Goal: Task Accomplishment & Management: Manage account settings

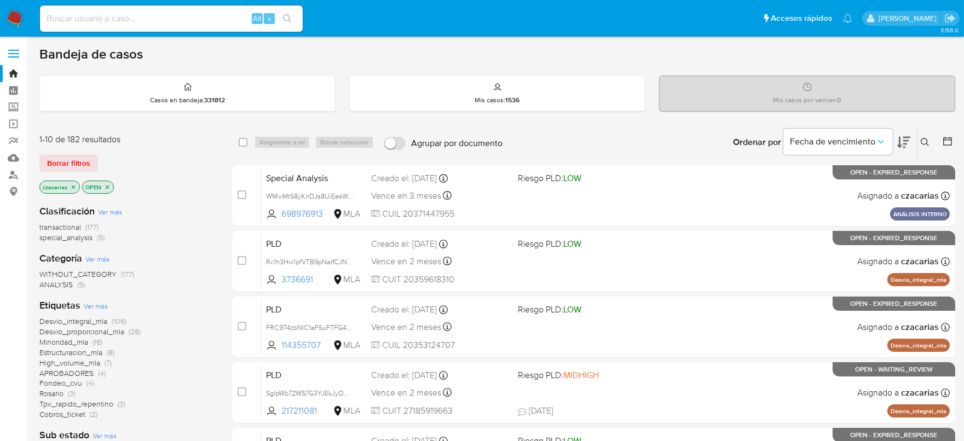
click at [209, 15] on input at bounding box center [171, 19] width 263 height 14
paste input "H9zre4OmxTVCd21eVmWG2Te9"
type input "H9zre4OmxTVCd21eVmWG2Te9"
click at [292, 24] on button "search-icon" at bounding box center [287, 18] width 22 height 15
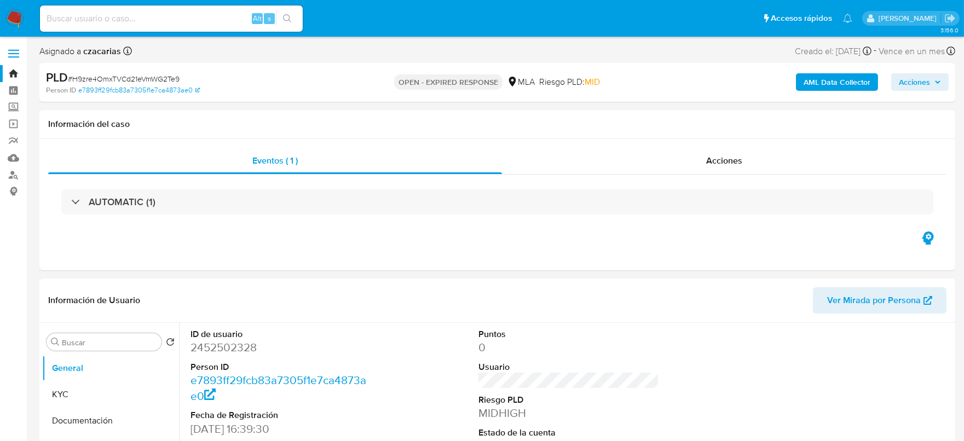
select select "10"
click at [171, 9] on div "Alt s" at bounding box center [171, 18] width 263 height 26
click at [174, 18] on input at bounding box center [171, 19] width 263 height 14
paste input "1355462001"
type input "1355462001"
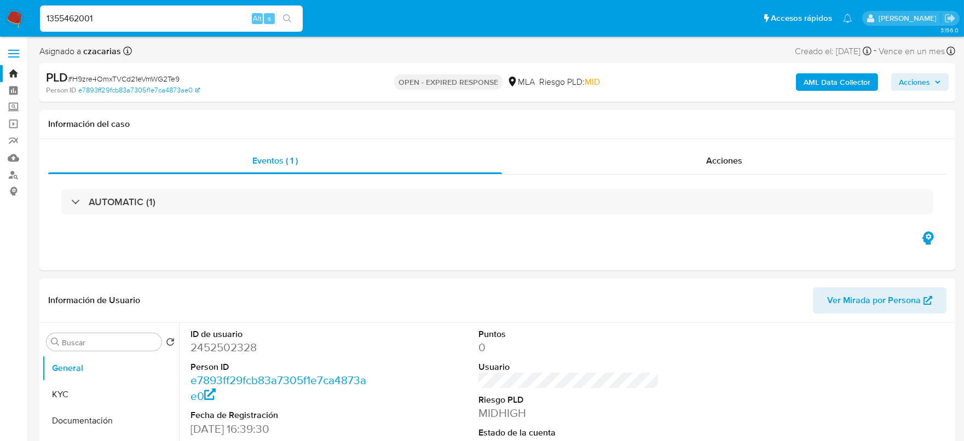
click at [289, 22] on button "search-icon" at bounding box center [287, 18] width 22 height 15
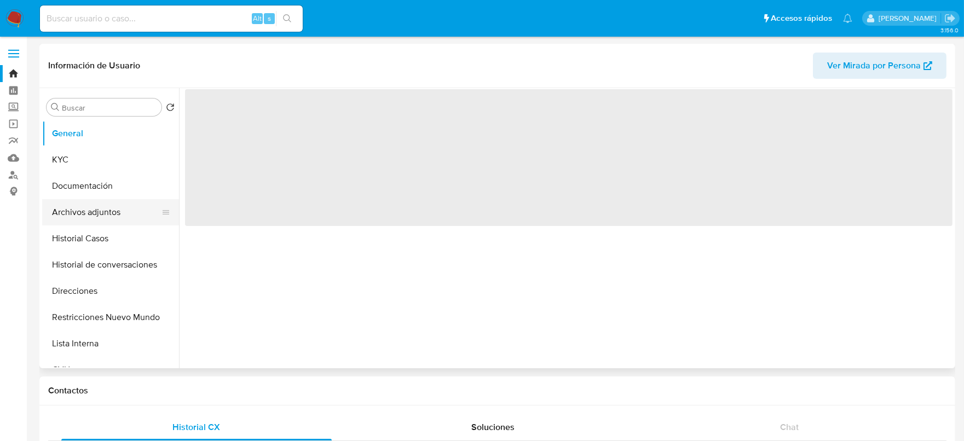
click at [69, 223] on button "Archivos adjuntos" at bounding box center [106, 212] width 128 height 26
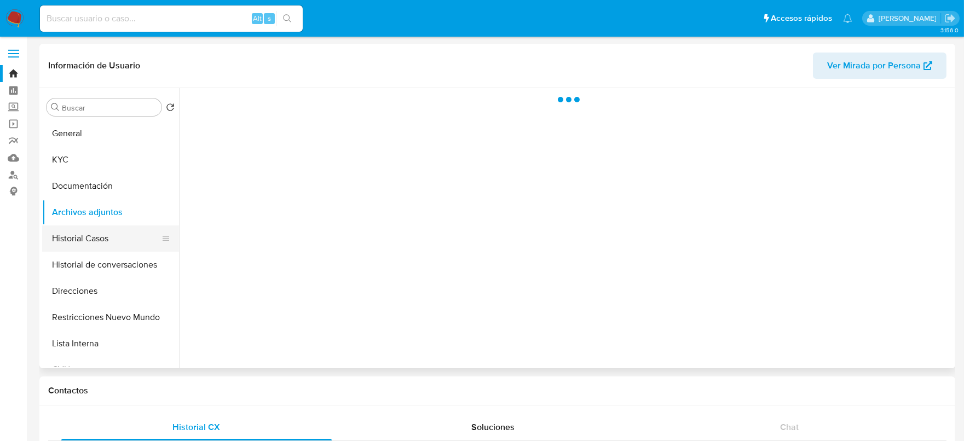
click at [68, 231] on button "Historial Casos" at bounding box center [106, 239] width 128 height 26
select select "10"
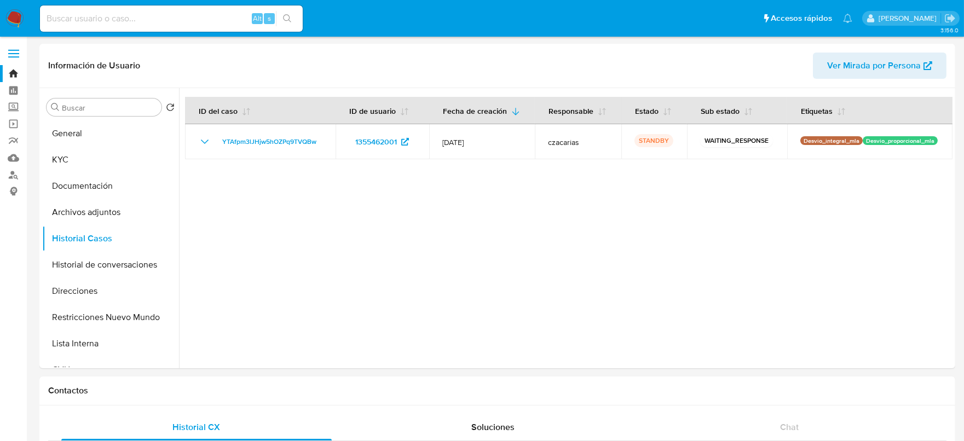
click at [180, 12] on input at bounding box center [171, 19] width 263 height 14
paste input "H9zre4OmxTVCd21eVmWG2Te9"
type input "H9zre4OmxTVCd21eVmWG2Te9"
click at [296, 14] on button "search-icon" at bounding box center [287, 18] width 22 height 15
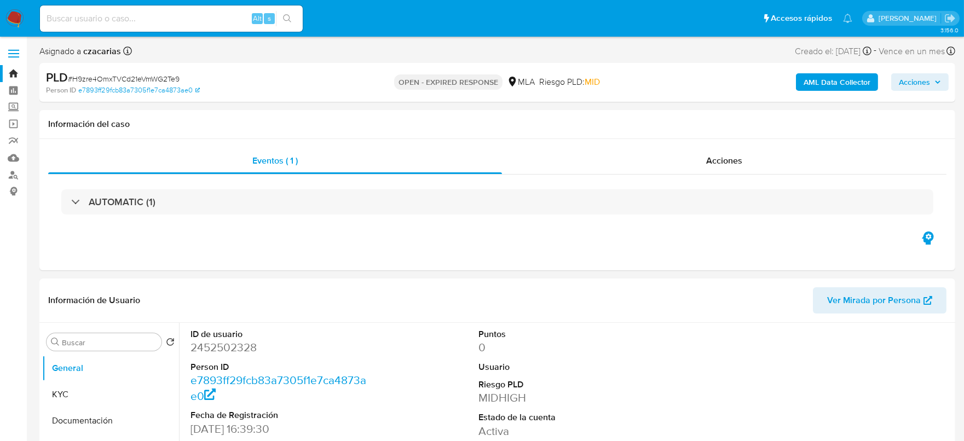
select select "10"
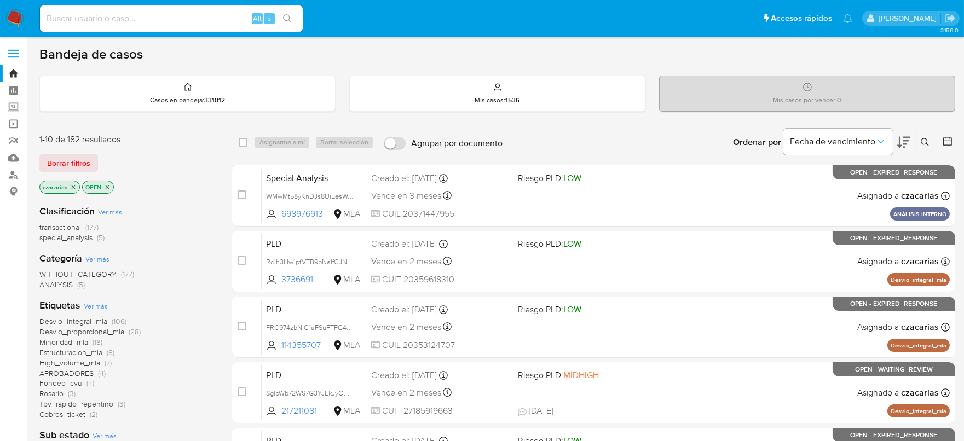
click at [924, 141] on icon at bounding box center [925, 142] width 9 height 9
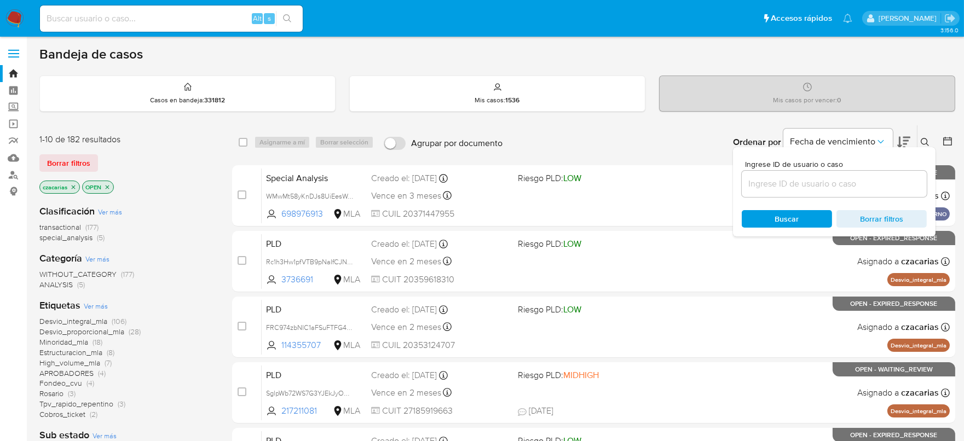
click at [869, 180] on input at bounding box center [834, 184] width 185 height 14
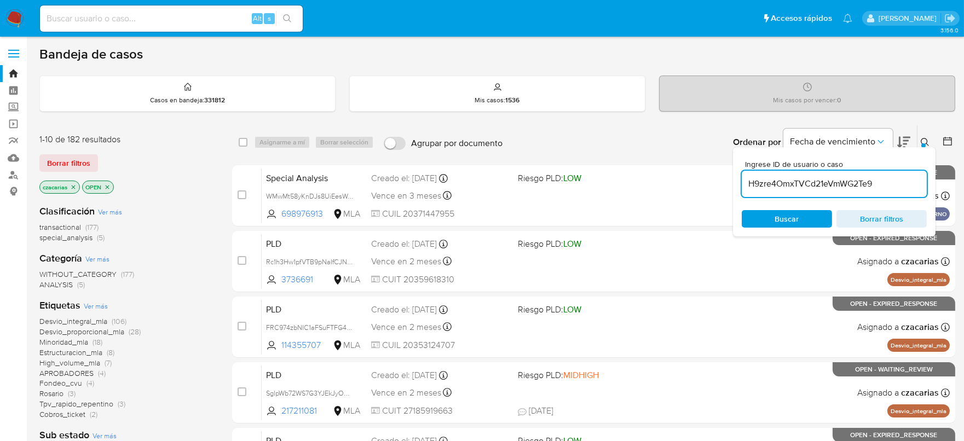
type input "H9zre4OmxTVCd21eVmWG2Te9"
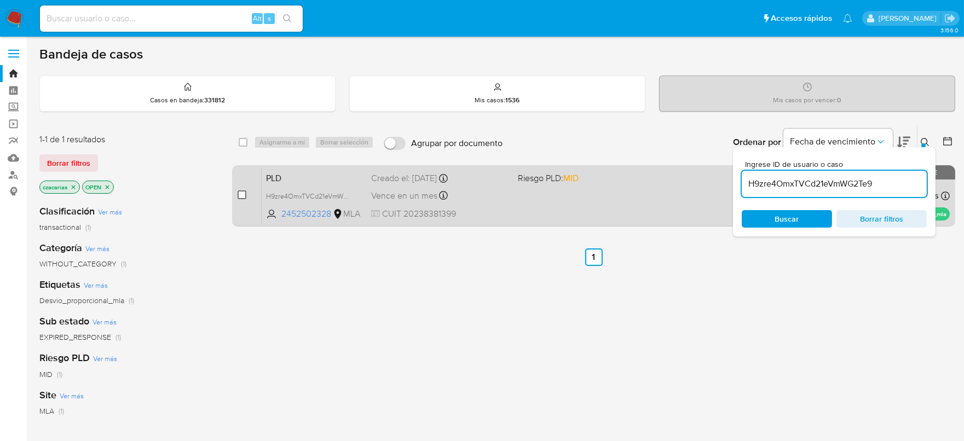
click at [243, 198] on input "checkbox" at bounding box center [242, 195] width 9 height 9
checkbox input "true"
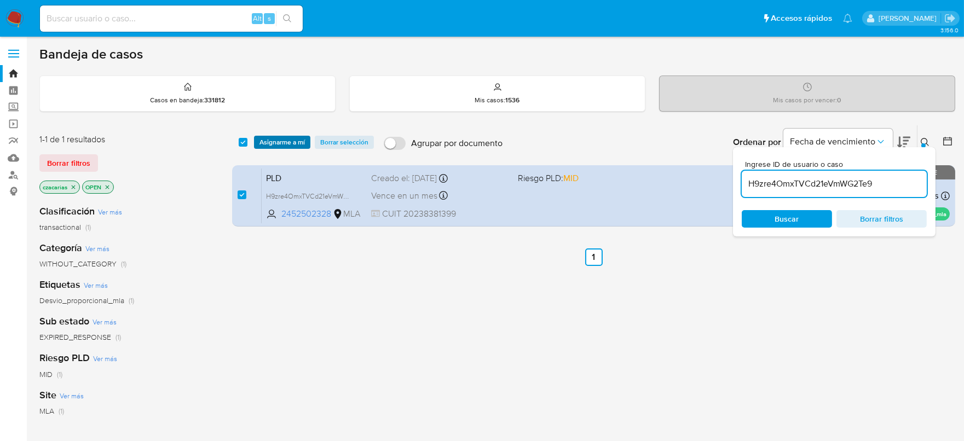
click at [280, 140] on span "Asignarme a mí" at bounding box center [282, 142] width 45 height 11
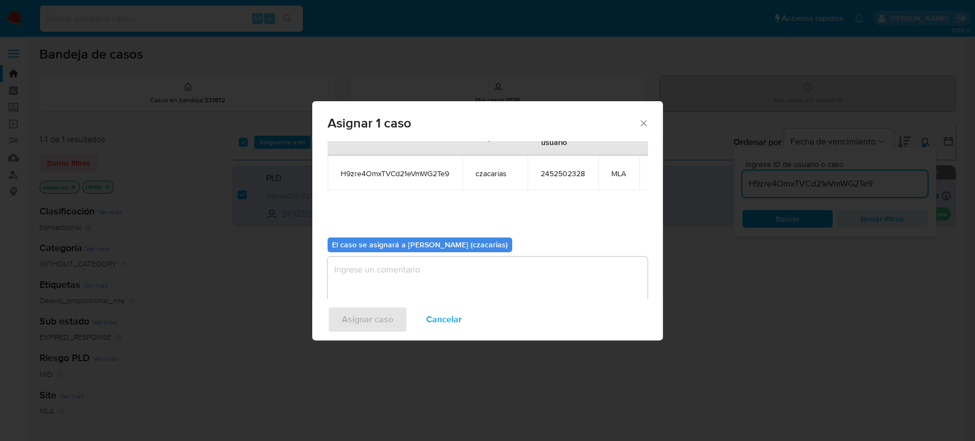
scroll to position [67, 0]
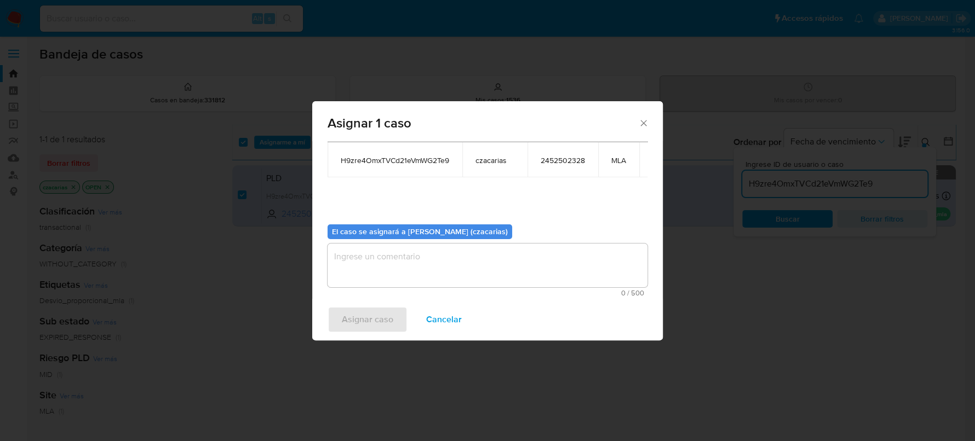
click at [445, 256] on textarea "assign-modal" at bounding box center [487, 266] width 320 height 44
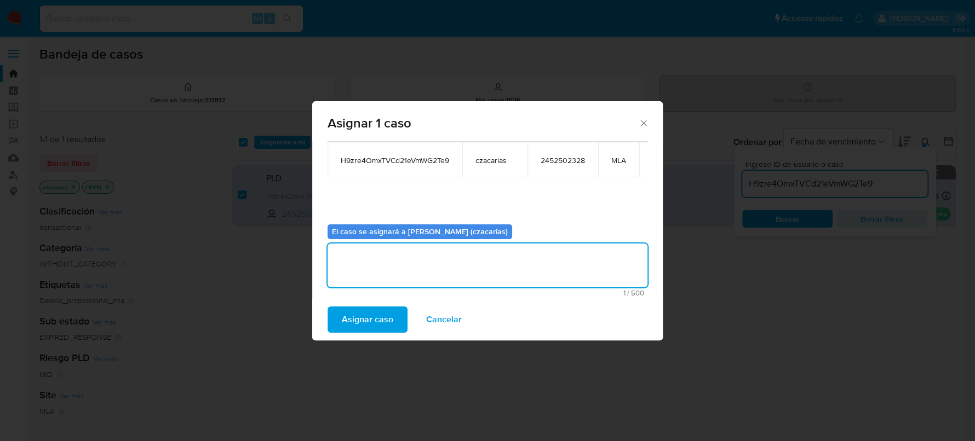
click at [389, 313] on span "Asignar caso" at bounding box center [367, 320] width 51 height 24
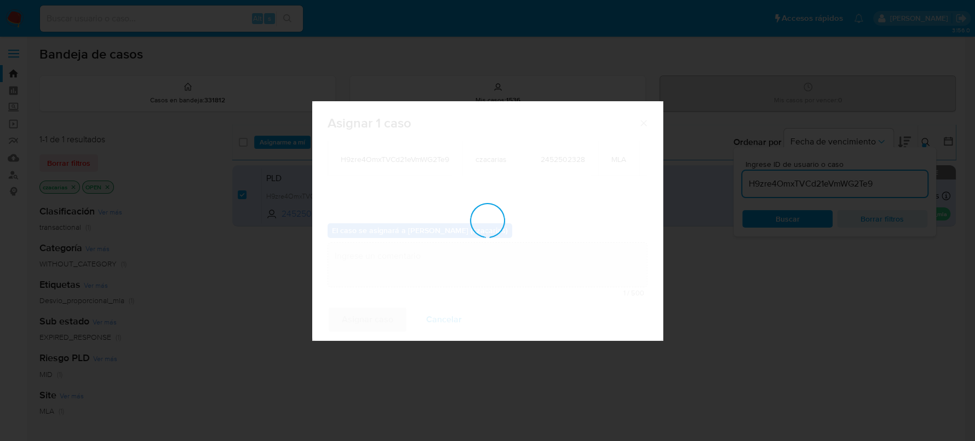
checkbox input "false"
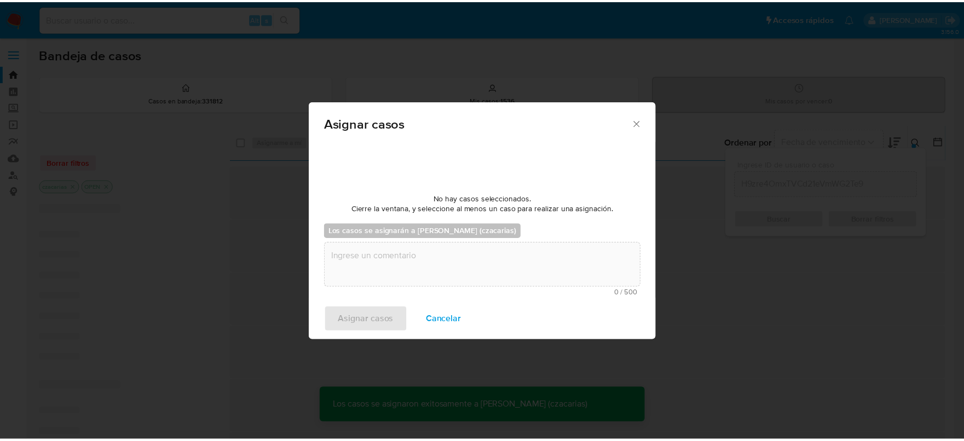
scroll to position [66, 0]
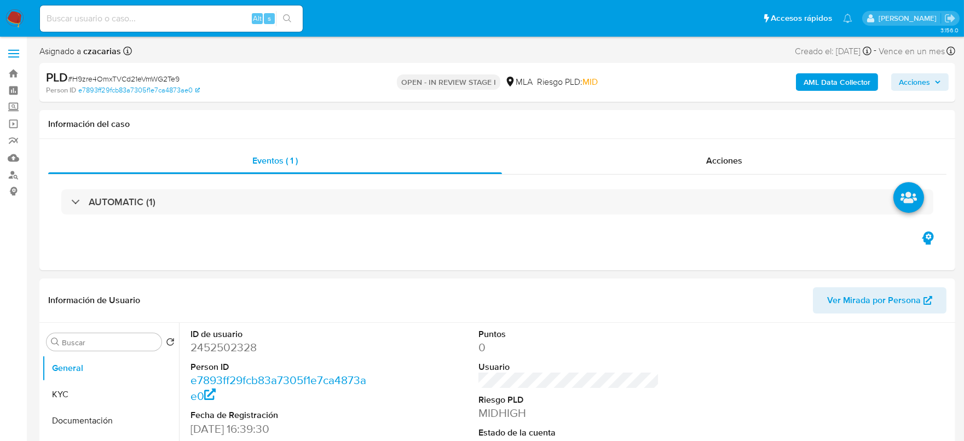
select select "10"
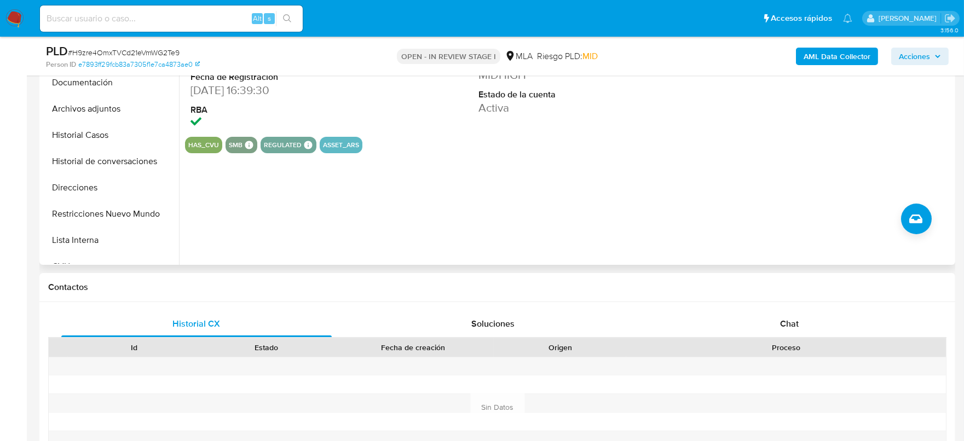
scroll to position [342, 0]
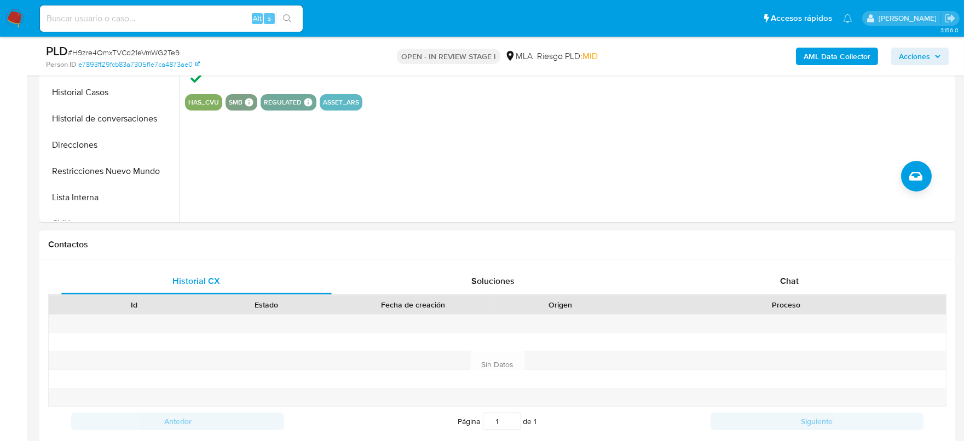
click at [796, 268] on div "Chat" at bounding box center [789, 281] width 271 height 26
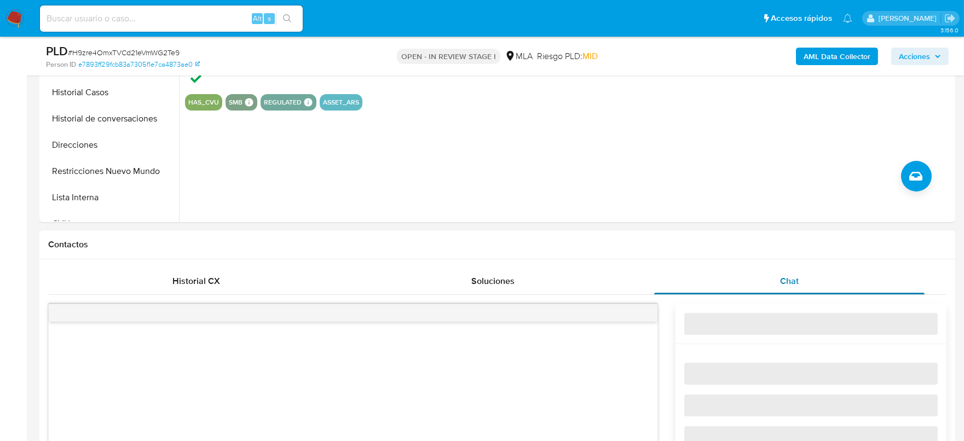
click at [798, 275] on span "Chat" at bounding box center [789, 281] width 19 height 13
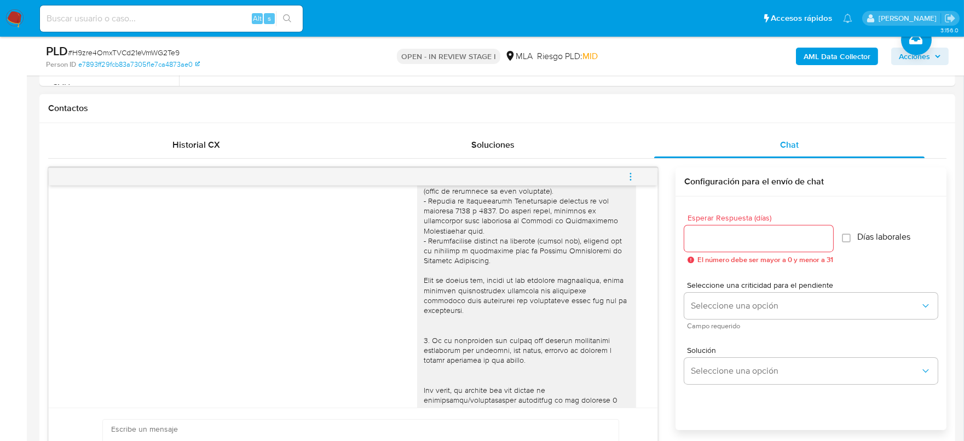
scroll to position [185, 0]
click at [637, 175] on button "menu-action" at bounding box center [631, 177] width 36 height 26
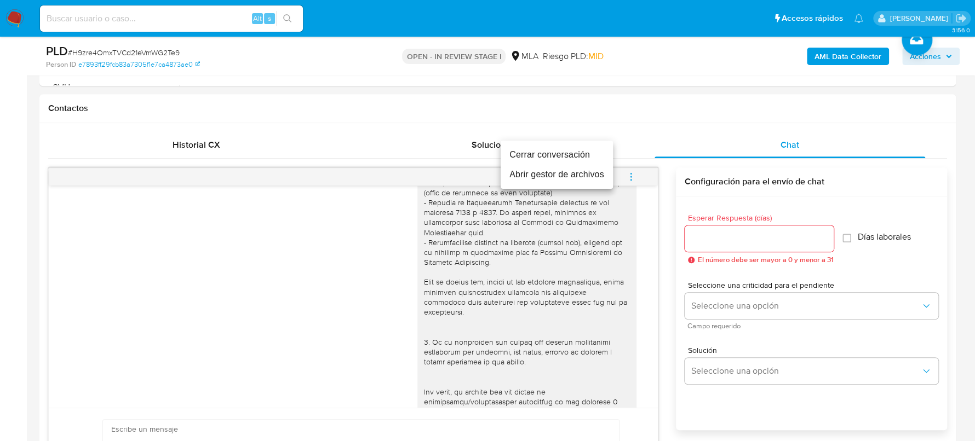
click at [563, 152] on li "Cerrar conversación" at bounding box center [557, 155] width 112 height 20
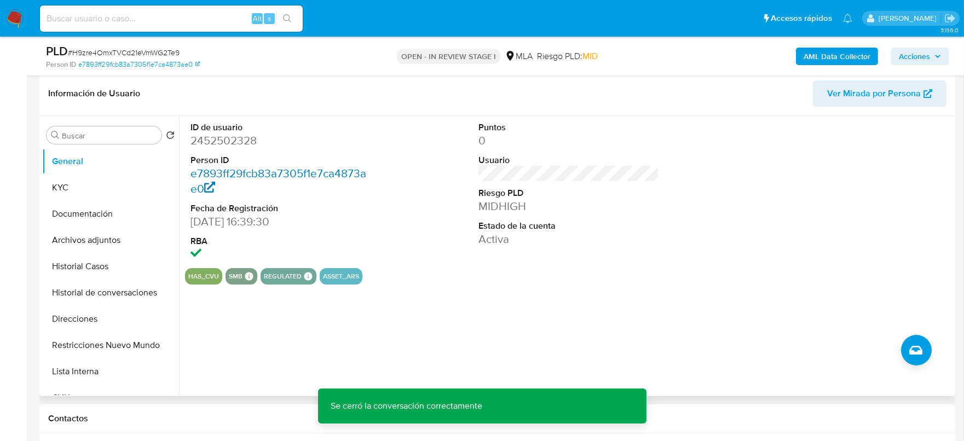
scroll to position [136, 0]
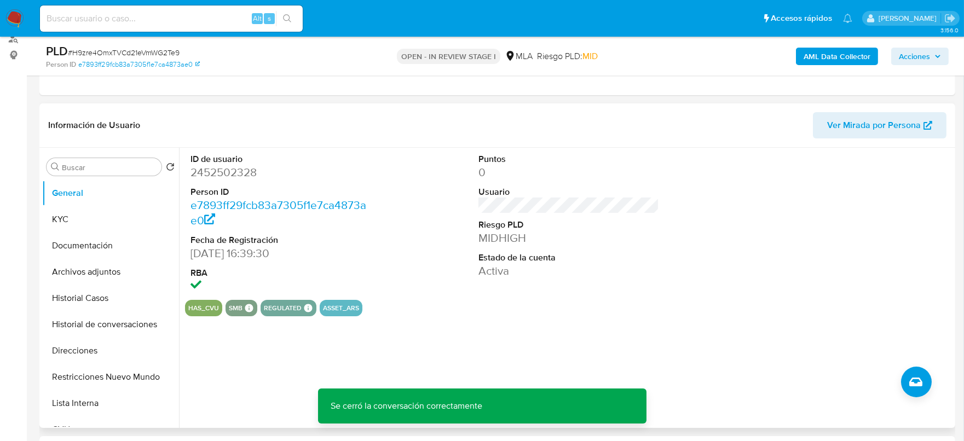
click at [241, 175] on dd "2452502328" at bounding box center [281, 172] width 181 height 15
copy dd "2452502328"
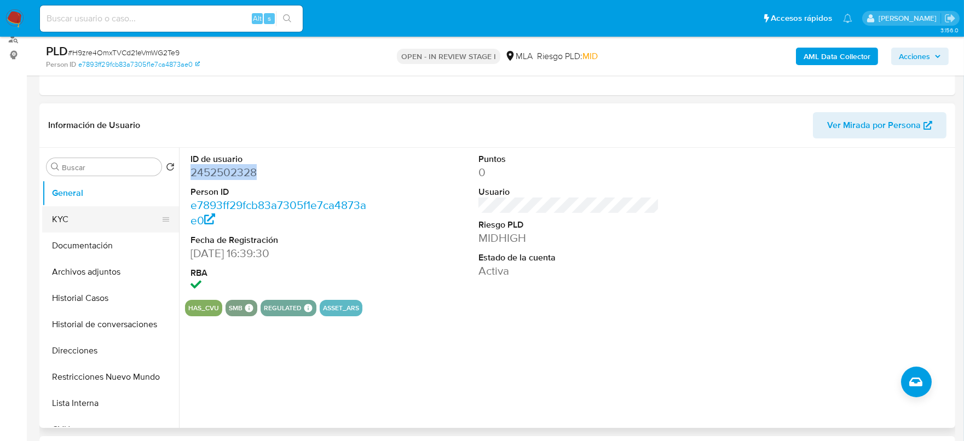
click at [68, 220] on button "KYC" at bounding box center [106, 219] width 128 height 26
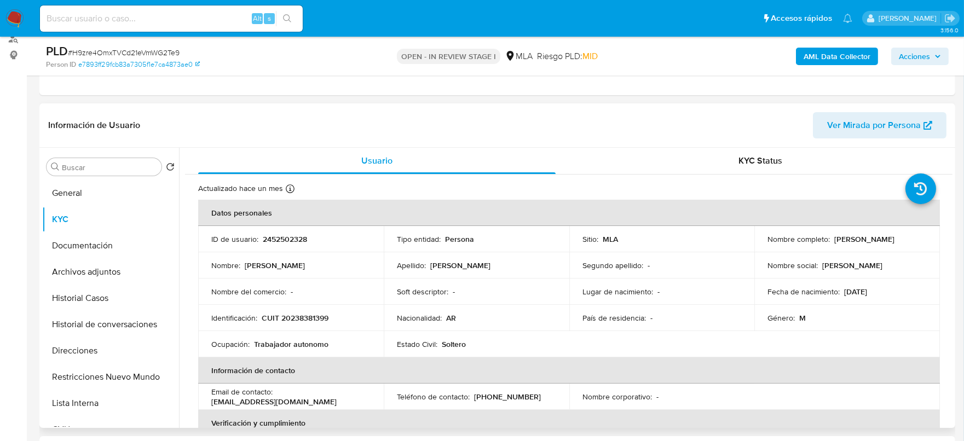
click at [291, 319] on p "CUIT 20238381399" at bounding box center [295, 318] width 67 height 10
copy p "20238381399"
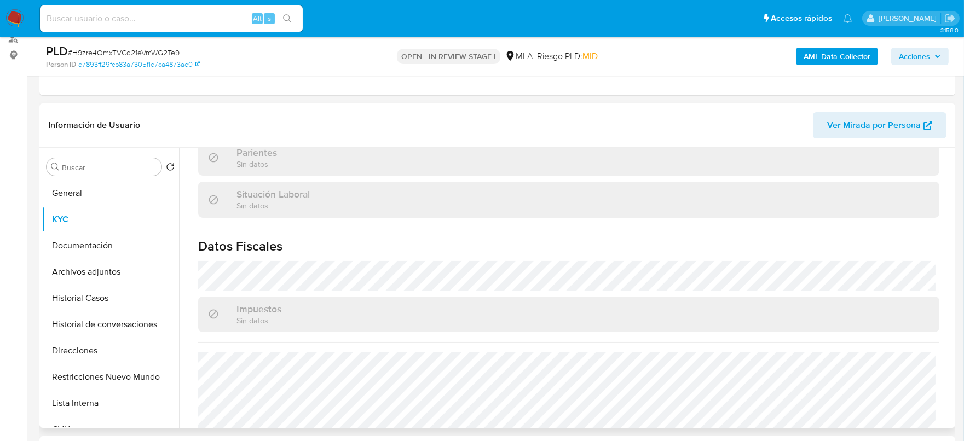
scroll to position [576, 0]
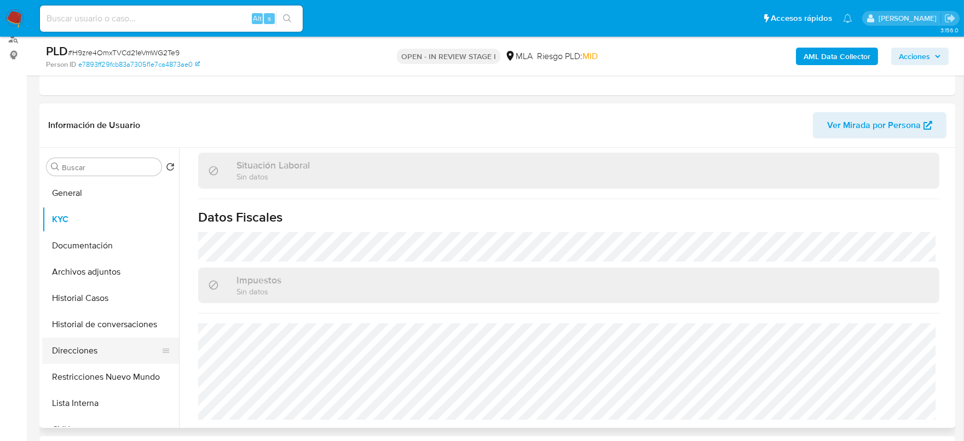
click at [88, 353] on button "Direcciones" at bounding box center [106, 351] width 128 height 26
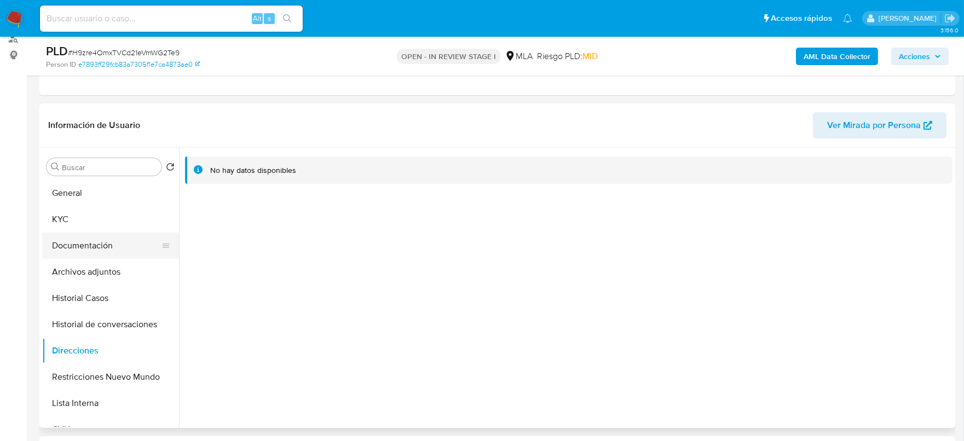
click at [82, 250] on button "Documentación" at bounding box center [106, 246] width 128 height 26
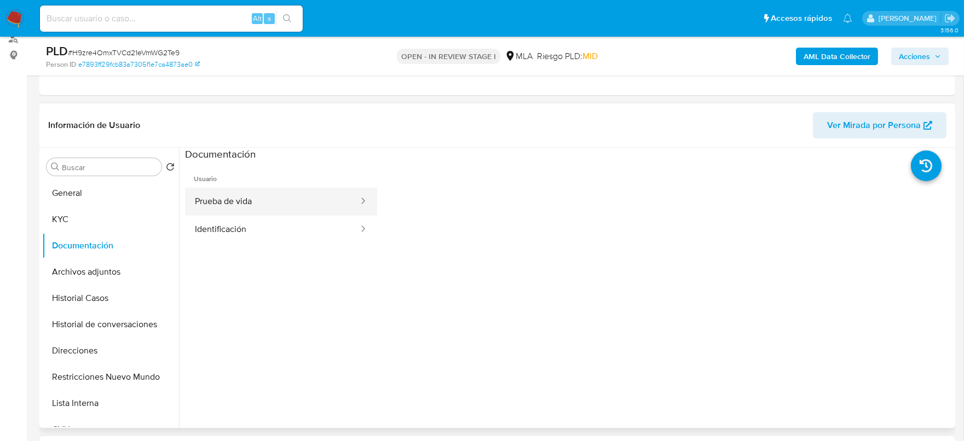
click at [277, 196] on button "Prueba de vida" at bounding box center [272, 202] width 175 height 28
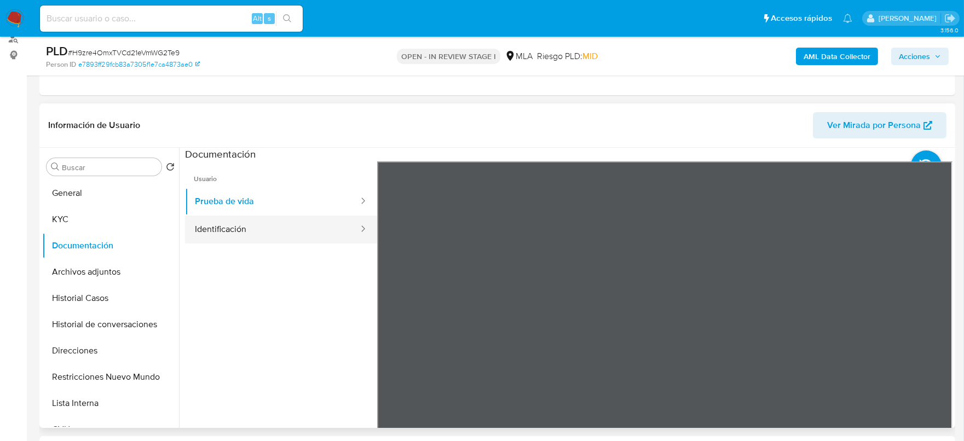
click at [297, 230] on button "Identificación" at bounding box center [272, 230] width 175 height 28
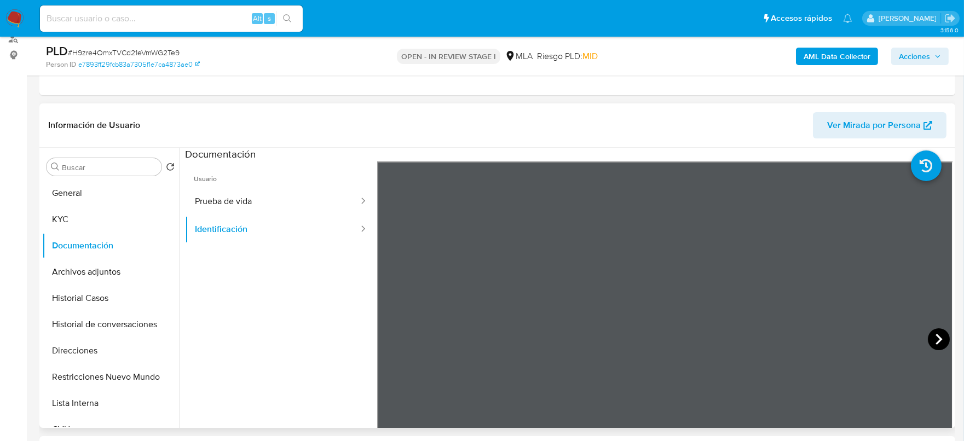
click at [932, 336] on icon at bounding box center [939, 340] width 22 height 22
click at [91, 192] on button "General" at bounding box center [106, 193] width 128 height 26
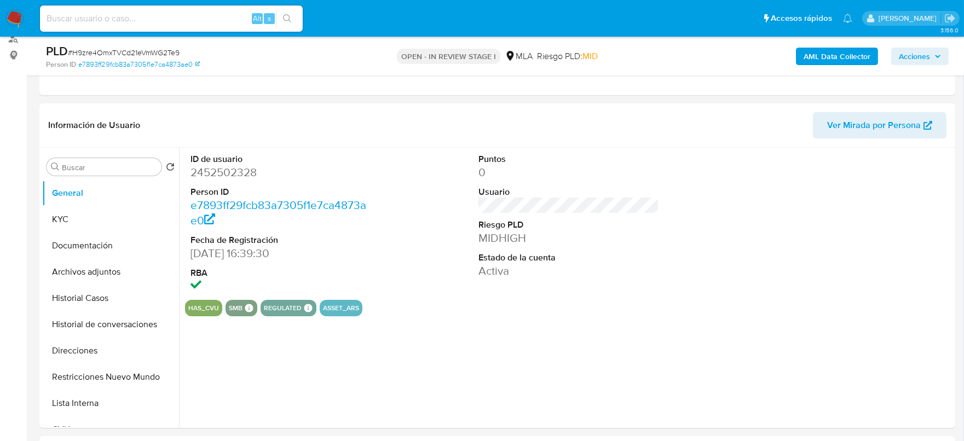
click at [235, 165] on dd "2452502328" at bounding box center [281, 172] width 181 height 15
copy dd "2452502328"
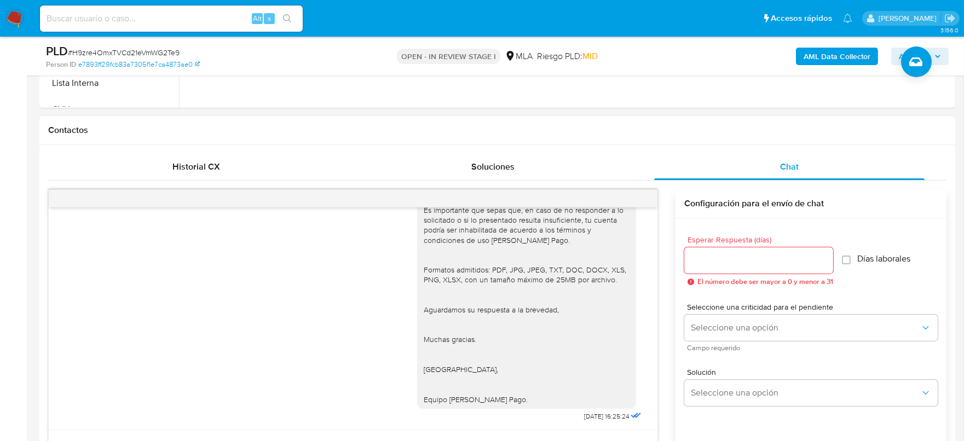
scroll to position [479, 0]
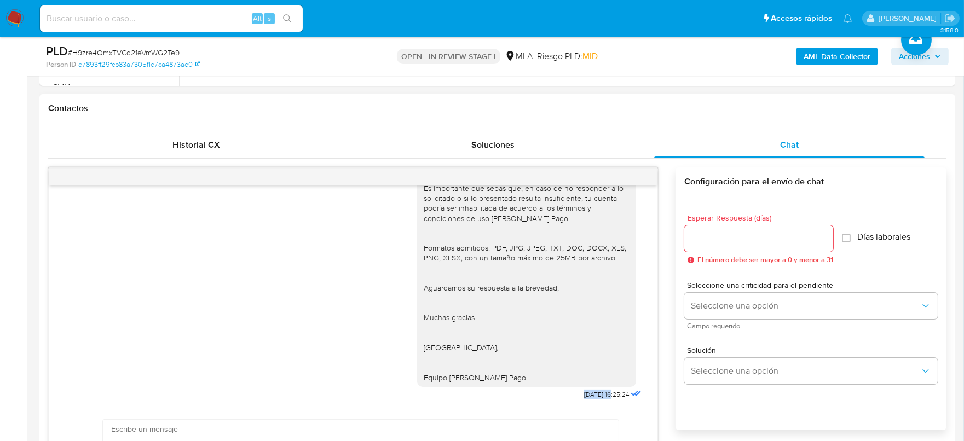
drag, startPoint x: 559, startPoint y: 395, endPoint x: 590, endPoint y: 394, distance: 31.2
click at [590, 394] on span "25/08/2025 16:25:24" at bounding box center [606, 394] width 45 height 9
copy span "25/08/202"
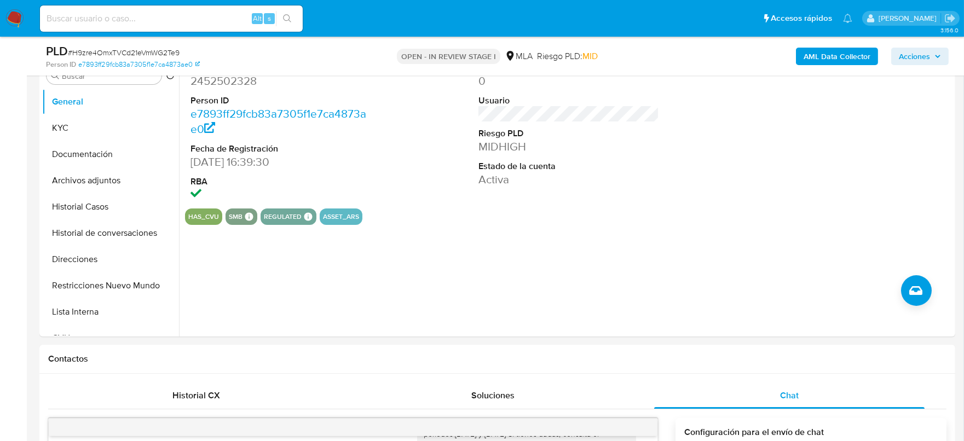
scroll to position [205, 0]
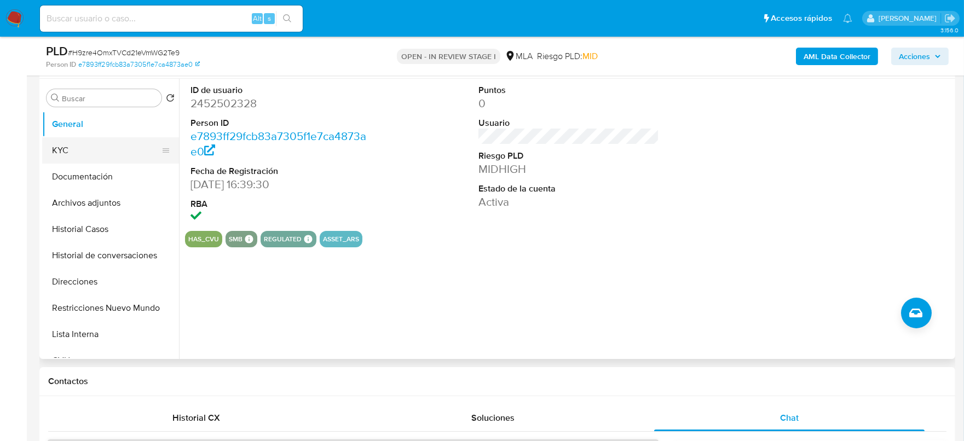
click at [79, 156] on button "KYC" at bounding box center [106, 150] width 128 height 26
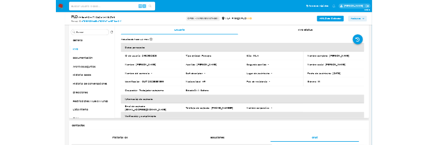
scroll to position [68, 0]
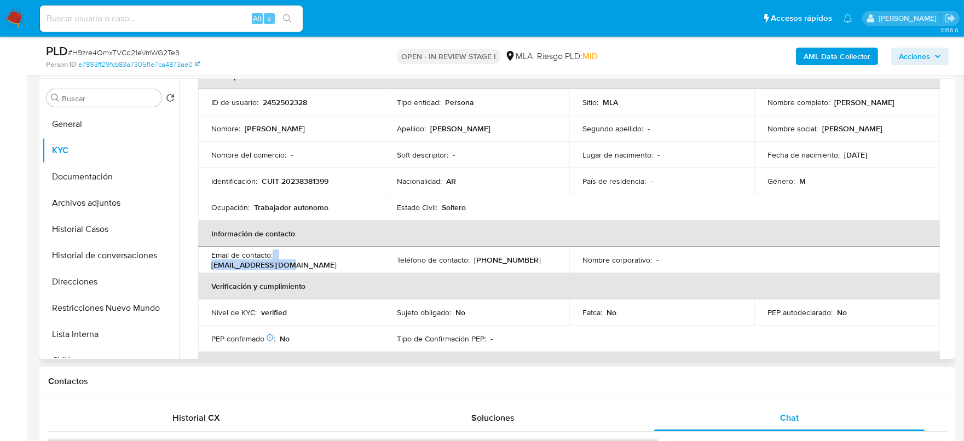
drag, startPoint x: 273, startPoint y: 261, endPoint x: 378, endPoint y: 255, distance: 104.8
click at [378, 255] on td "Email de contacto : jojoprz15@gmail.com" at bounding box center [291, 260] width 186 height 26
copy div "jojoprz15@gmail.com"
drag, startPoint x: 475, startPoint y: 261, endPoint x: 530, endPoint y: 257, distance: 55.4
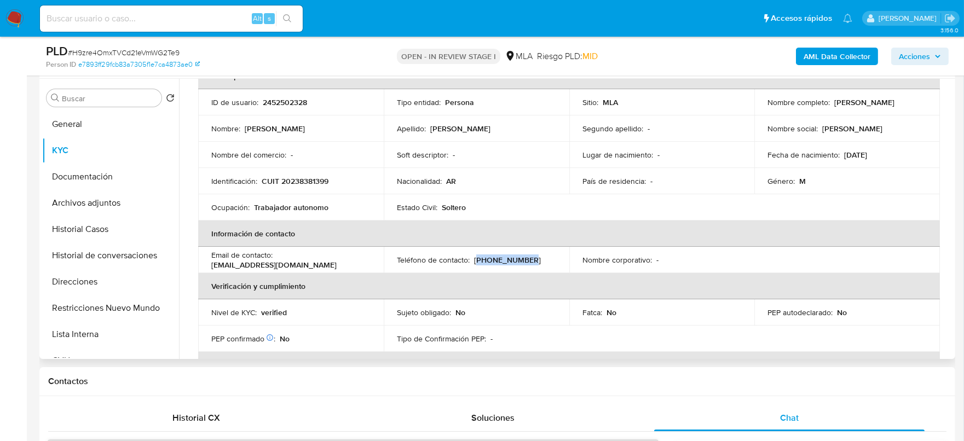
click at [530, 257] on div "Teléfono de contacto : (11) 58555694" at bounding box center [476, 260] width 159 height 10
copy p "11) 58555694"
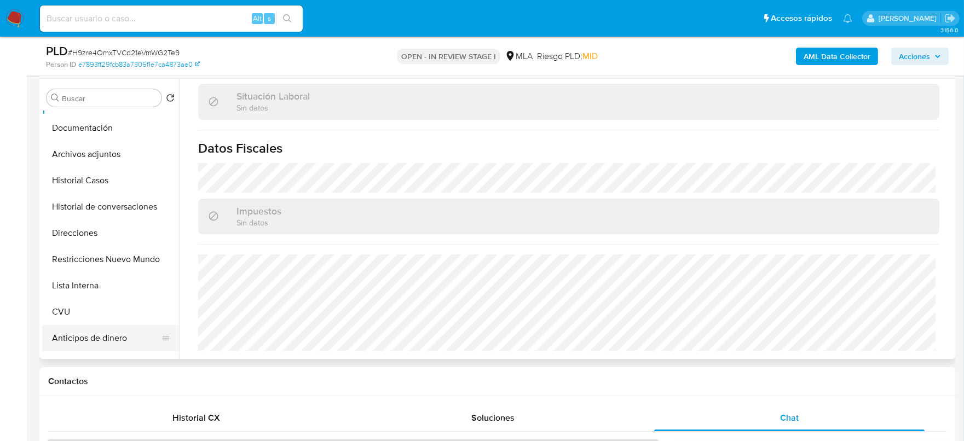
scroll to position [68, 0]
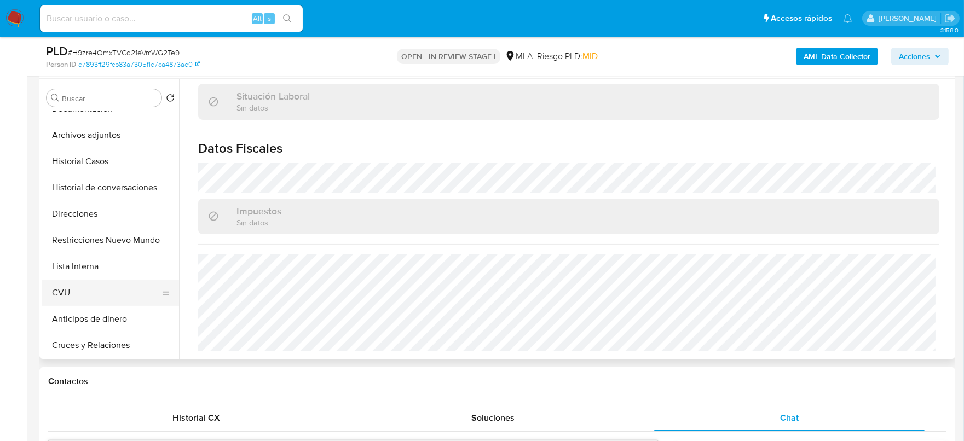
click at [88, 297] on button "CVU" at bounding box center [106, 293] width 128 height 26
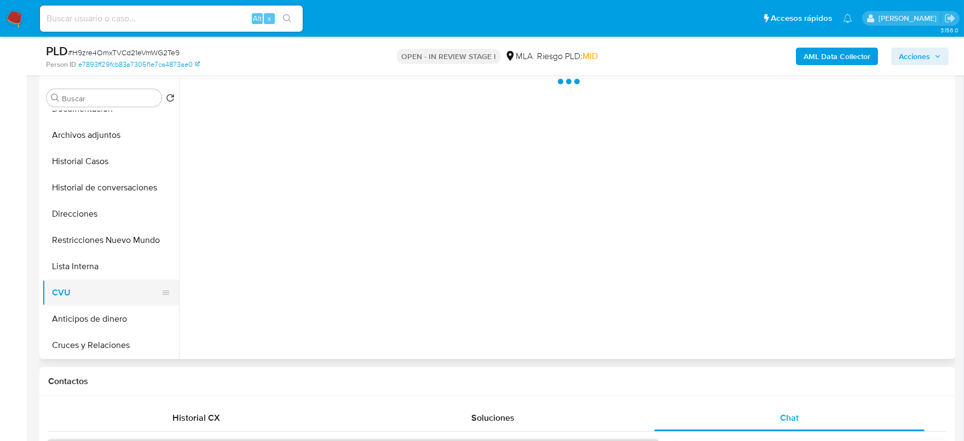
scroll to position [0, 0]
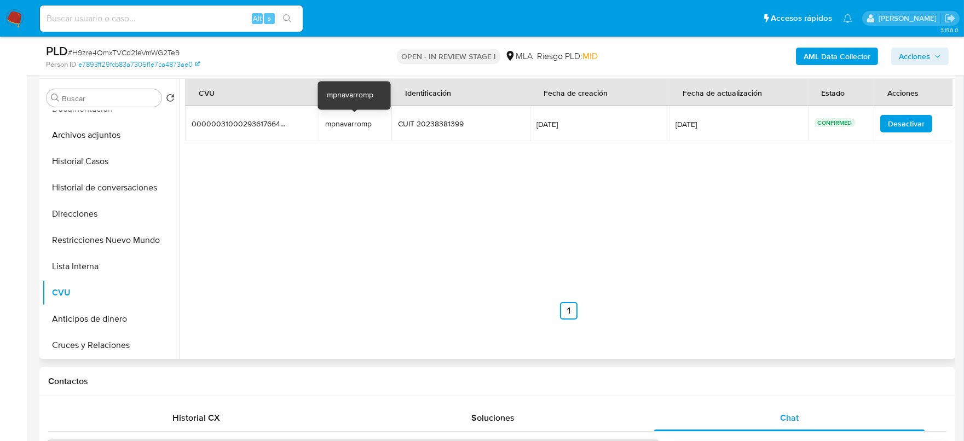
click at [342, 128] on div "mpnavarromp" at bounding box center [355, 124] width 60 height 10
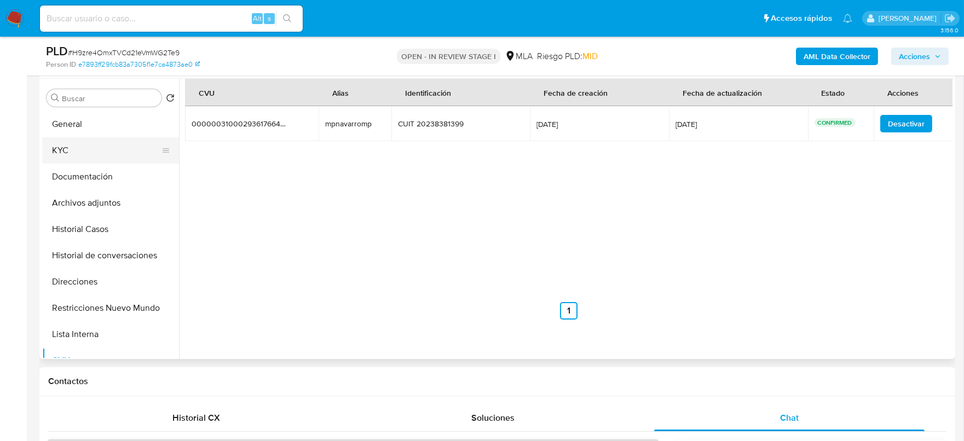
click at [50, 146] on button "KYC" at bounding box center [106, 150] width 128 height 26
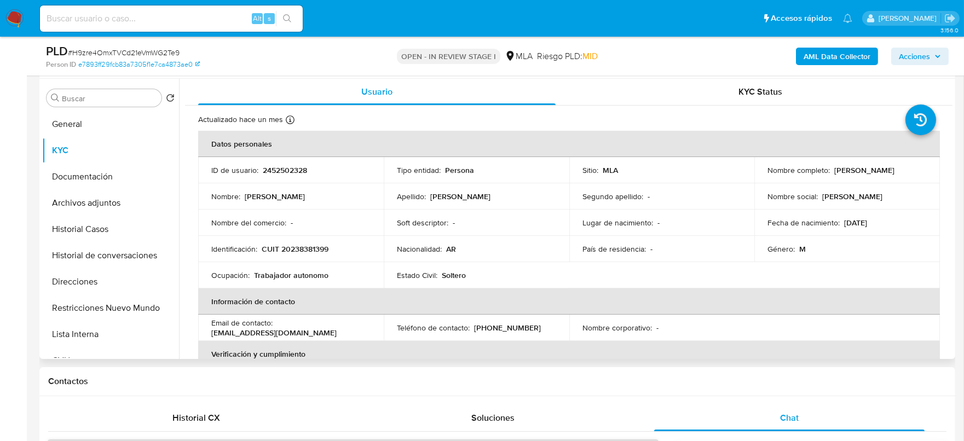
click at [297, 245] on p "CUIT 20238381399" at bounding box center [295, 249] width 67 height 10
click at [298, 245] on p "CUIT 20238381399" at bounding box center [295, 249] width 67 height 10
copy p "20238381399"
click at [101, 202] on button "Archivos adjuntos" at bounding box center [106, 203] width 128 height 26
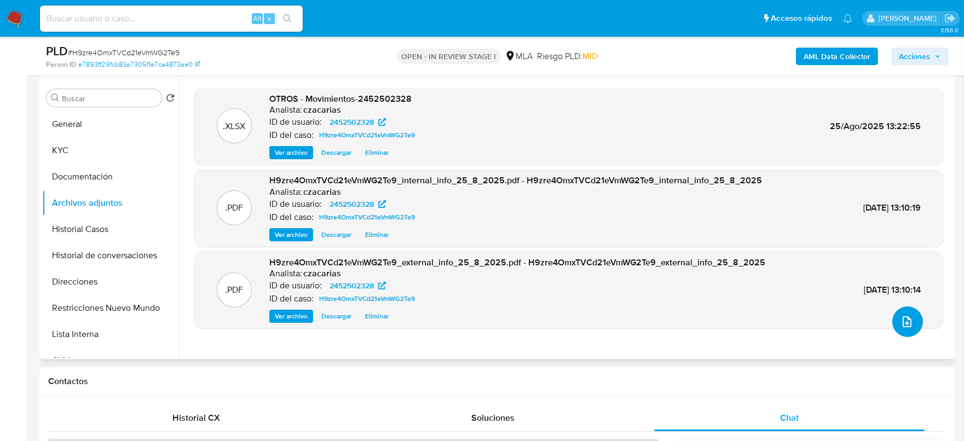
click at [905, 325] on icon "upload-file" at bounding box center [907, 321] width 13 height 13
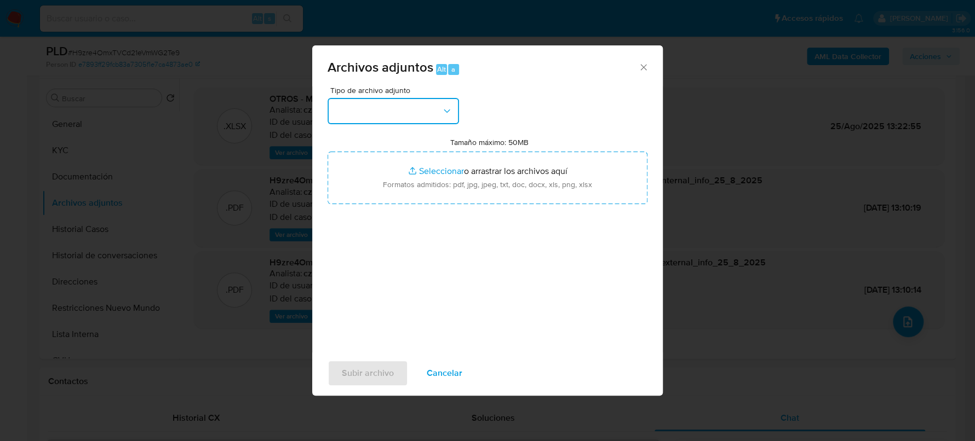
click at [416, 120] on button "button" at bounding box center [392, 111] width 131 height 26
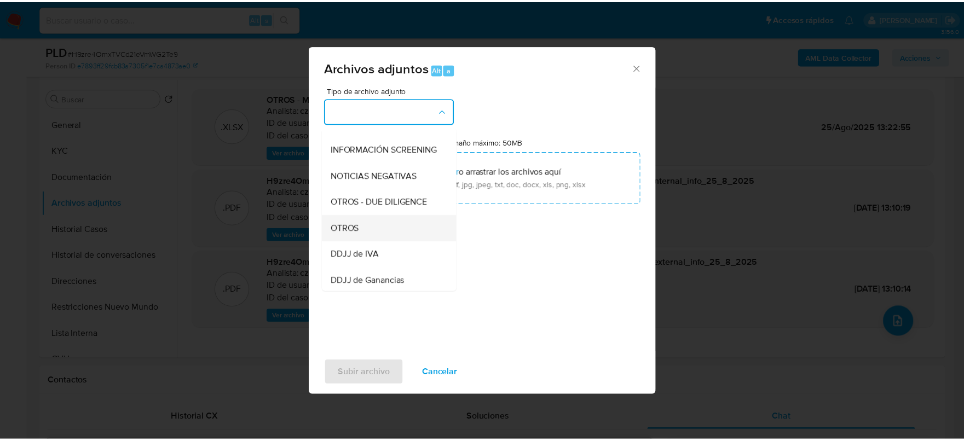
scroll to position [136, 0]
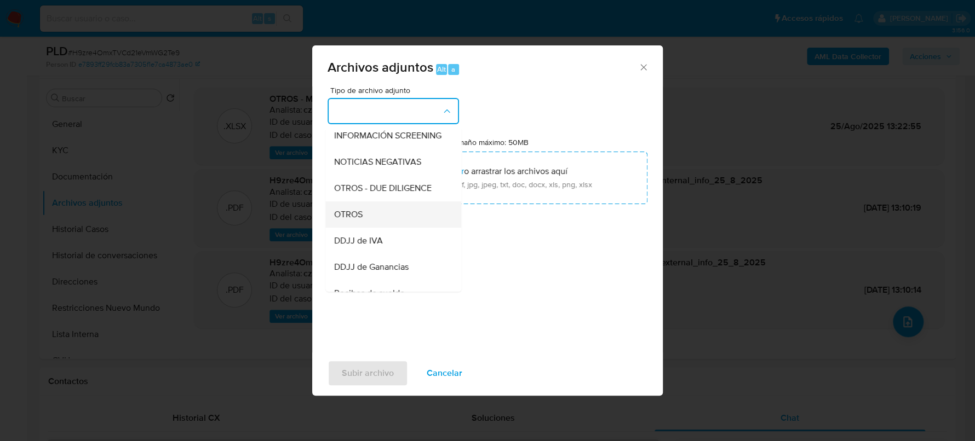
click at [390, 228] on div "OTROS" at bounding box center [390, 215] width 112 height 26
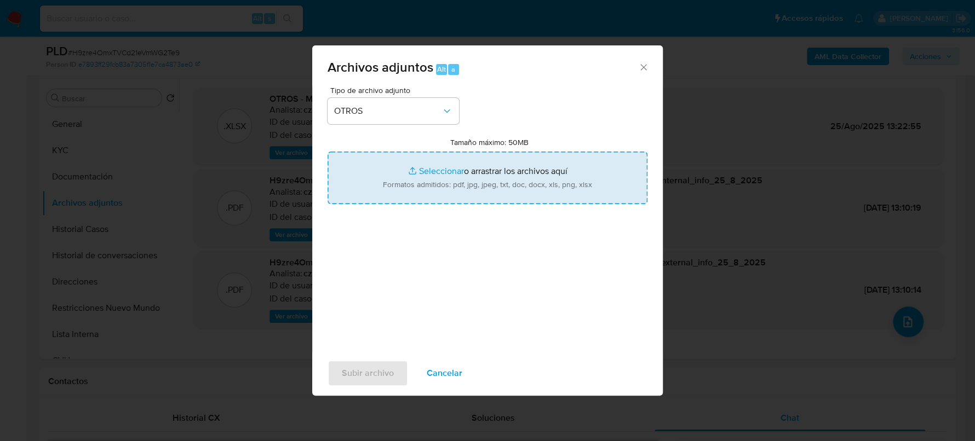
type input "C:\fakepath\Caselog H9zre4OmxTVCd21eVmWG2Te9_2025_07_18_15_23_27.docx"
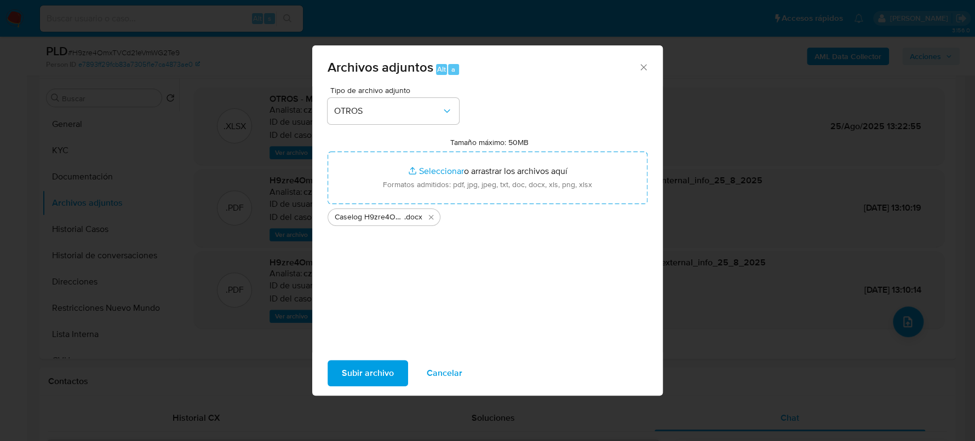
drag, startPoint x: 406, startPoint y: 170, endPoint x: 373, endPoint y: 376, distance: 208.5
click at [373, 376] on span "Subir archivo" at bounding box center [368, 373] width 52 height 24
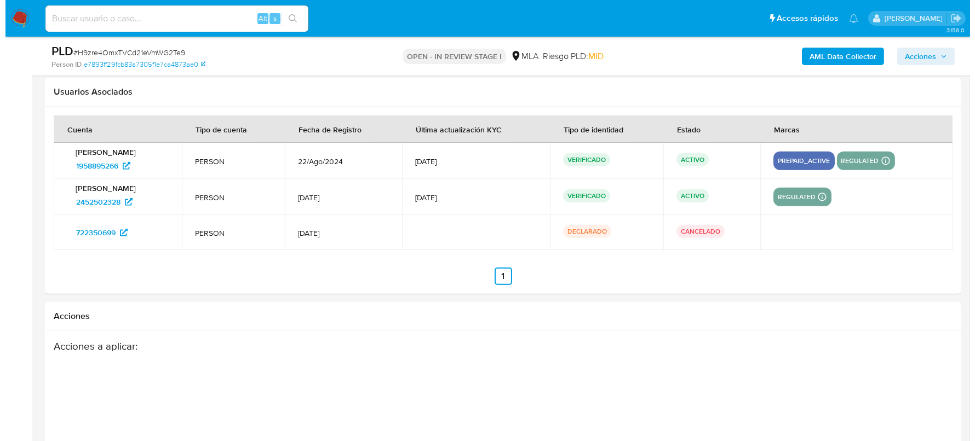
scroll to position [1994, 0]
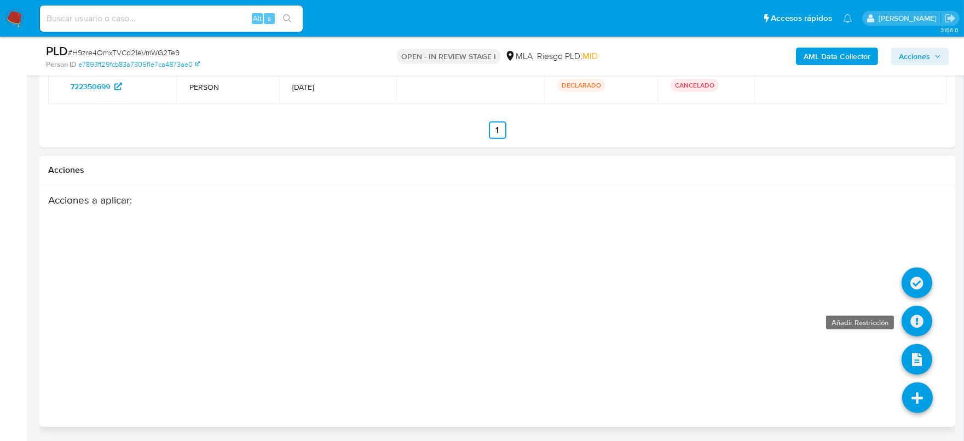
click at [925, 329] on icon at bounding box center [917, 321] width 31 height 31
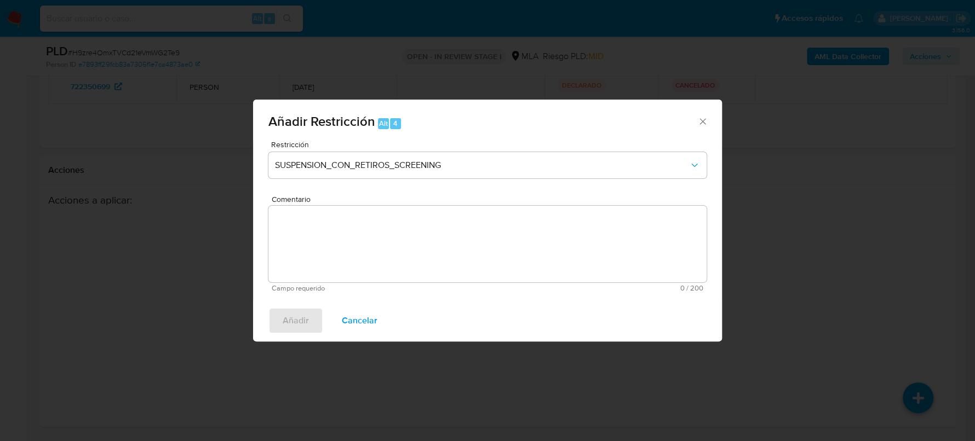
click at [461, 178] on div "Restricción SUSPENSION_CON_RETIROS_SCREENING" at bounding box center [487, 167] width 438 height 52
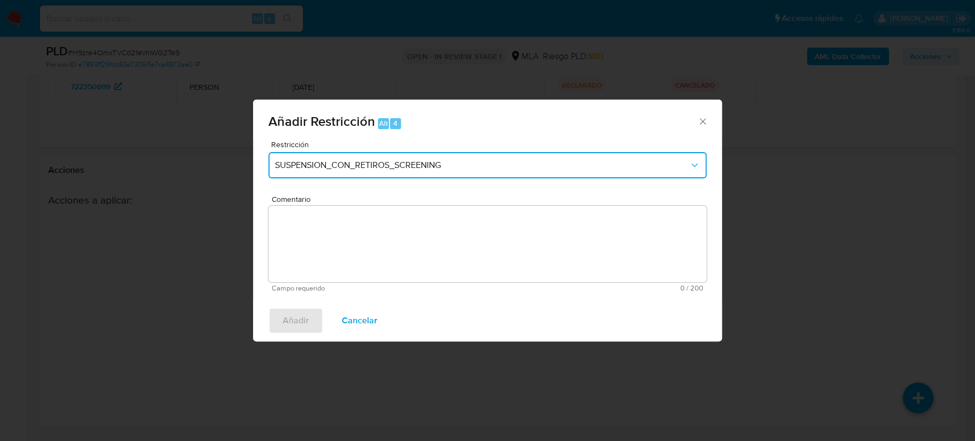
click at [461, 173] on button "SUSPENSION_CON_RETIROS_SCREENING" at bounding box center [487, 165] width 438 height 26
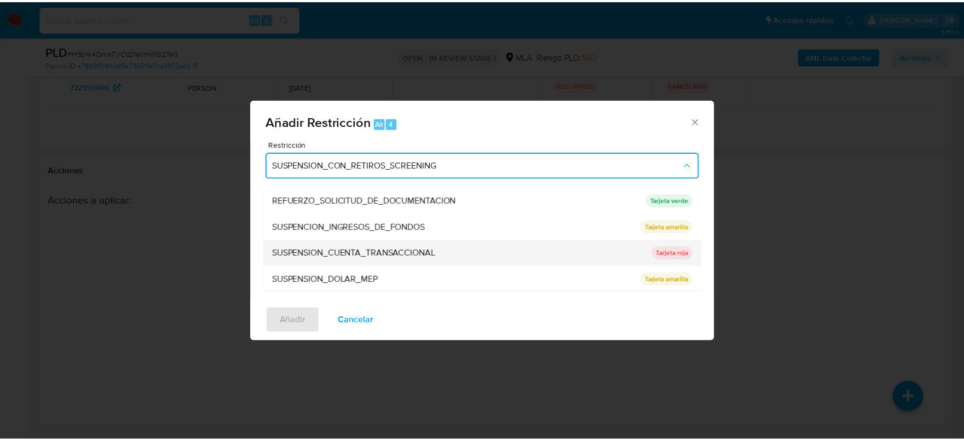
scroll to position [232, 0]
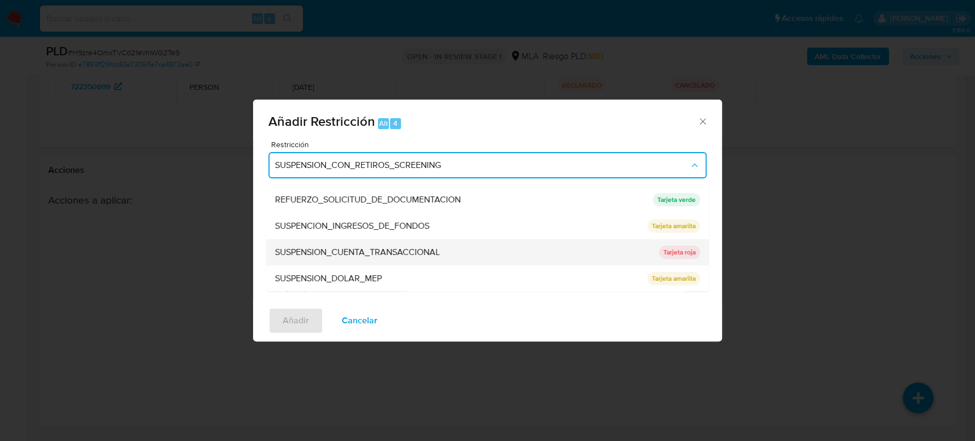
click at [377, 256] on span "SUSPENSION_CUENTA_TRANSACCIONAL" at bounding box center [357, 252] width 165 height 11
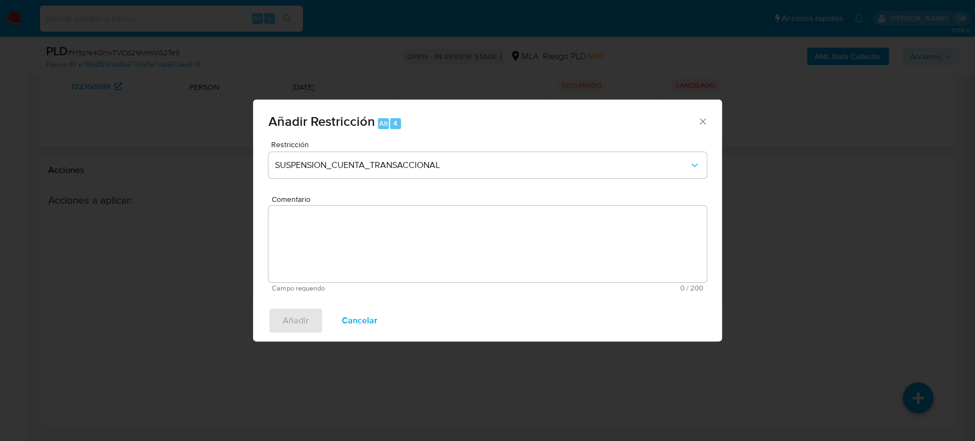
click at [421, 243] on textarea "Comentario" at bounding box center [487, 244] width 438 height 77
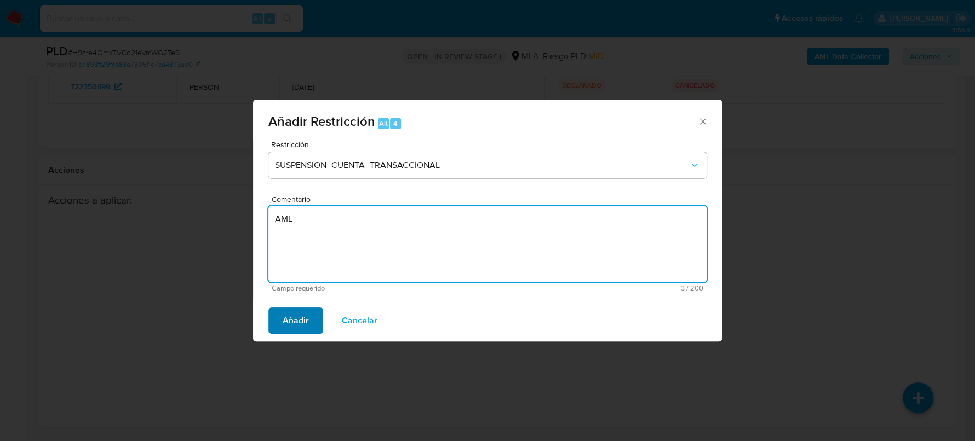
type textarea "AML"
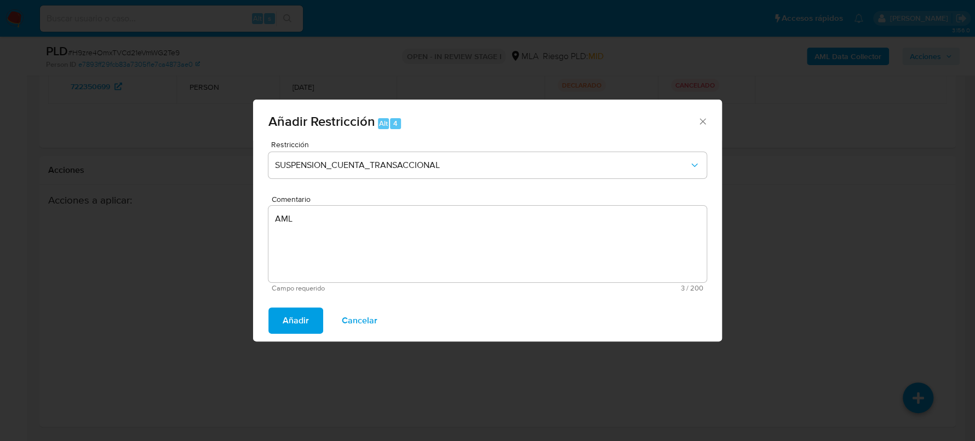
click at [304, 332] on span "Añadir" at bounding box center [296, 321] width 26 height 24
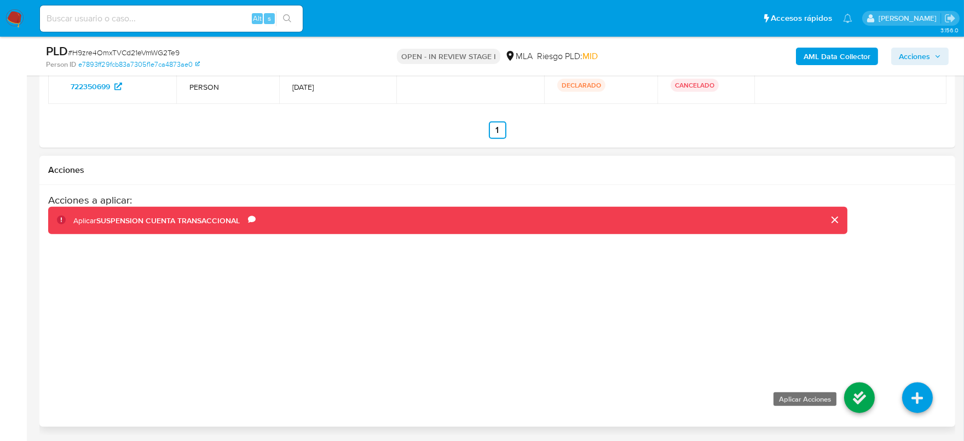
click at [858, 398] on icon at bounding box center [859, 398] width 31 height 31
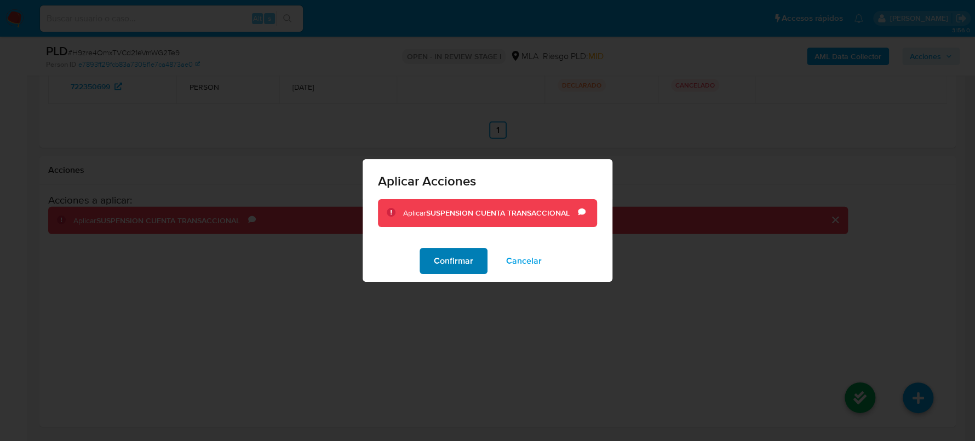
click at [449, 265] on span "Confirmar" at bounding box center [453, 261] width 39 height 24
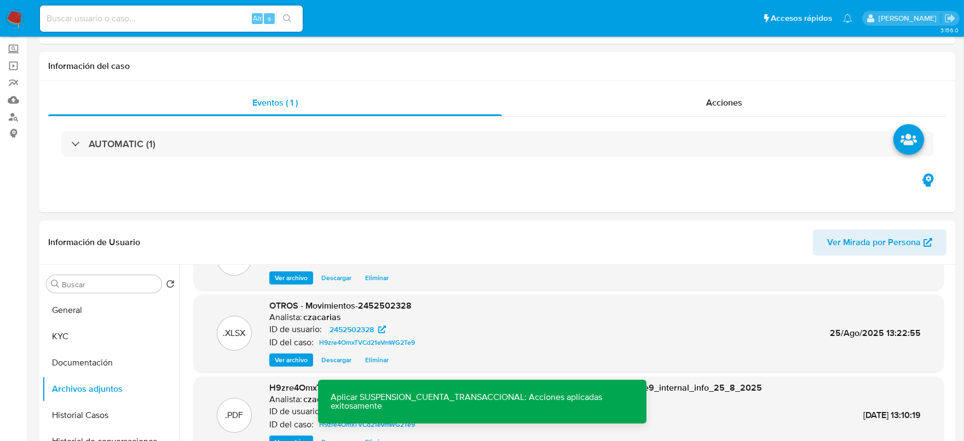
scroll to position [0, 0]
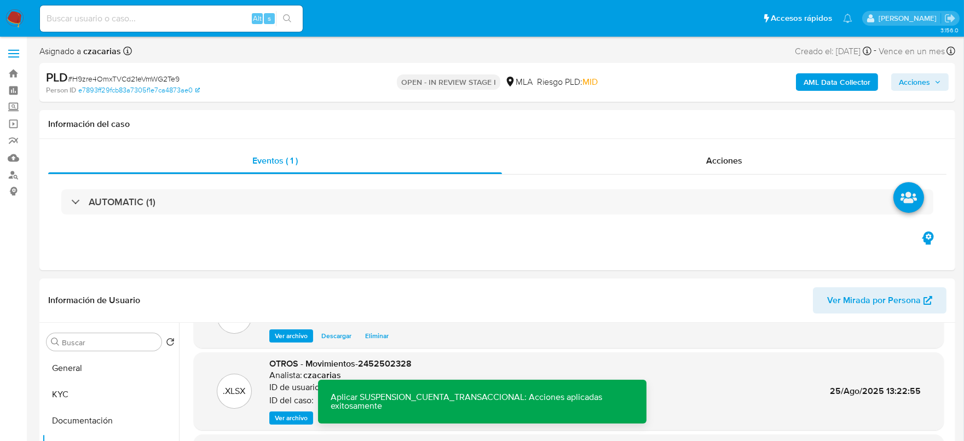
click at [918, 71] on div "AML Data Collector Acciones" at bounding box center [800, 83] width 298 height 26
click at [913, 77] on span "Acciones" at bounding box center [914, 82] width 31 height 18
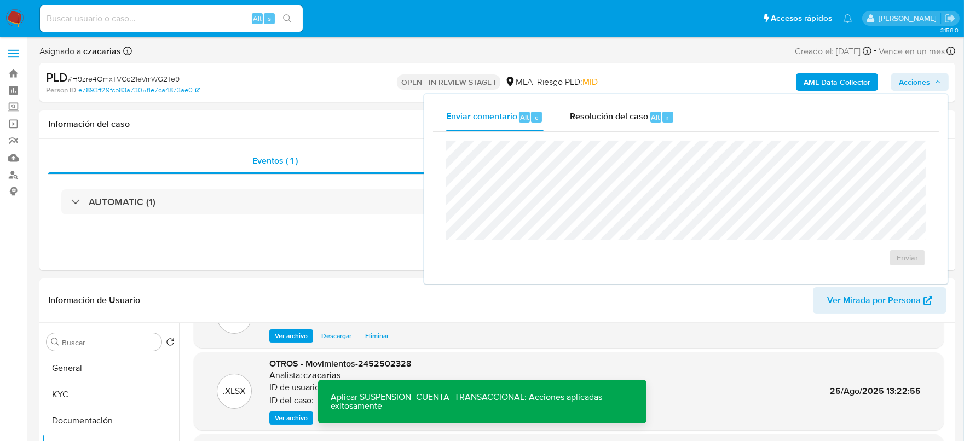
drag, startPoint x: 654, startPoint y: 114, endPoint x: 685, endPoint y: 139, distance: 39.3
click at [656, 114] on span "Alt" at bounding box center [656, 117] width 9 height 10
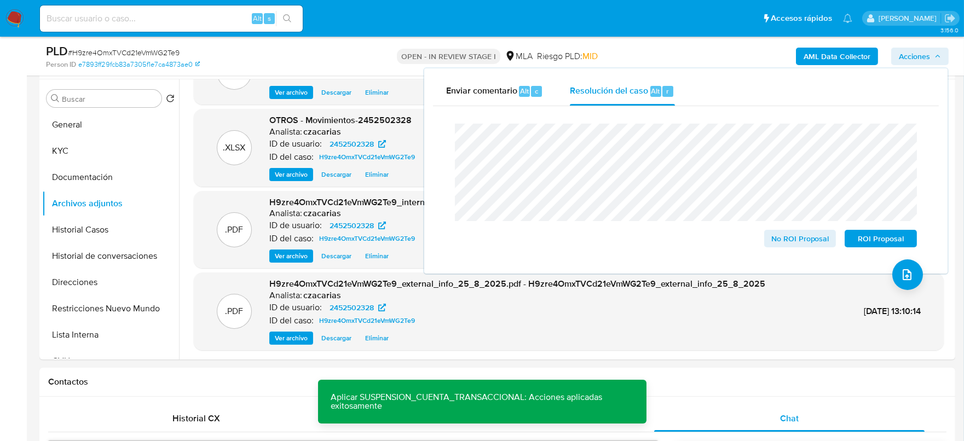
scroll to position [205, 0]
click at [78, 257] on button "Historial de conversaciones" at bounding box center [106, 256] width 128 height 26
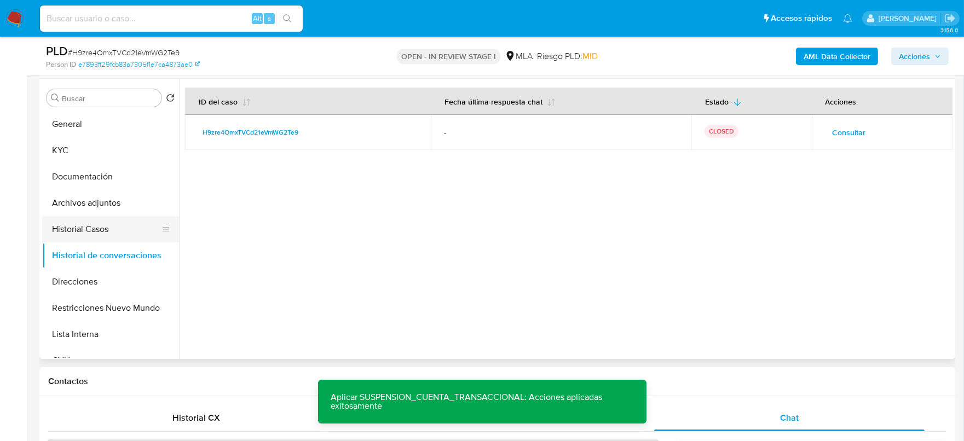
click at [106, 232] on button "Historial Casos" at bounding box center [106, 229] width 128 height 26
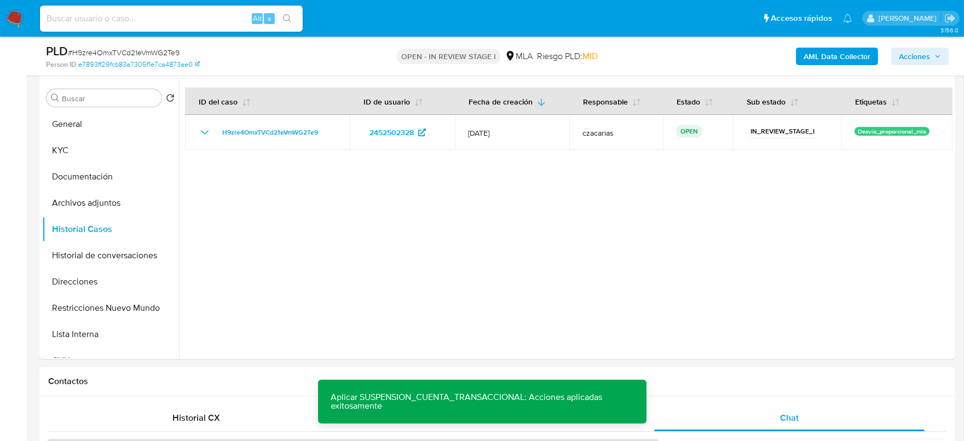
click at [928, 62] on span "Acciones" at bounding box center [914, 57] width 31 height 18
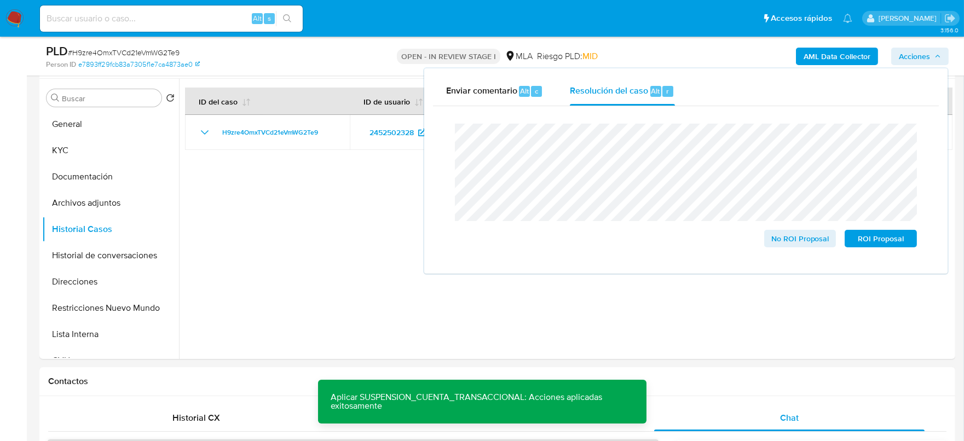
click at [152, 51] on span "# H9zre4OmxTVCd21eVmWG2Te9" at bounding box center [124, 52] width 112 height 11
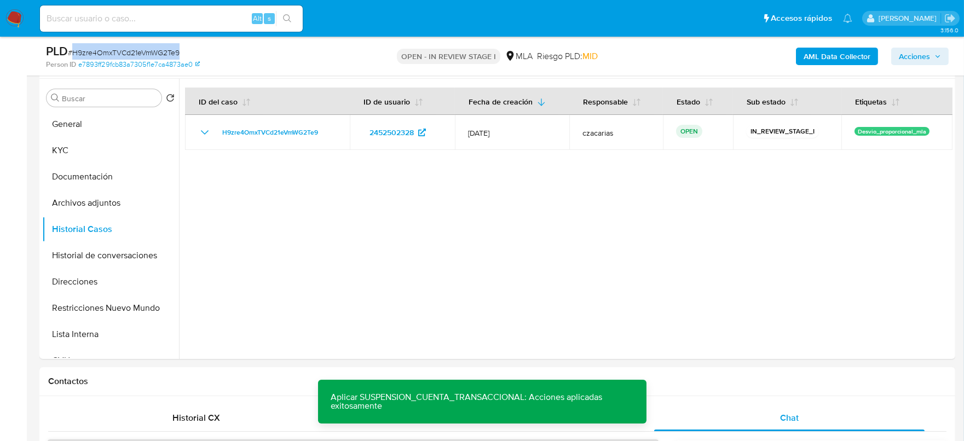
copy span "H9zre4OmxTVCd21eVmWG2Te9"
click at [919, 58] on span "Acciones" at bounding box center [914, 57] width 31 height 18
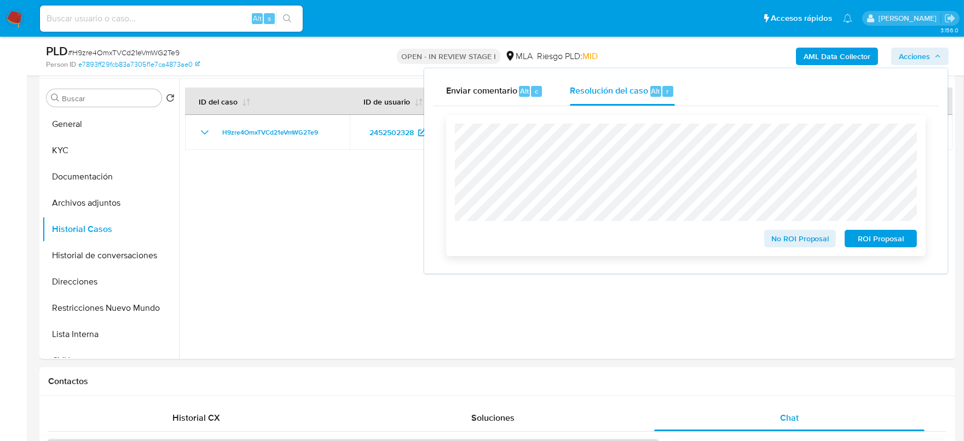
click at [883, 239] on span "ROI Proposal" at bounding box center [881, 238] width 57 height 15
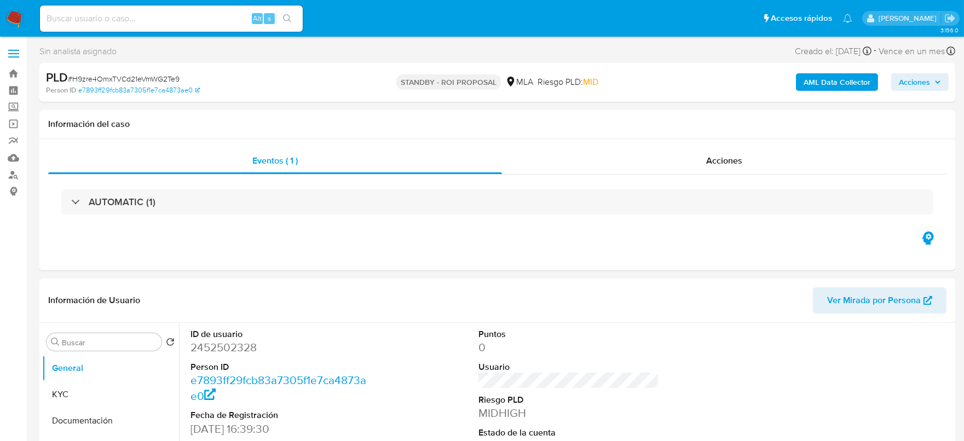
select select "10"
click at [215, 22] on input at bounding box center [171, 19] width 263 height 14
paste input "gy6lsQ824uUz8g3WdWtOXtLW"
type input "gy6lsQ824uUz8g3WdWtOXtLW"
click at [287, 14] on icon "search-icon" at bounding box center [287, 18] width 8 height 8
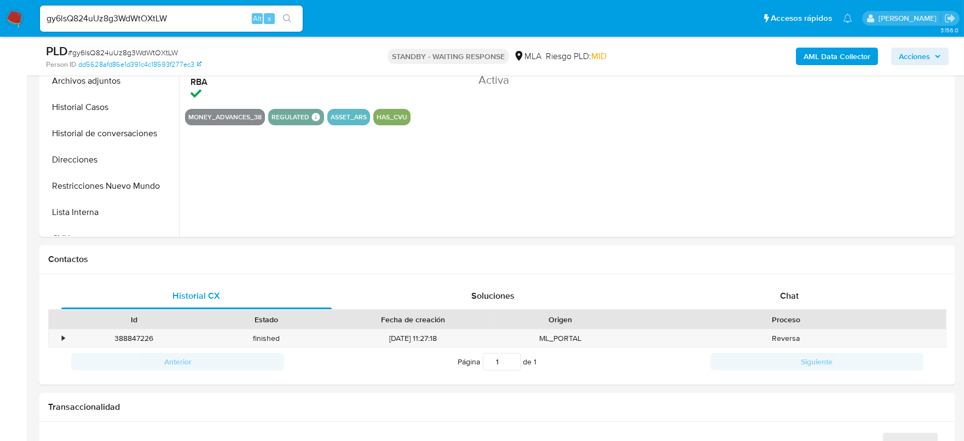
scroll to position [342, 0]
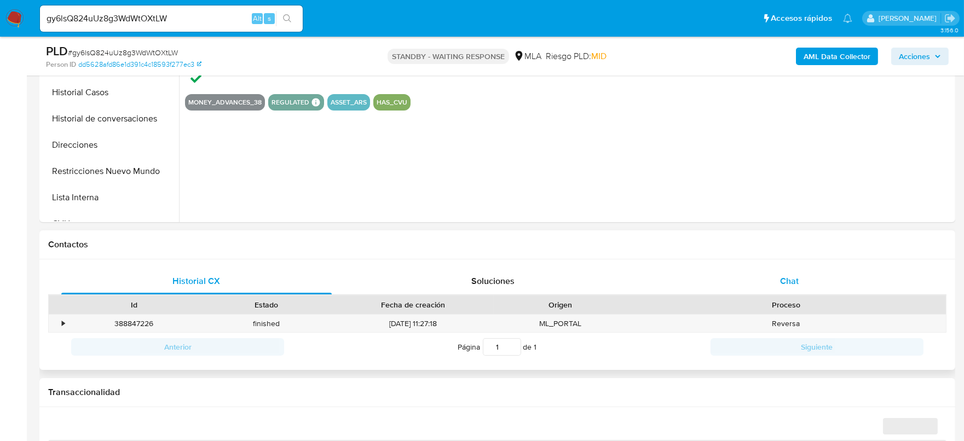
select select "10"
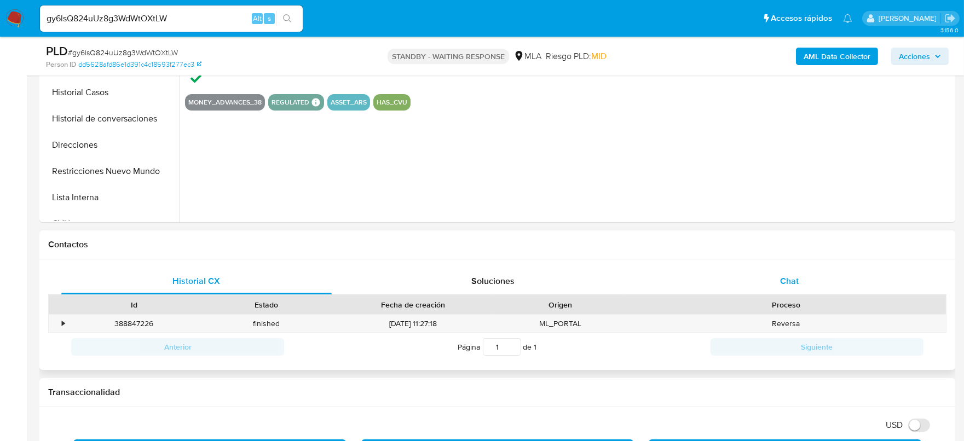
click at [838, 268] on div "Chat" at bounding box center [789, 281] width 271 height 26
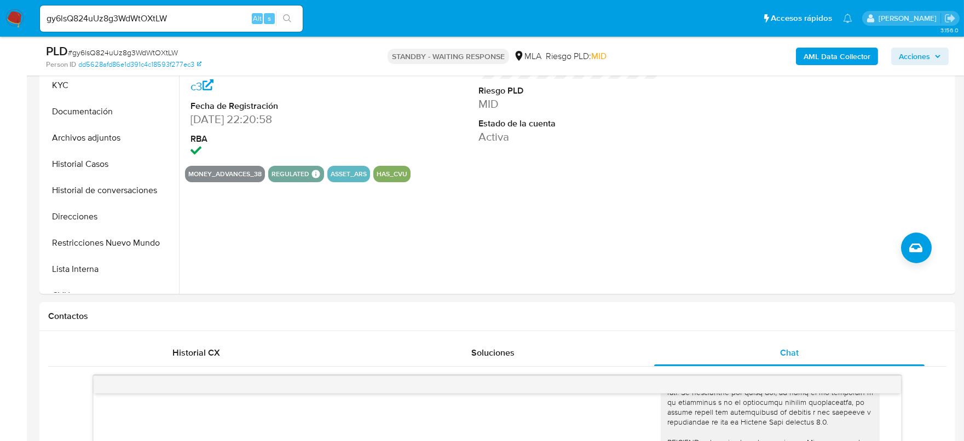
scroll to position [205, 0]
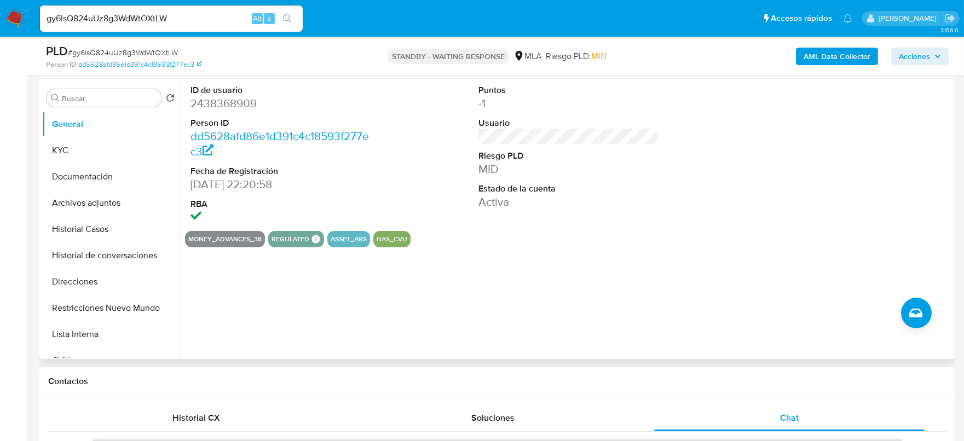
click at [39, 196] on div "Buscar Volver al orden por defecto General KYC Documentación Archivos adjuntos …" at bounding box center [497, 219] width 916 height 280
click at [69, 207] on button "Archivos adjuntos" at bounding box center [106, 203] width 128 height 26
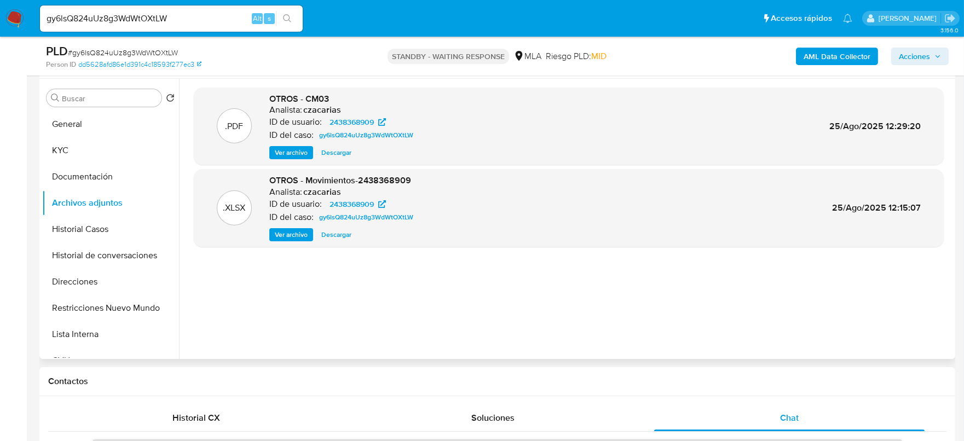
click at [280, 152] on span "Ver archivo" at bounding box center [291, 152] width 33 height 11
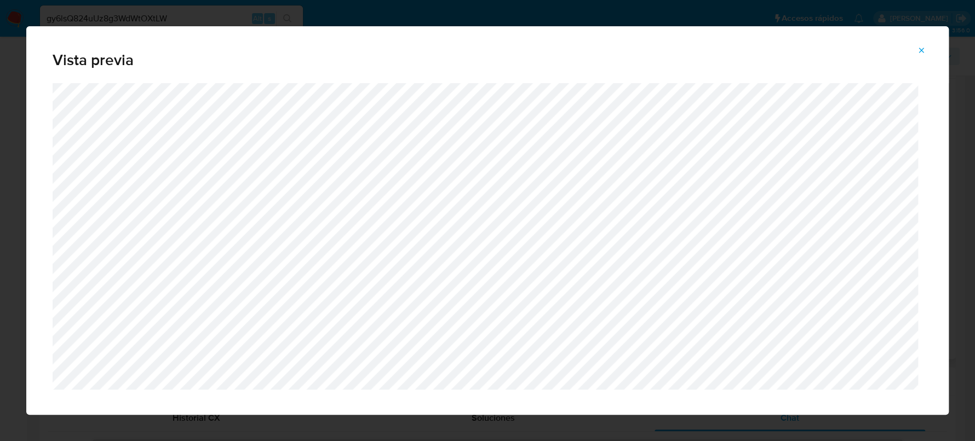
click at [924, 51] on icon "Attachment preview" at bounding box center [921, 50] width 9 height 9
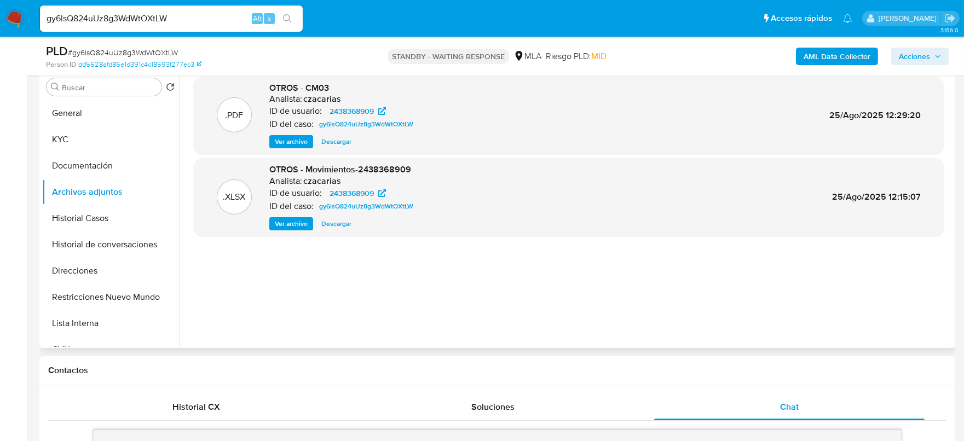
scroll to position [411, 0]
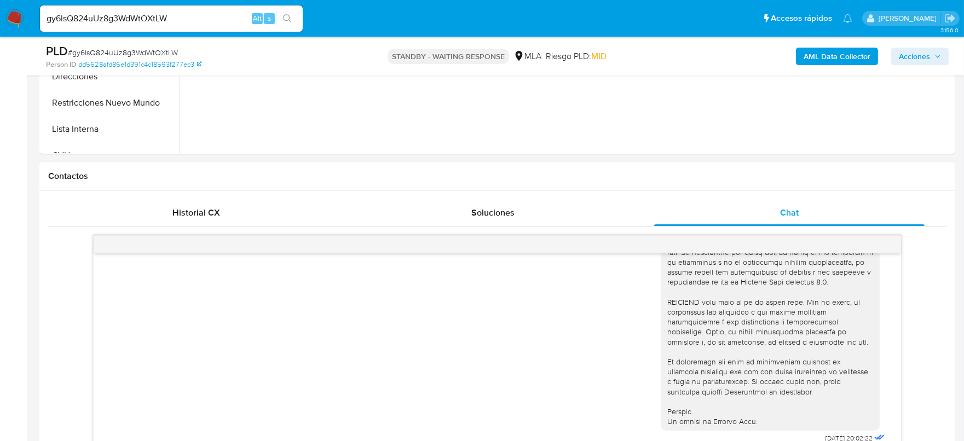
click at [125, 52] on span "# gy6lsQ824uUz8g3WdWtOXtLW" at bounding box center [123, 52] width 110 height 11
click at [126, 51] on span "# gy6lsQ824uUz8g3WdWtOXtLW" at bounding box center [123, 52] width 110 height 11
copy span "gy6lsQ824uUz8g3WdWtOXtLW"
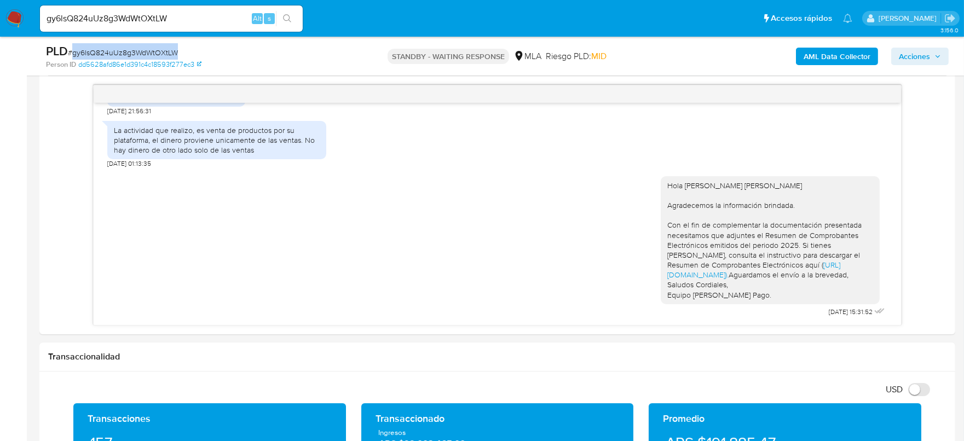
scroll to position [547, 0]
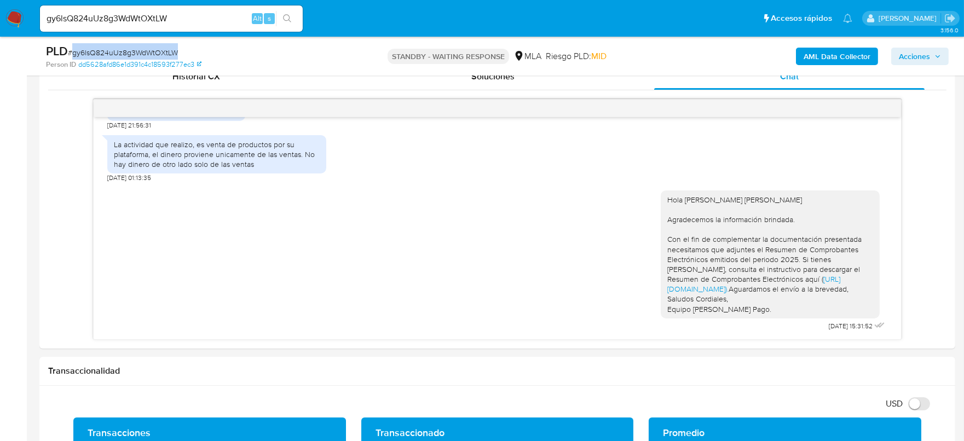
click at [126, 54] on span "# gy6lsQ824uUz8g3WdWtOXtLW" at bounding box center [123, 52] width 110 height 11
copy span "gy6lsQ824uUz8g3WdWtOXtLW"
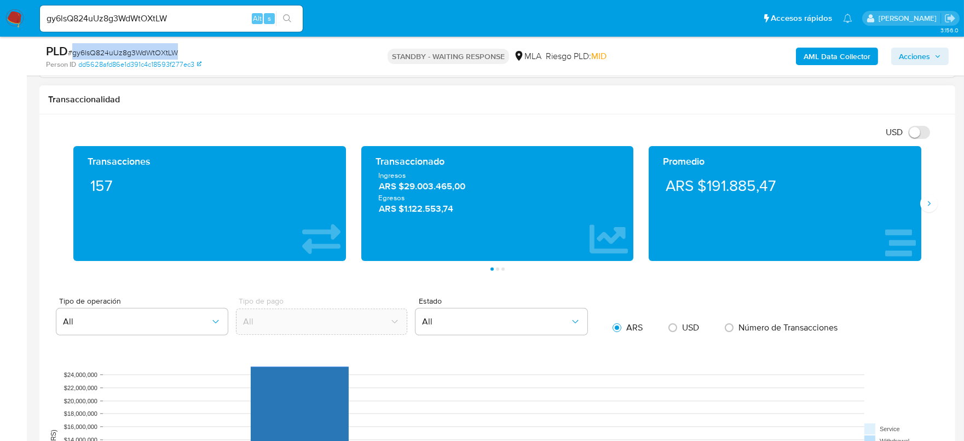
scroll to position [685, 0]
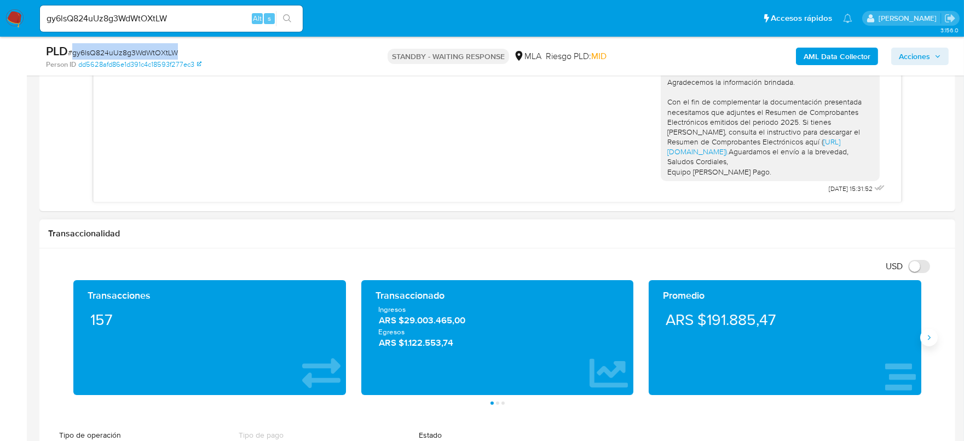
click at [931, 337] on icon "Siguiente" at bounding box center [929, 338] width 9 height 9
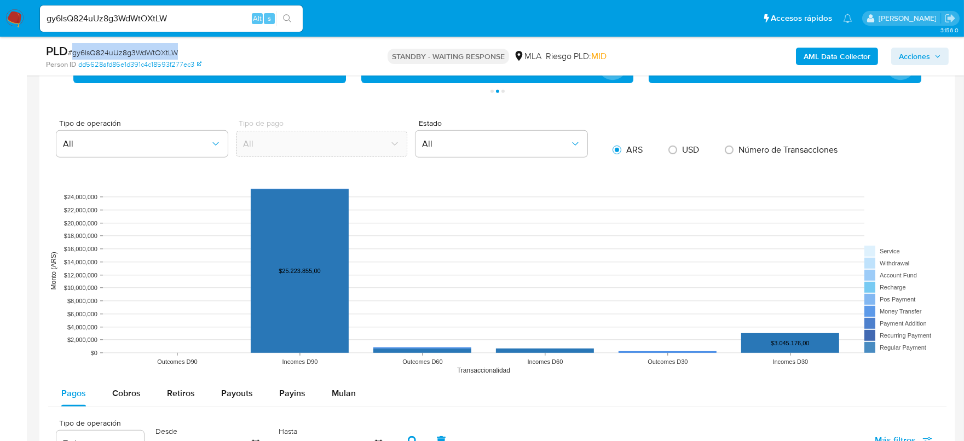
scroll to position [1095, 0]
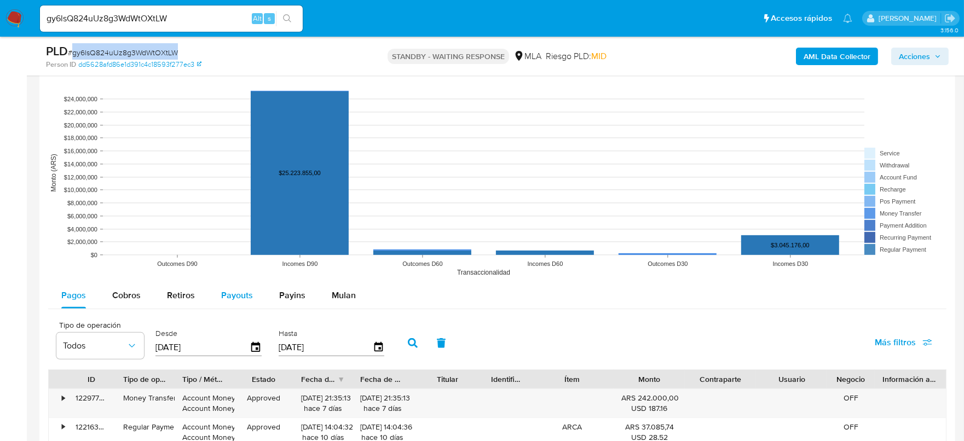
click at [248, 297] on span "Payouts" at bounding box center [237, 295] width 32 height 13
select select "10"
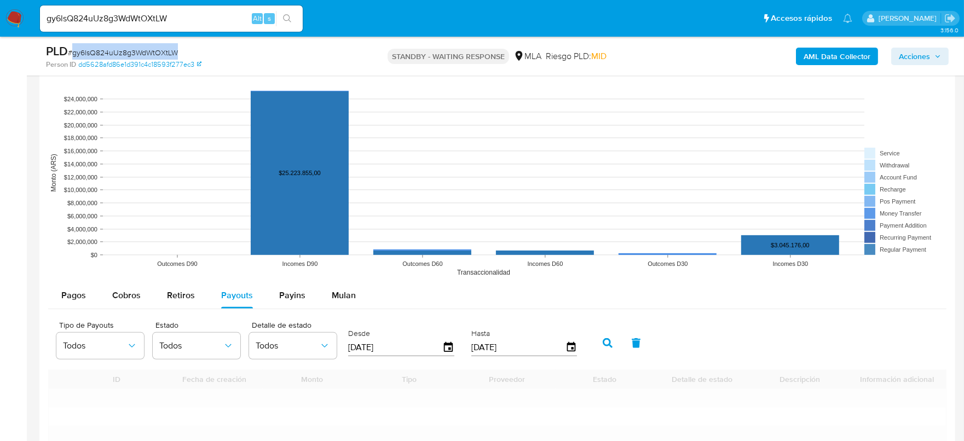
scroll to position [1164, 0]
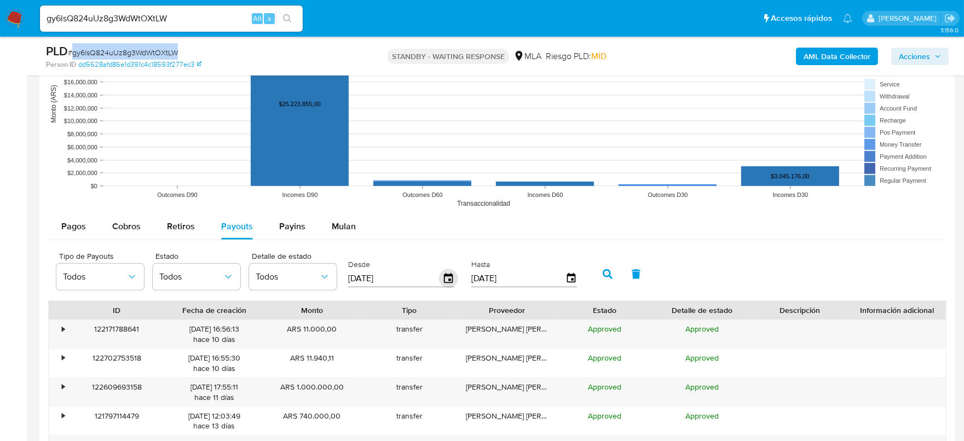
click at [447, 278] on icon "button" at bounding box center [448, 278] width 9 height 10
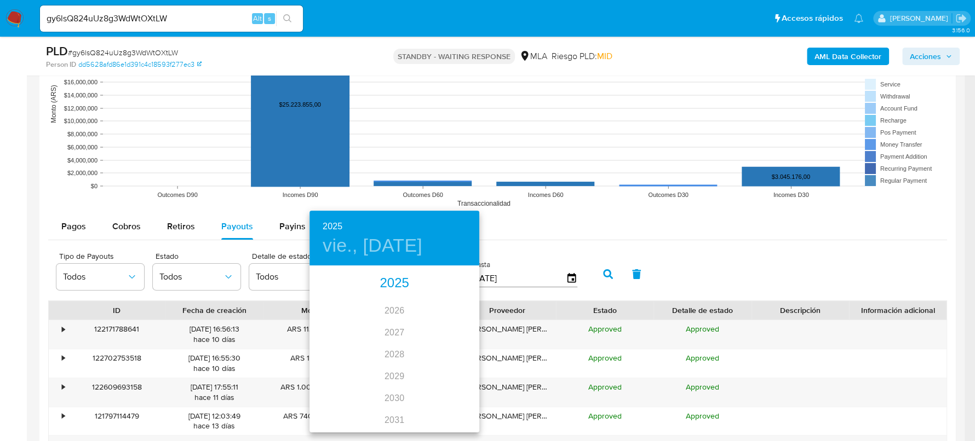
click at [400, 280] on div "2025" at bounding box center [394, 284] width 170 height 22
click at [333, 374] on div "jul." at bounding box center [337, 369] width 56 height 41
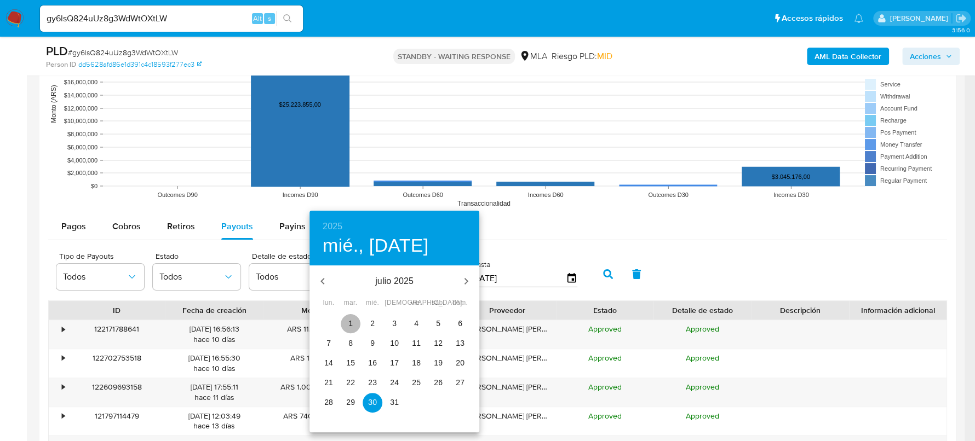
click at [350, 323] on p "1" at bounding box center [350, 323] width 4 height 11
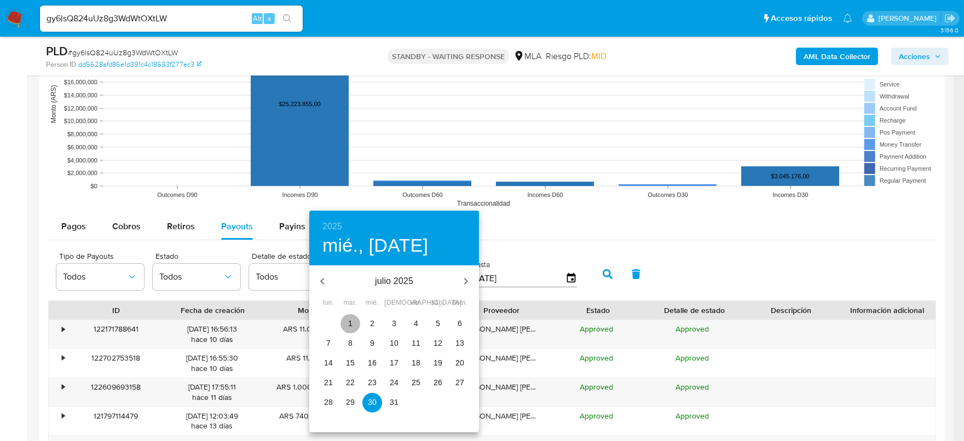
type input "01/07/2025"
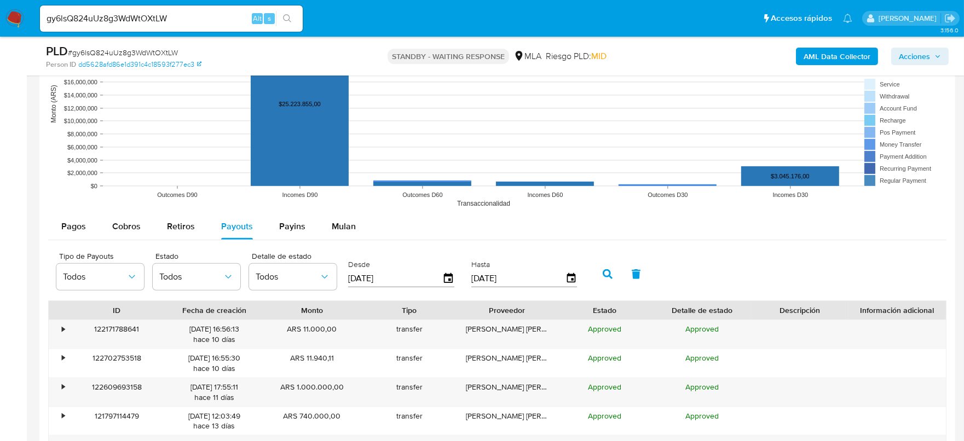
click at [603, 269] on icon "button" at bounding box center [608, 274] width 10 height 10
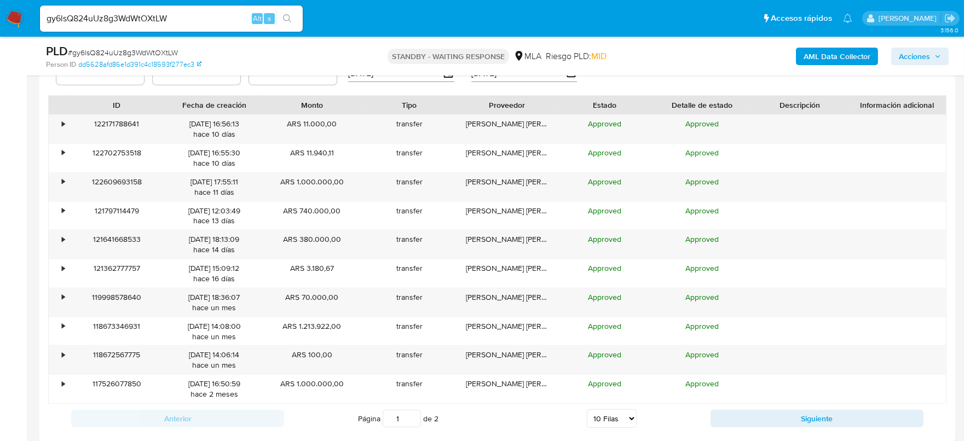
scroll to position [1438, 0]
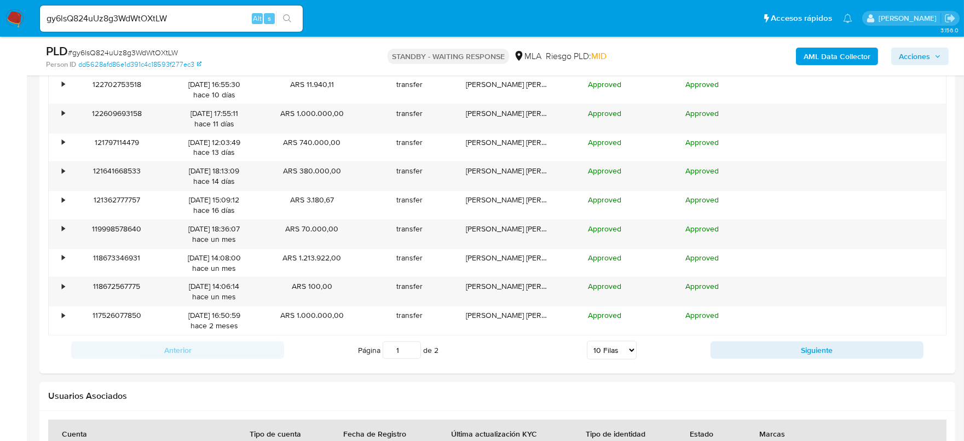
click at [837, 338] on div "Anterior Página 1 de 2 5 Filas 10 Filas 20 Filas 25 Filas 50 Filas 100 Filas Si…" at bounding box center [497, 351] width 899 height 30
click at [835, 343] on button "Siguiente" at bounding box center [817, 351] width 213 height 18
type input "2"
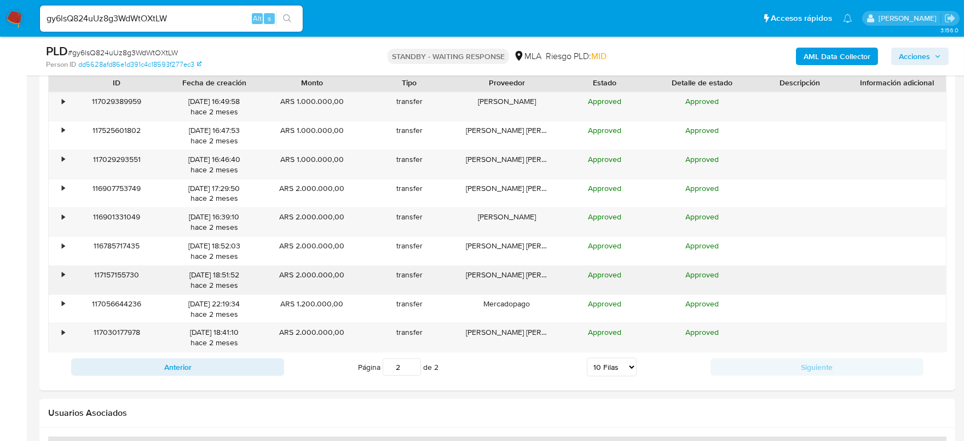
scroll to position [1369, 0]
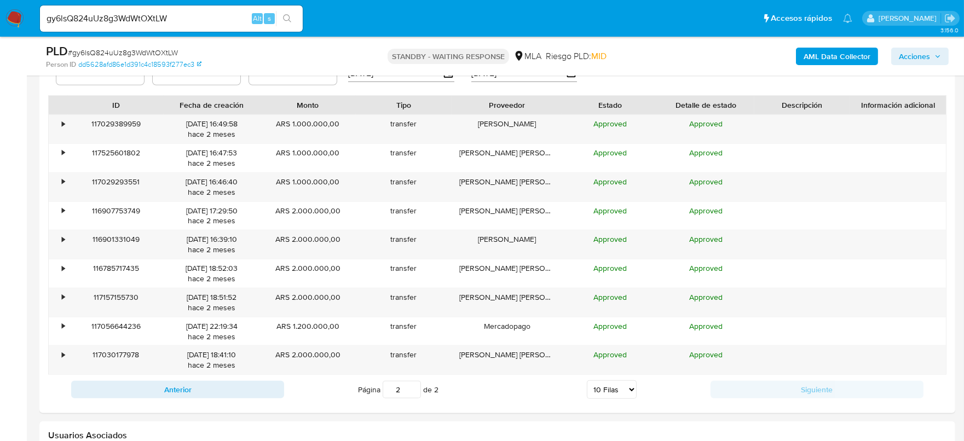
drag, startPoint x: 565, startPoint y: 108, endPoint x: 578, endPoint y: 109, distance: 13.2
click at [578, 109] on div "ID Fecha de creación Monto Tipo Proveedor Estado Detalle de estado Descripción …" at bounding box center [498, 105] width 898 height 19
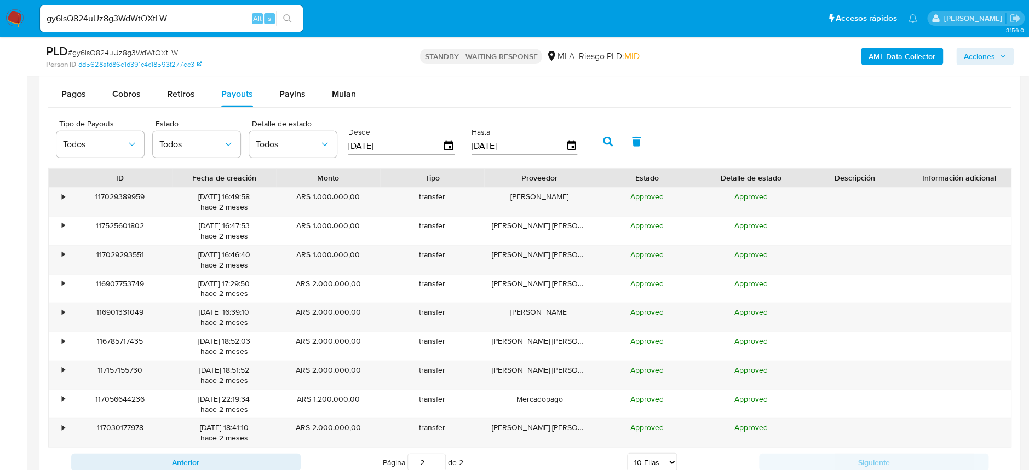
scroll to position [1327, 0]
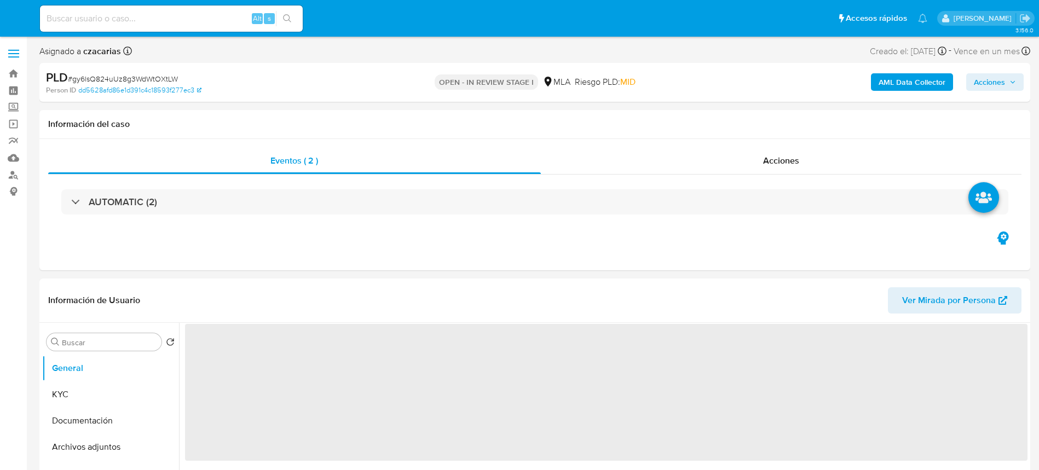
select select "10"
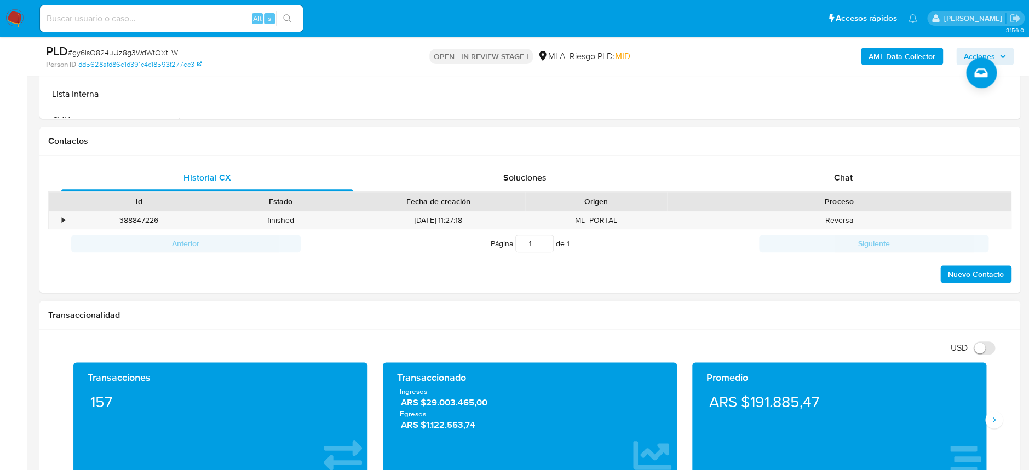
scroll to position [438, 0]
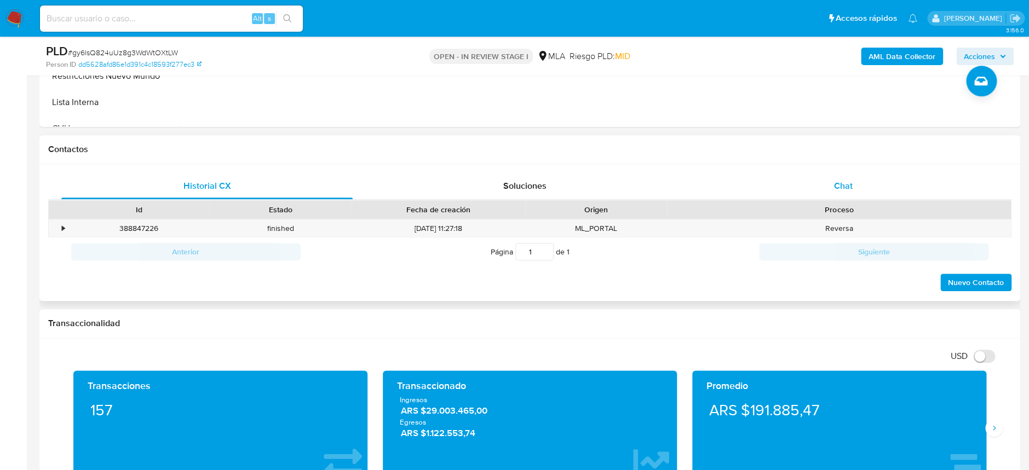
click at [848, 186] on span "Chat" at bounding box center [842, 186] width 19 height 13
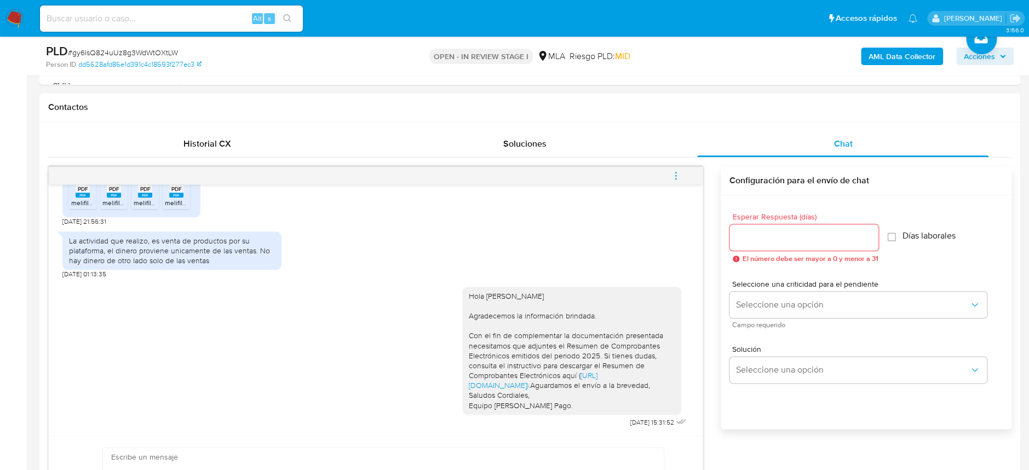
scroll to position [511, 0]
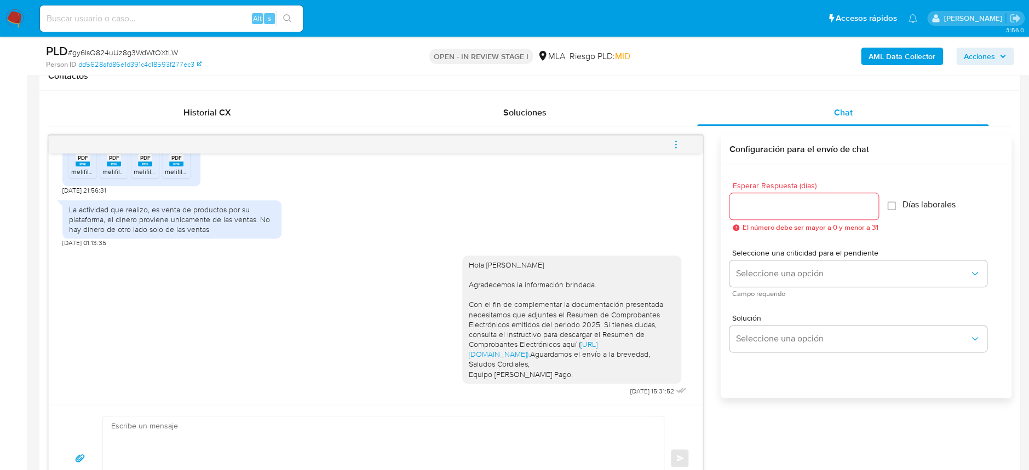
click at [674, 145] on icon "menu-action" at bounding box center [676, 145] width 10 height 10
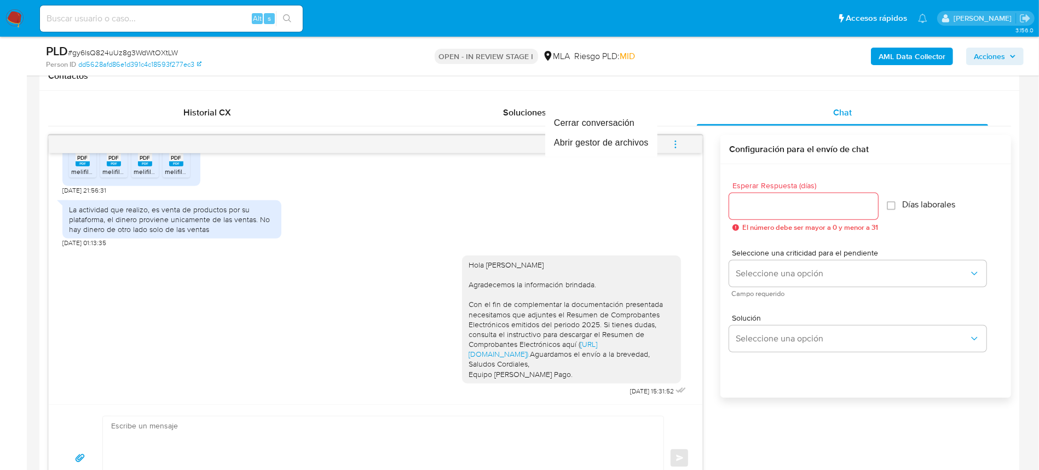
click at [321, 289] on div at bounding box center [519, 235] width 1039 height 470
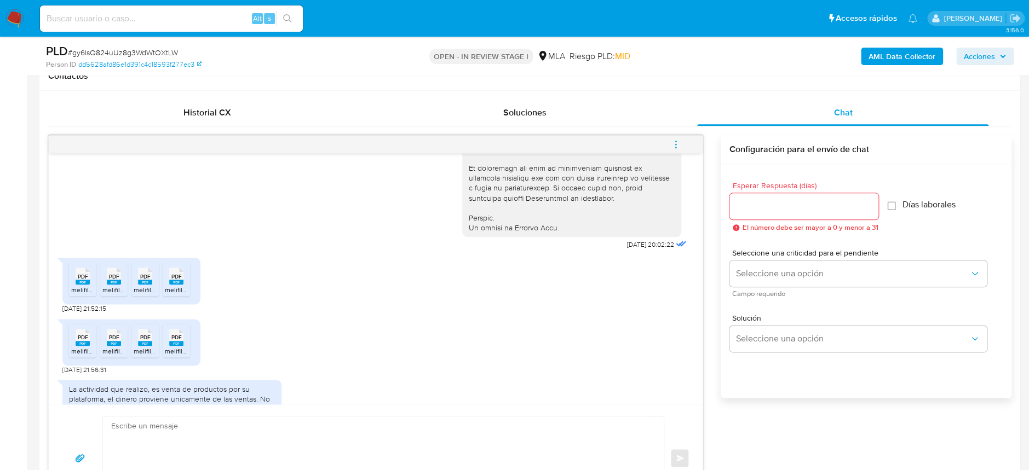
scroll to position [506, 0]
drag, startPoint x: 594, startPoint y: 267, endPoint x: 636, endPoint y: 265, distance: 42.7
copy span "[DATE]"
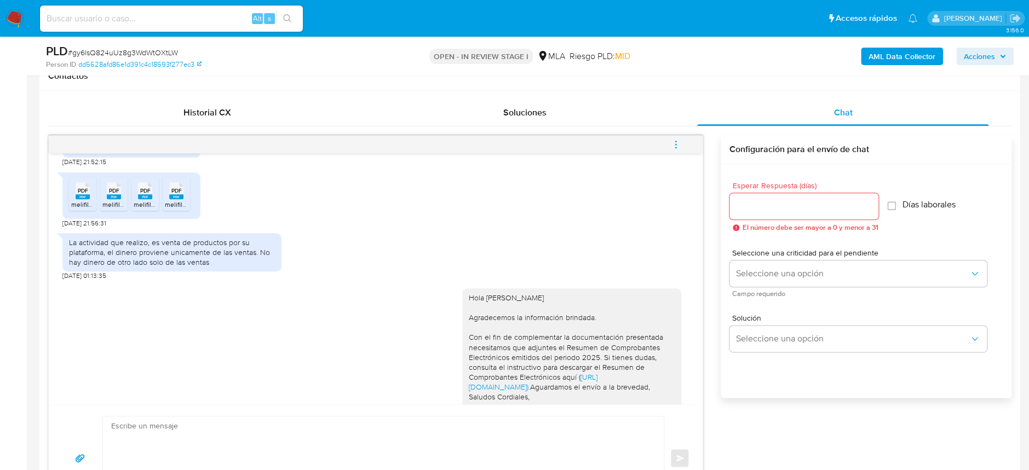
scroll to position [579, 0]
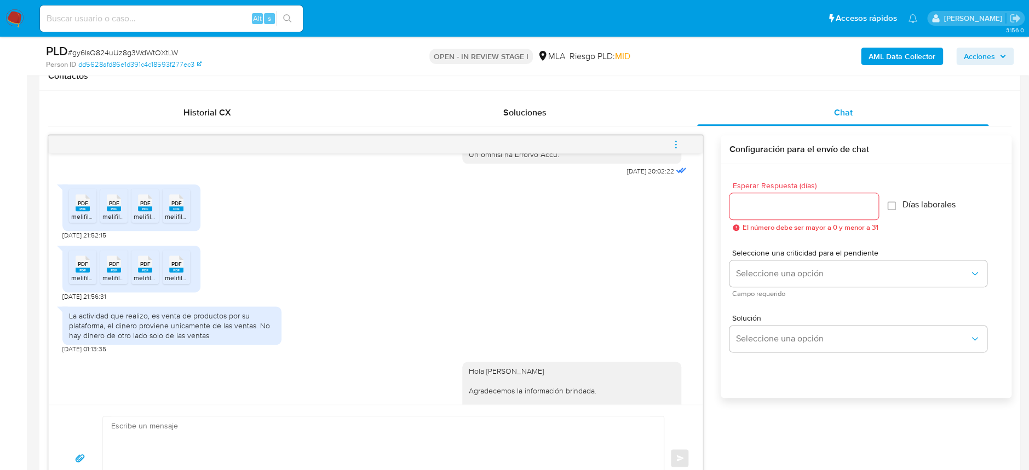
click at [83, 211] on rect at bounding box center [83, 208] width 14 height 5
click at [122, 221] on span "melifile5737579502477493370.pdf" at bounding box center [153, 216] width 102 height 9
click at [153, 221] on span "melifile6365454624717591093.pdf" at bounding box center [184, 216] width 101 height 9
click at [183, 221] on span "melifile5455368703631251784.pdf" at bounding box center [215, 216] width 101 height 9
click at [83, 273] on rect at bounding box center [83, 270] width 14 height 5
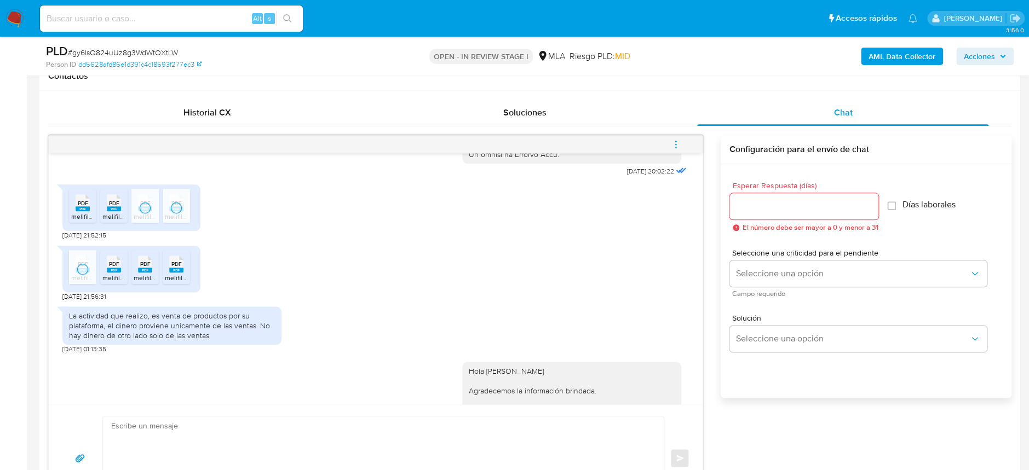
click at [116, 273] on rect at bounding box center [114, 270] width 14 height 5
click at [143, 273] on rect at bounding box center [145, 270] width 14 height 5
click at [176, 273] on rect at bounding box center [176, 270] width 14 height 5
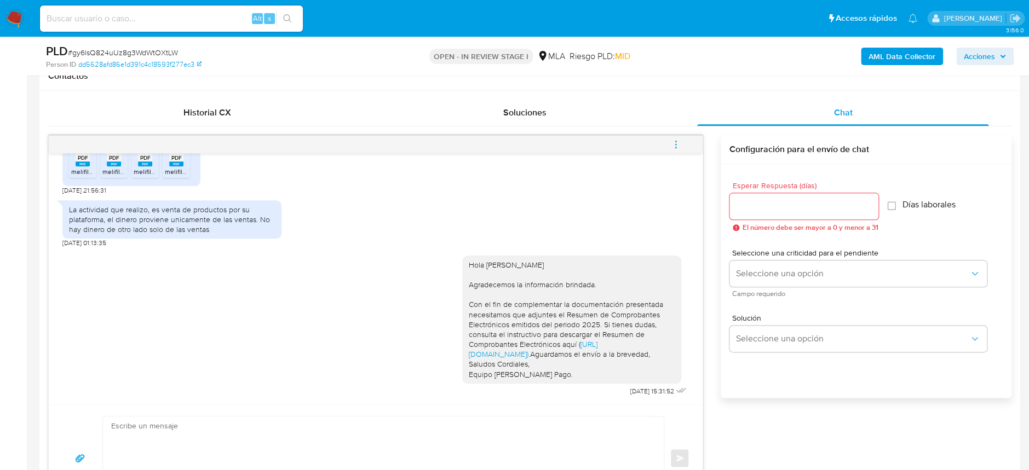
scroll to position [725, 0]
click at [601, 389] on div "Hola Jonathan Isaias Ortiz Pereira Agradecemos la información brindada. Con el …" at bounding box center [575, 323] width 227 height 151
drag, startPoint x: 610, startPoint y: 391, endPoint x: 640, endPoint y: 390, distance: 29.6
drag, startPoint x: 641, startPoint y: 388, endPoint x: 603, endPoint y: 390, distance: 37.8
click at [603, 390] on div "Hola Jonathan Isaias Ortiz Pereira Agradecemos la información brindada. Con el …" at bounding box center [575, 323] width 227 height 151
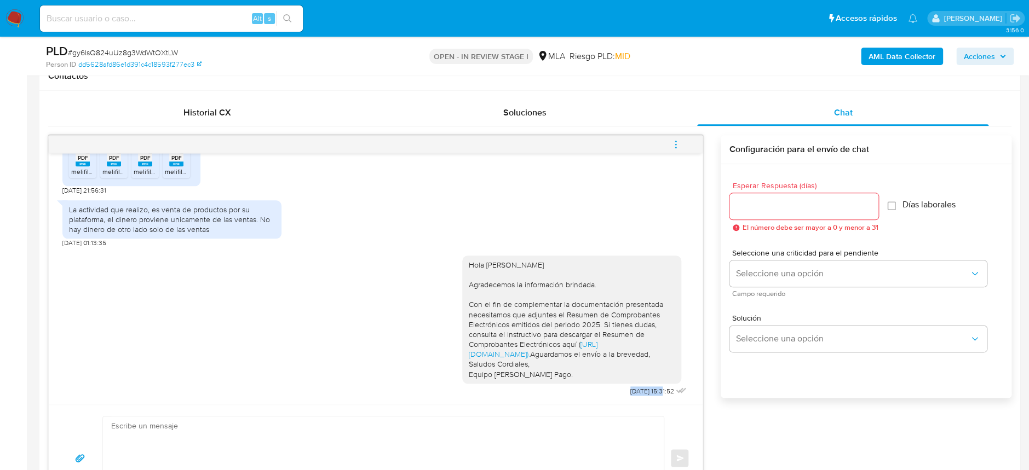
copy span "25/08/2025"
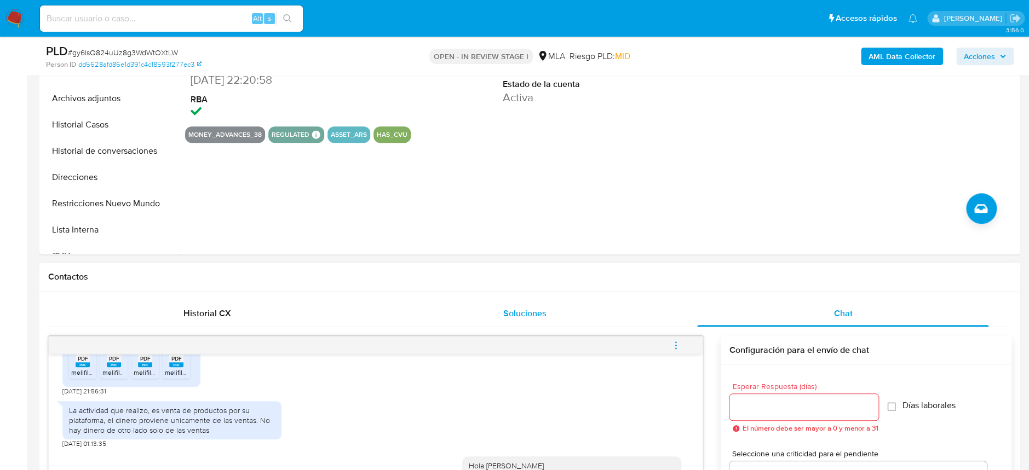
scroll to position [365, 0]
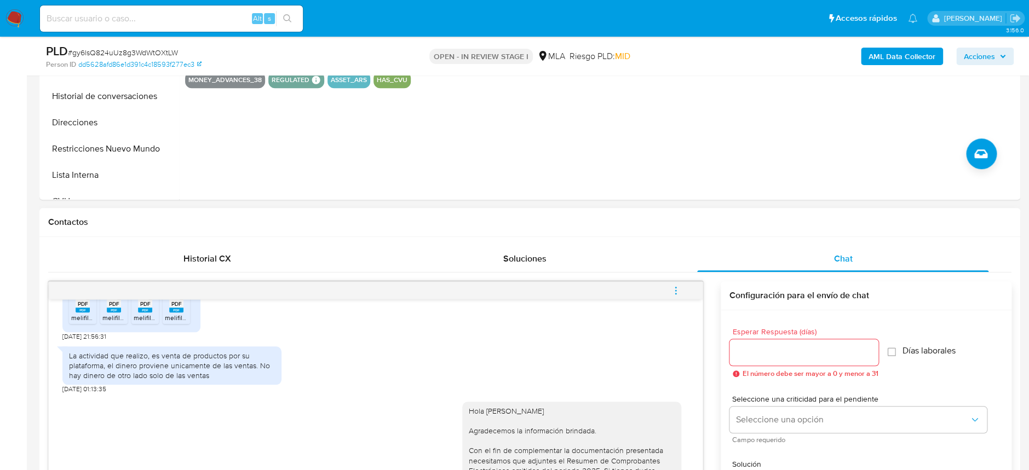
click at [676, 291] on icon "menu-action" at bounding box center [675, 290] width 1 height 1
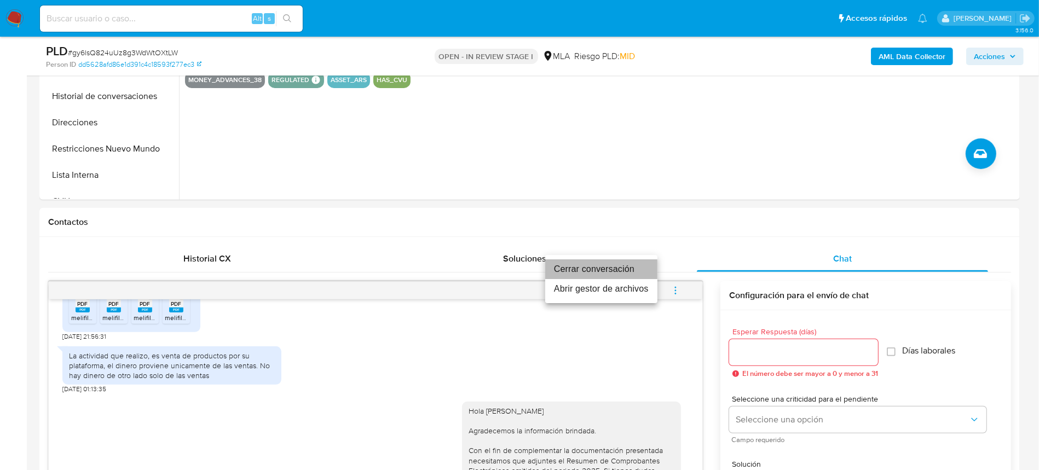
click at [613, 268] on li "Cerrar conversación" at bounding box center [601, 270] width 112 height 20
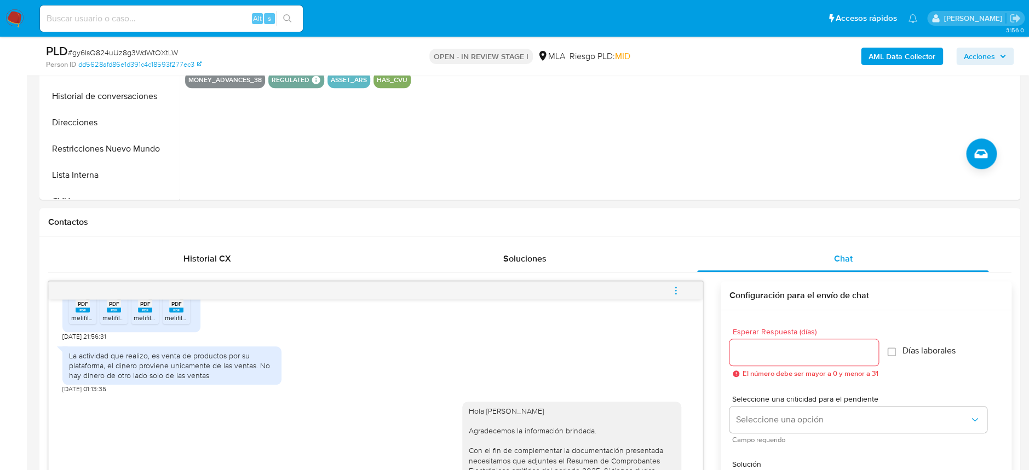
scroll to position [219, 0]
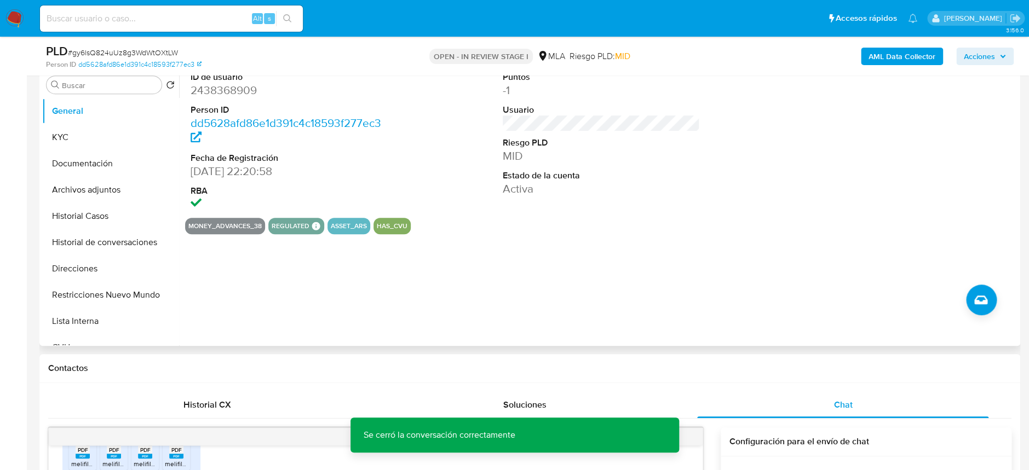
click at [235, 87] on dd "2438368909" at bounding box center [289, 90] width 197 height 15
copy dd "2438368909"
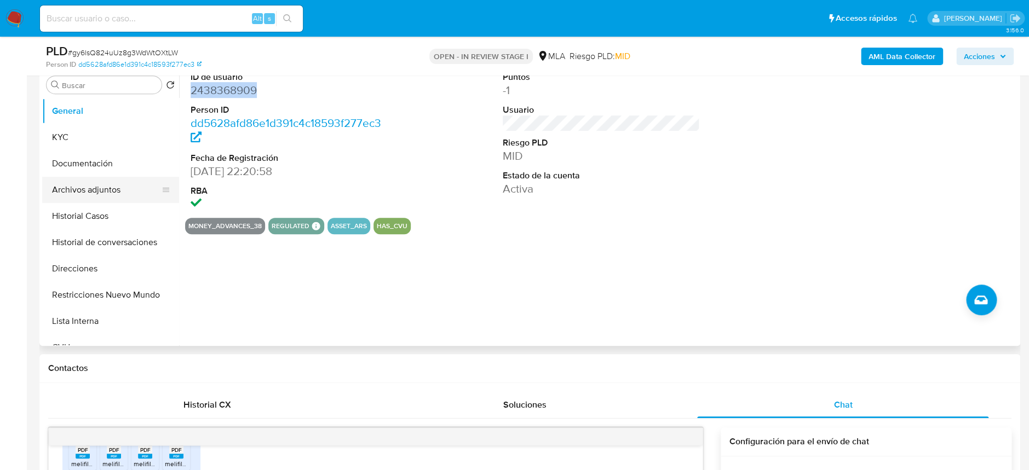
click at [110, 184] on button "Archivos adjuntos" at bounding box center [106, 190] width 128 height 26
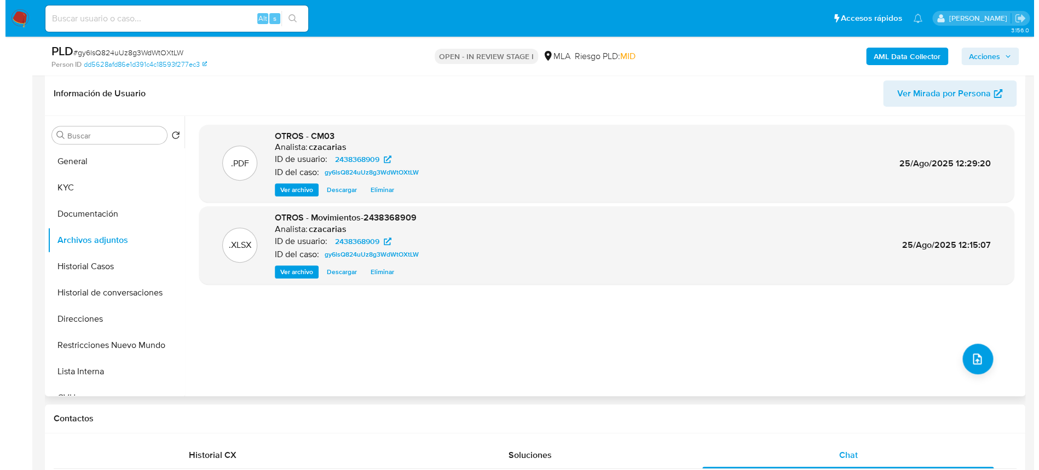
scroll to position [146, 0]
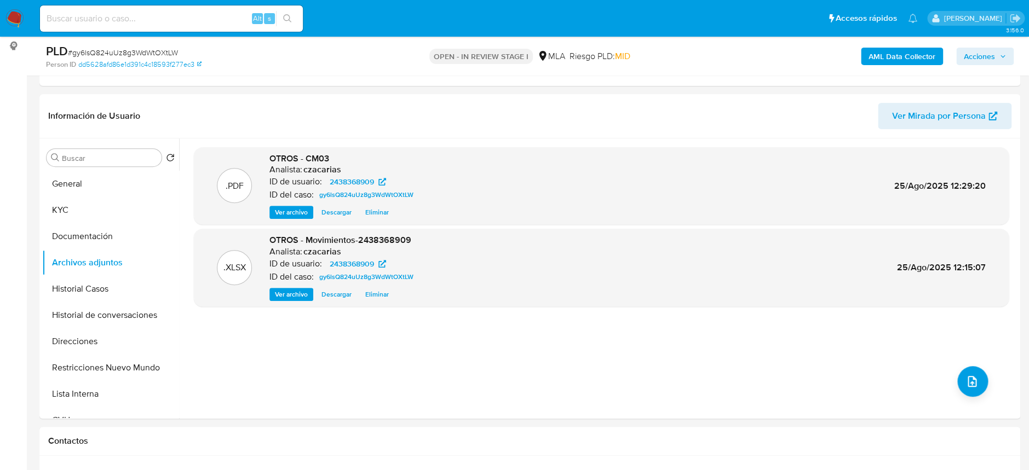
click at [893, 66] on div "AML Data Collector Acciones" at bounding box center [854, 56] width 320 height 26
click at [893, 59] on b "AML Data Collector" at bounding box center [902, 57] width 67 height 18
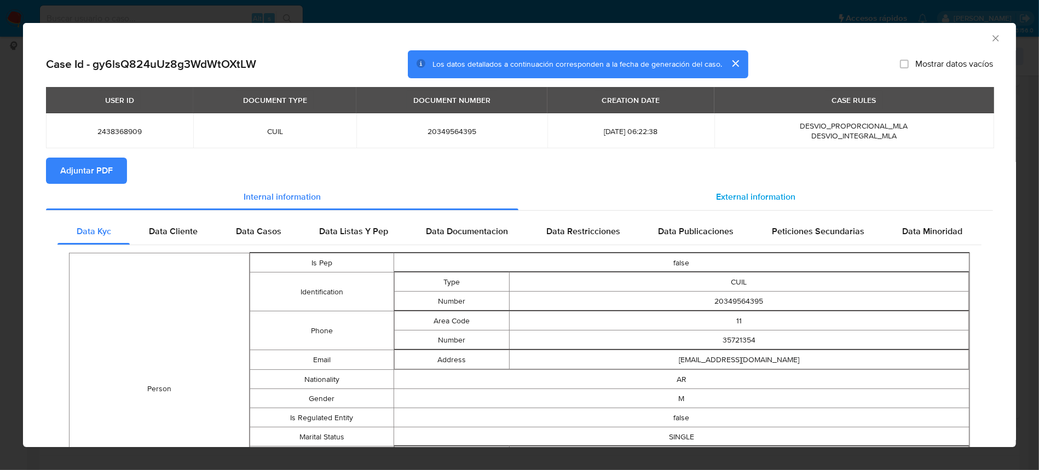
click at [725, 200] on span "External information" at bounding box center [755, 197] width 79 height 13
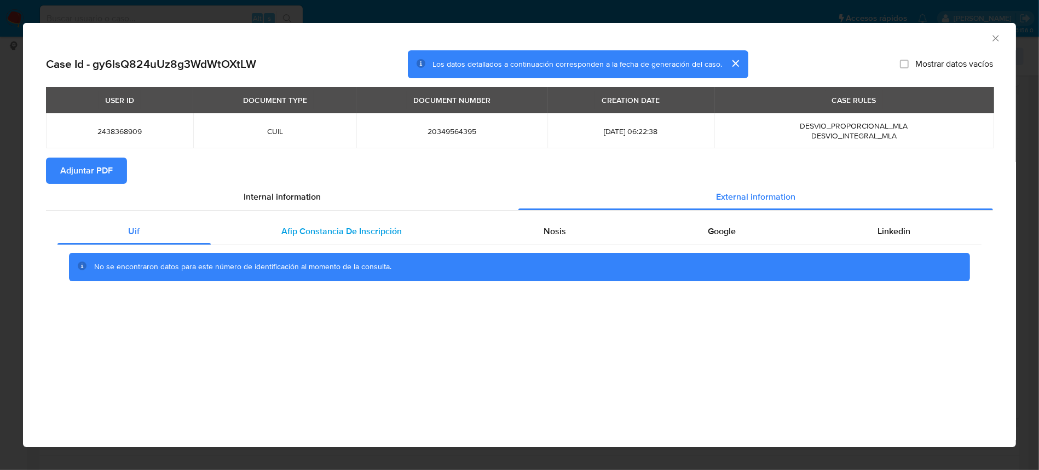
click at [315, 239] on div "Afip Constancia De Inscripción" at bounding box center [342, 232] width 262 height 26
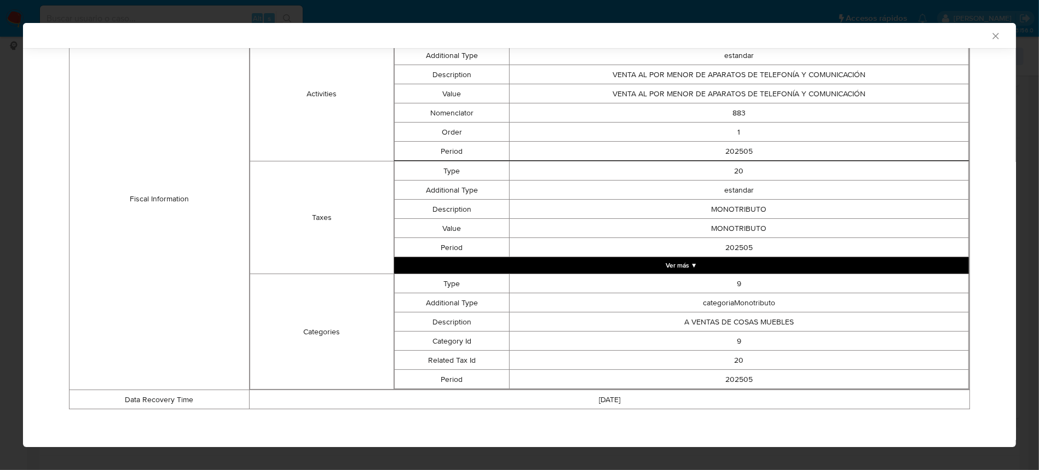
scroll to position [53, 0]
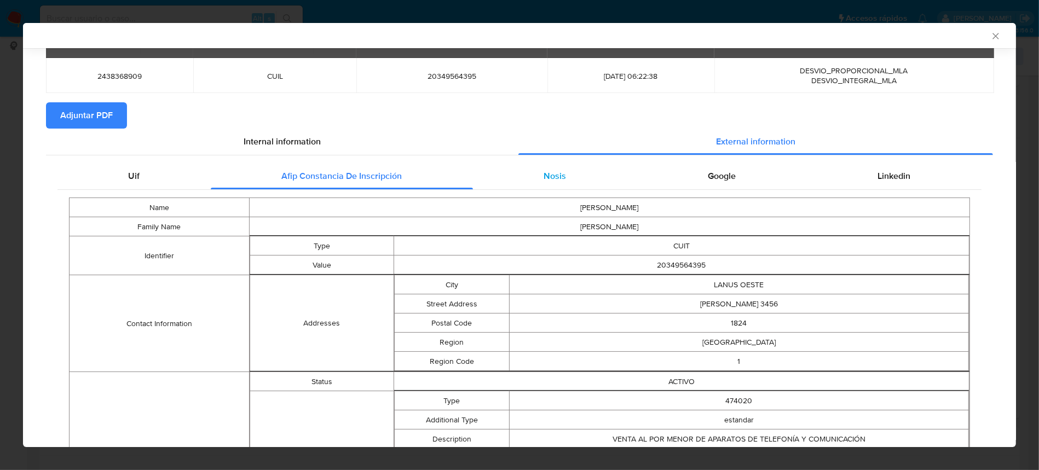
click at [544, 163] on div "Nosis" at bounding box center [555, 176] width 164 height 26
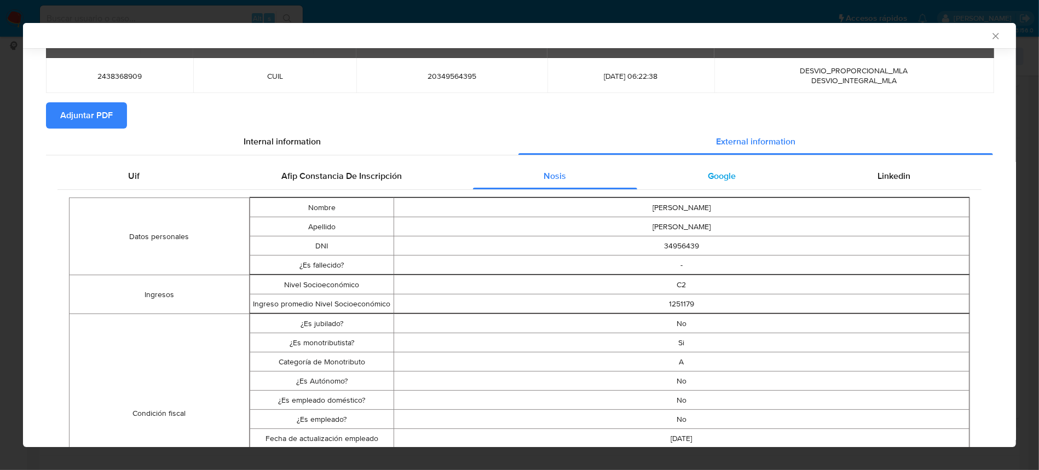
click at [710, 170] on span "Google" at bounding box center [723, 176] width 28 height 13
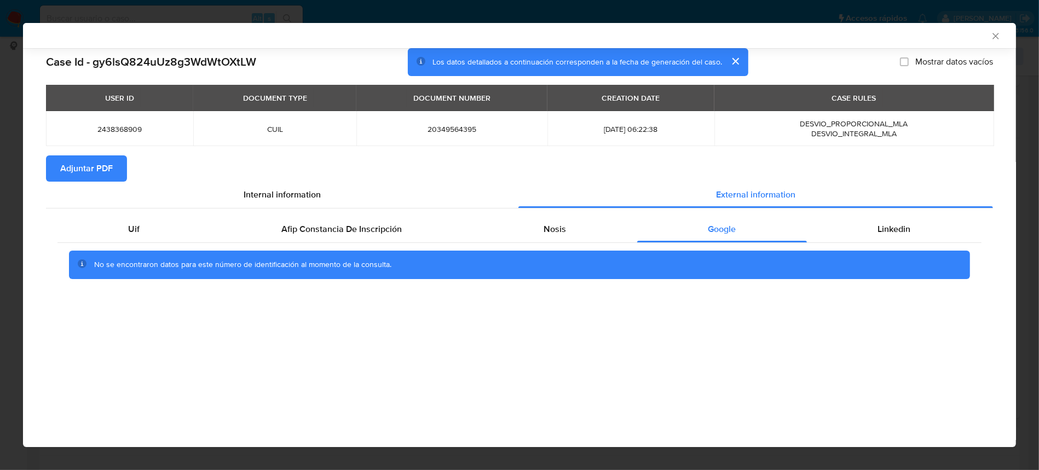
scroll to position [0, 0]
drag, startPoint x: 570, startPoint y: 224, endPoint x: 513, endPoint y: 228, distance: 56.5
click at [568, 224] on div "Nosis" at bounding box center [555, 229] width 164 height 26
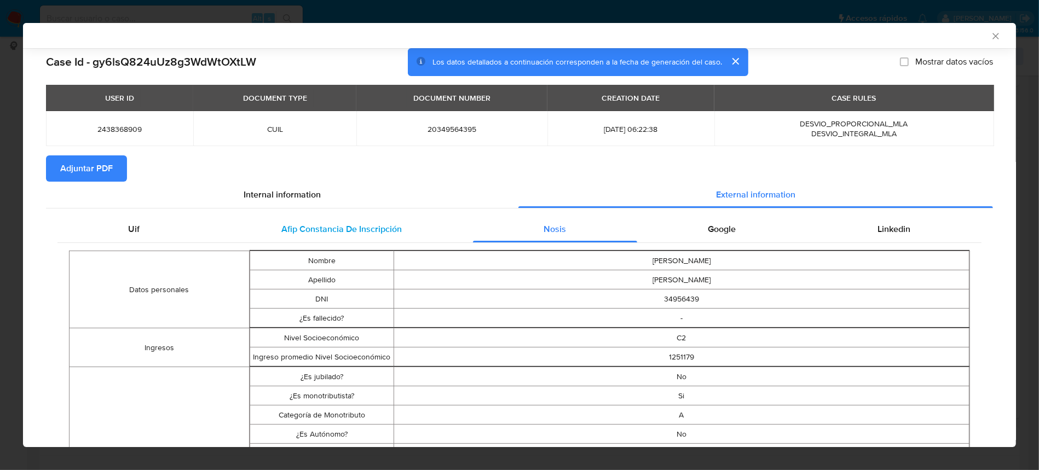
click at [398, 229] on span "Afip Constancia De Inscripción" at bounding box center [342, 229] width 120 height 13
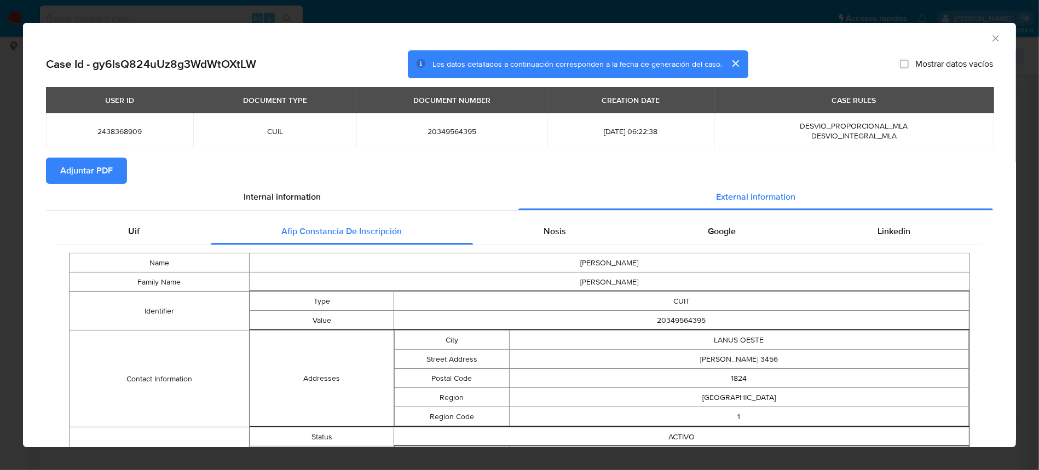
drag, startPoint x: 890, startPoint y: 221, endPoint x: 848, endPoint y: 217, distance: 41.8
click at [890, 222] on div "Linkedin" at bounding box center [894, 232] width 175 height 26
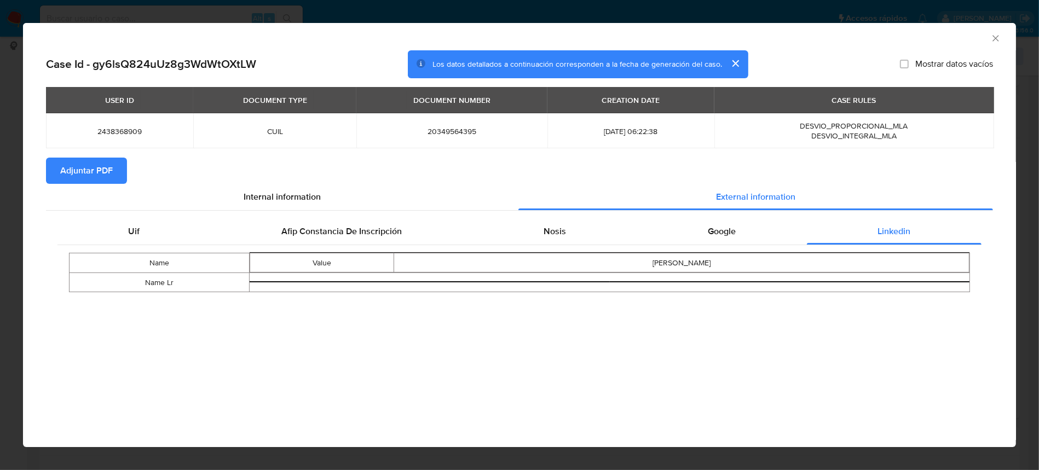
click at [104, 163] on span "Adjuntar PDF" at bounding box center [86, 171] width 53 height 24
click at [999, 37] on icon "Cerrar ventana" at bounding box center [996, 38] width 11 height 11
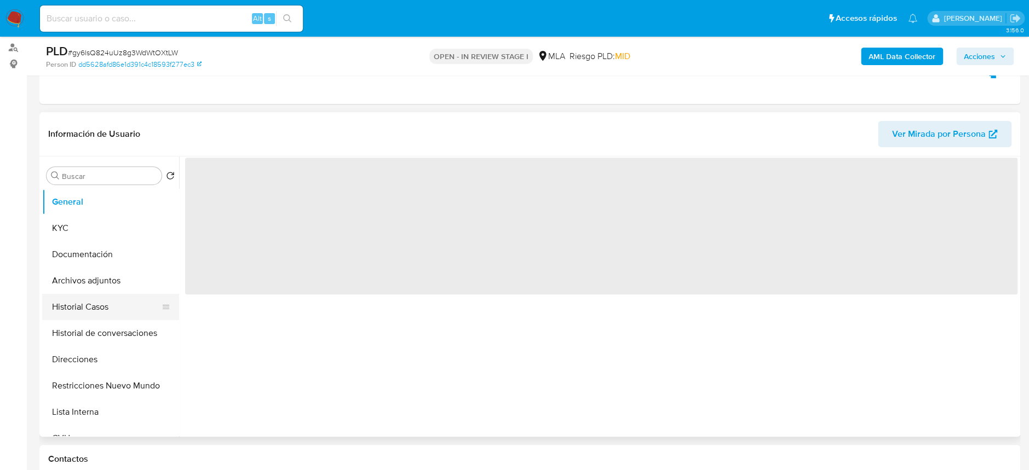
scroll to position [146, 0]
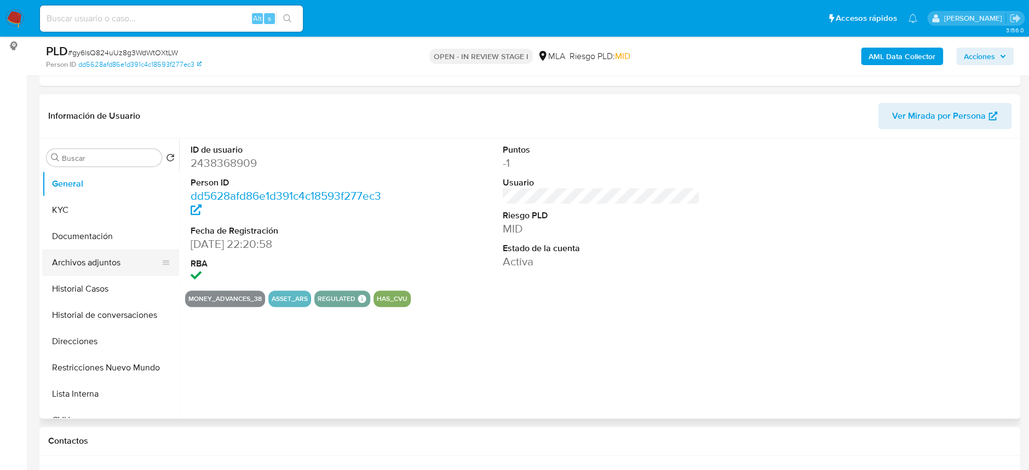
click at [133, 268] on button "Archivos adjuntos" at bounding box center [106, 263] width 128 height 26
select select "10"
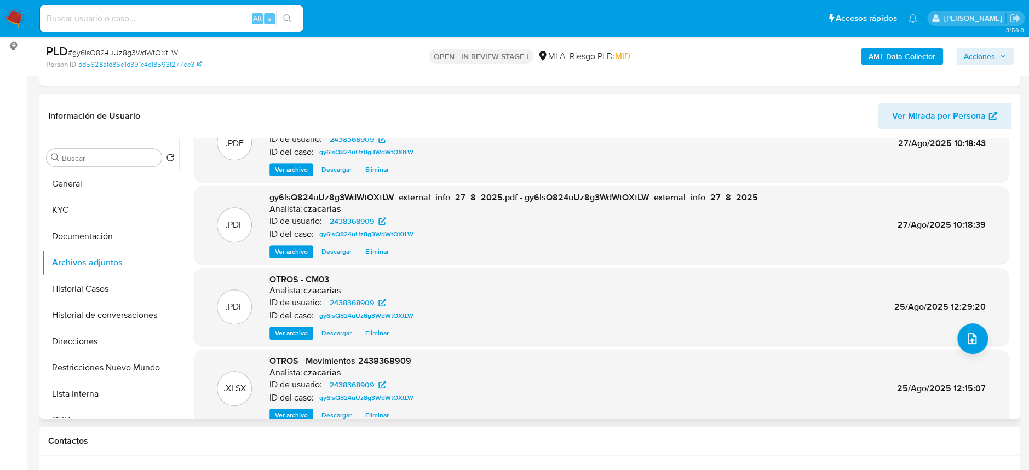
scroll to position [61, 0]
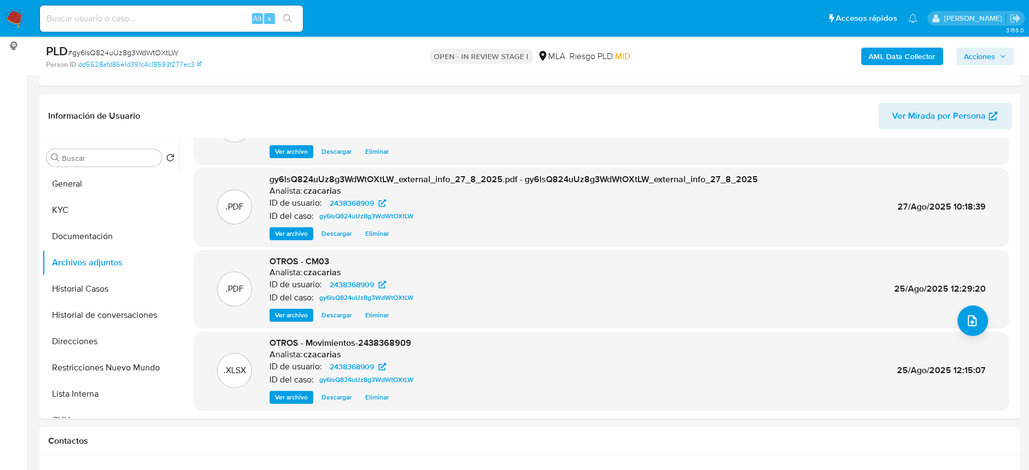
click at [126, 45] on div "PLD # gy6lsQ824uUz8g3WdWtOXtLW" at bounding box center [205, 51] width 319 height 16
copy span "gy6lsQ824uUz8g3WdWtOXtLW"
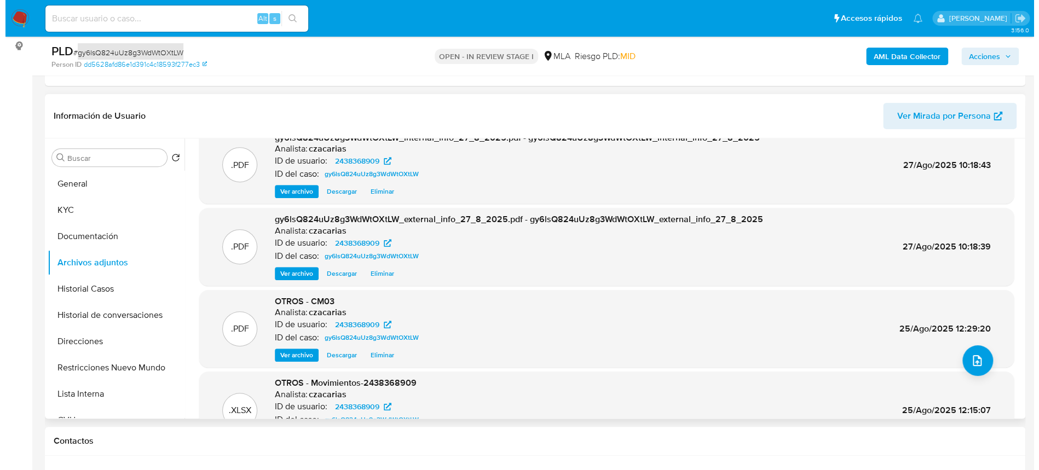
scroll to position [0, 0]
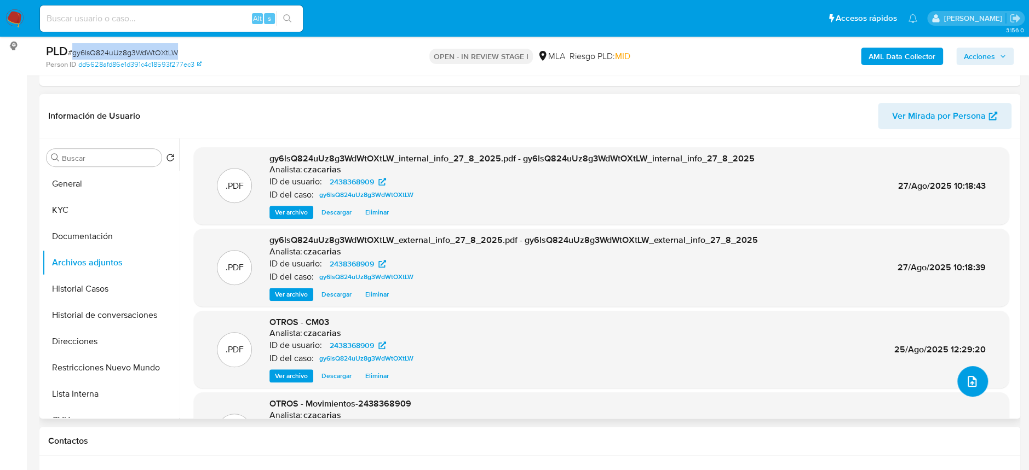
click at [973, 387] on span "upload-file" at bounding box center [971, 381] width 13 height 13
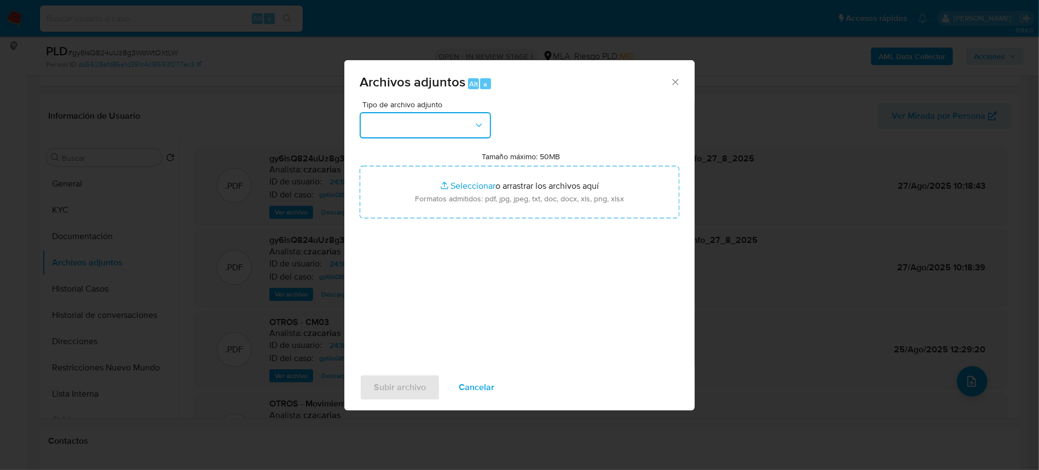
click at [446, 126] on button "button" at bounding box center [425, 125] width 131 height 26
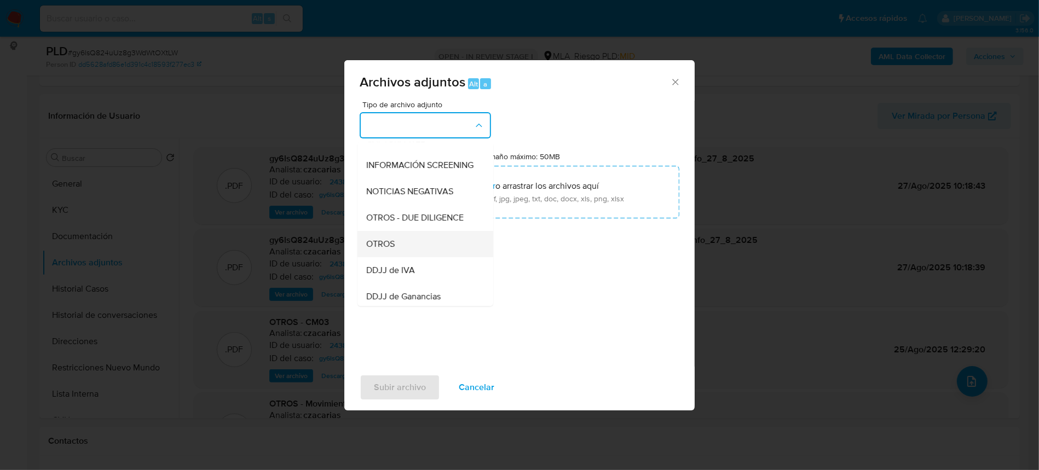
scroll to position [146, 0]
click at [395, 232] on div "OTROS" at bounding box center [422, 219] width 112 height 26
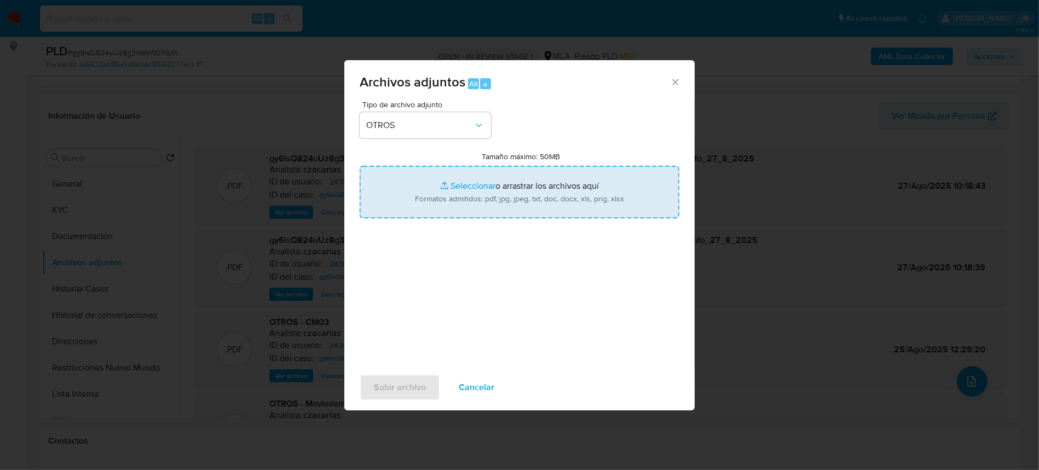
type input "C:\fakepath\Caselog gy6lsQ824uUz8g3WdWtOXtLW_2025_07_18_00_17_37.docx"
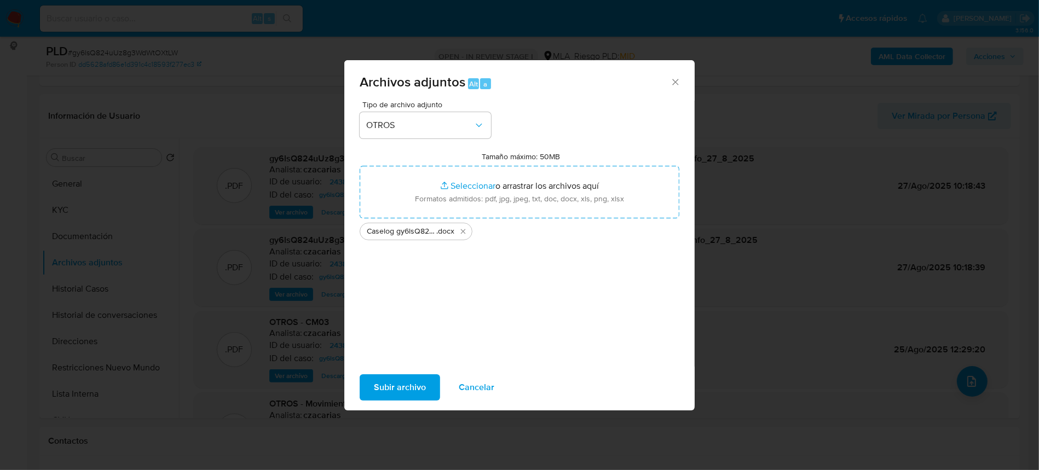
click at [401, 384] on span "Subir archivo" at bounding box center [400, 388] width 52 height 24
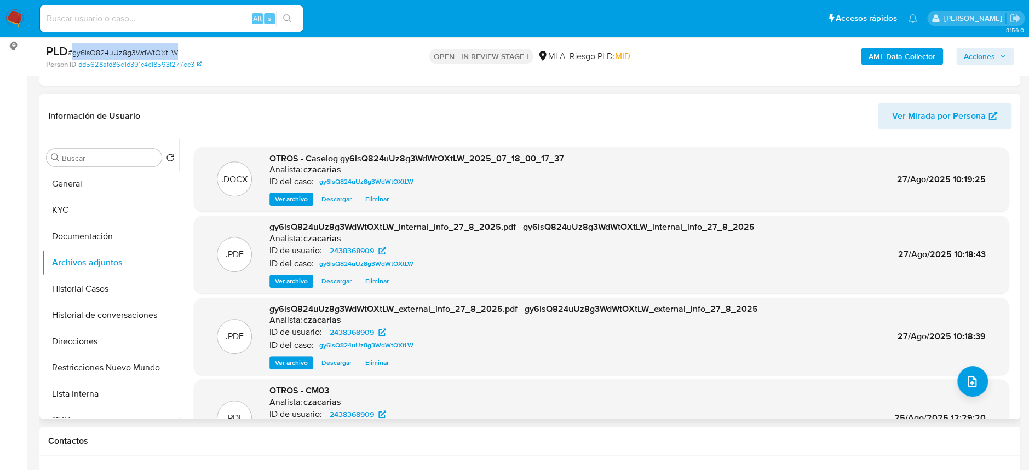
click at [280, 199] on span "Ver archivo" at bounding box center [291, 199] width 33 height 11
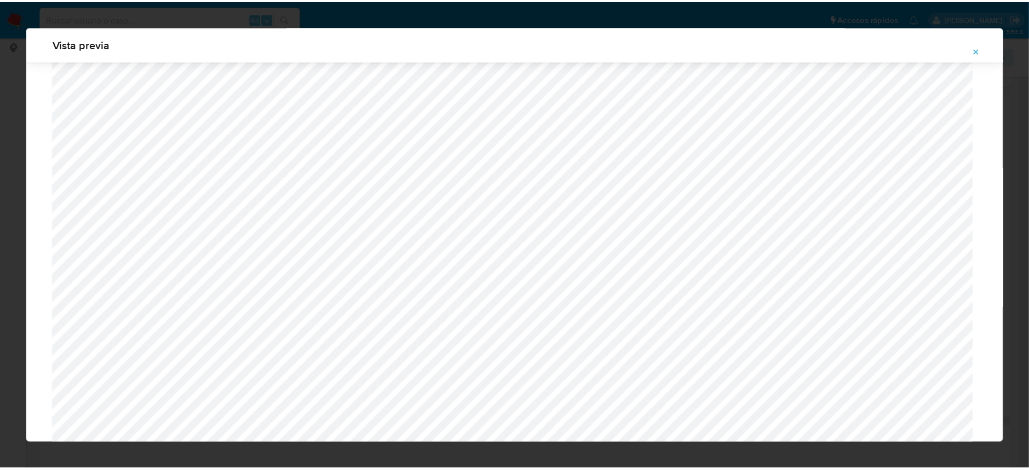
scroll to position [0, 0]
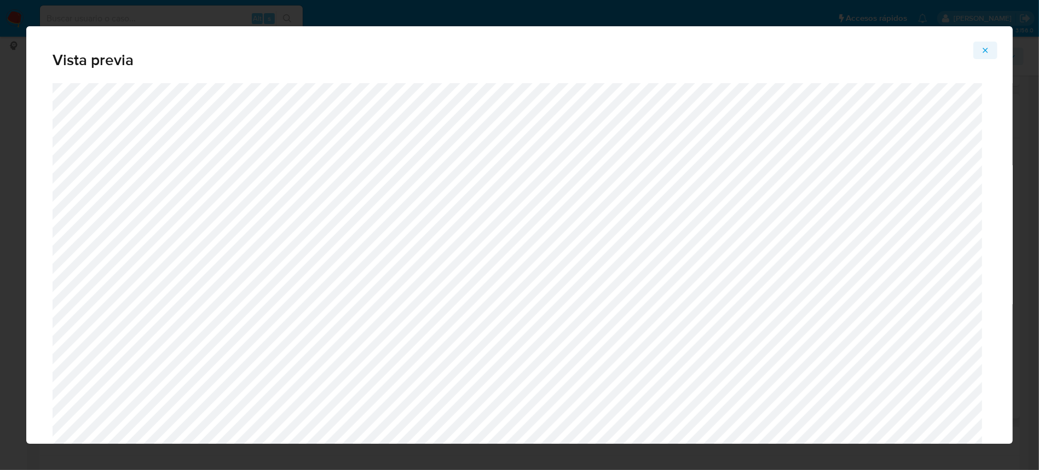
click at [990, 52] on icon "Attachment preview" at bounding box center [985, 50] width 9 height 9
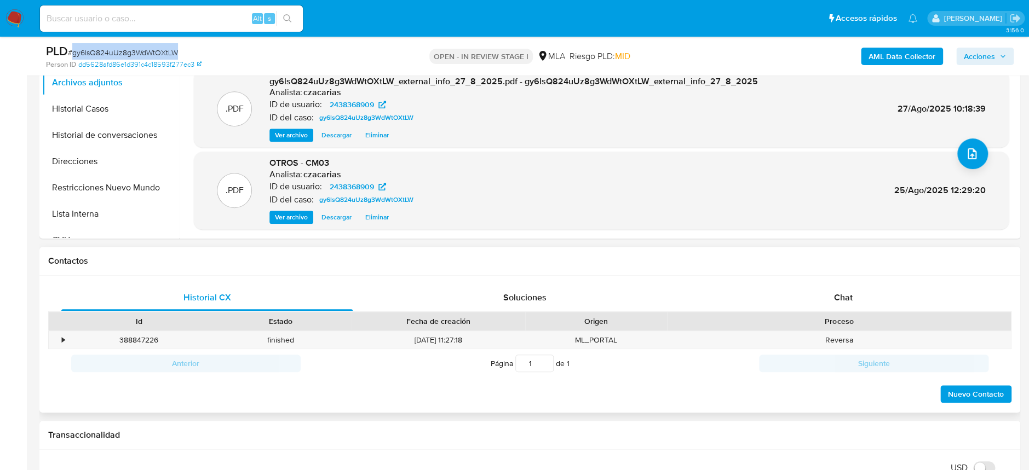
scroll to position [365, 0]
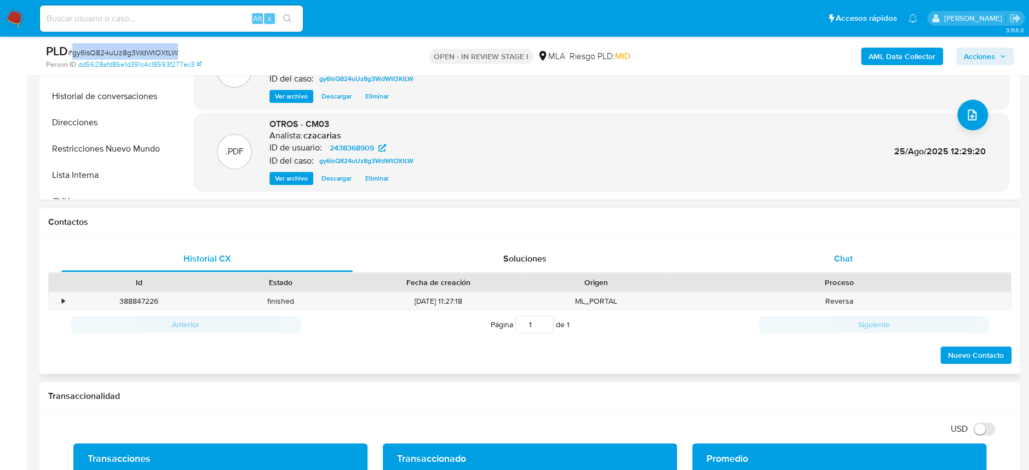
click at [820, 255] on div "Chat" at bounding box center [842, 259] width 291 height 26
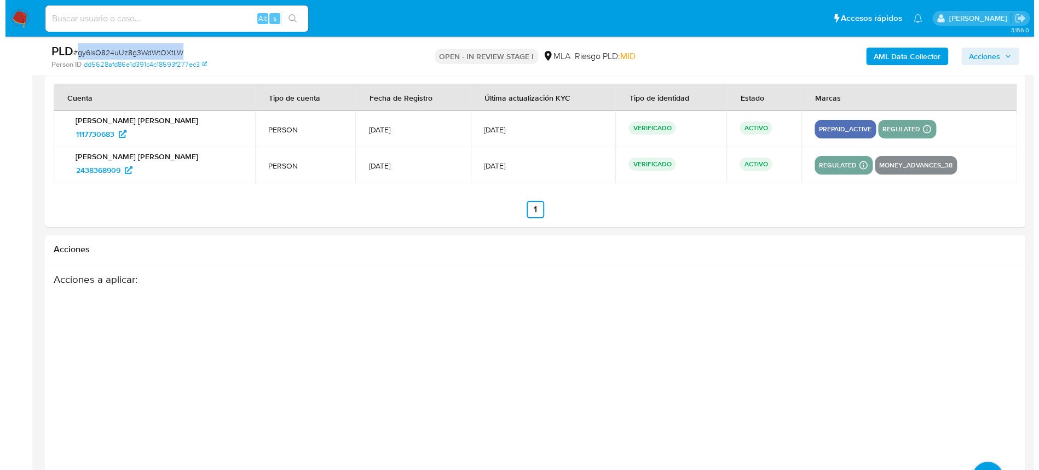
scroll to position [1960, 0]
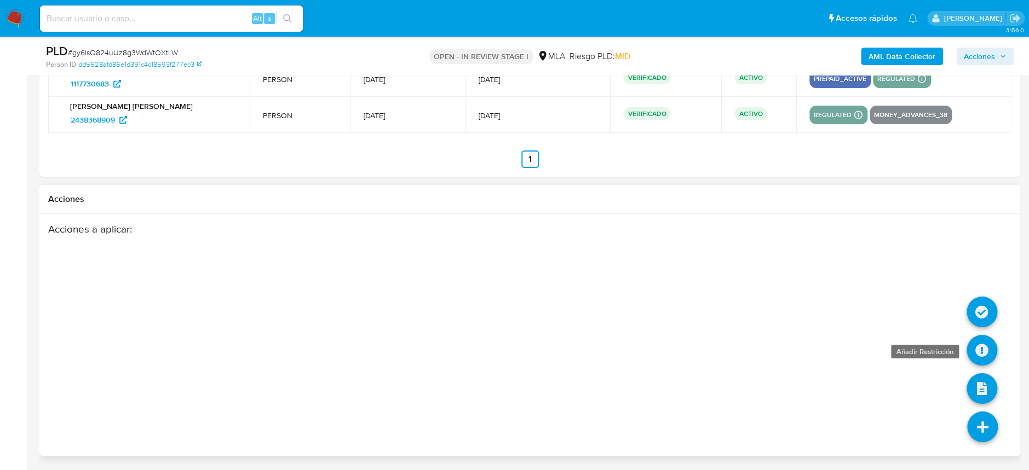
click at [982, 347] on icon at bounding box center [982, 350] width 31 height 31
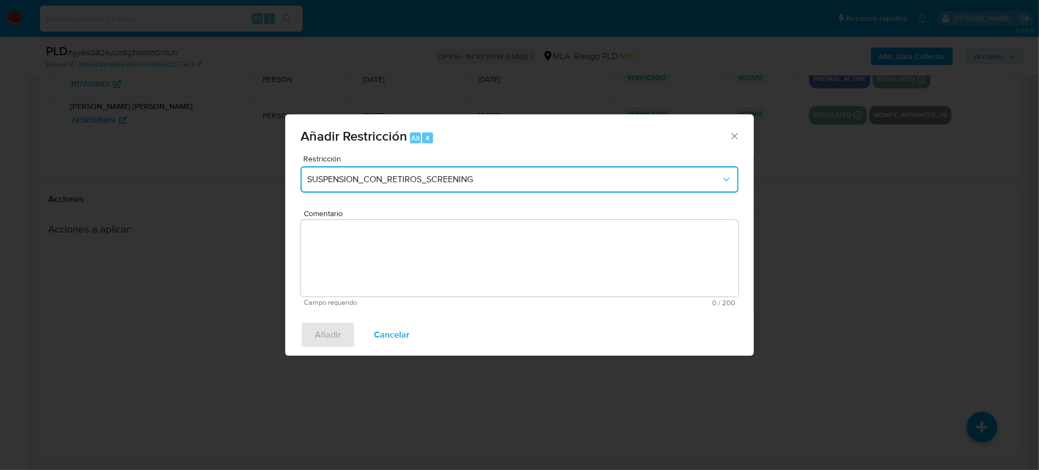
click at [458, 173] on button "SUSPENSION_CON_RETIROS_SCREENING" at bounding box center [520, 179] width 438 height 26
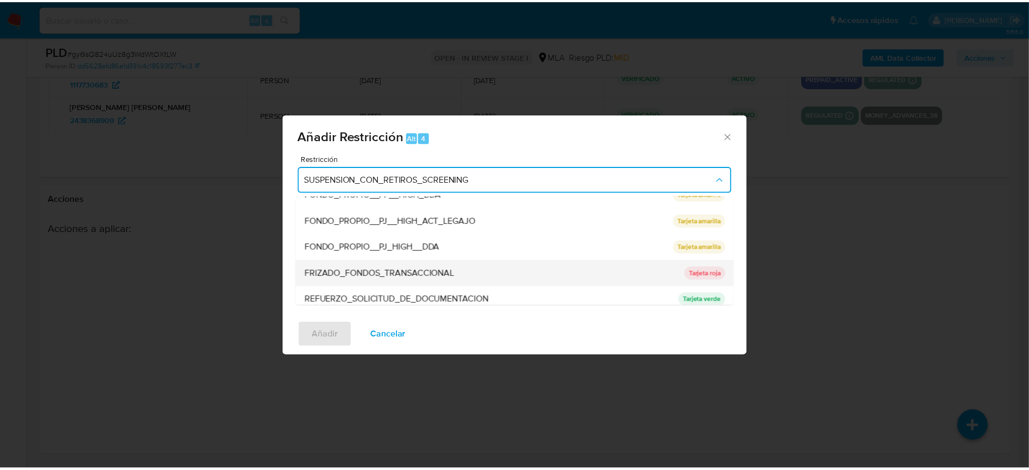
scroll to position [219, 0]
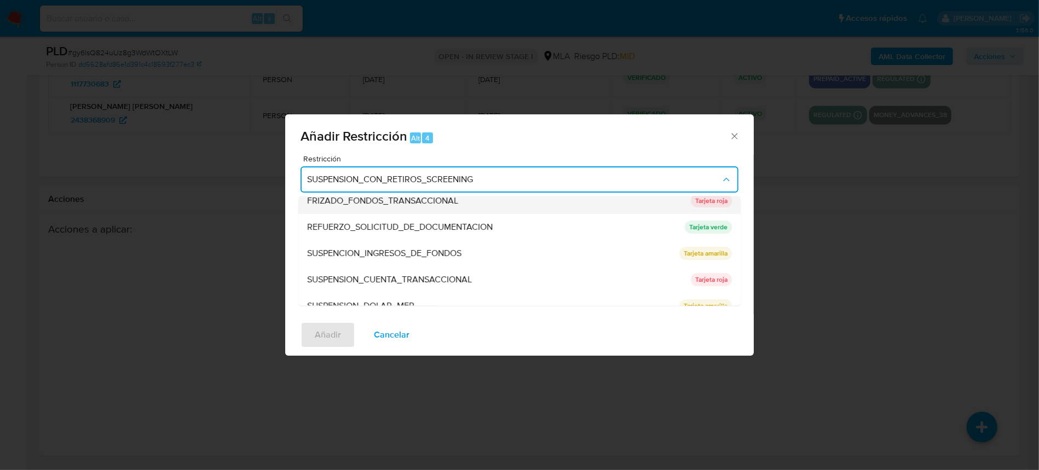
click at [497, 280] on div "SUSPENSION_CUENTA_TRANSACCIONAL" at bounding box center [495, 280] width 377 height 26
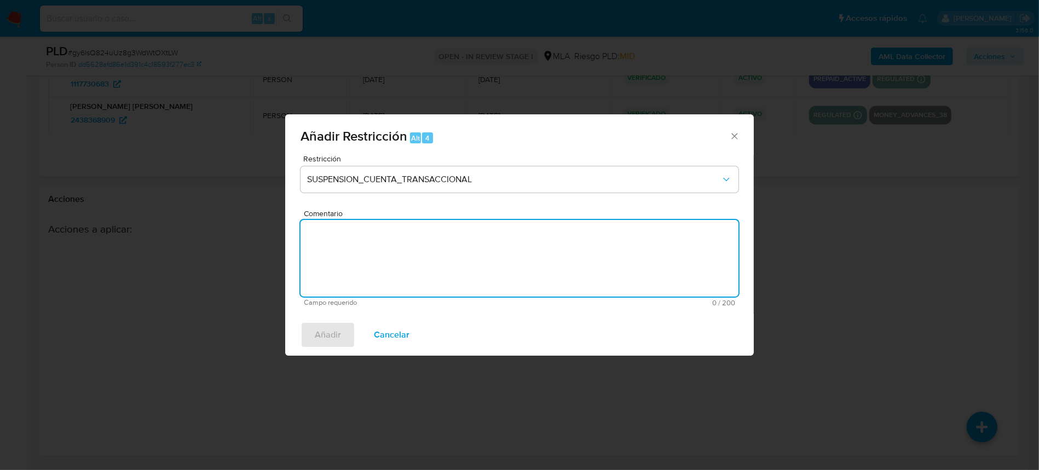
click at [510, 278] on textarea "Comentario" at bounding box center [520, 258] width 438 height 77
type textarea "AML"
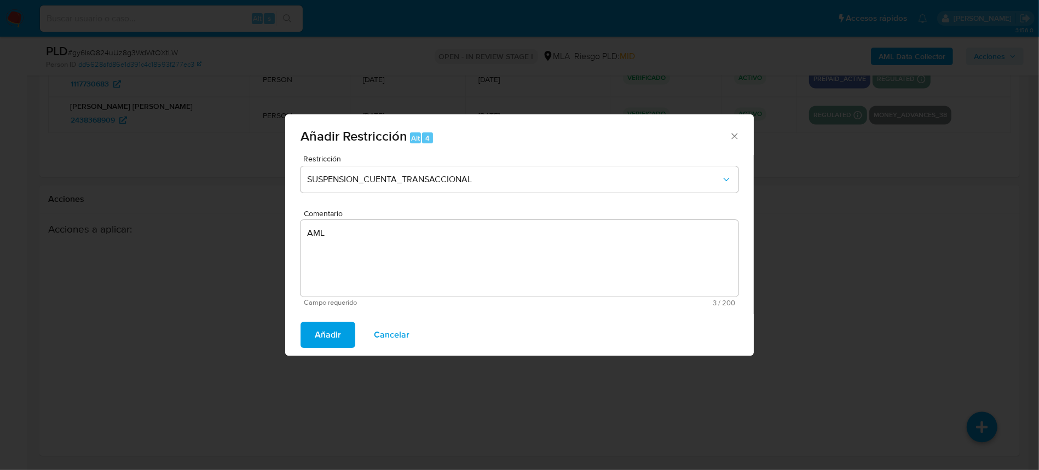
click at [322, 342] on span "Añadir" at bounding box center [328, 335] width 26 height 24
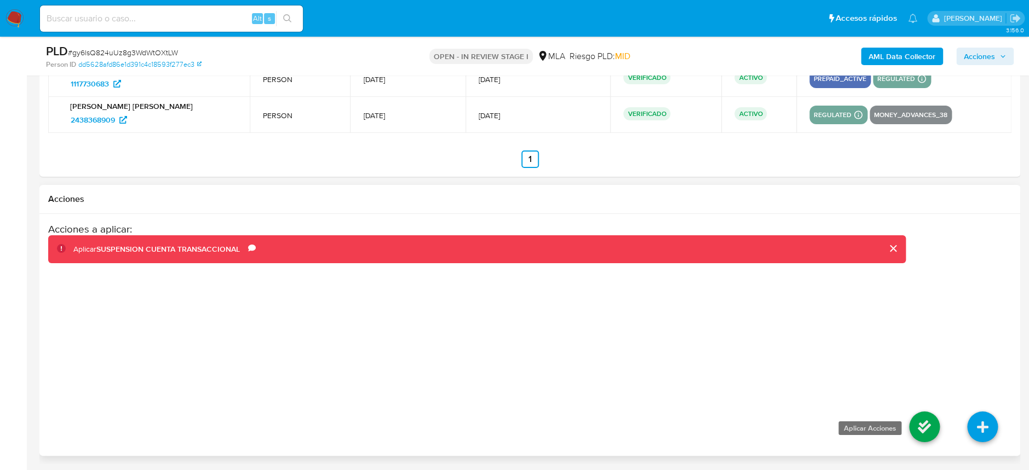
click at [930, 416] on icon at bounding box center [924, 427] width 31 height 31
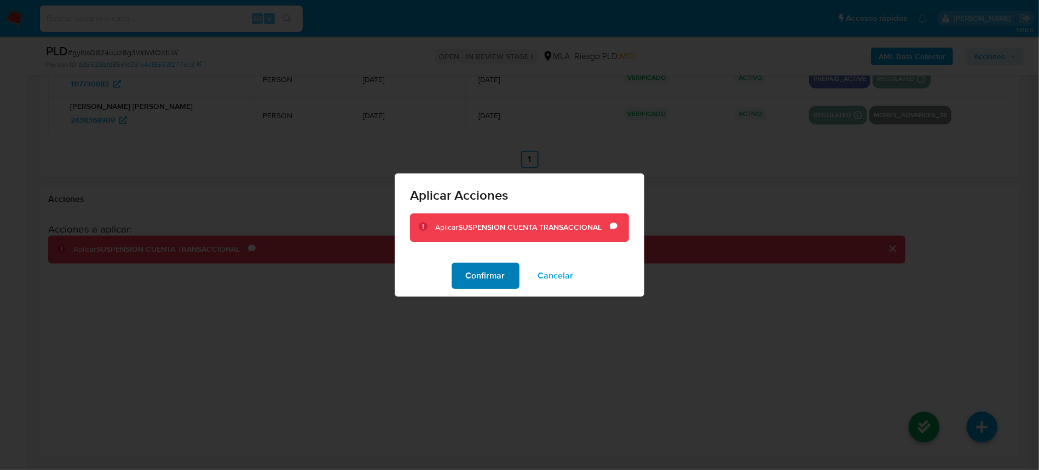
click at [499, 279] on span "Confirmar" at bounding box center [485, 276] width 39 height 24
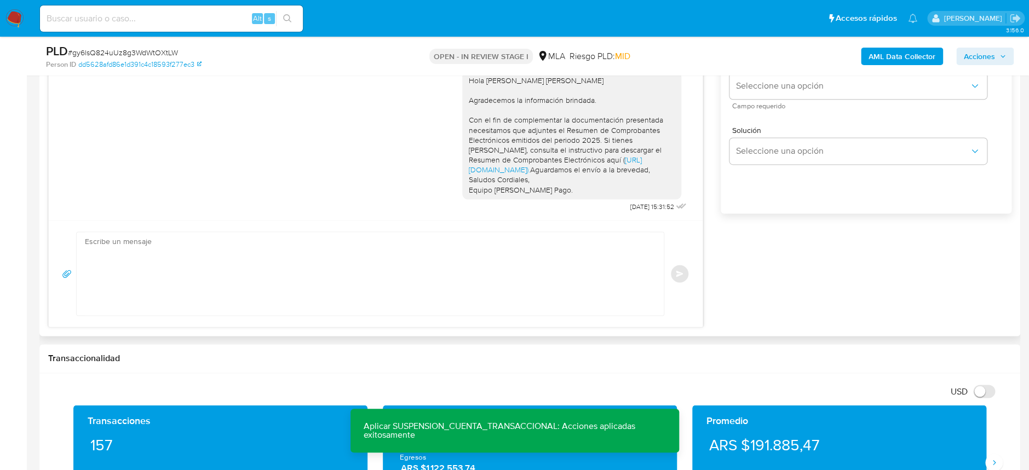
scroll to position [791, 0]
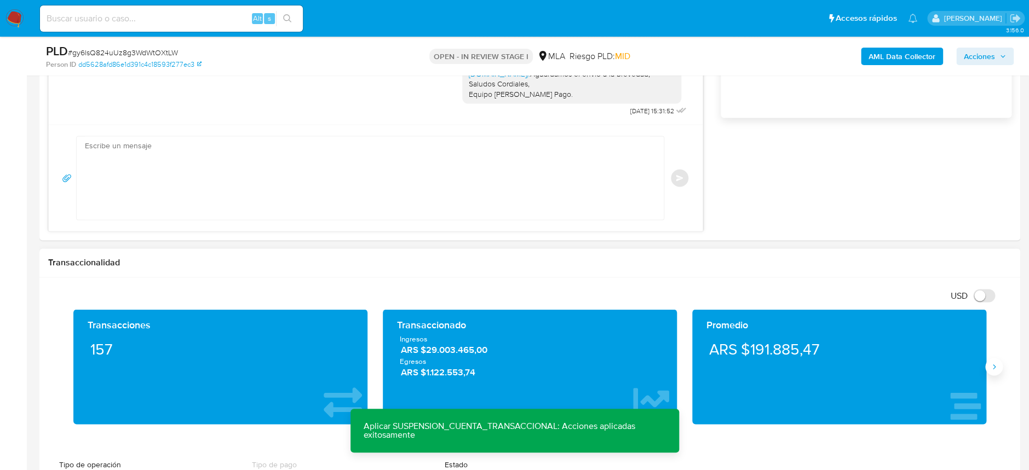
click at [990, 374] on button "Siguiente" at bounding box center [994, 367] width 18 height 18
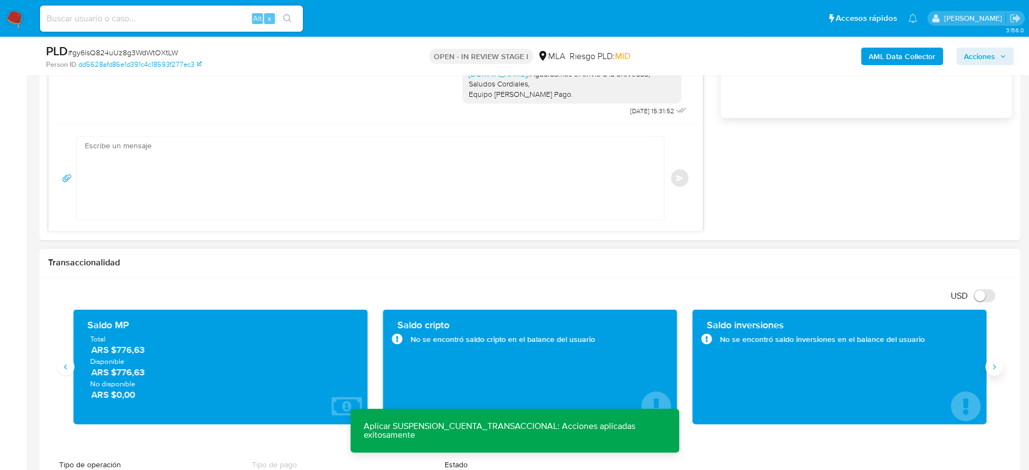
click at [990, 374] on button "Siguiente" at bounding box center [994, 367] width 18 height 18
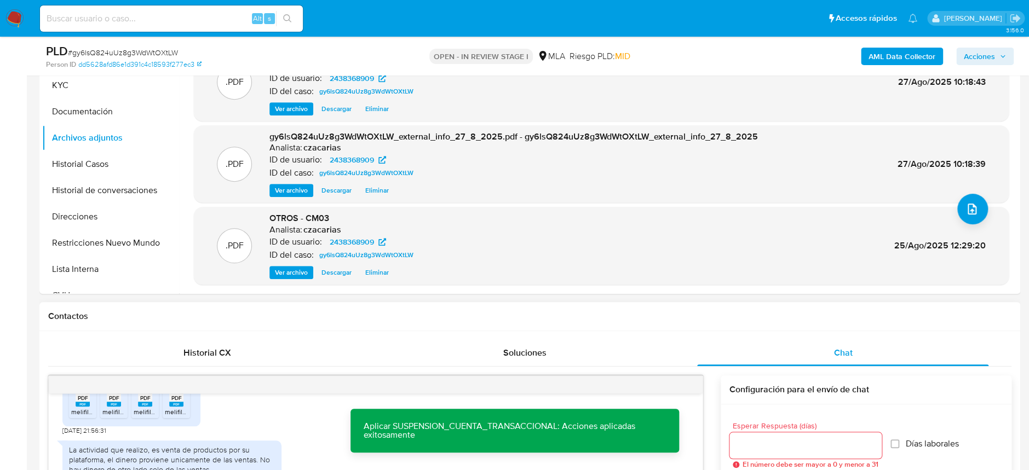
scroll to position [208, 0]
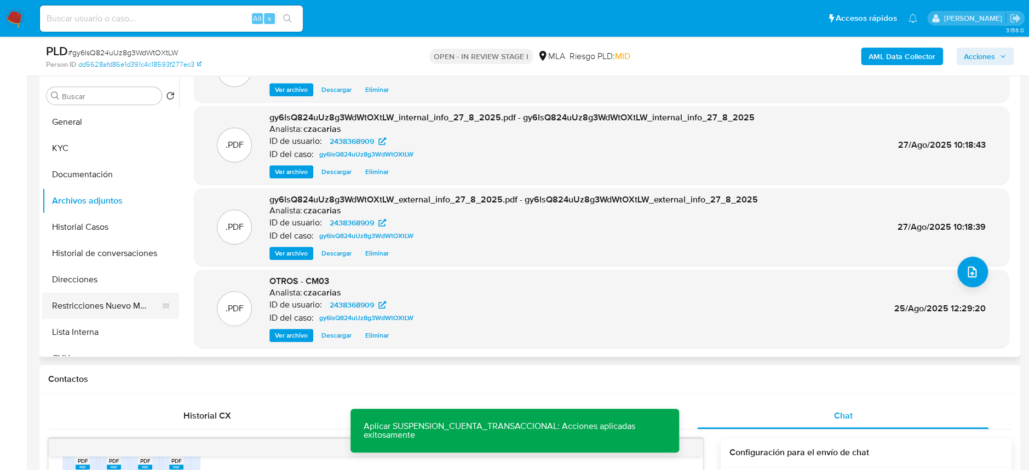
click at [64, 298] on button "Restricciones Nuevo Mundo" at bounding box center [106, 306] width 128 height 26
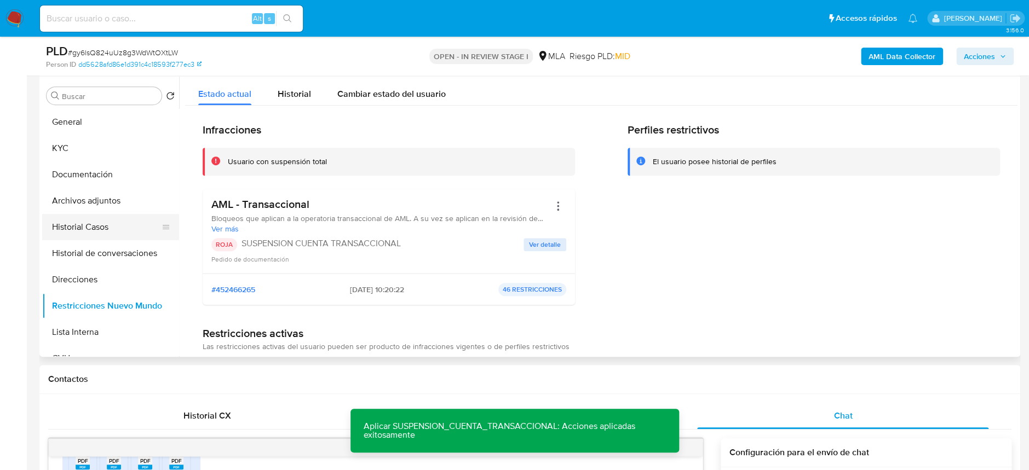
click at [96, 224] on button "Historial Casos" at bounding box center [106, 227] width 128 height 26
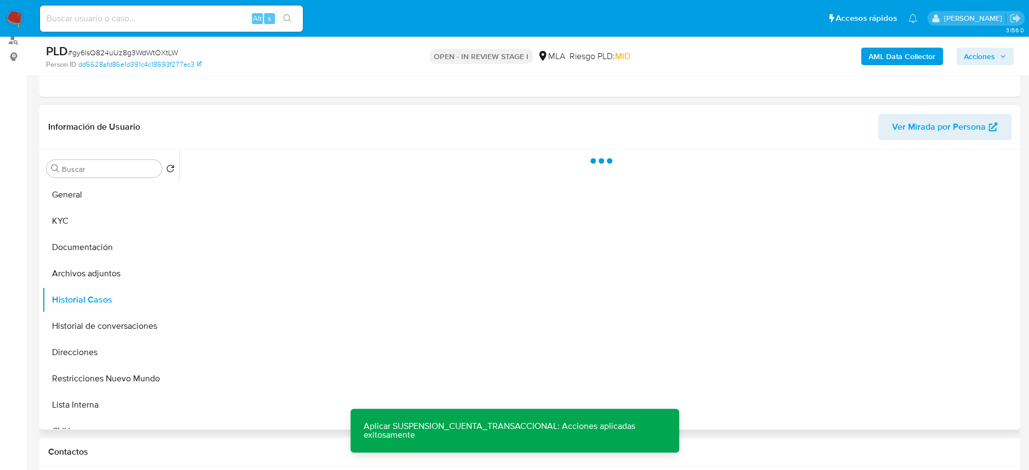
scroll to position [134, 0]
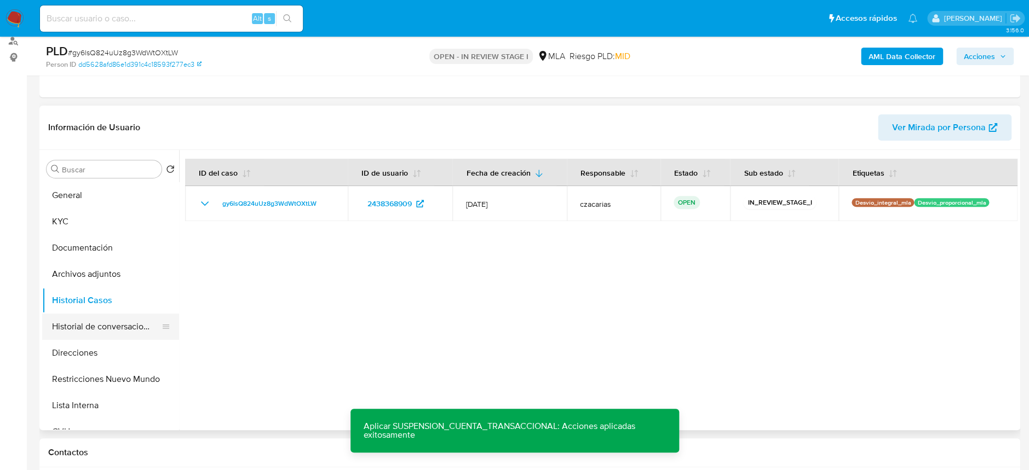
click at [116, 330] on button "Historial de conversaciones" at bounding box center [106, 327] width 128 height 26
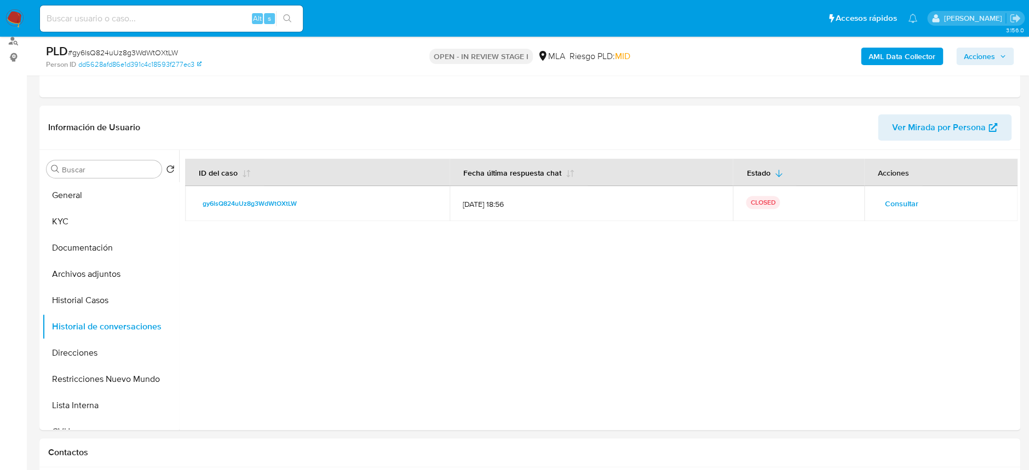
click at [990, 61] on span "Acciones" at bounding box center [979, 57] width 31 height 18
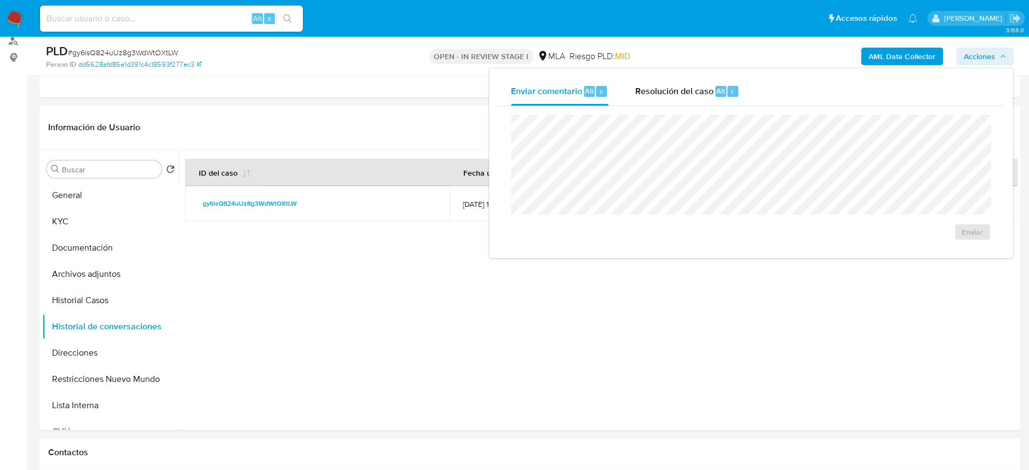
drag, startPoint x: 706, startPoint y: 83, endPoint x: 727, endPoint y: 106, distance: 30.7
click at [708, 85] on span "Resolución del caso" at bounding box center [674, 90] width 78 height 13
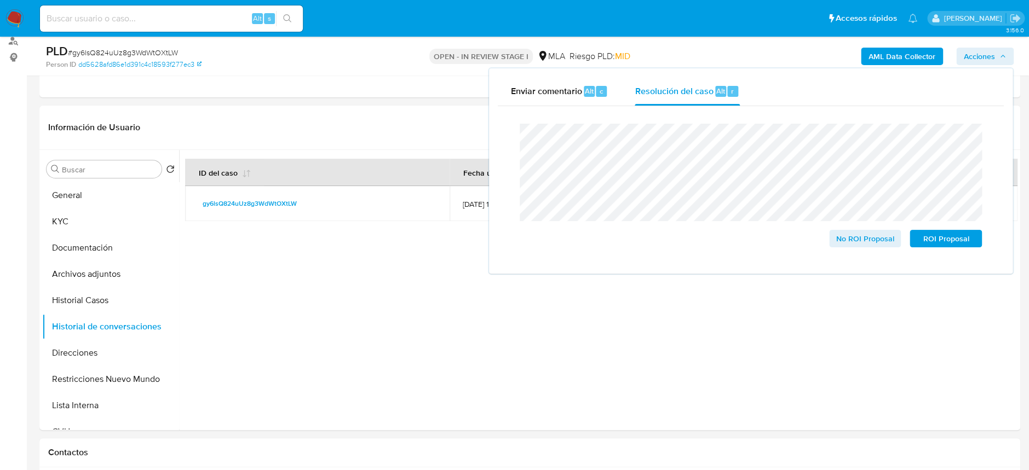
click at [166, 50] on span "# gy6lsQ824uUz8g3WdWtOXtLW" at bounding box center [123, 52] width 110 height 11
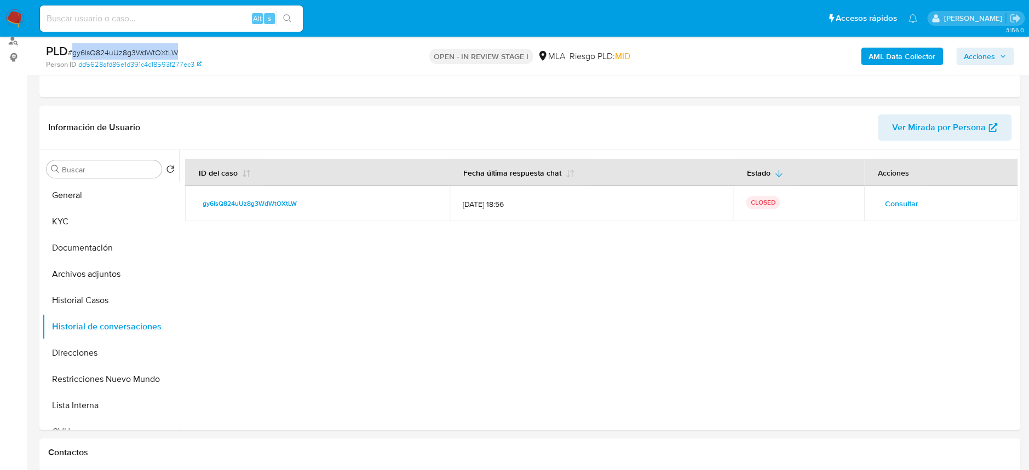
click at [166, 50] on span "# gy6lsQ824uUz8g3WdWtOXtLW" at bounding box center [123, 52] width 110 height 11
copy span "gy6lsQ824uUz8g3WdWtOXtLW"
click at [983, 57] on span "Acciones" at bounding box center [979, 57] width 31 height 18
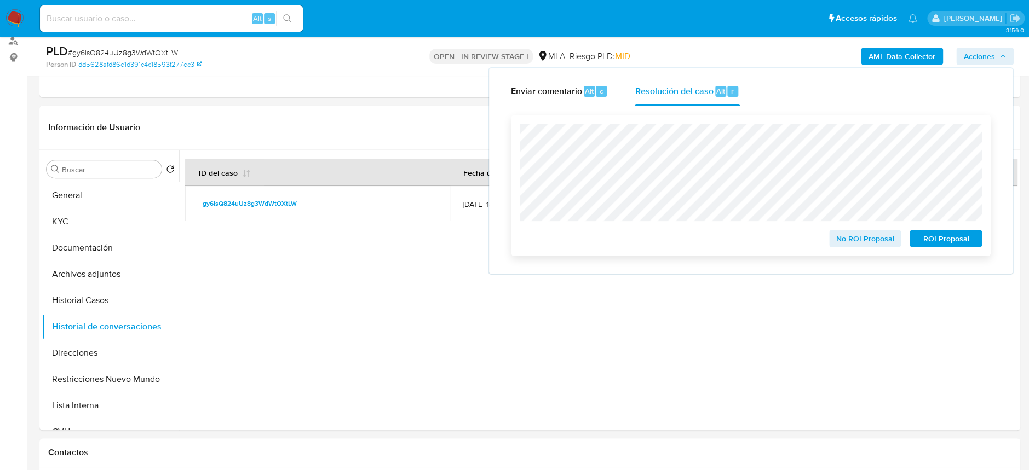
click at [953, 243] on span "ROI Proposal" at bounding box center [945, 238] width 57 height 15
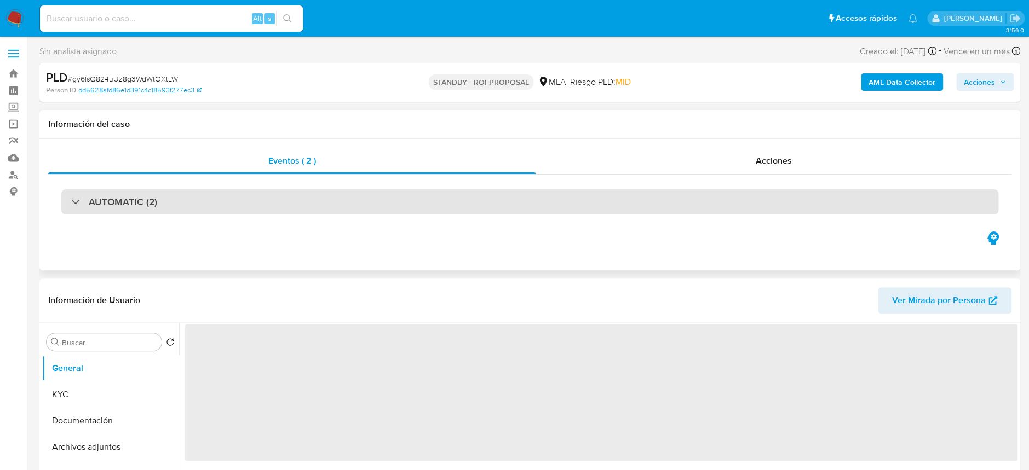
scroll to position [73, 0]
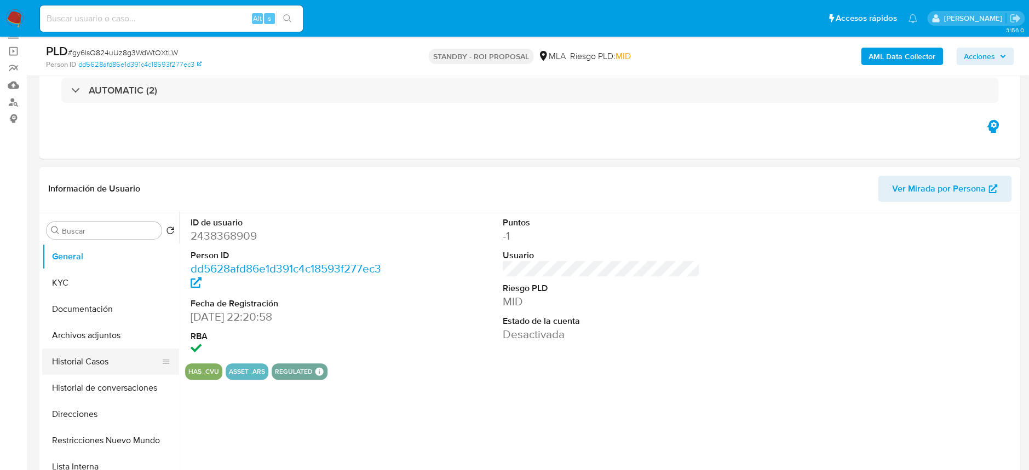
select select "10"
click at [110, 353] on button "Historial Casos" at bounding box center [106, 362] width 128 height 26
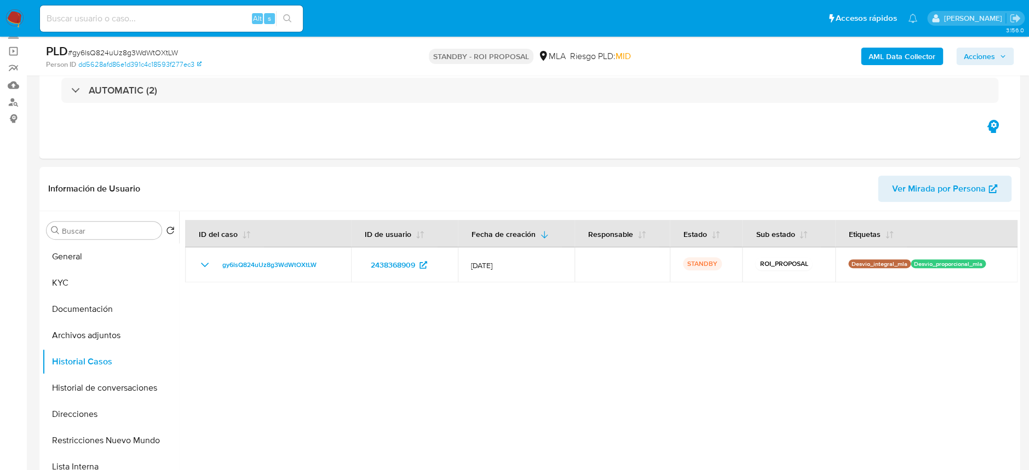
click at [192, 4] on div "Alt s" at bounding box center [171, 18] width 263 height 31
click at [192, 15] on input at bounding box center [171, 19] width 263 height 14
paste input "w5avZzQinHDt9oVo3XVqemzW"
type input "w5avZzQinHDt9oVo3XVqemzW"
click at [284, 19] on icon "search-icon" at bounding box center [287, 18] width 9 height 9
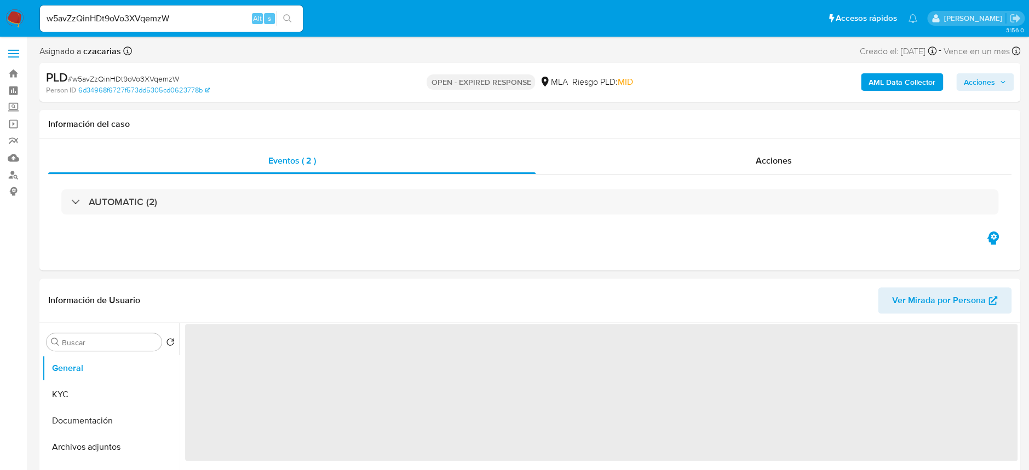
select select "10"
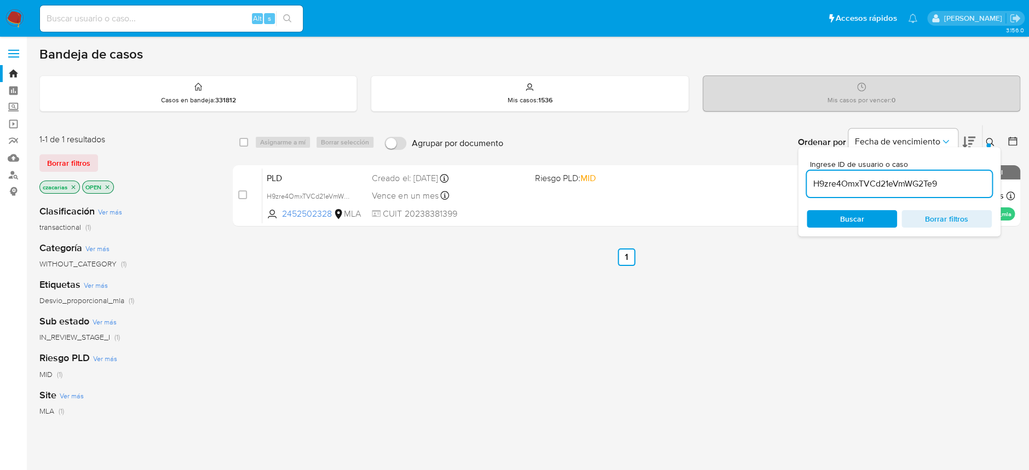
click at [889, 186] on input "H9zre4OmxTVCd21eVmWG2Te9" at bounding box center [899, 184] width 185 height 14
paste input "w5avZzQinHDt9oVo3XVqemzW"
type input "w5avZzQinHDt9oVo3XVqemzW"
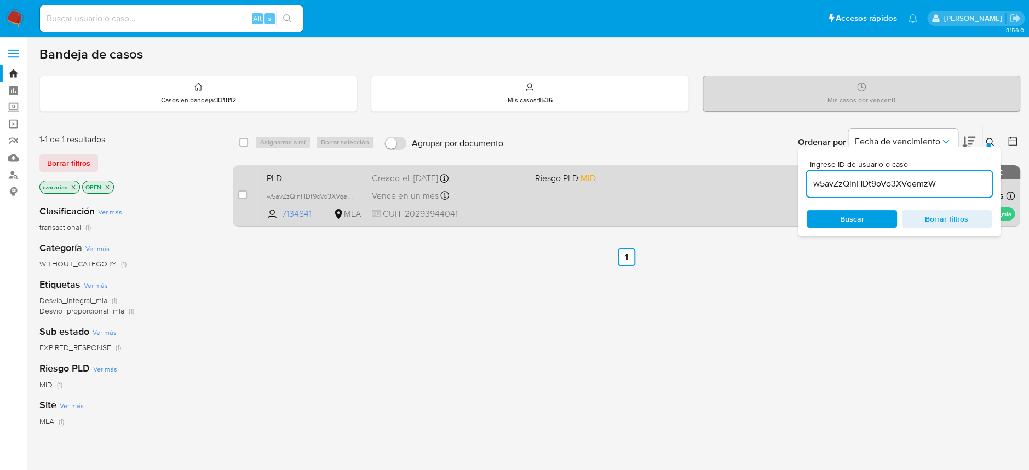
click at [235, 196] on div "case-item-checkbox No es posible asignar el caso PLD w5avZzQinHDt9oVo3XVqemzW 7…" at bounding box center [626, 195] width 787 height 61
click at [240, 196] on input "checkbox" at bounding box center [242, 195] width 9 height 9
checkbox input "true"
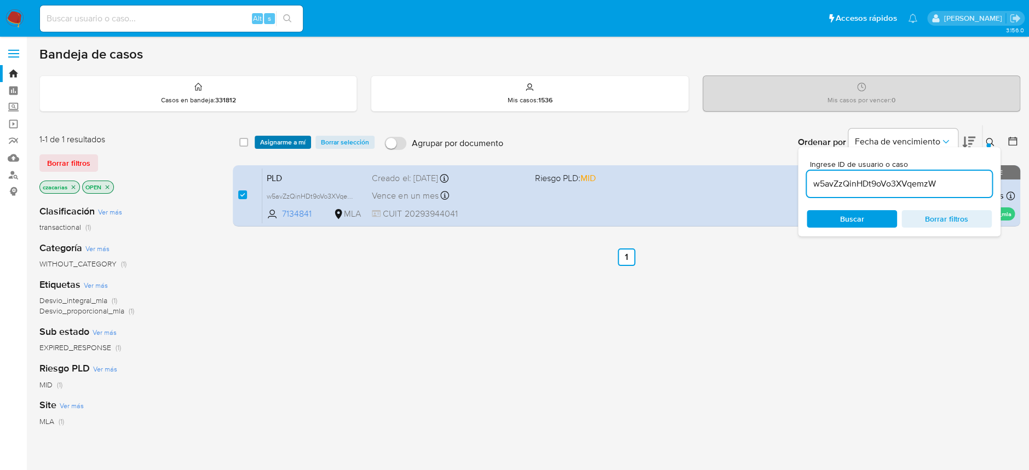
click at [281, 141] on span "Asignarme a mí" at bounding box center [282, 142] width 45 height 11
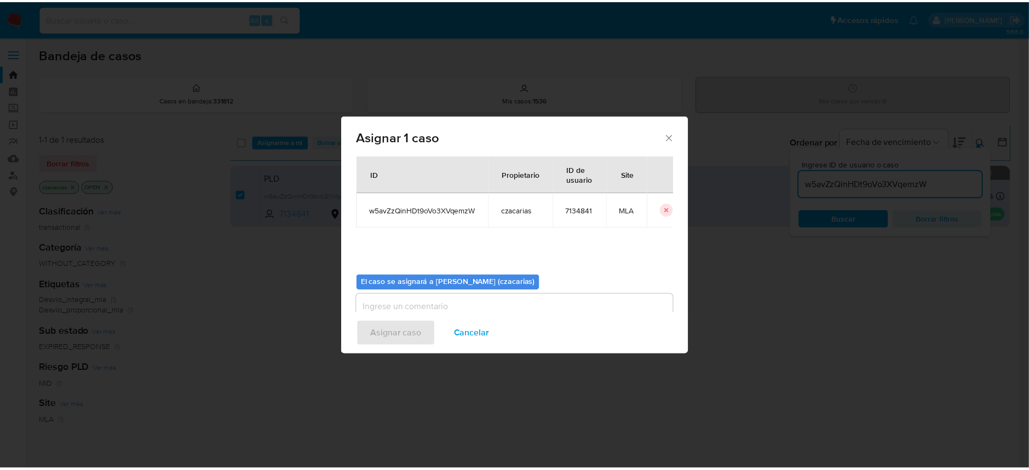
scroll to position [56, 0]
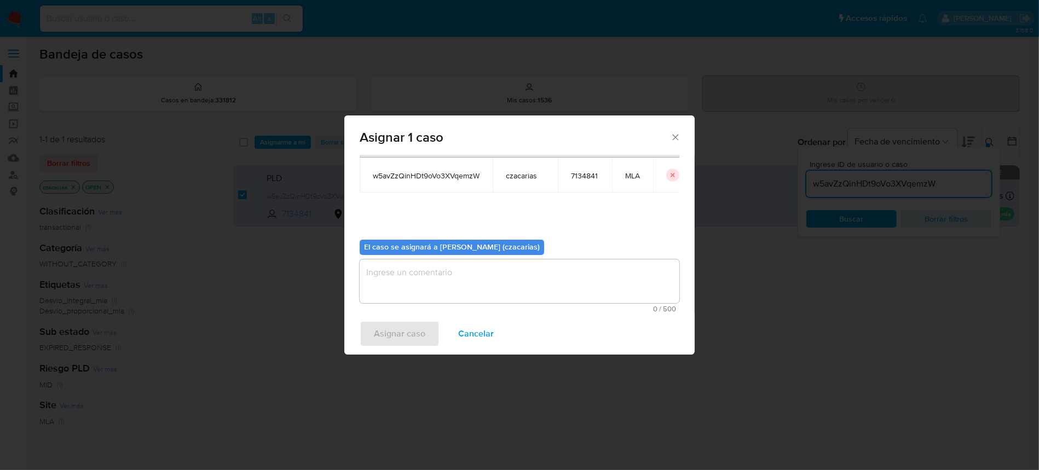
click at [492, 278] on textarea "assign-modal" at bounding box center [520, 282] width 320 height 44
click at [411, 326] on span "Asignar caso" at bounding box center [399, 334] width 51 height 24
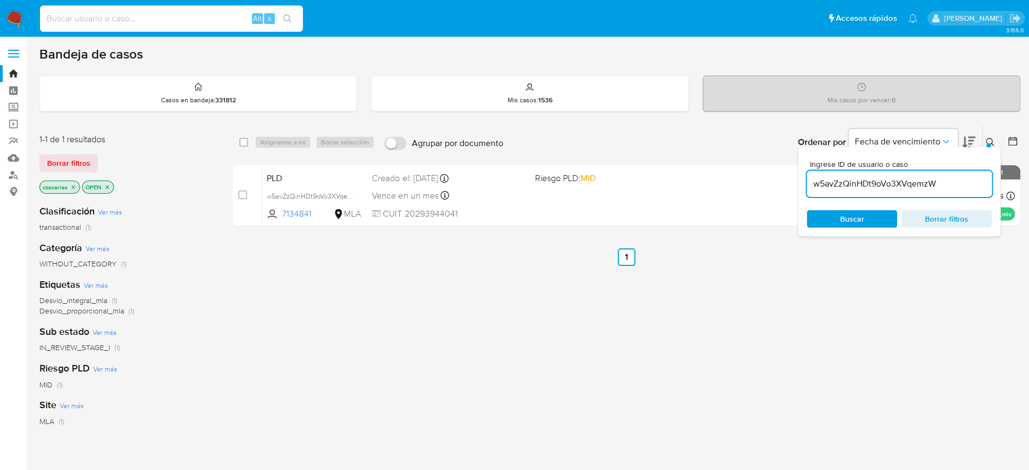
click at [214, 21] on input at bounding box center [171, 19] width 263 height 14
paste input "2438368909"
type input "2438368909"
click at [283, 19] on icon "search-icon" at bounding box center [287, 18] width 9 height 9
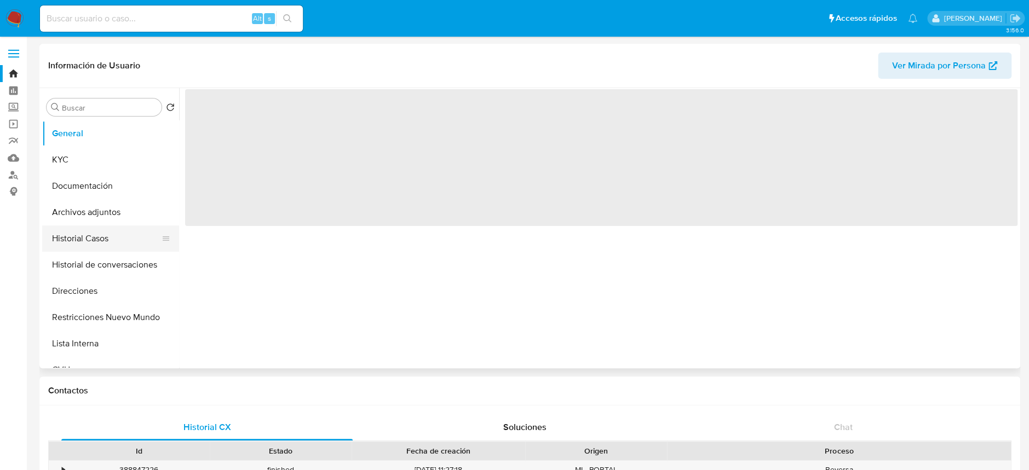
click at [70, 248] on button "Historial Casos" at bounding box center [106, 239] width 128 height 26
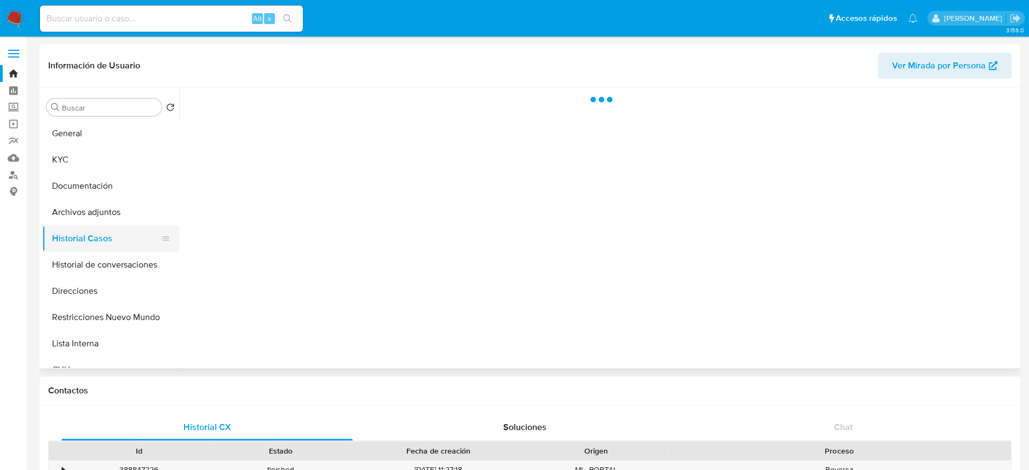
select select "10"
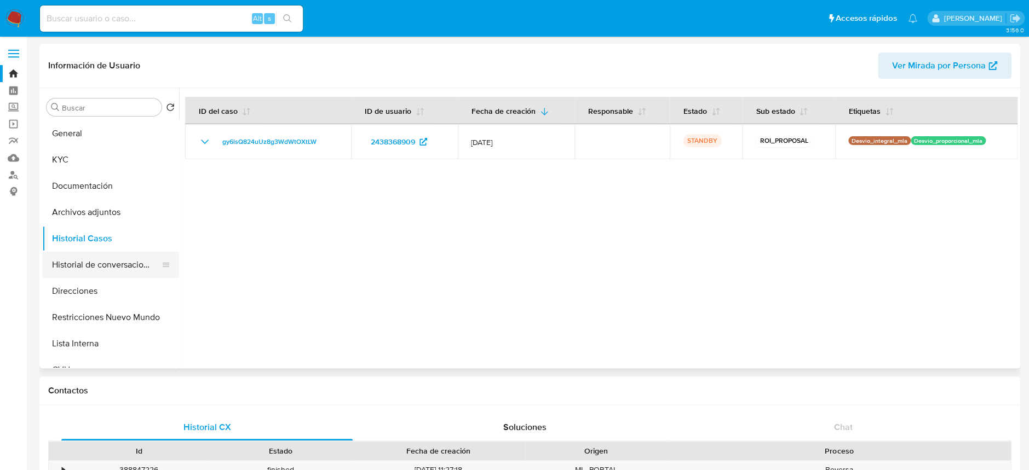
click at [72, 260] on button "Historial de conversaciones" at bounding box center [106, 265] width 128 height 26
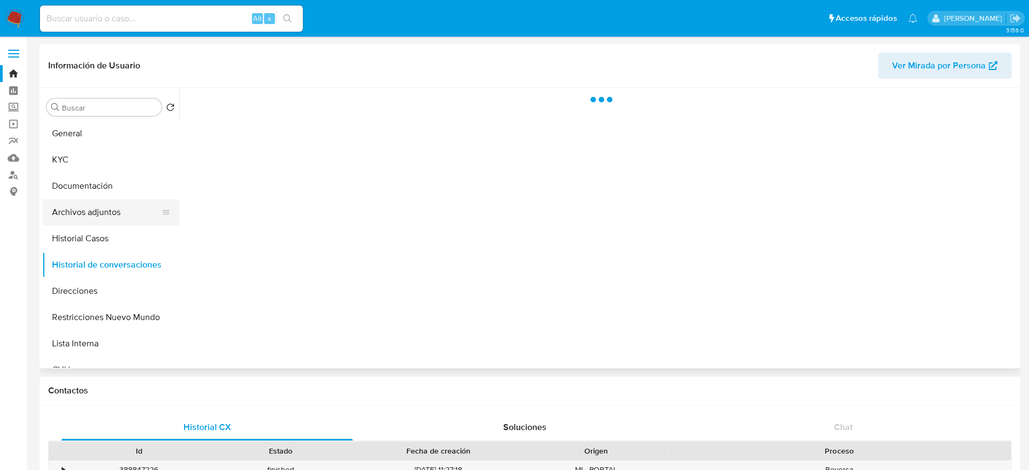
click at [85, 210] on button "Archivos adjuntos" at bounding box center [106, 212] width 128 height 26
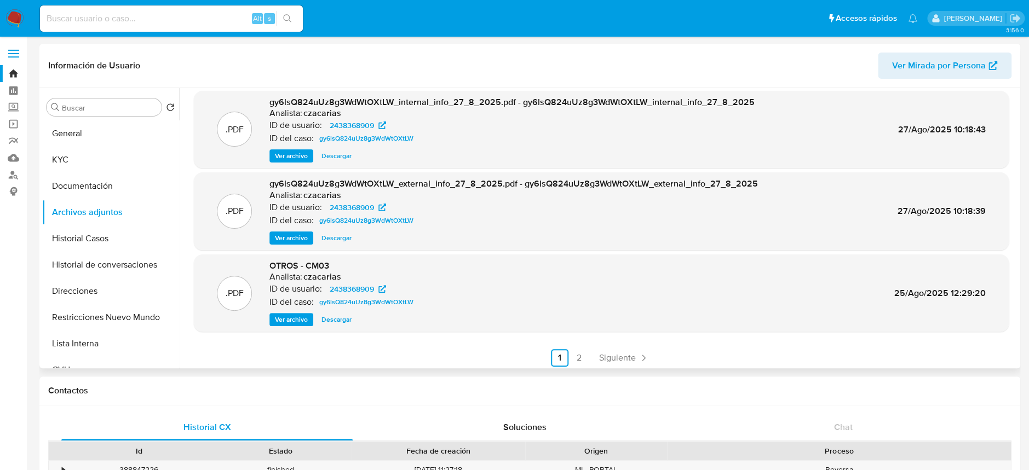
scroll to position [92, 0]
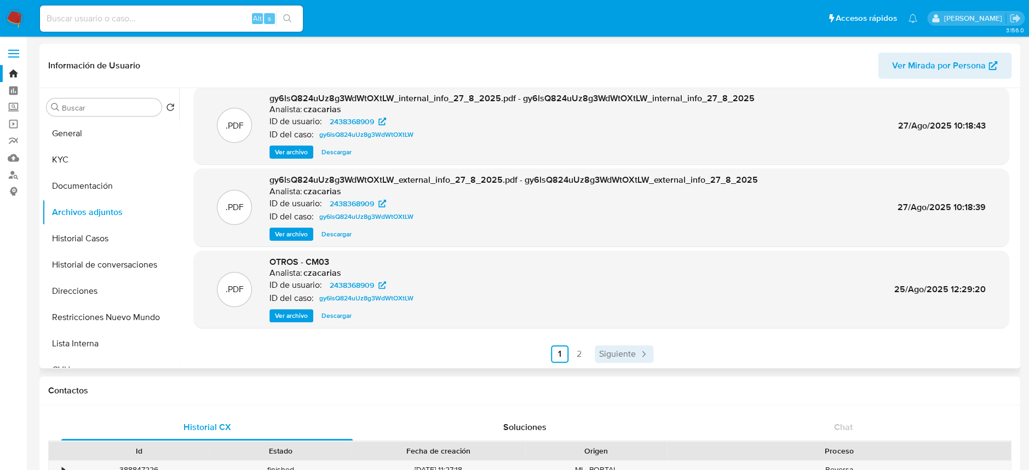
click at [631, 352] on span "Siguiente" at bounding box center [617, 354] width 37 height 9
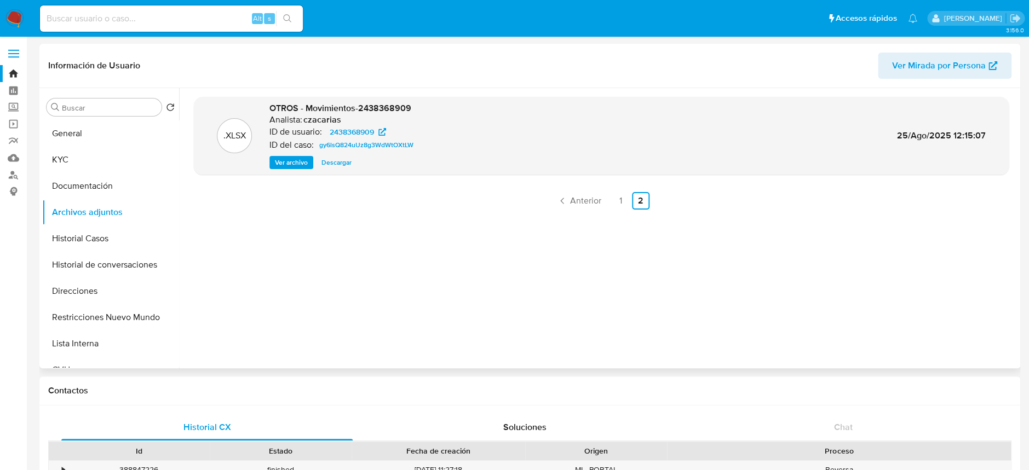
click at [7, 12] on img at bounding box center [14, 18] width 19 height 19
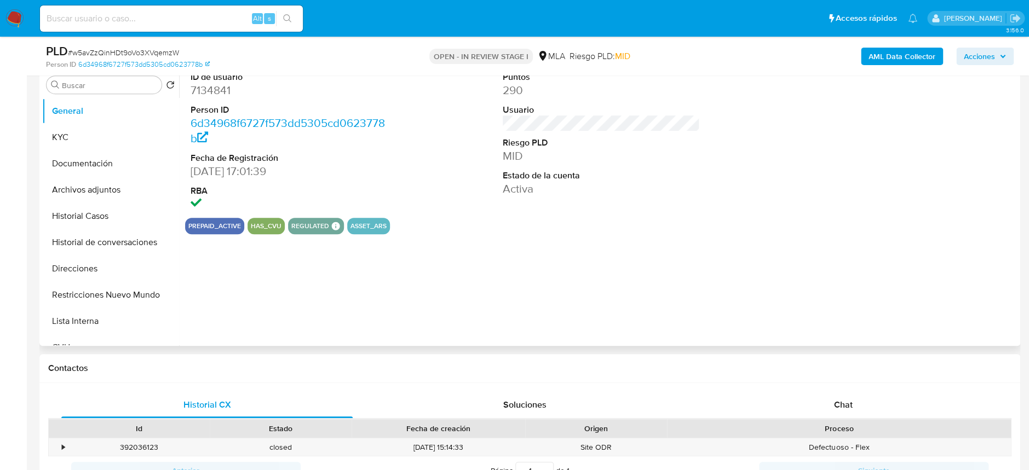
select select "10"
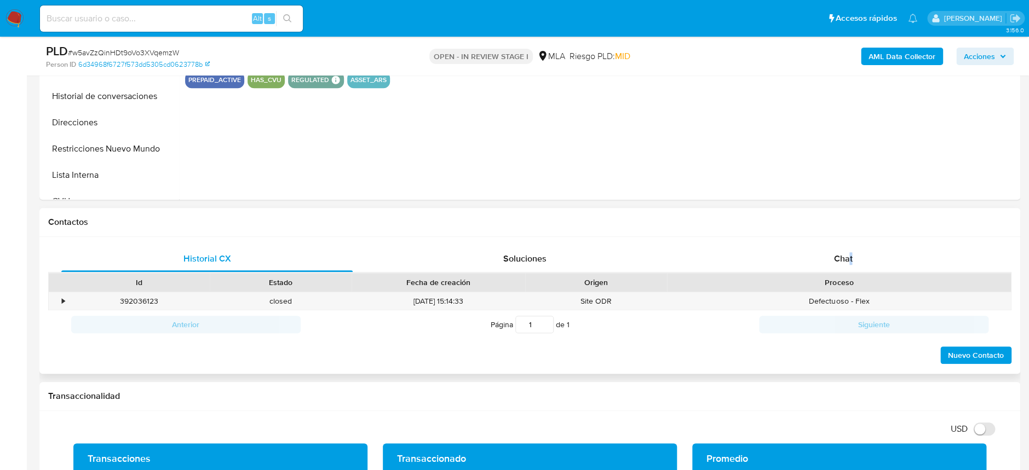
click at [853, 244] on div "Historial CX Soluciones Chat Id Estado Fecha de creación Origen Proceso • 39203…" at bounding box center [529, 305] width 981 height 137
click at [853, 249] on div "Chat" at bounding box center [842, 259] width 291 height 26
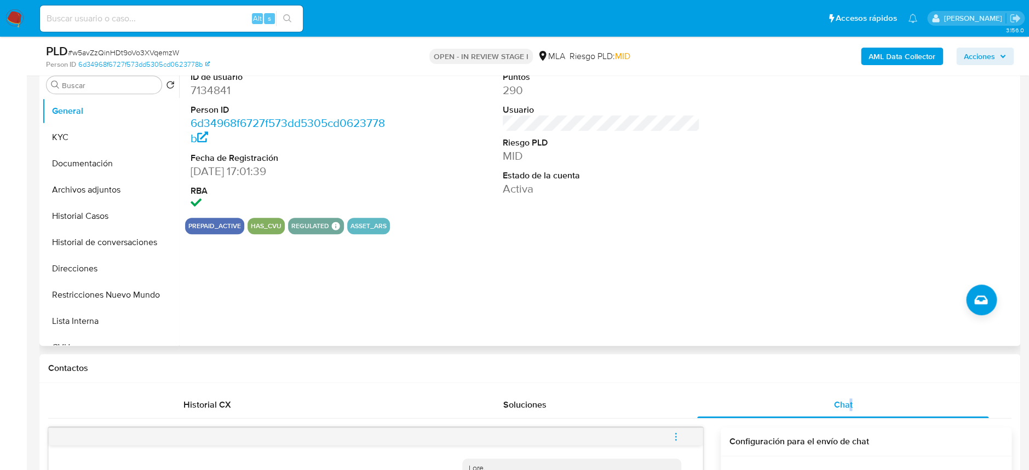
scroll to position [146, 0]
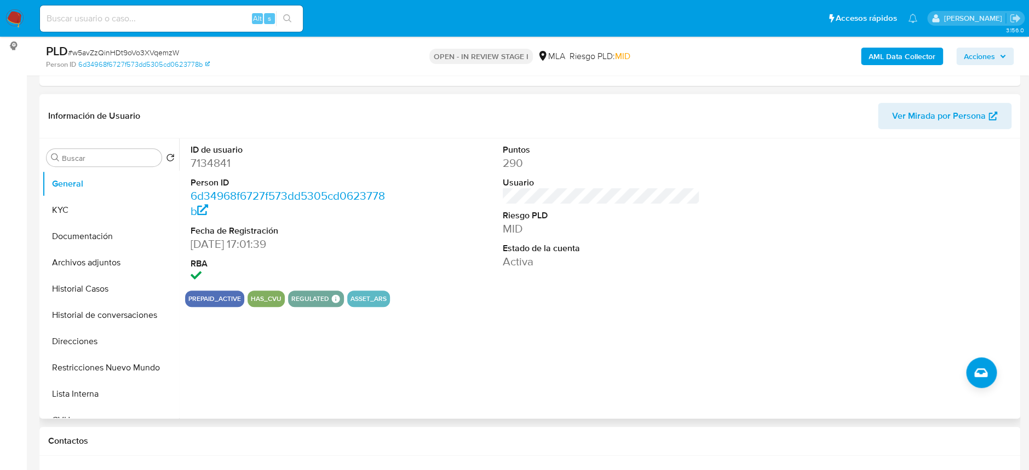
click at [212, 169] on dd "7134841" at bounding box center [289, 163] width 197 height 15
copy dd "7134841"
click at [220, 159] on dd "7134841" at bounding box center [289, 163] width 197 height 15
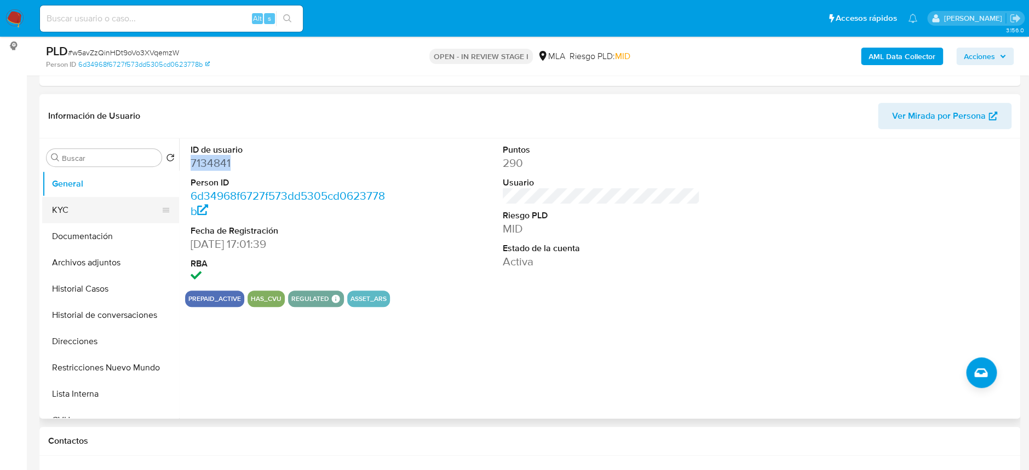
click at [109, 202] on button "KYC" at bounding box center [106, 210] width 128 height 26
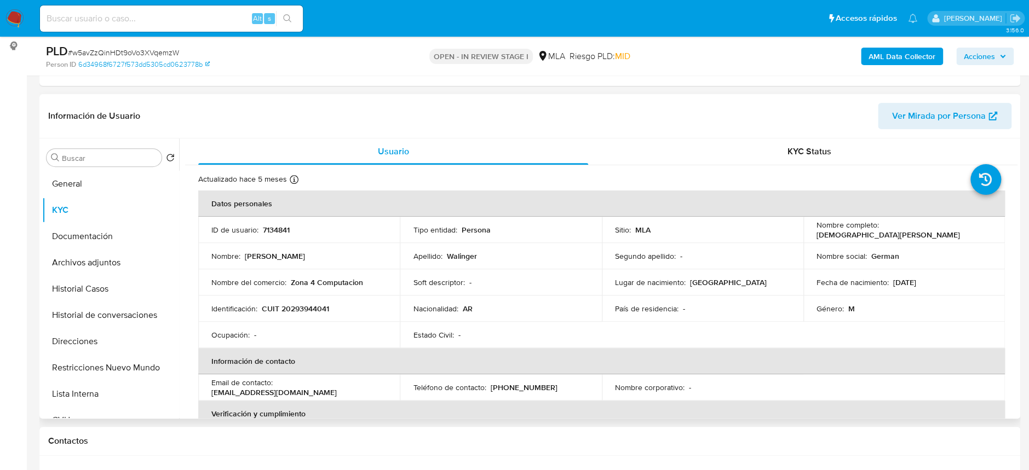
click at [302, 309] on p "CUIT 20293944041" at bounding box center [295, 309] width 67 height 10
click at [302, 308] on p "CUIT 20293944041" at bounding box center [295, 309] width 67 height 10
copy p "20293944041"
drag, startPoint x: 290, startPoint y: 286, endPoint x: 362, endPoint y: 288, distance: 71.8
click at [362, 288] on td "Nombre del comercio : Zona 4 Computacion" at bounding box center [299, 282] width 202 height 26
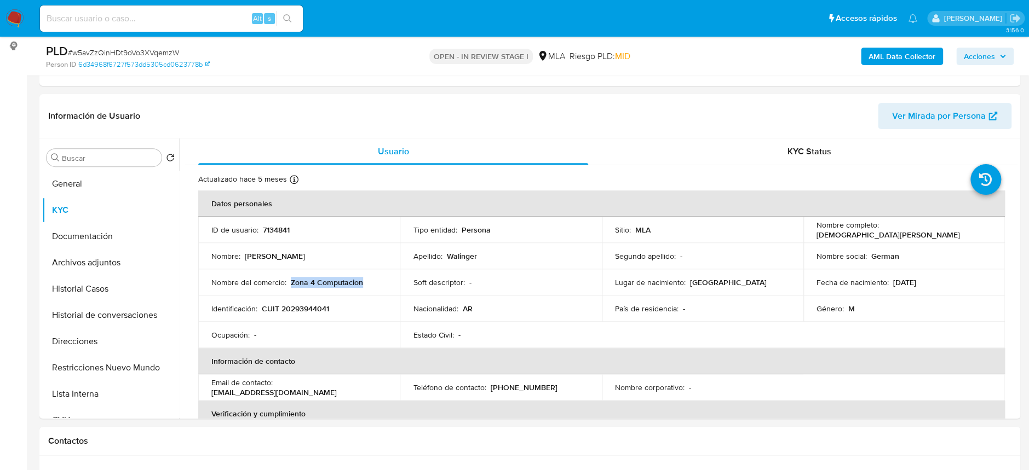
copy p "Zona 4 Computacion"
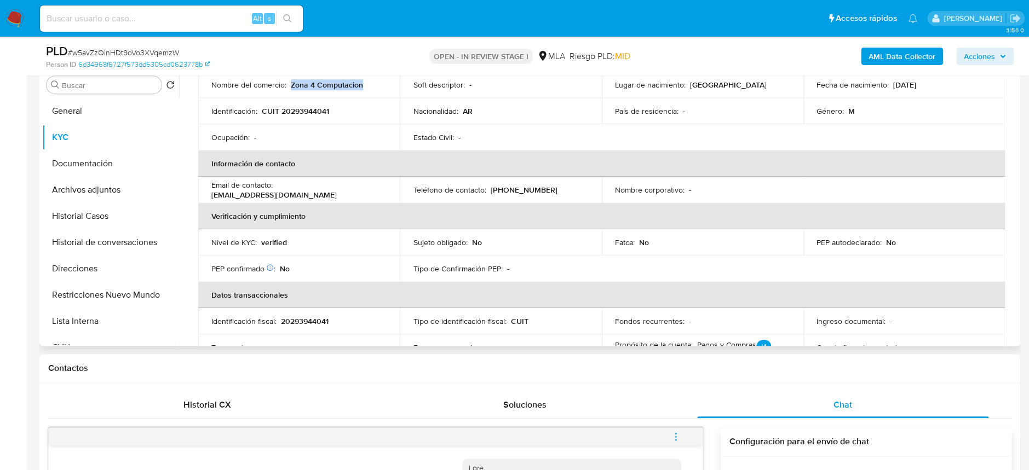
scroll to position [118, 0]
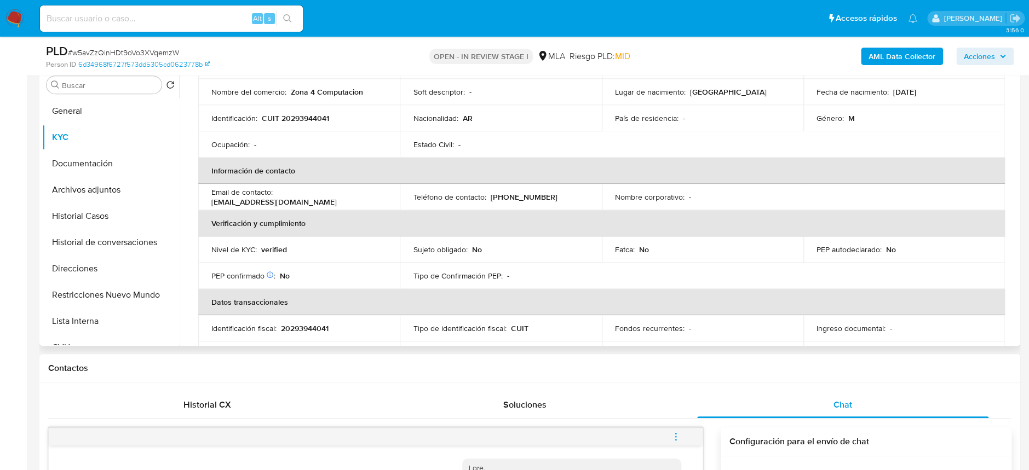
click at [311, 123] on td "Identificación : CUIT 20293944041" at bounding box center [299, 118] width 202 height 26
click at [312, 123] on td "Identificación : CUIT 20293944041" at bounding box center [299, 118] width 202 height 26
click at [310, 121] on p "CUIT 20293944041" at bounding box center [295, 118] width 67 height 10
click at [310, 120] on p "CUIT 20293944041" at bounding box center [295, 118] width 67 height 10
copy p "20293944041"
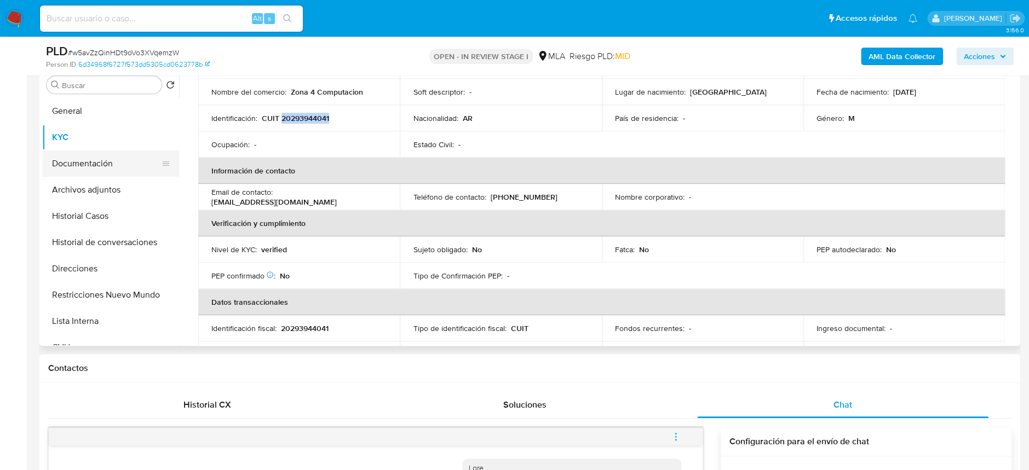
click at [88, 163] on button "Documentación" at bounding box center [106, 164] width 128 height 26
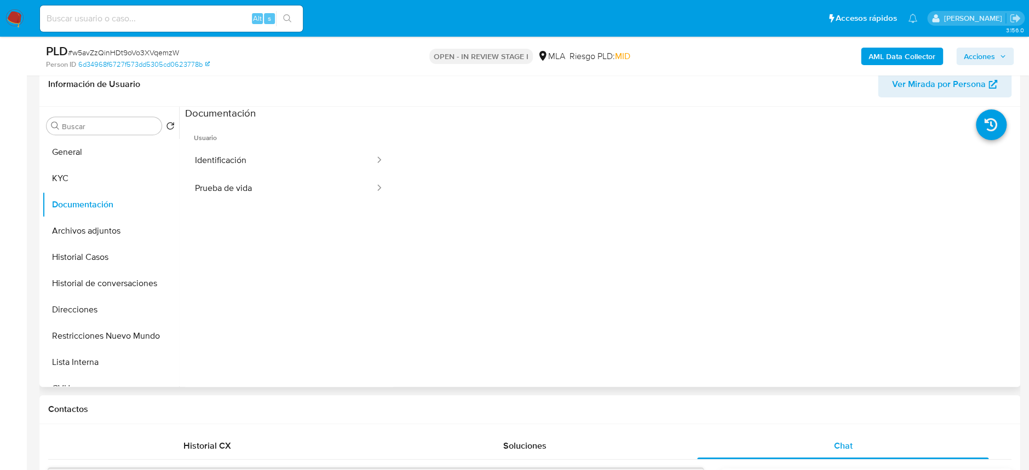
scroll to position [146, 0]
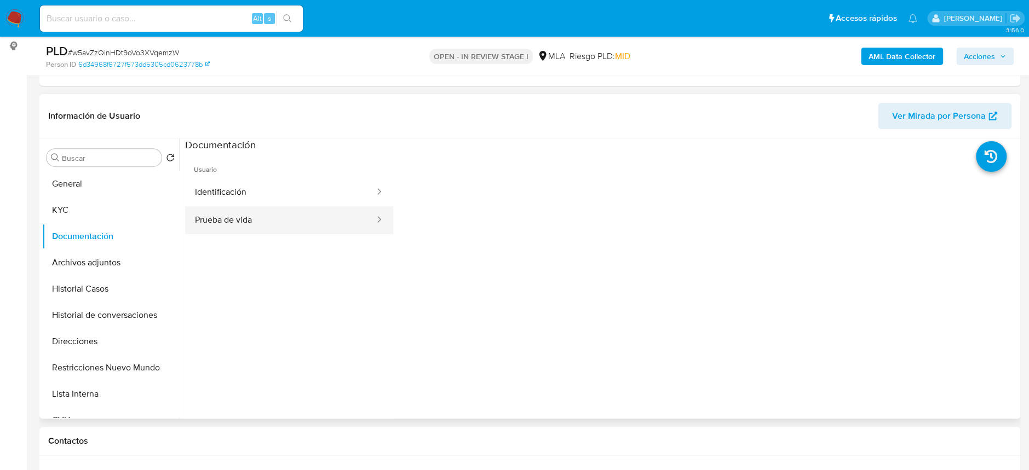
click at [282, 220] on button "Prueba de vida" at bounding box center [280, 220] width 191 height 28
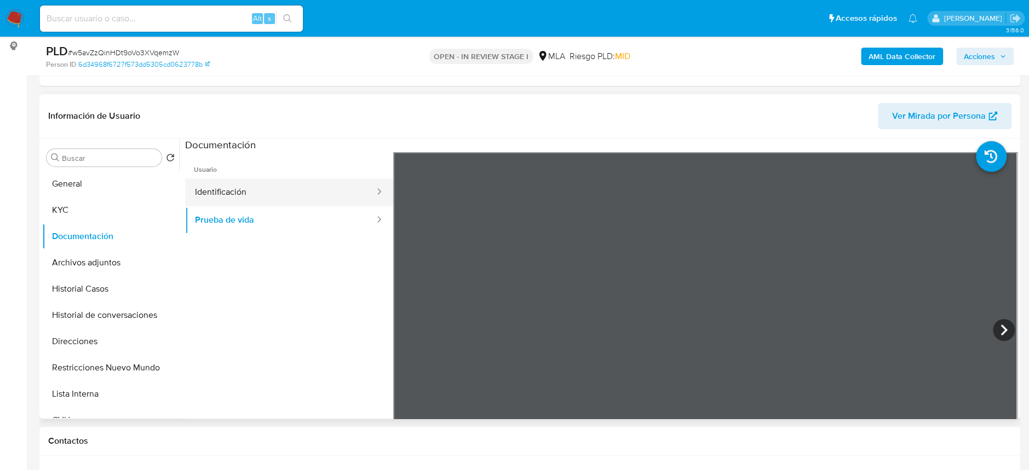
click at [225, 187] on button "Identificación" at bounding box center [280, 193] width 191 height 28
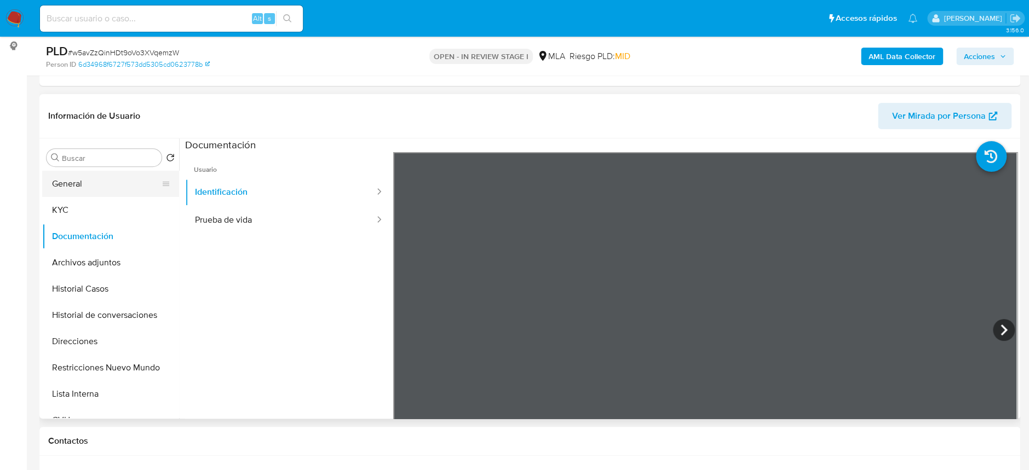
click at [70, 192] on button "General" at bounding box center [106, 184] width 128 height 26
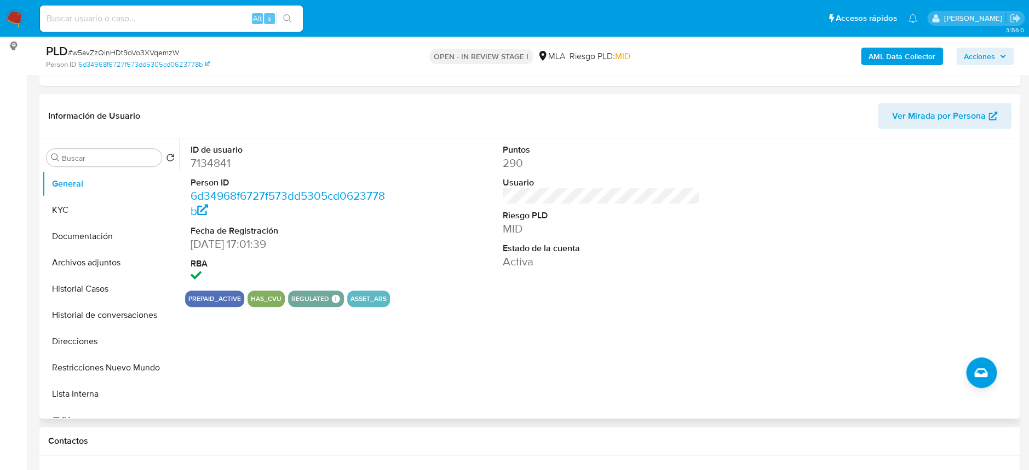
click at [649, 191] on div "Puntos 290 Usuario Riesgo PLD MID Estado de la cuenta Activa" at bounding box center [601, 215] width 208 height 152
click at [91, 342] on button "Direcciones" at bounding box center [106, 342] width 128 height 26
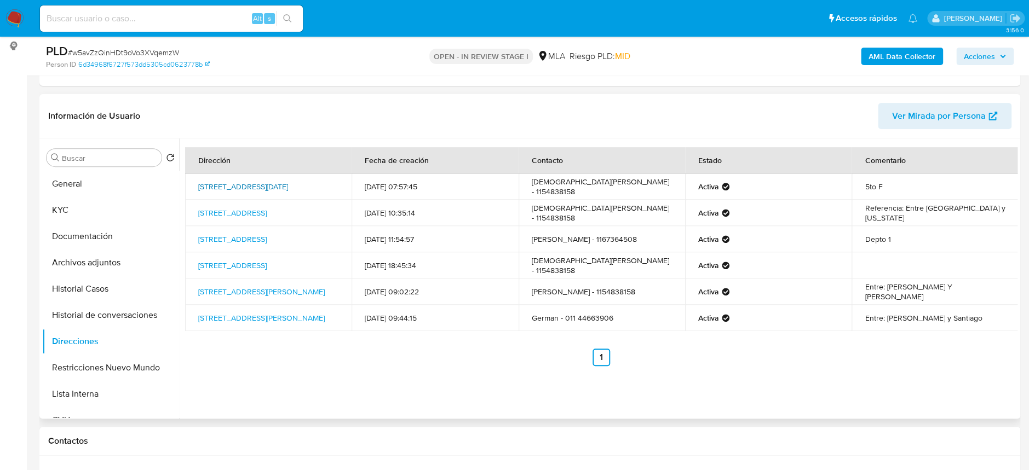
click at [268, 181] on link "Calle 9 De Julio 865, Morón, Buenos Aires, 1708, Argentina 865" at bounding box center [243, 186] width 90 height 11
click at [263, 238] on link "Humaita 676, Morón, Buenos Aires, 1708, Argentina 676" at bounding box center [232, 239] width 68 height 11
click at [266, 271] on link "Calle Roma 2955, La Matanza, Buenos Aires, 1765, Argentina 2955" at bounding box center [232, 265] width 68 height 11
click at [100, 231] on button "Documentación" at bounding box center [106, 236] width 128 height 26
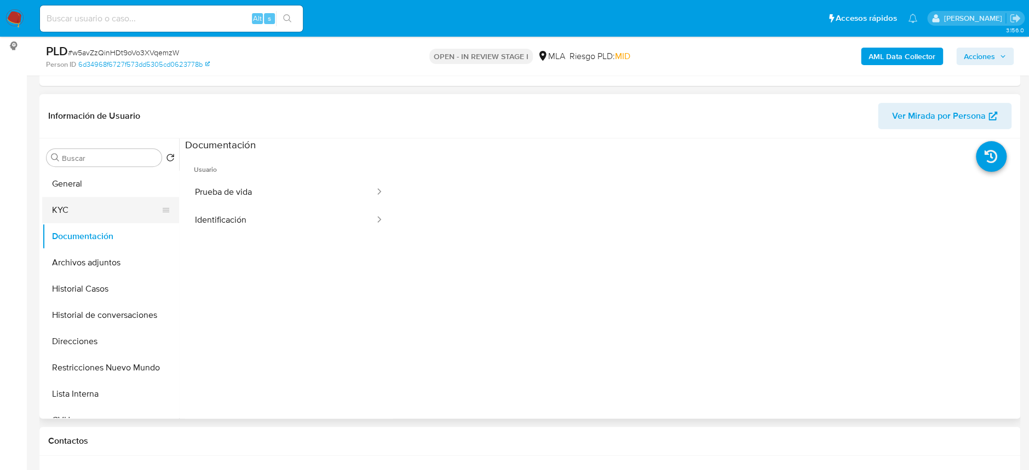
click at [99, 205] on button "KYC" at bounding box center [106, 210] width 128 height 26
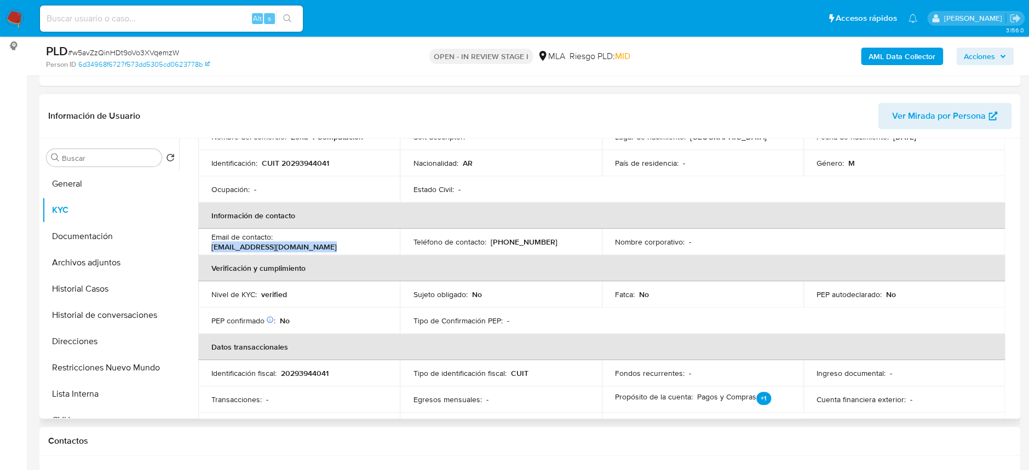
drag, startPoint x: 213, startPoint y: 248, endPoint x: 332, endPoint y: 246, distance: 119.4
click at [332, 246] on div "Email de contacto : zona4computacion@hotmail.com" at bounding box center [298, 242] width 175 height 20
copy p "[EMAIL_ADDRESS][DOMAIN_NAME]"
drag, startPoint x: 498, startPoint y: 242, endPoint x: 584, endPoint y: 230, distance: 86.2
click at [584, 230] on td "Teléfono de contacto : (11) 54838158" at bounding box center [501, 242] width 202 height 26
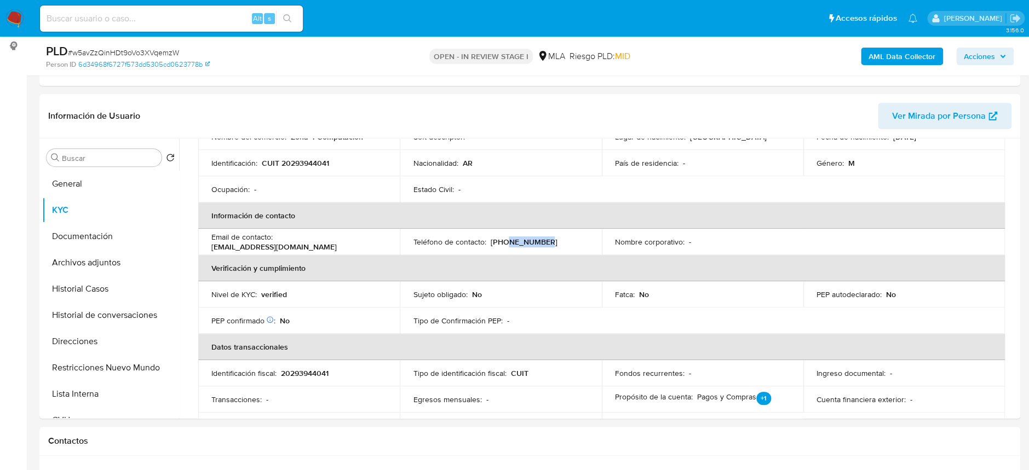
copy p "54838158"
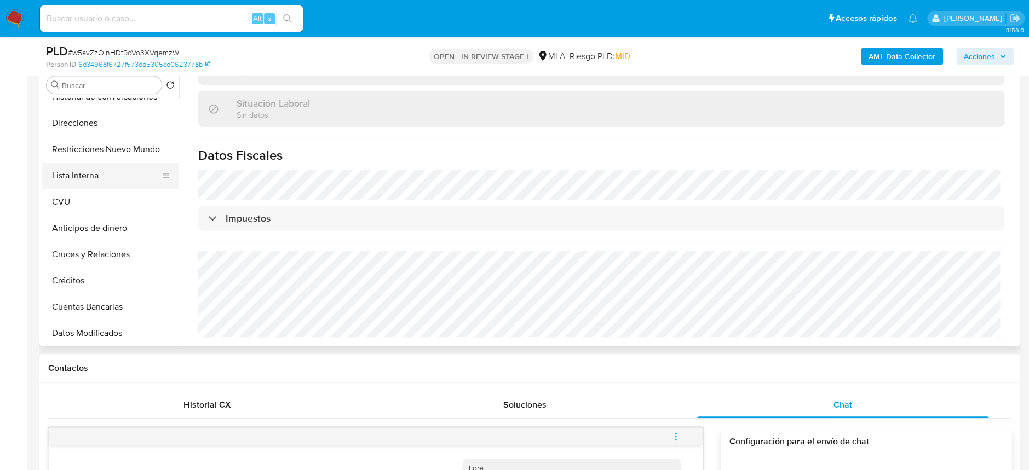
click at [76, 187] on ul "General KYC Documentación Archivos adjuntos Historial Casos Historial de conver…" at bounding box center [110, 221] width 137 height 247
click at [76, 187] on button "Lista Interna" at bounding box center [106, 176] width 128 height 26
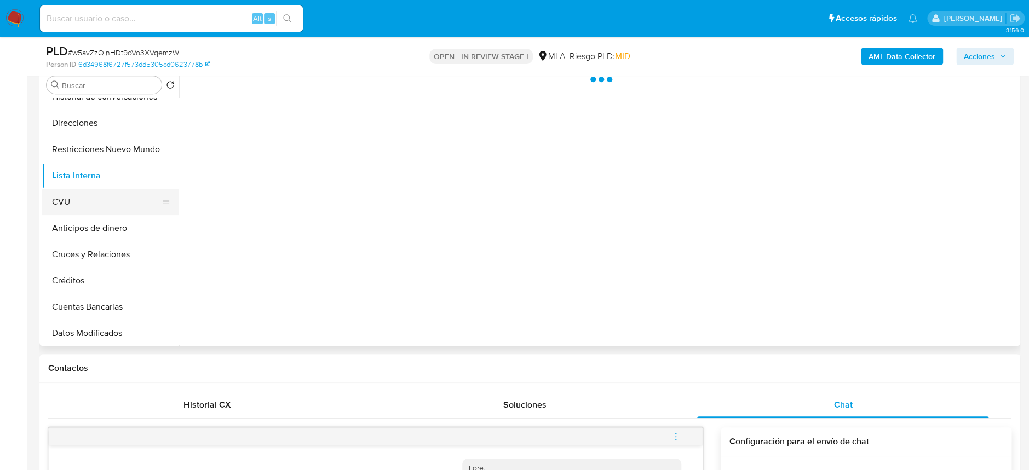
click at [71, 197] on button "CVU" at bounding box center [106, 202] width 128 height 26
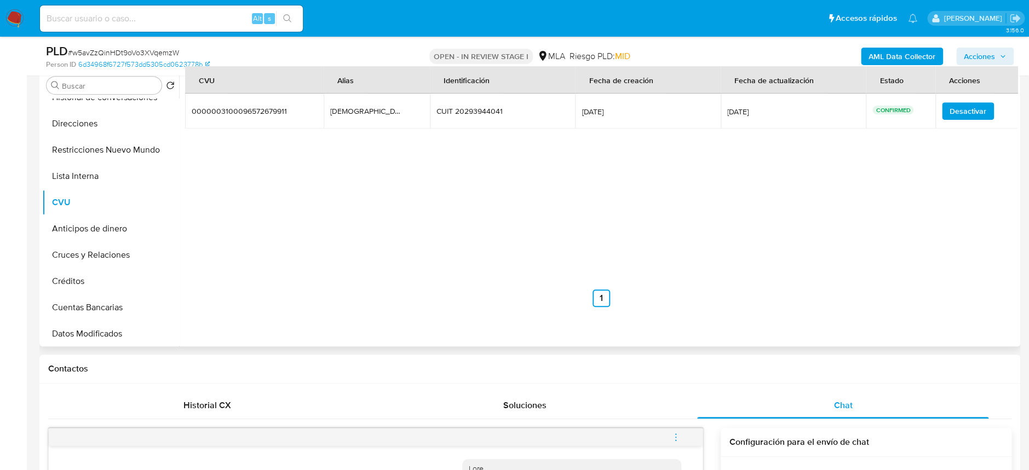
scroll to position [146, 0]
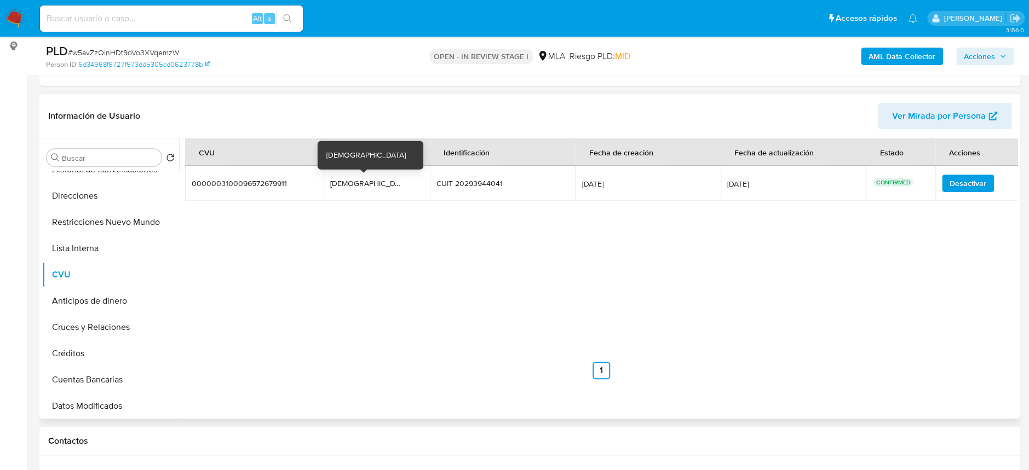
click at [339, 187] on div "[DEMOGRAPHIC_DATA]" at bounding box center [365, 184] width 70 height 10
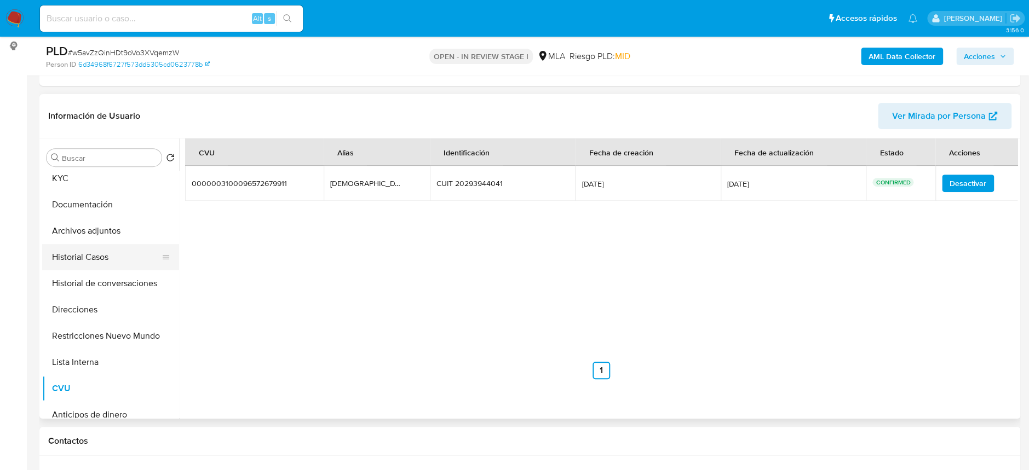
scroll to position [0, 0]
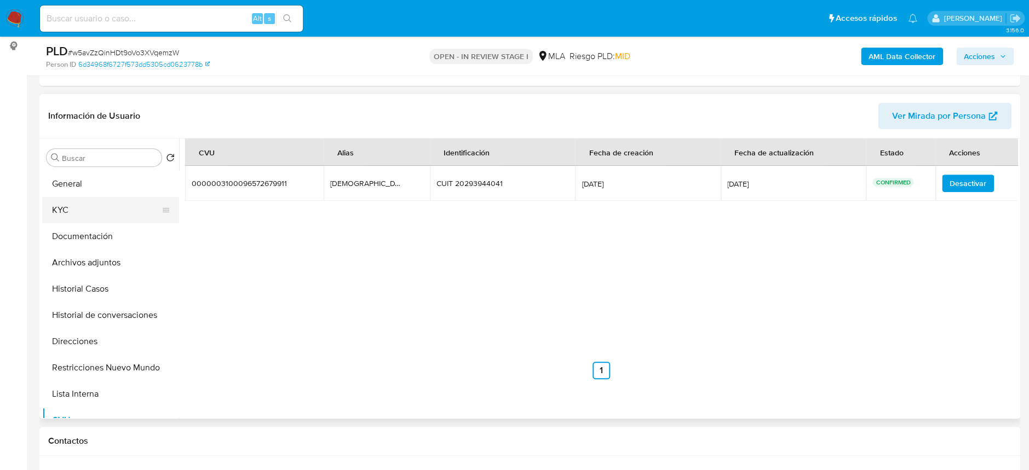
click at [80, 216] on button "KYC" at bounding box center [106, 210] width 128 height 26
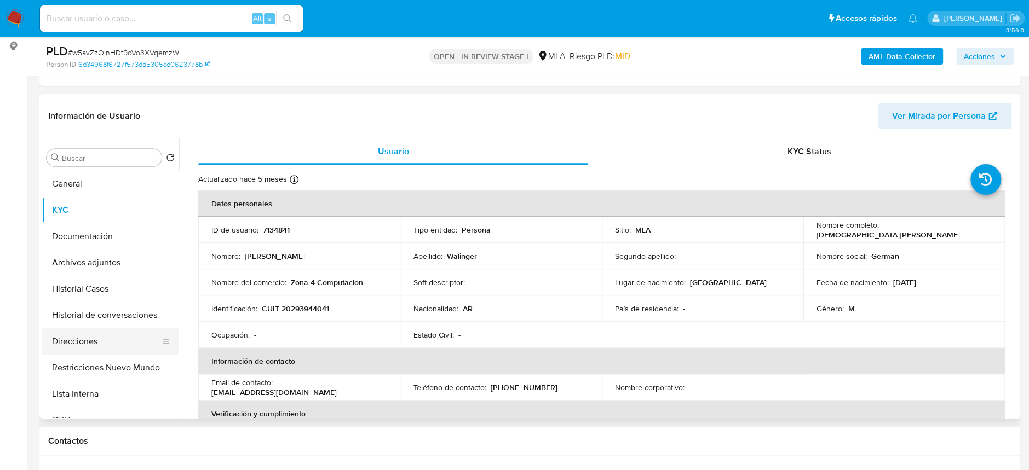
click at [95, 337] on button "Direcciones" at bounding box center [106, 342] width 128 height 26
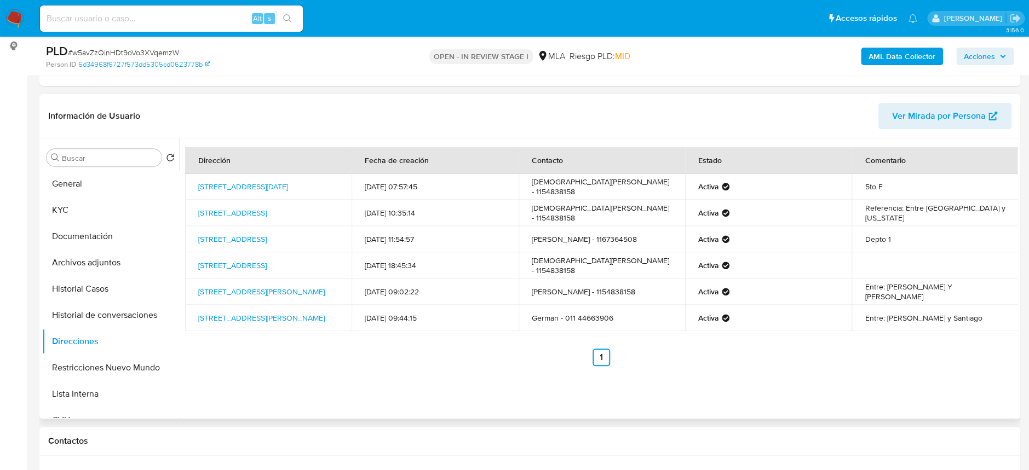
click at [635, 206] on td "German Raul Walinger - 1154838158" at bounding box center [602, 213] width 166 height 26
copy td "1154838158"
click at [81, 180] on button "General" at bounding box center [106, 184] width 128 height 26
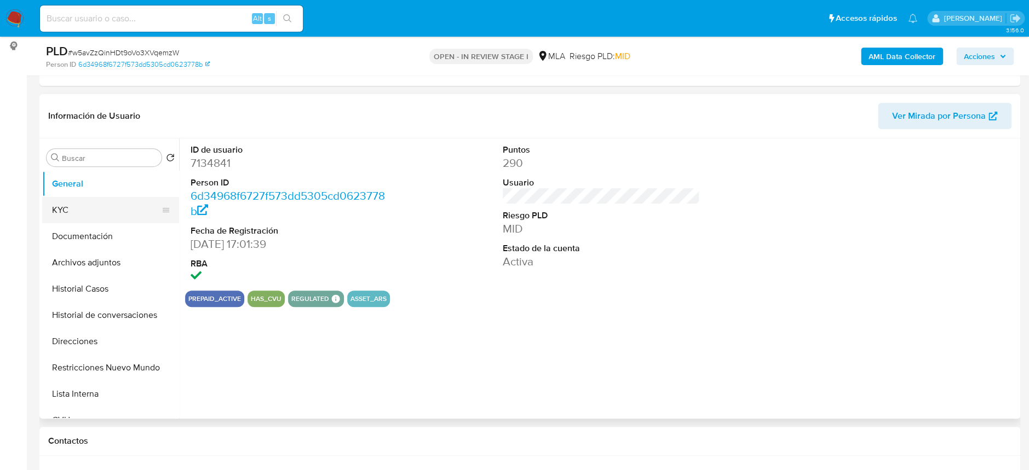
click at [58, 209] on button "KYC" at bounding box center [106, 210] width 128 height 26
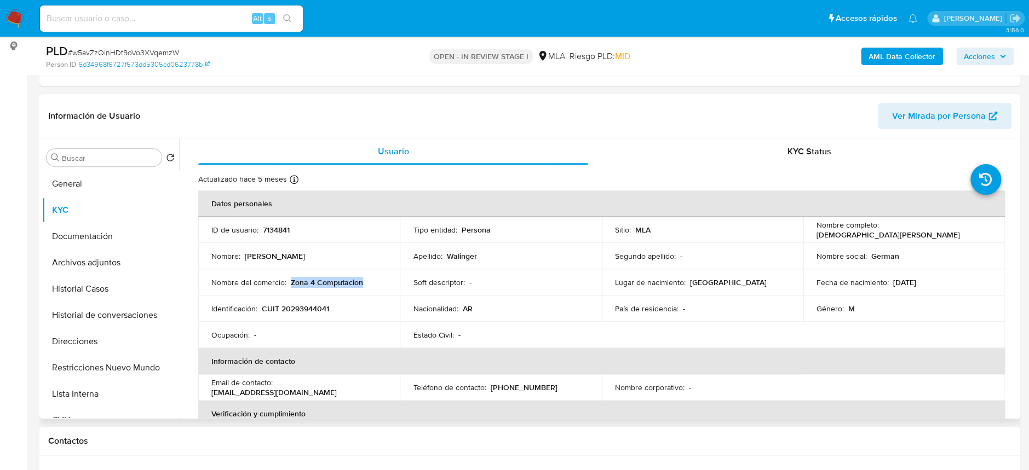
drag, startPoint x: 290, startPoint y: 281, endPoint x: 363, endPoint y: 283, distance: 72.9
click at [363, 283] on div "Nombre del comercio : Zona 4 Computacion" at bounding box center [298, 283] width 175 height 10
copy p "Zona 4 Computacion"
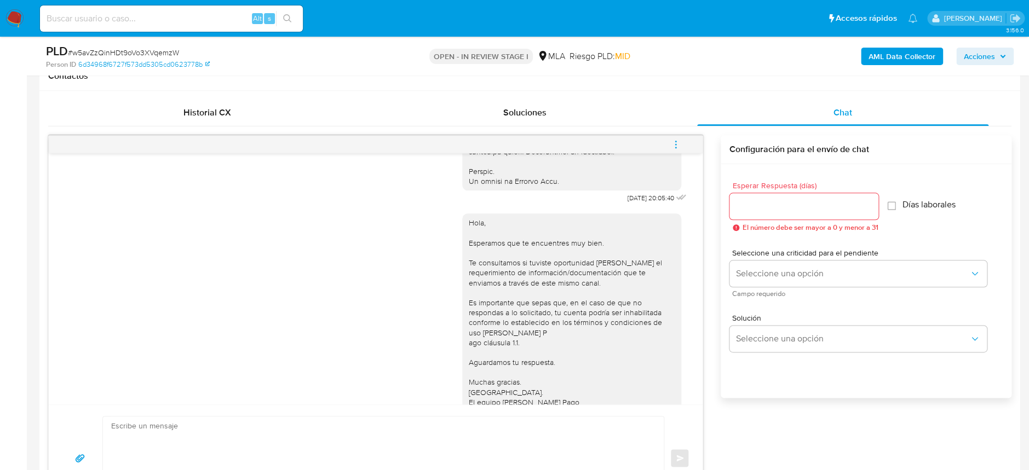
scroll to position [610, 0]
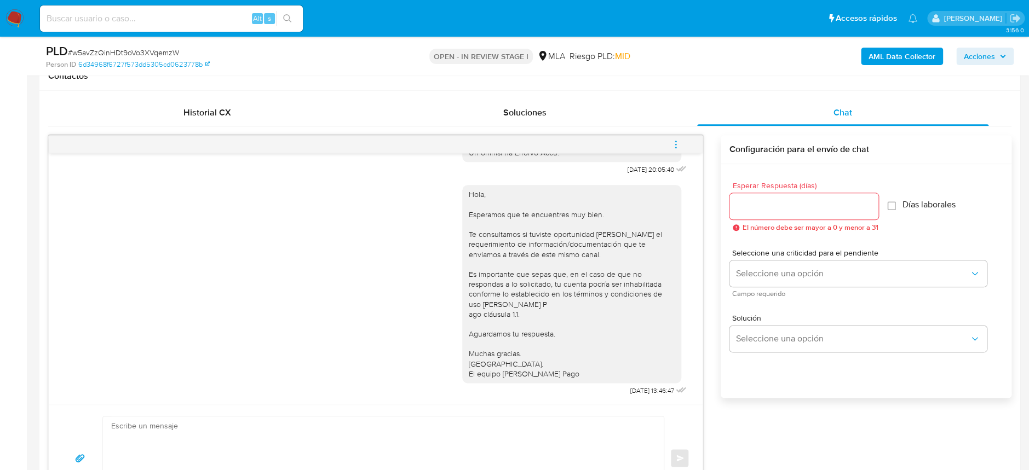
click at [675, 141] on icon "menu-action" at bounding box center [675, 141] width 1 height 1
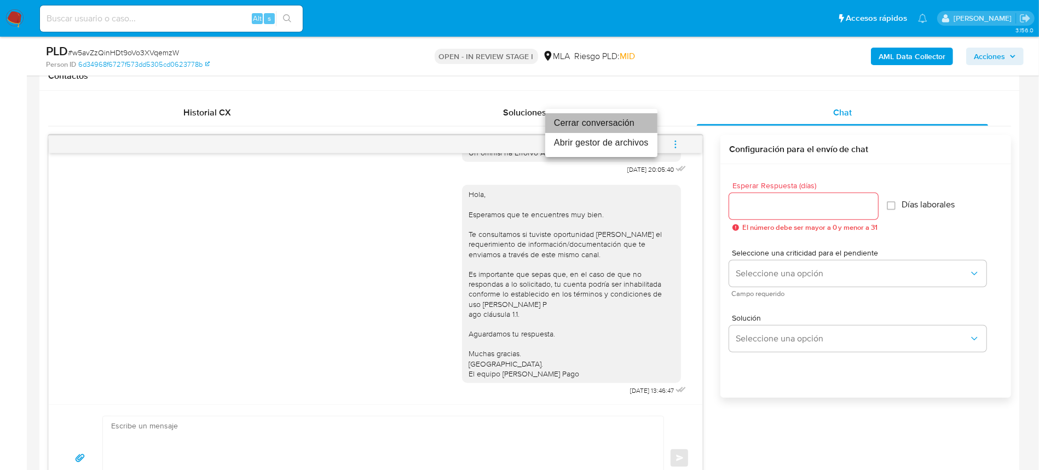
click at [581, 123] on li "Cerrar conversación" at bounding box center [601, 123] width 112 height 20
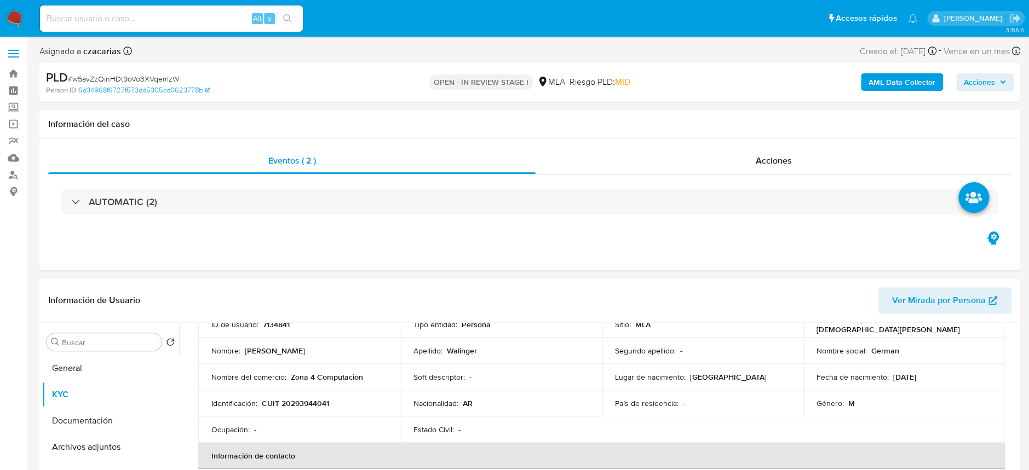
scroll to position [0, 0]
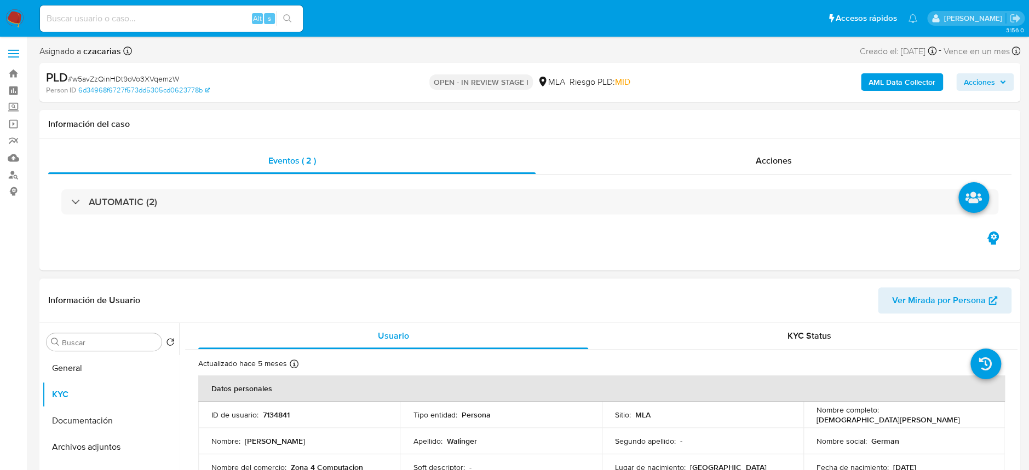
click at [273, 413] on p "7134841" at bounding box center [276, 415] width 27 height 10
copy p "7134841"
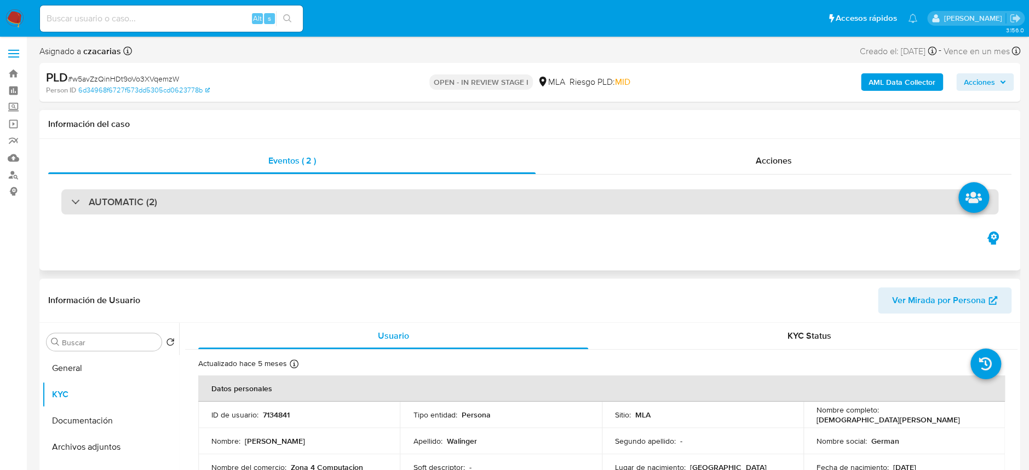
click at [351, 191] on div "AUTOMATIC (2)" at bounding box center [529, 201] width 937 height 25
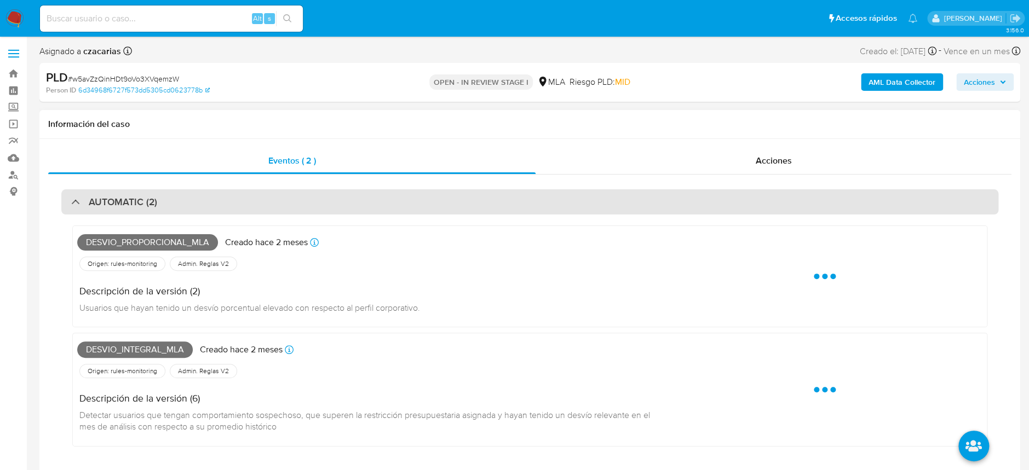
click at [352, 207] on div "AUTOMATIC (2)" at bounding box center [529, 201] width 937 height 25
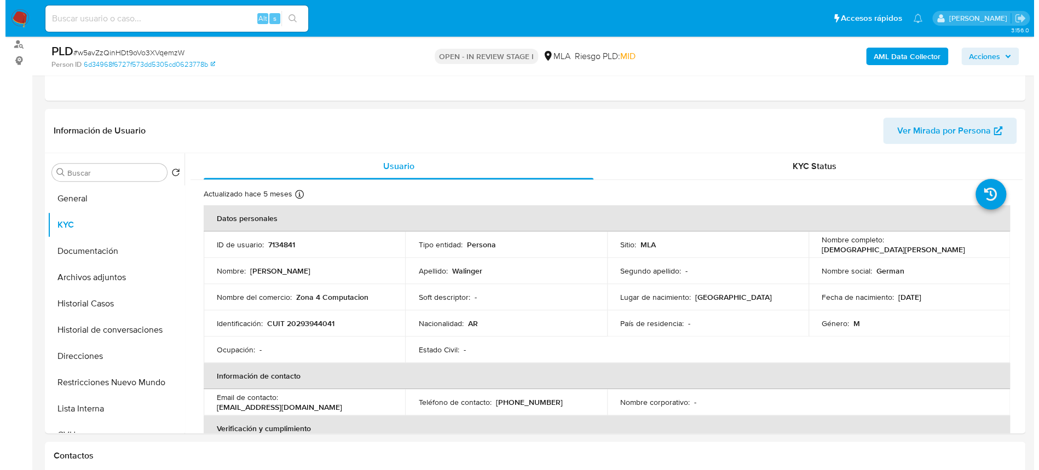
scroll to position [219, 0]
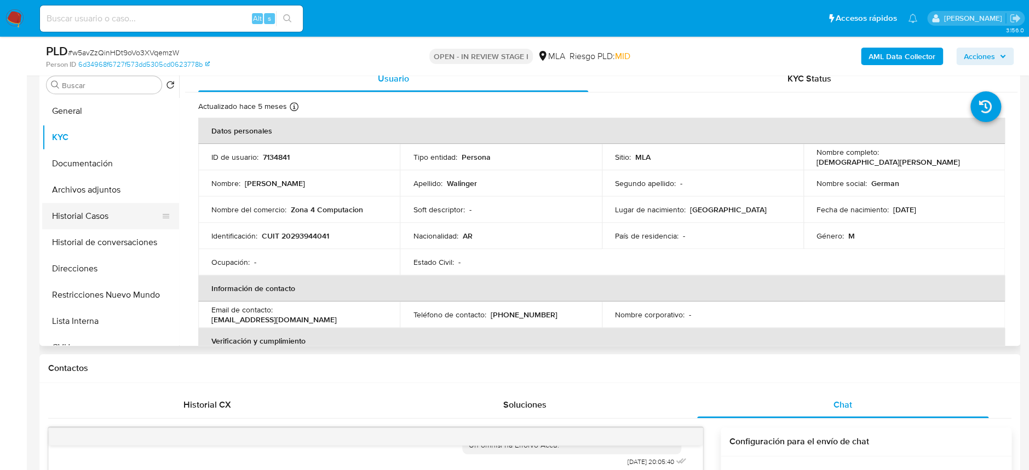
click at [103, 205] on button "Historial Casos" at bounding box center [106, 216] width 128 height 26
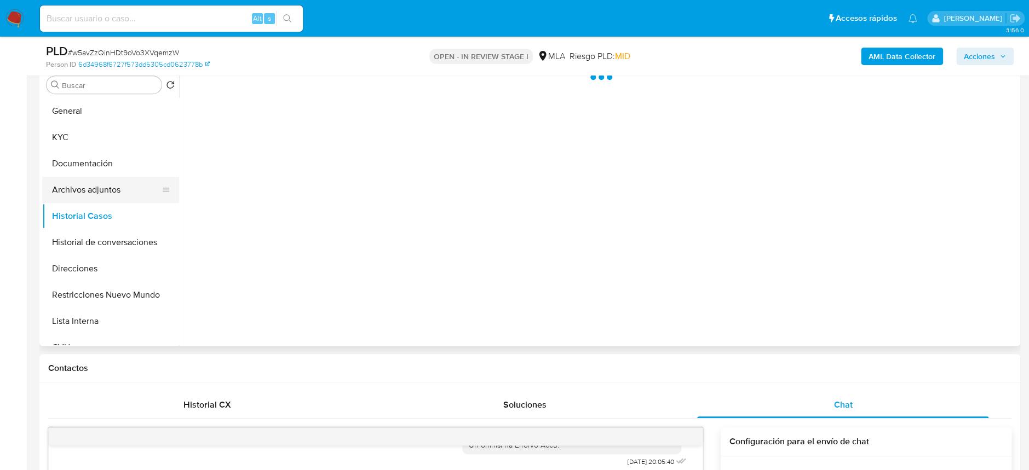
click at [104, 183] on button "Archivos adjuntos" at bounding box center [106, 190] width 128 height 26
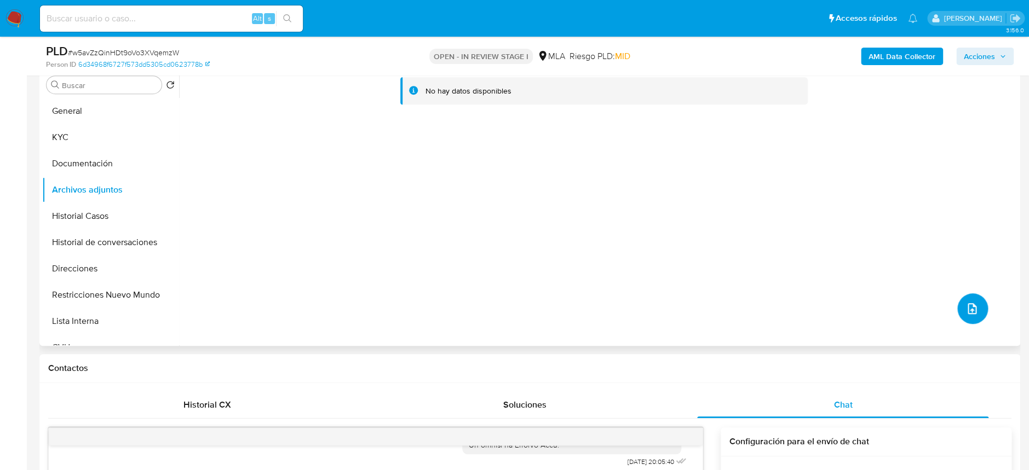
click at [973, 313] on icon "upload-file" at bounding box center [971, 308] width 13 height 13
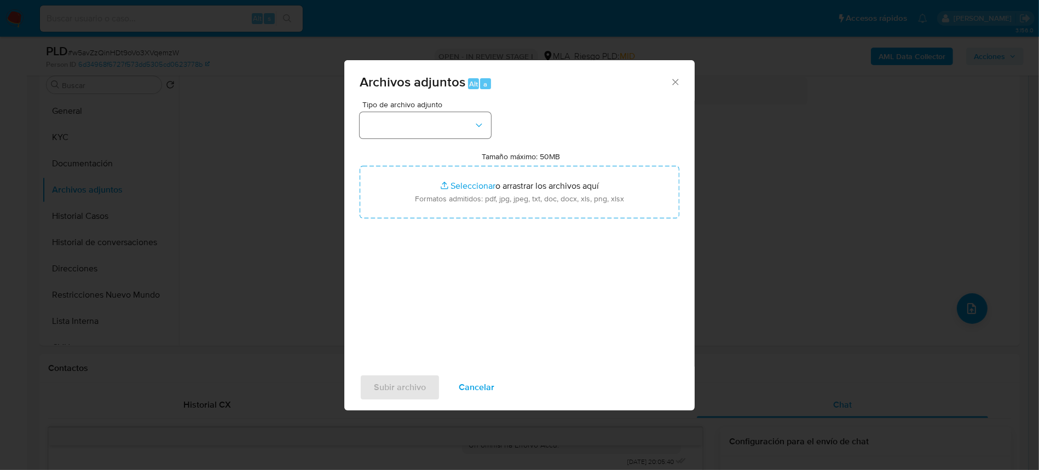
drag, startPoint x: 451, startPoint y: 141, endPoint x: 450, endPoint y: 131, distance: 10.5
click at [451, 139] on div "Tipo de archivo adjunto Tamaño máximo: 50MB Seleccionar archivos Seleccionar o …" at bounding box center [520, 230] width 320 height 258
click at [450, 130] on button "button" at bounding box center [425, 125] width 131 height 26
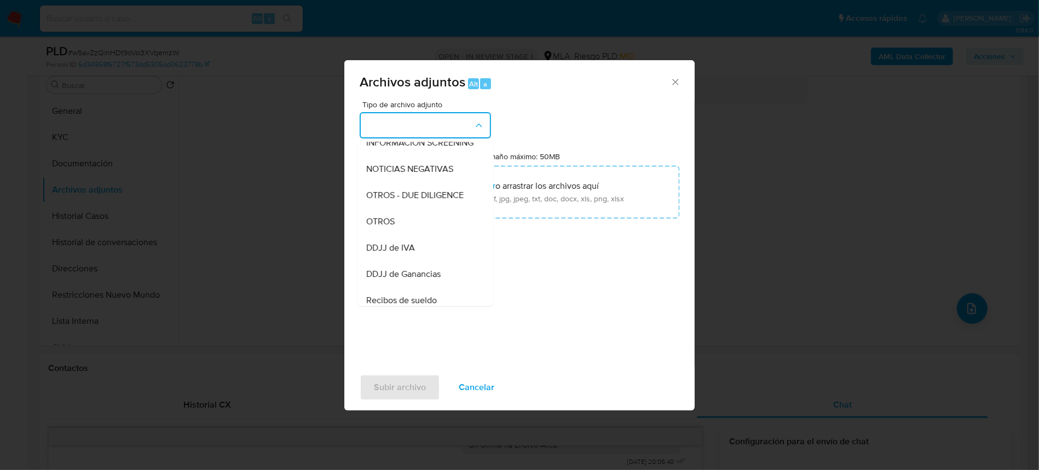
scroll to position [146, 0]
click at [380, 217] on div "OTROS" at bounding box center [422, 219] width 112 height 26
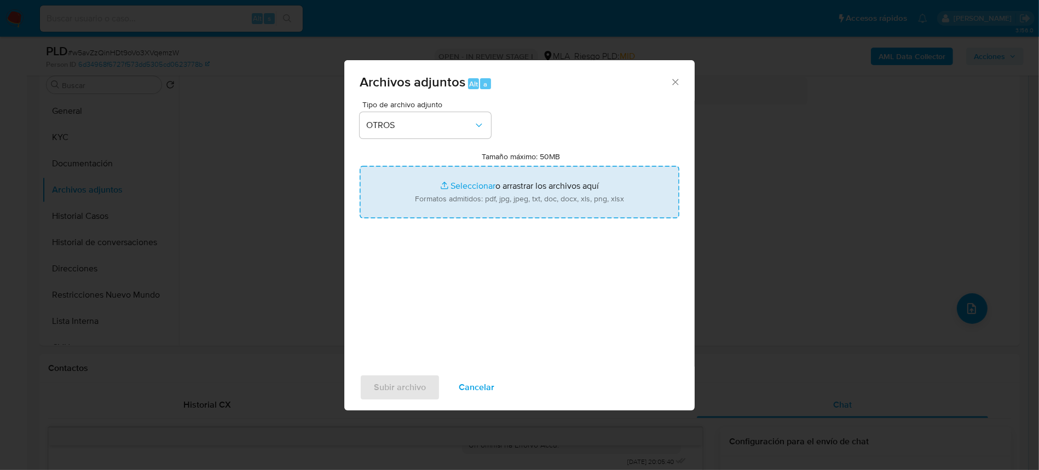
type input "C:\fakepath\Movimientos-7134841.xlsx"
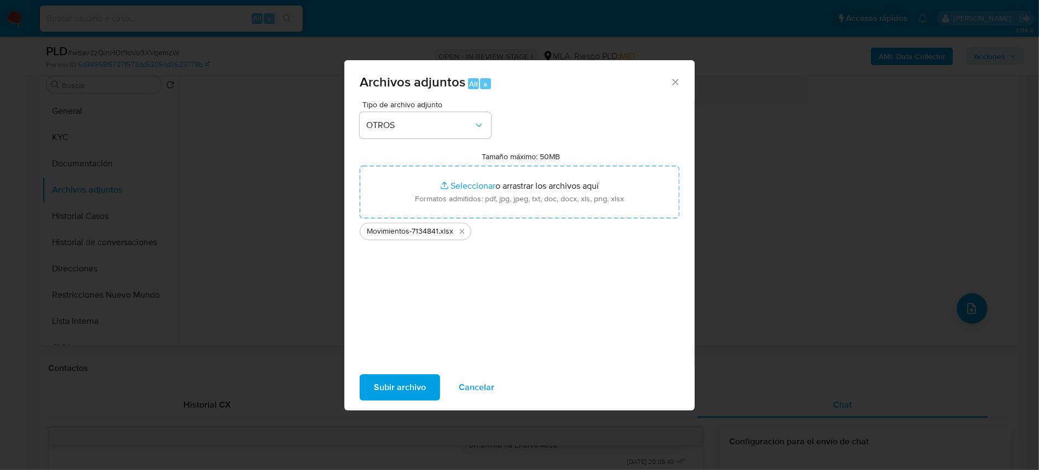
click at [410, 400] on span "Subir archivo" at bounding box center [400, 388] width 52 height 24
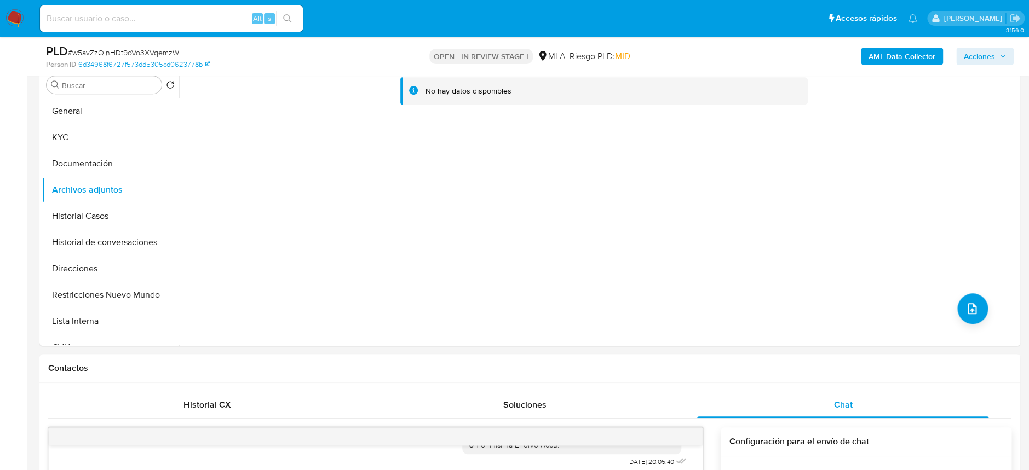
click at [905, 69] on div "AML Data Collector Acciones" at bounding box center [854, 56] width 320 height 26
click at [906, 64] on b "AML Data Collector" at bounding box center [902, 57] width 67 height 18
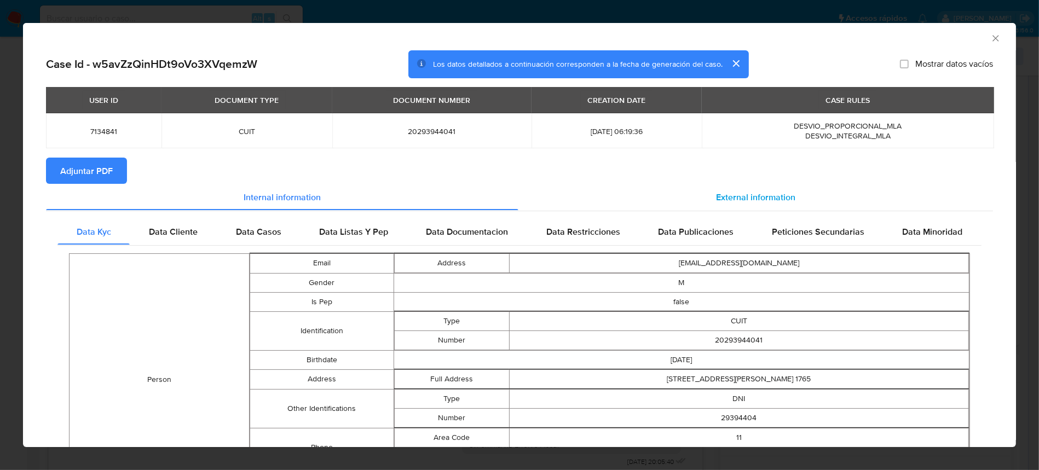
click at [722, 187] on div "External information" at bounding box center [756, 197] width 475 height 26
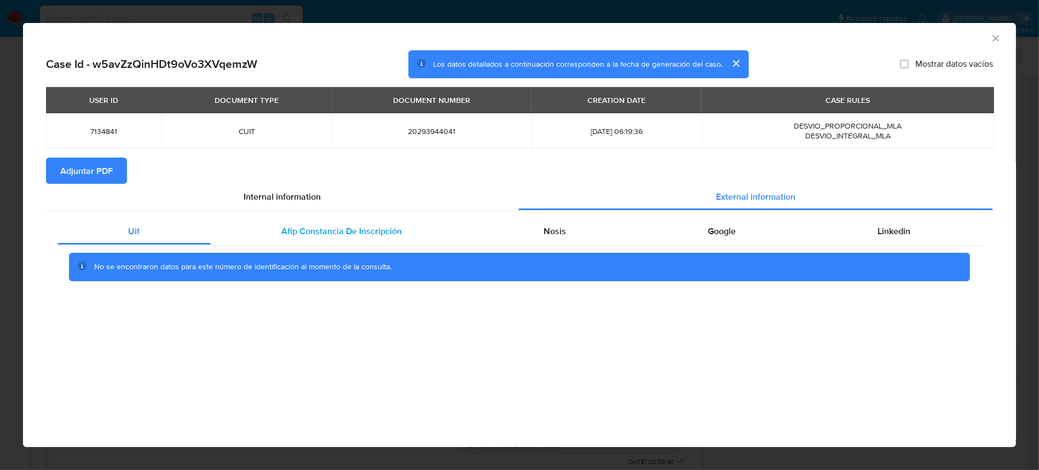
click at [363, 233] on span "Afip Constancia De Inscripción" at bounding box center [342, 231] width 120 height 13
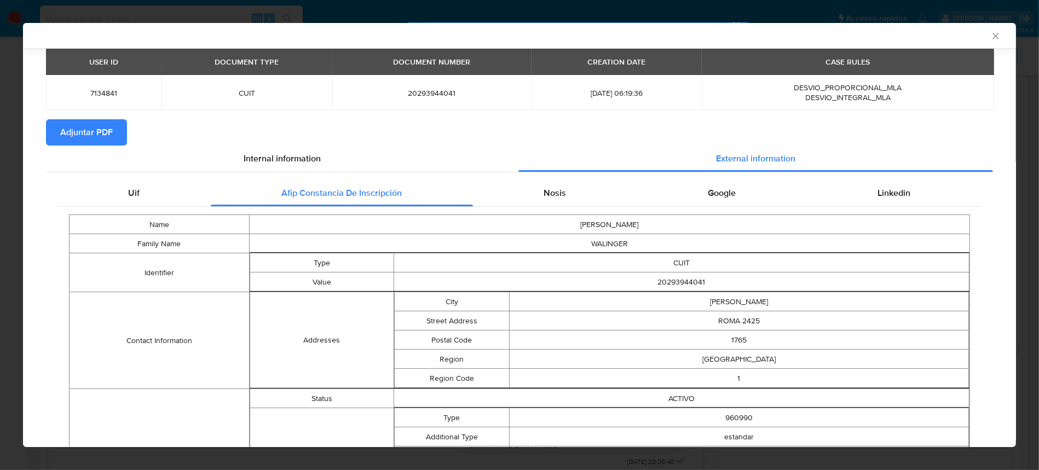
scroll to position [71, 0]
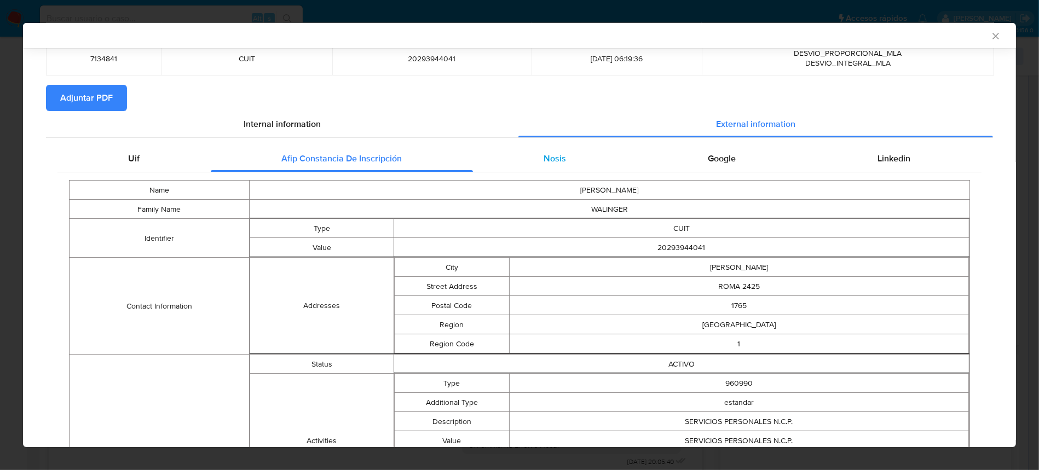
click at [551, 158] on span "Nosis" at bounding box center [555, 158] width 22 height 13
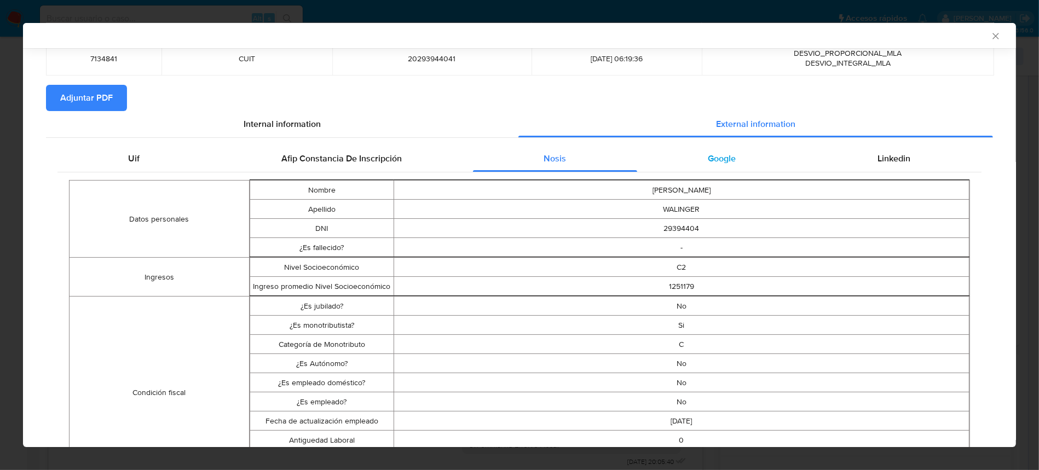
scroll to position [143, 0]
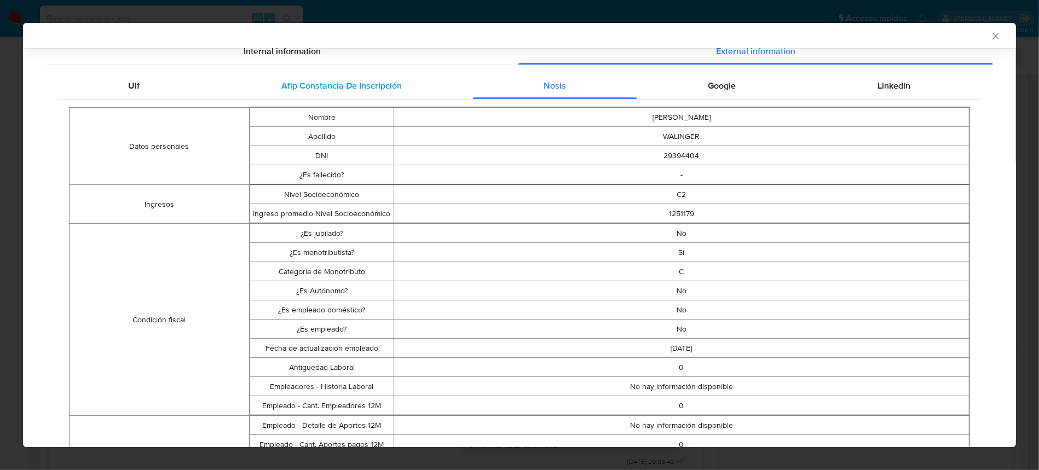
click at [315, 93] on div "Afip Constancia De Inscripción" at bounding box center [342, 86] width 262 height 26
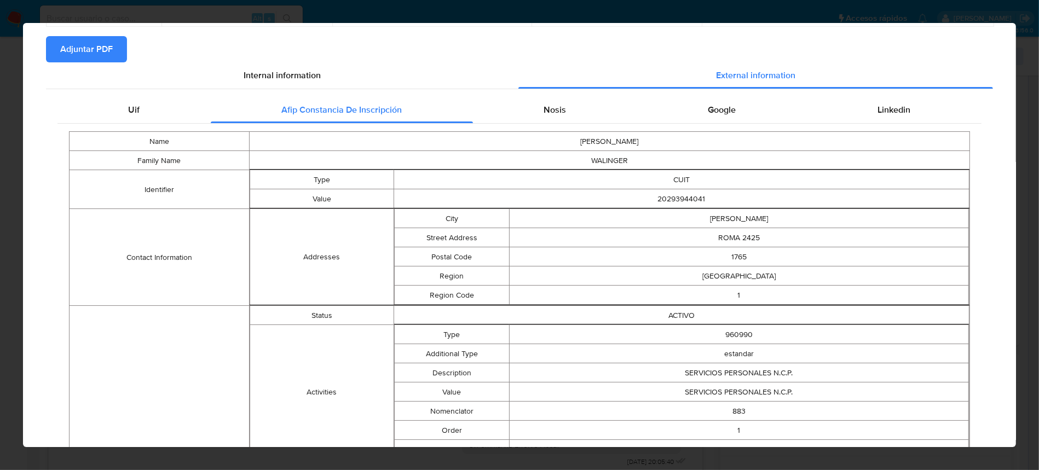
scroll to position [0, 0]
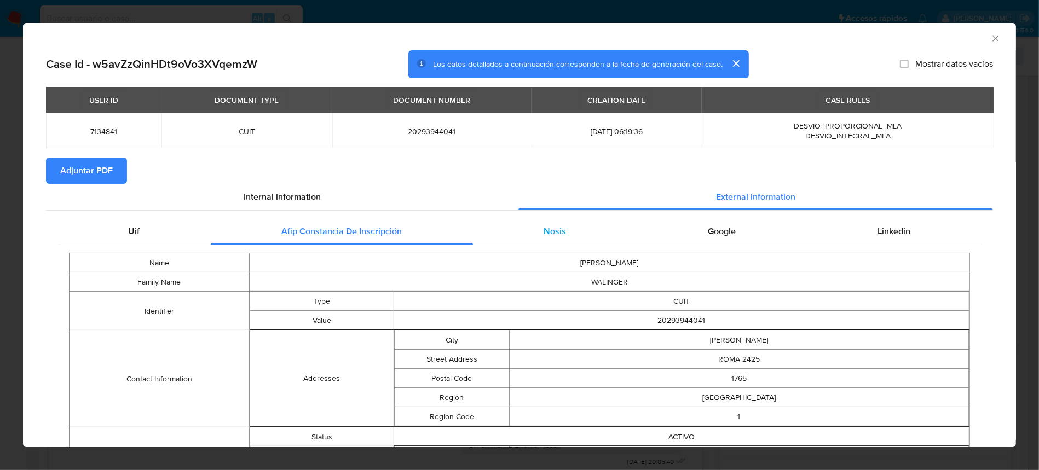
click at [542, 219] on div "Nosis" at bounding box center [555, 232] width 164 height 26
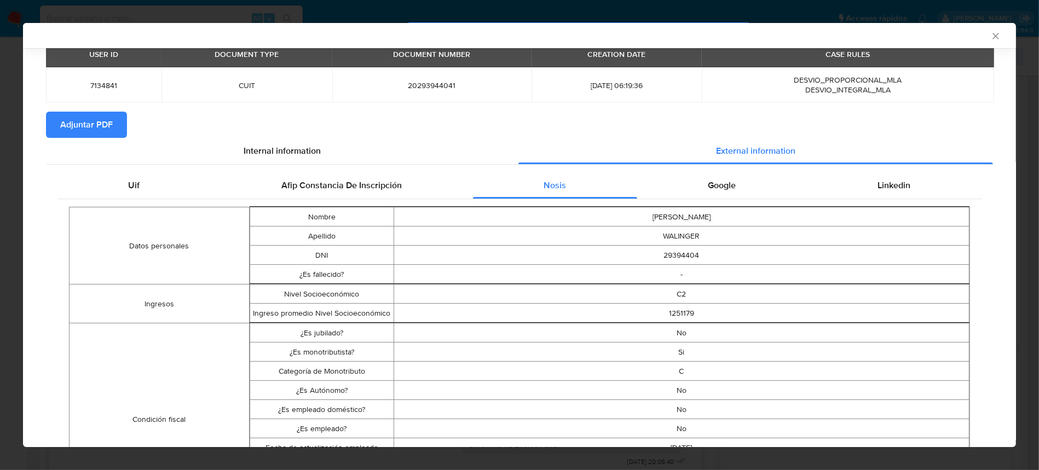
scroll to position [44, 0]
click at [699, 189] on div "Google" at bounding box center [722, 186] width 170 height 26
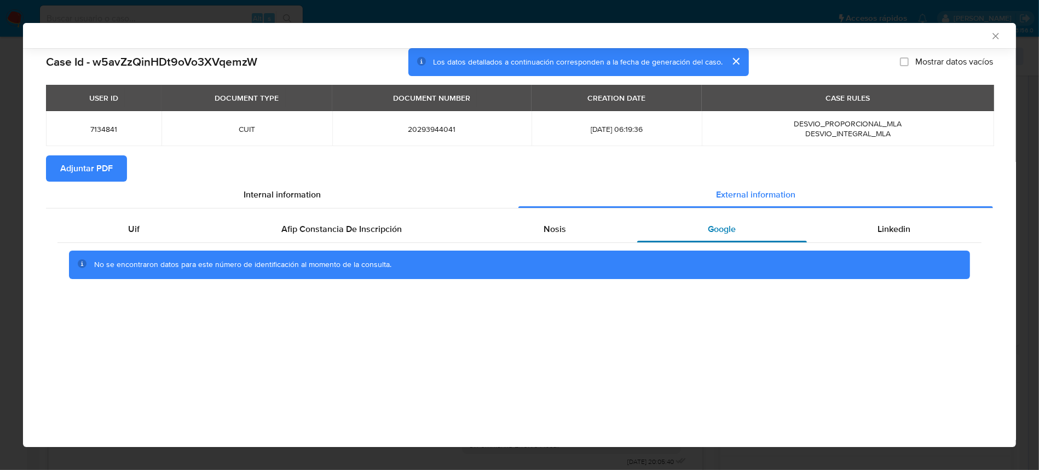
scroll to position [0, 0]
drag, startPoint x: 917, startPoint y: 230, endPoint x: 909, endPoint y: 231, distance: 7.7
click at [916, 231] on div "Linkedin" at bounding box center [894, 229] width 175 height 26
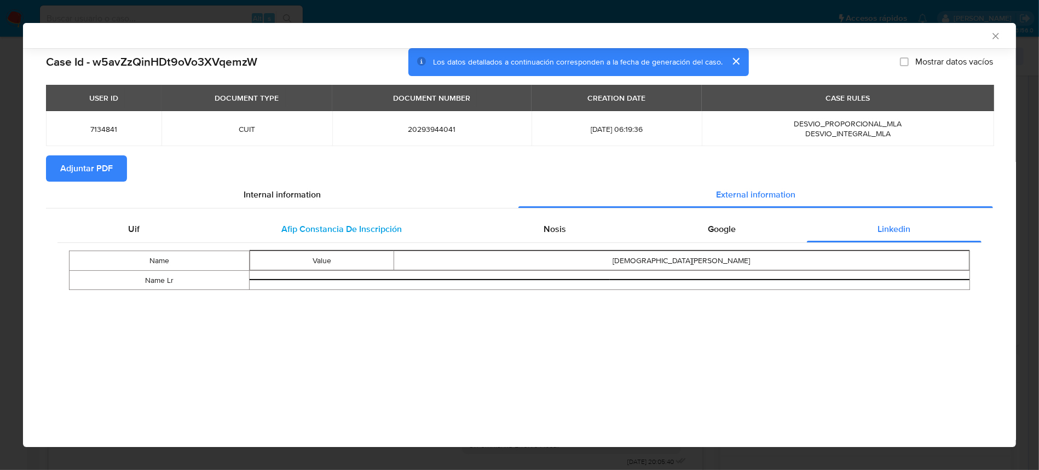
click at [347, 225] on span "Afip Constancia De Inscripción" at bounding box center [342, 229] width 120 height 13
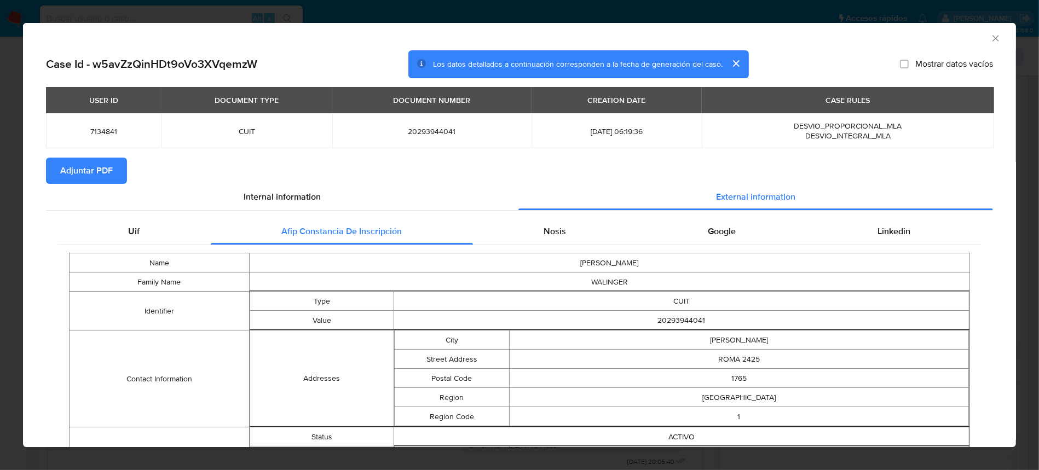
click at [979, 43] on div "AML Data Collector" at bounding box center [519, 36] width 993 height 27
click at [991, 38] on icon "Cerrar ventana" at bounding box center [996, 38] width 11 height 11
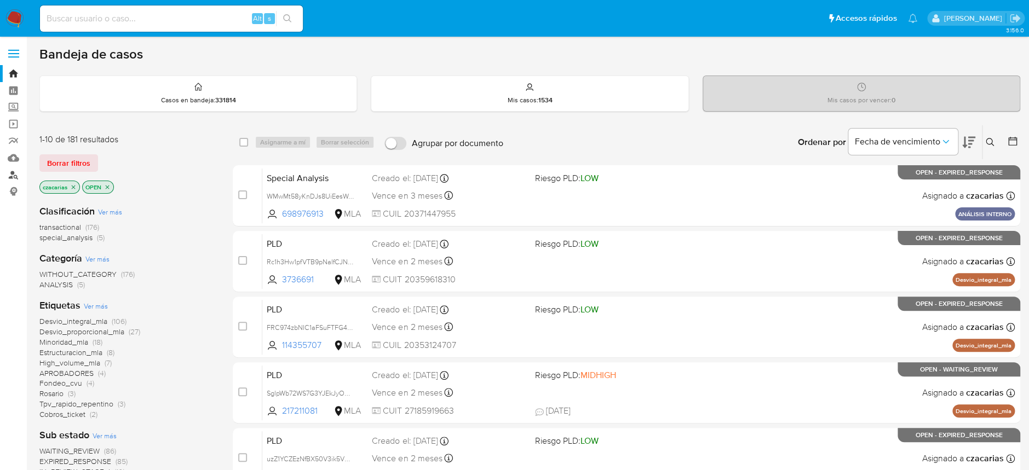
click at [10, 176] on link "Buscador de personas" at bounding box center [65, 174] width 130 height 17
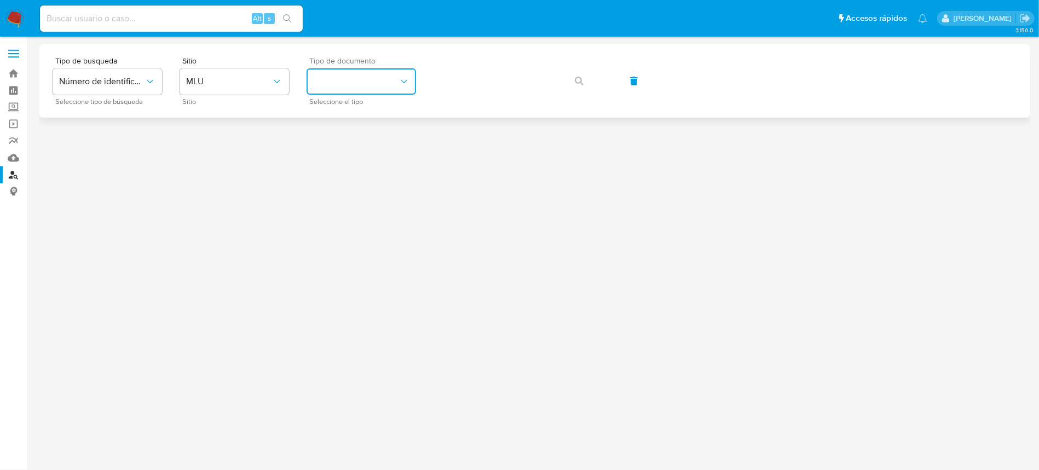
click at [349, 88] on button "identificationType" at bounding box center [362, 81] width 110 height 26
click at [197, 75] on button "MLU" at bounding box center [235, 81] width 110 height 26
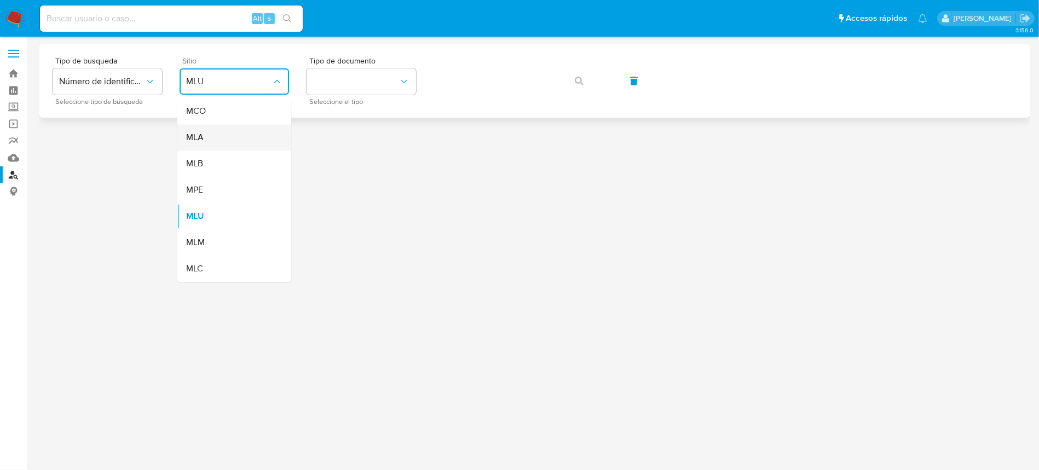
click at [233, 133] on div "MLA" at bounding box center [231, 137] width 90 height 26
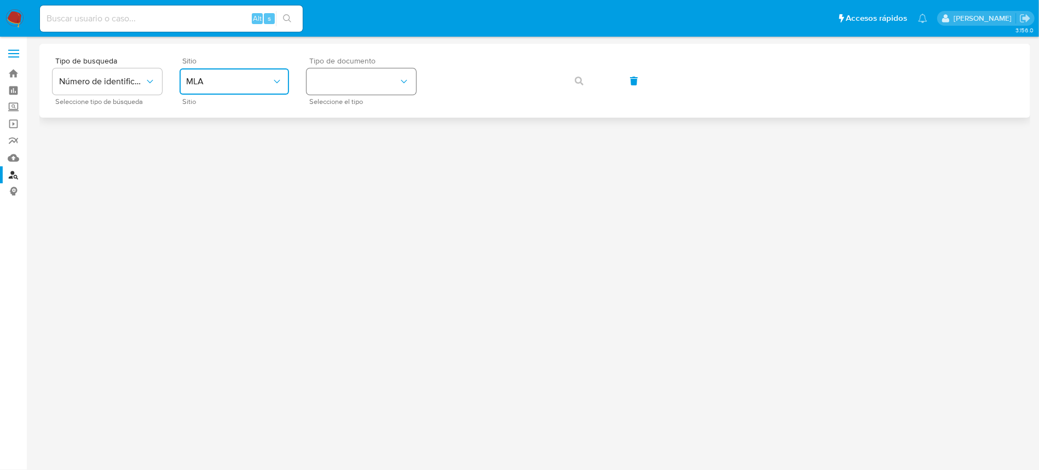
click at [372, 79] on button "identificationType" at bounding box center [362, 81] width 110 height 26
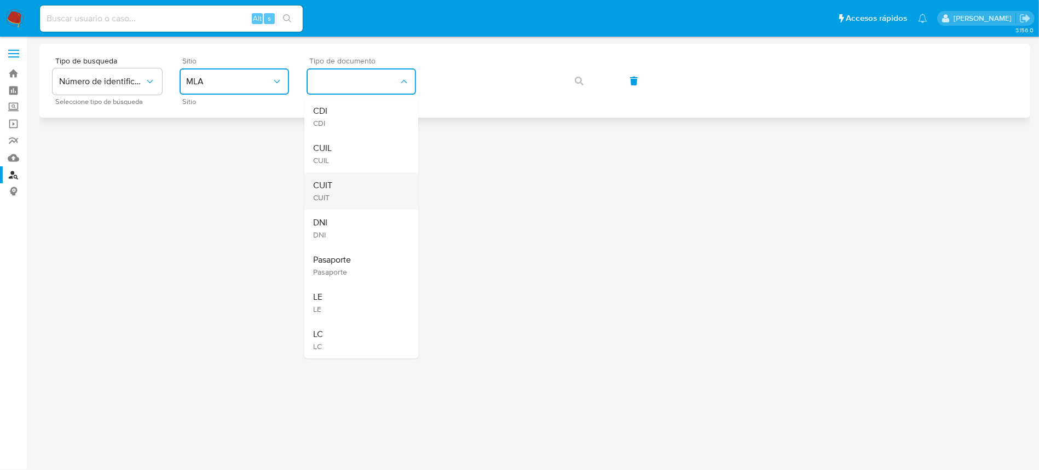
click at [346, 197] on div "CUIT CUIT" at bounding box center [358, 191] width 90 height 37
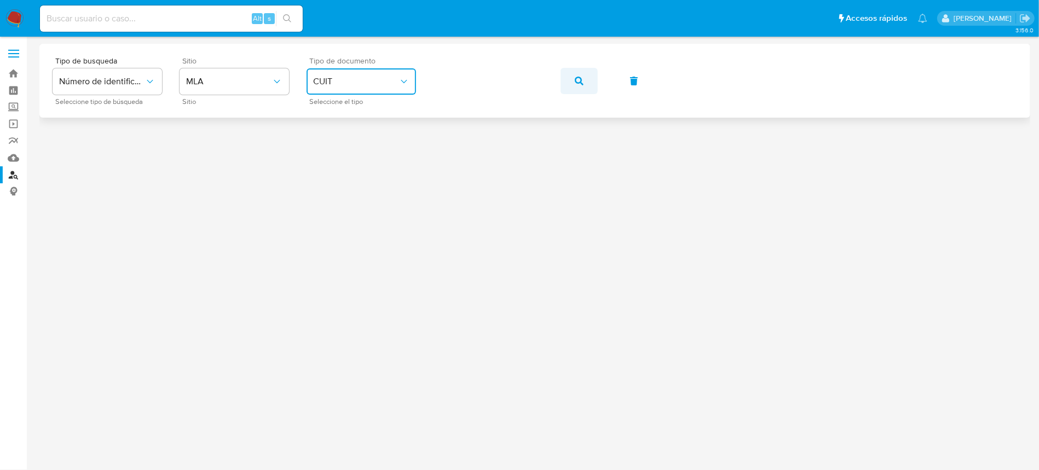
click at [574, 89] on button "button" at bounding box center [579, 81] width 37 height 26
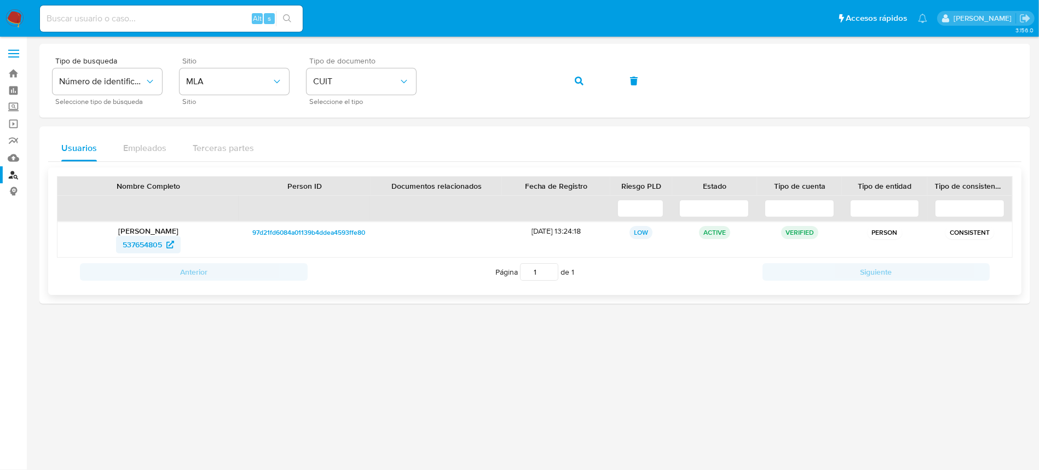
click at [134, 246] on span "537654805" at bounding box center [142, 245] width 39 height 18
click at [23, 21] on img at bounding box center [14, 18] width 19 height 19
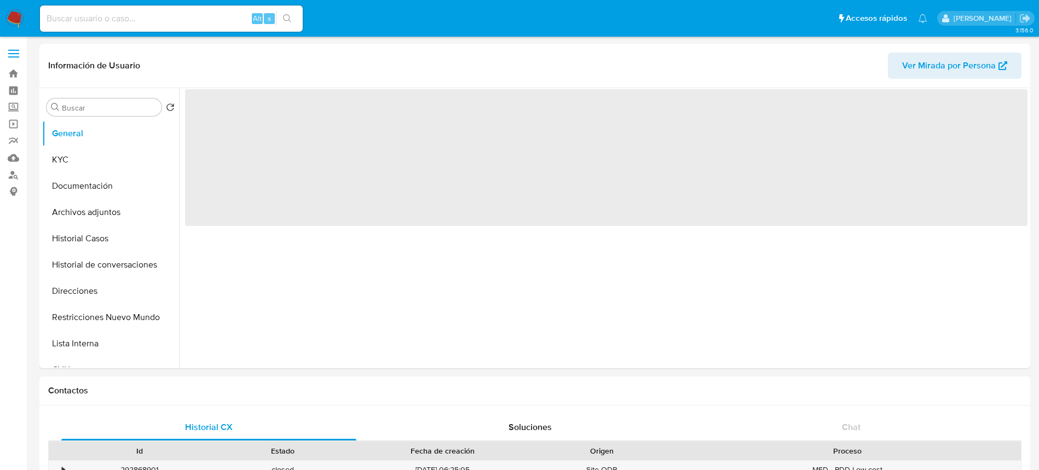
select select "10"
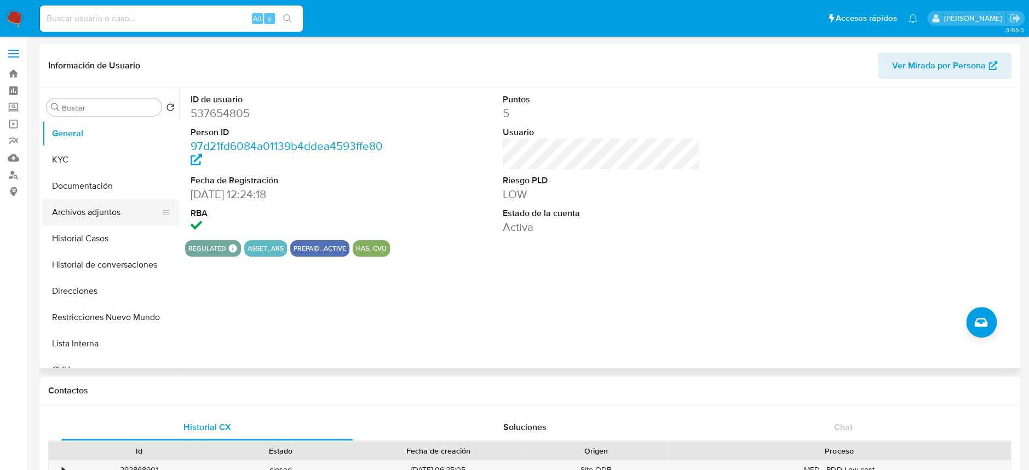
click at [74, 221] on button "Archivos adjuntos" at bounding box center [106, 212] width 128 height 26
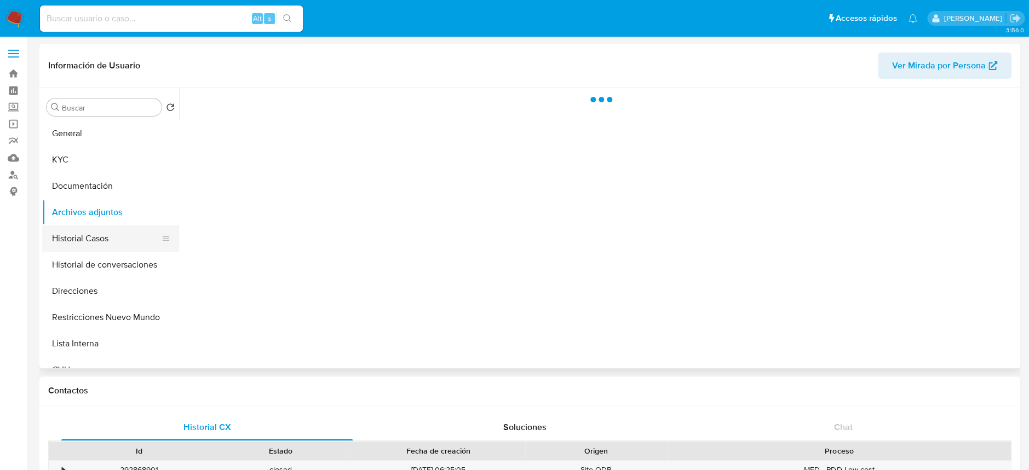
click at [73, 234] on button "Historial Casos" at bounding box center [106, 239] width 128 height 26
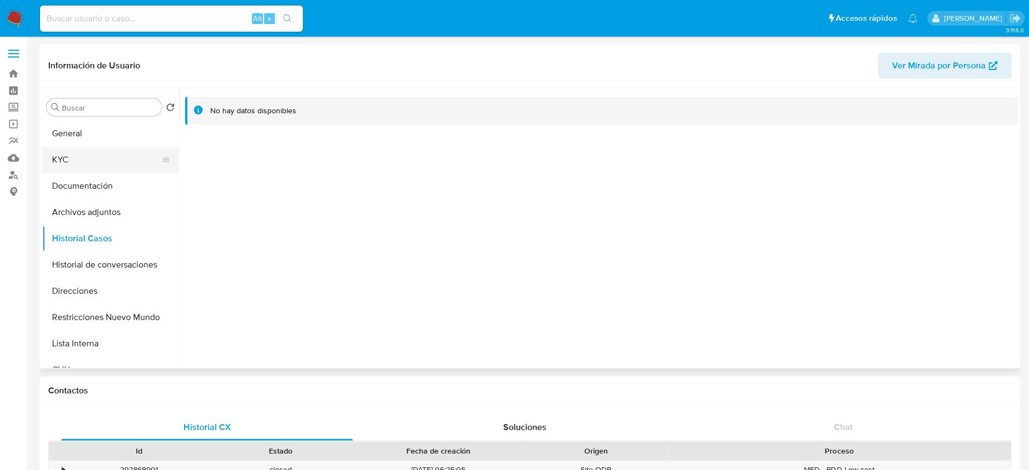
click at [79, 163] on button "KYC" at bounding box center [106, 160] width 128 height 26
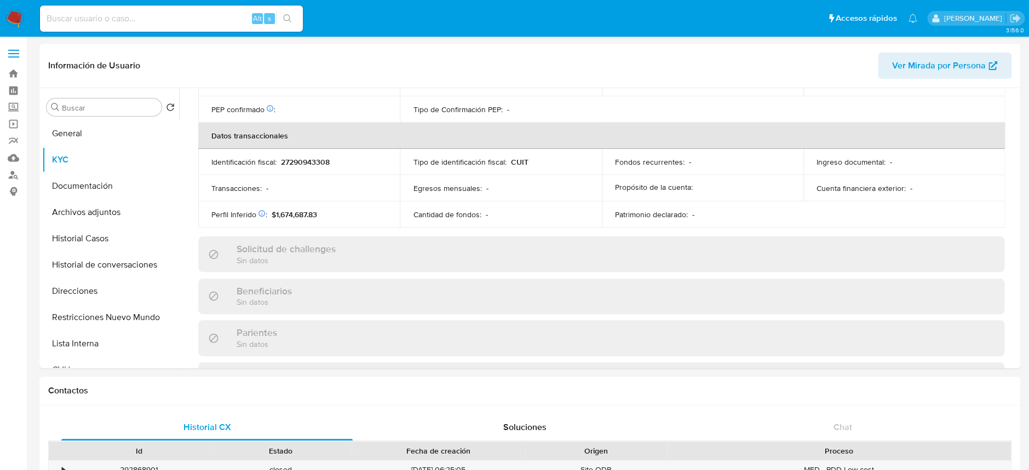
scroll to position [556, 0]
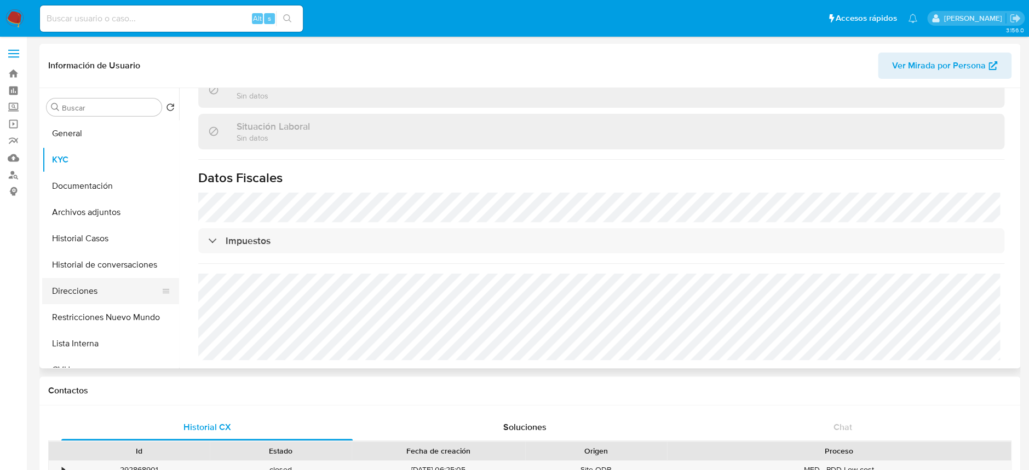
click at [99, 290] on button "Direcciones" at bounding box center [106, 291] width 128 height 26
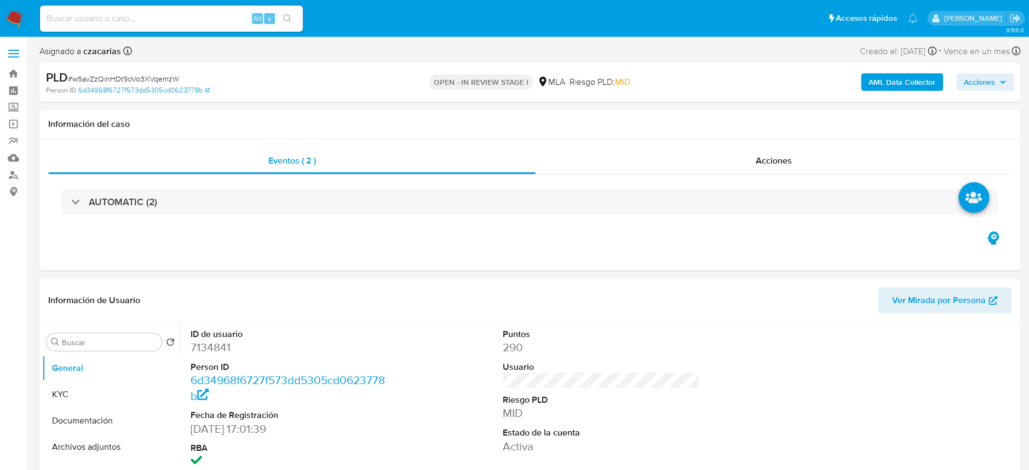
select select "10"
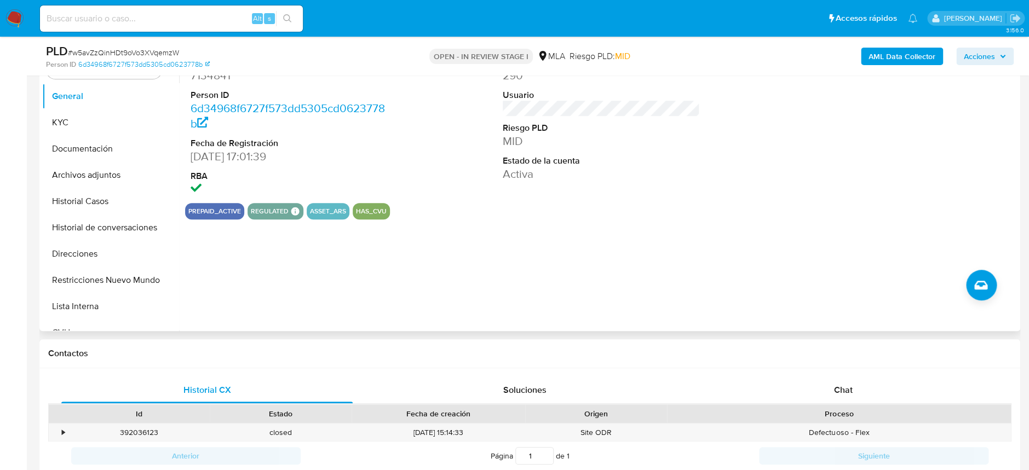
scroll to position [292, 0]
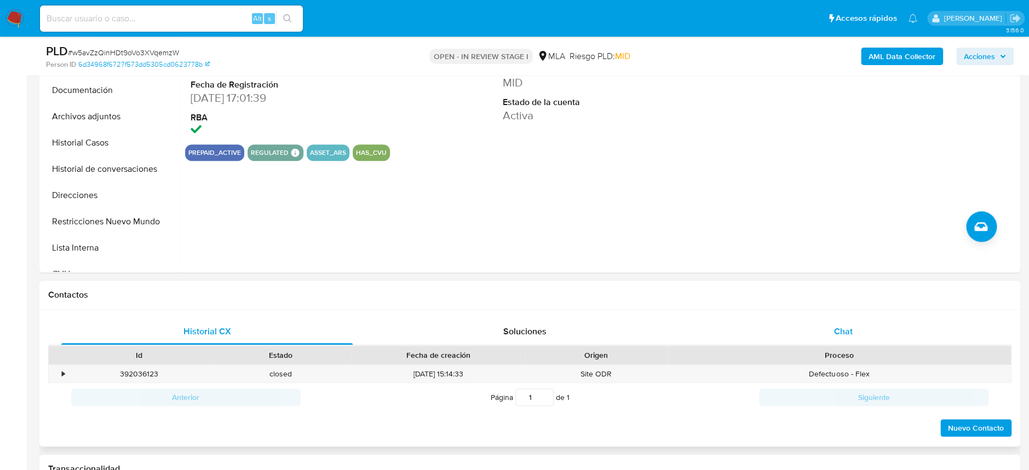
click at [867, 329] on div "Chat" at bounding box center [842, 332] width 291 height 26
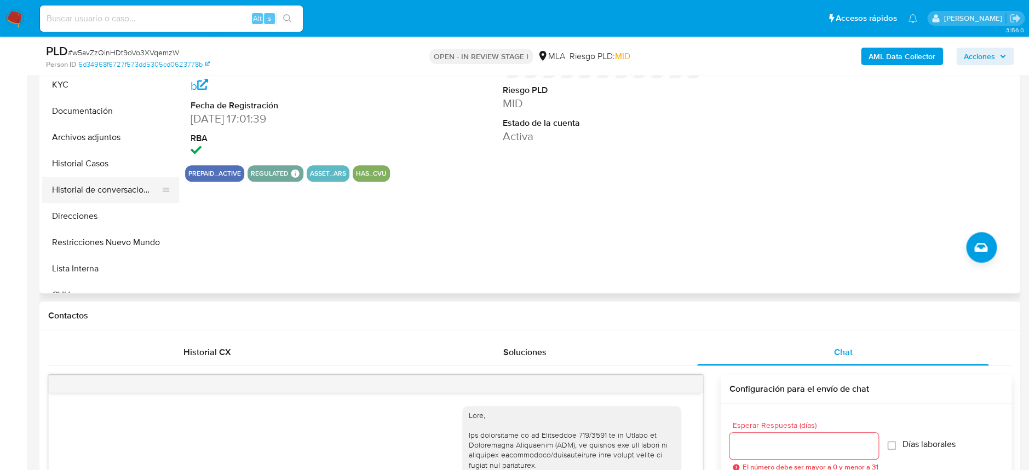
scroll to position [219, 0]
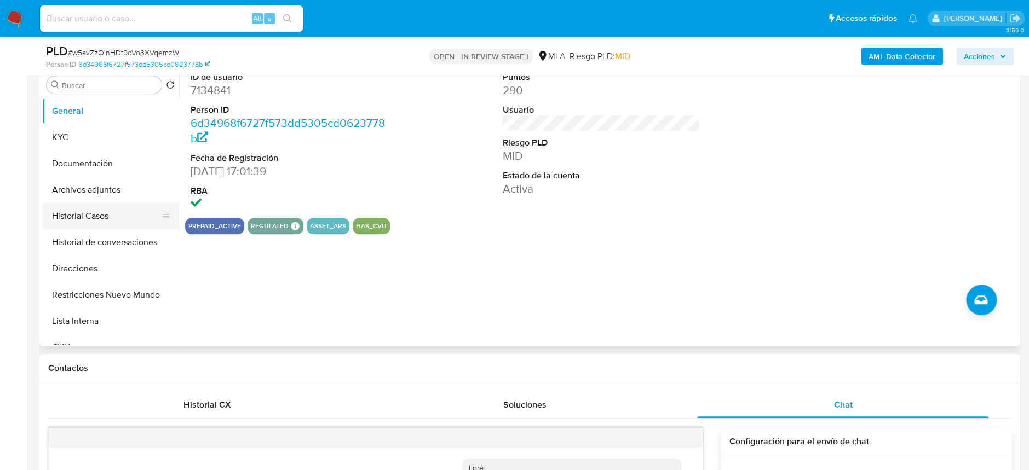
click at [100, 210] on button "Historial Casos" at bounding box center [106, 216] width 128 height 26
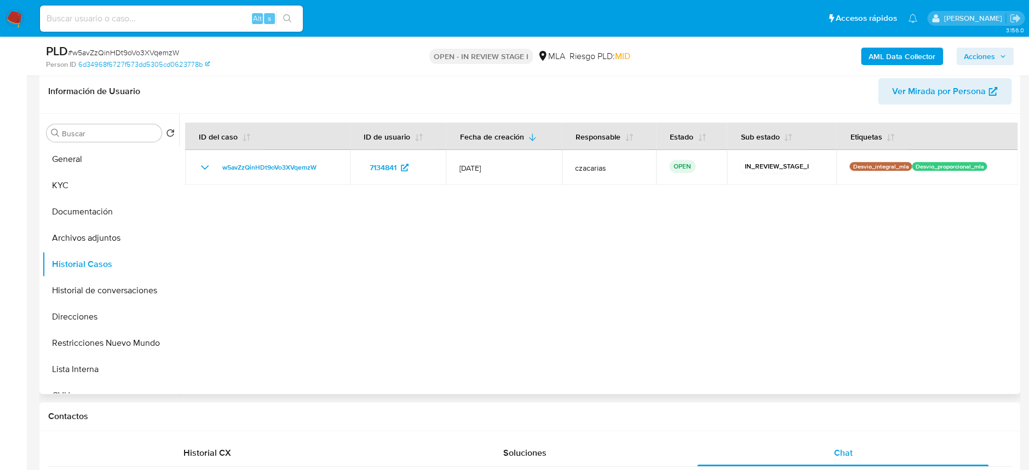
scroll to position [146, 0]
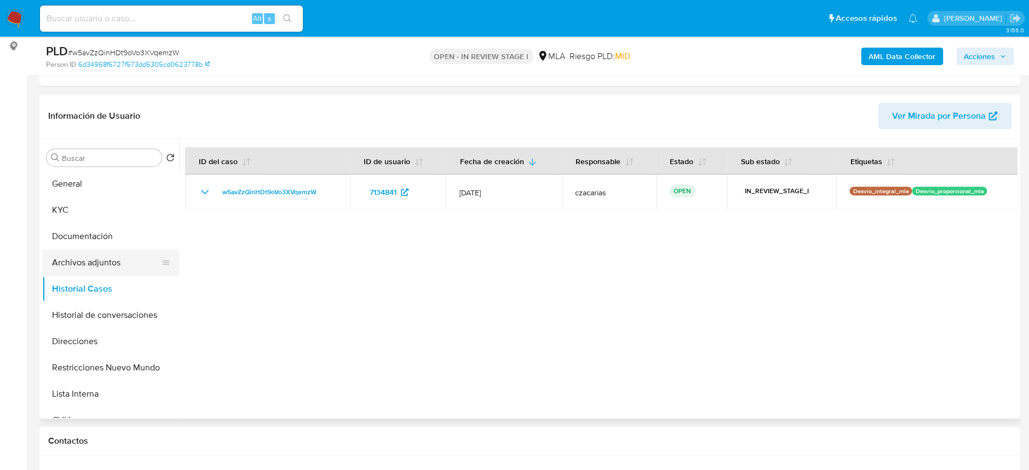
click at [81, 269] on button "Archivos adjuntos" at bounding box center [106, 263] width 128 height 26
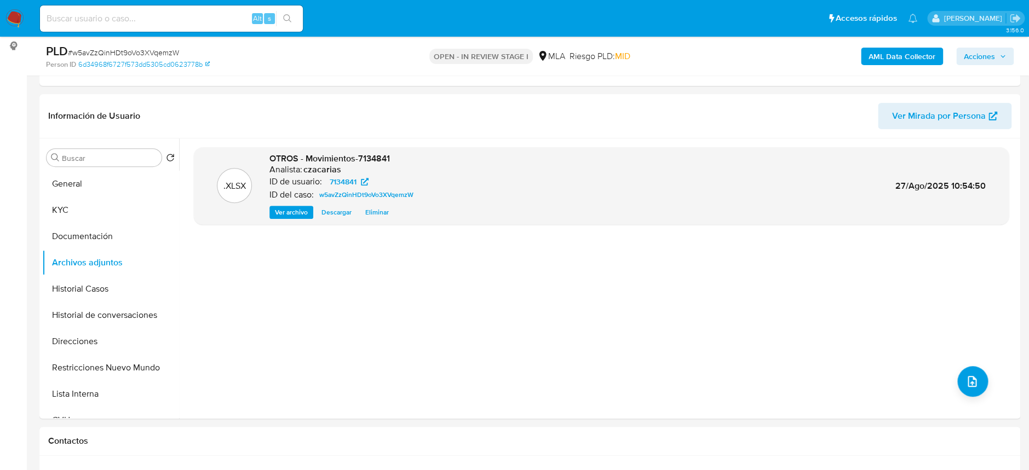
click at [884, 54] on b "AML Data Collector" at bounding box center [902, 57] width 67 height 18
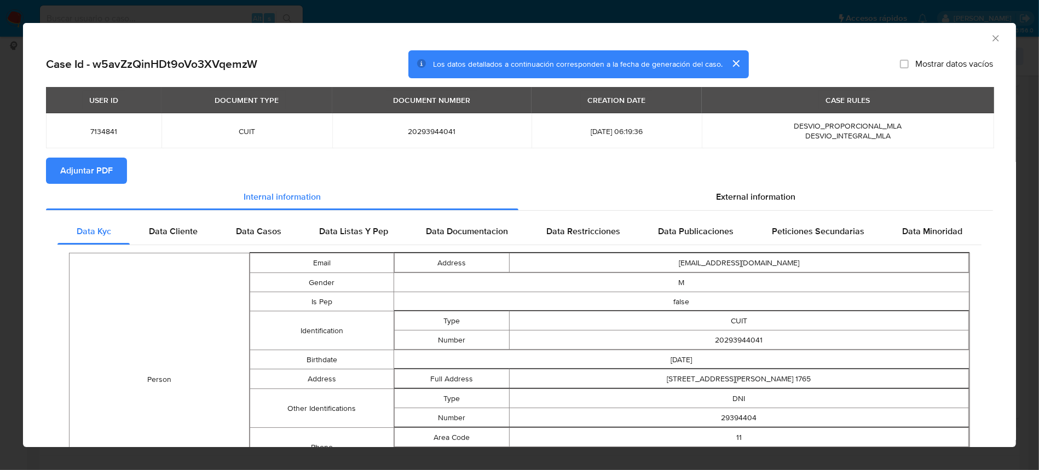
click at [76, 164] on span "Adjuntar PDF" at bounding box center [86, 171] width 53 height 24
click at [991, 37] on icon "Cerrar ventana" at bounding box center [996, 38] width 11 height 11
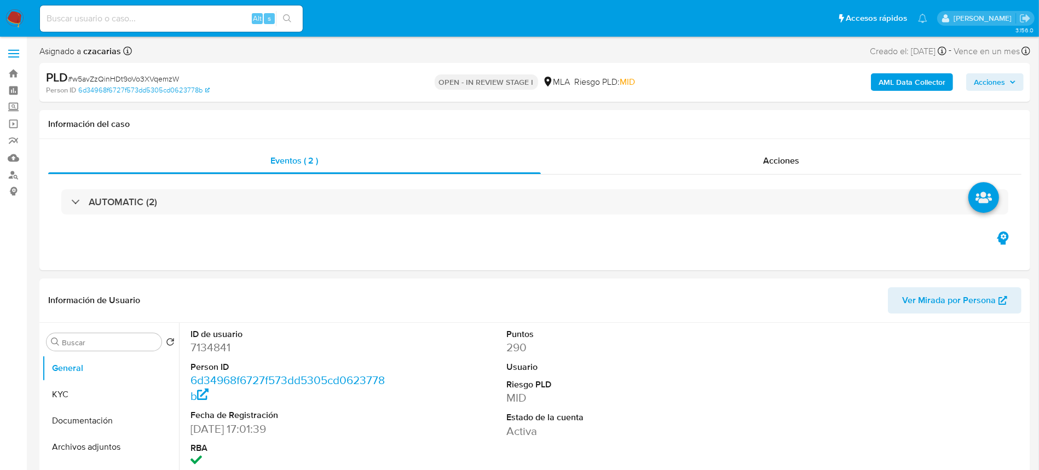
select select "10"
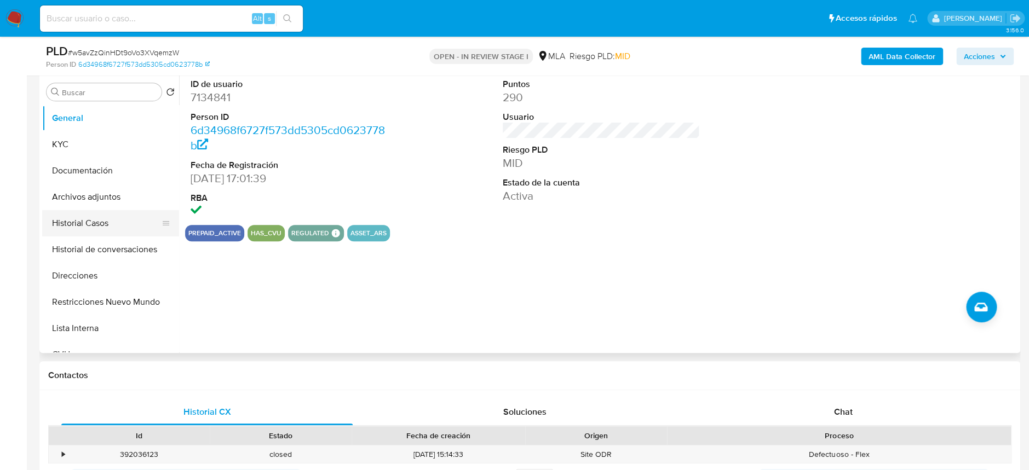
scroll to position [219, 0]
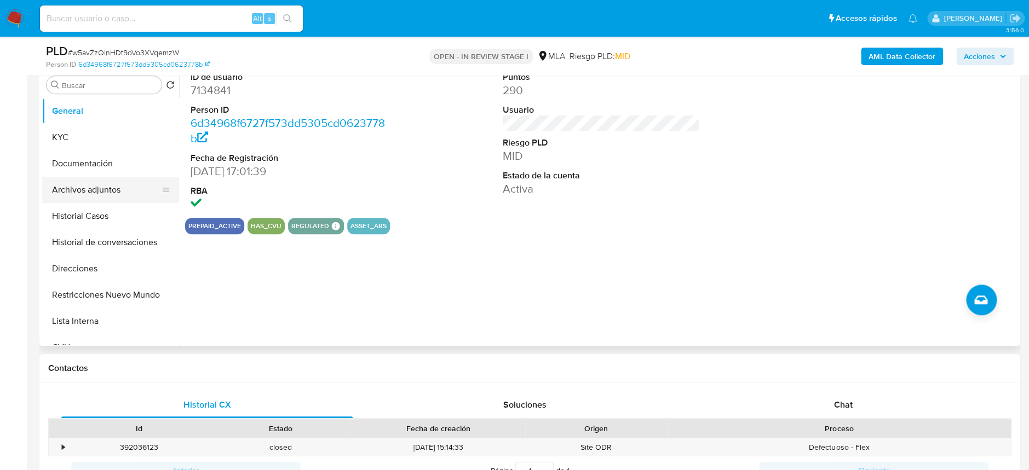
click at [96, 186] on button "Archivos adjuntos" at bounding box center [106, 190] width 128 height 26
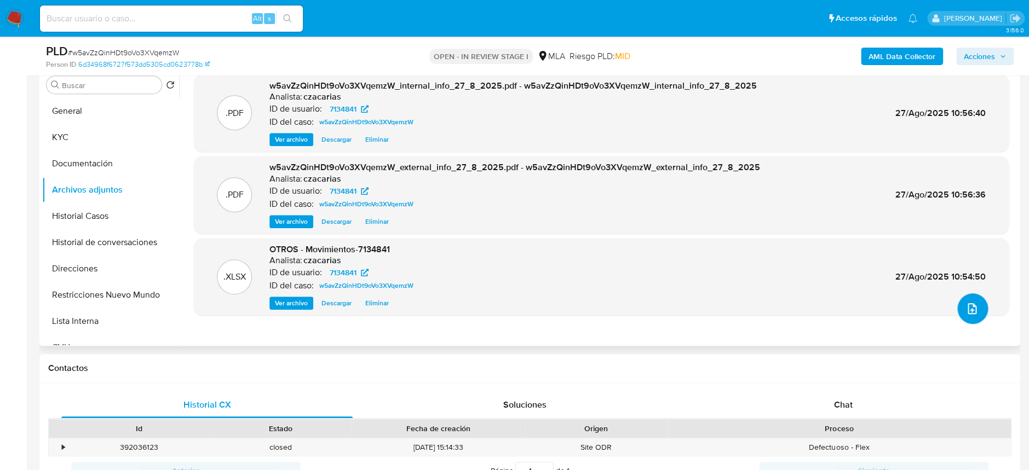
click at [965, 314] on span "upload-file" at bounding box center [971, 308] width 13 height 13
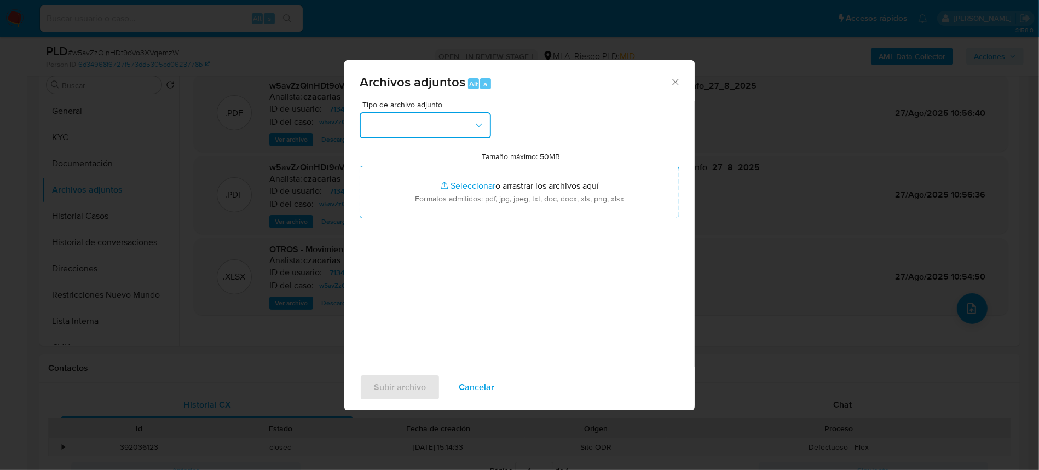
click at [395, 125] on button "button" at bounding box center [425, 125] width 131 height 26
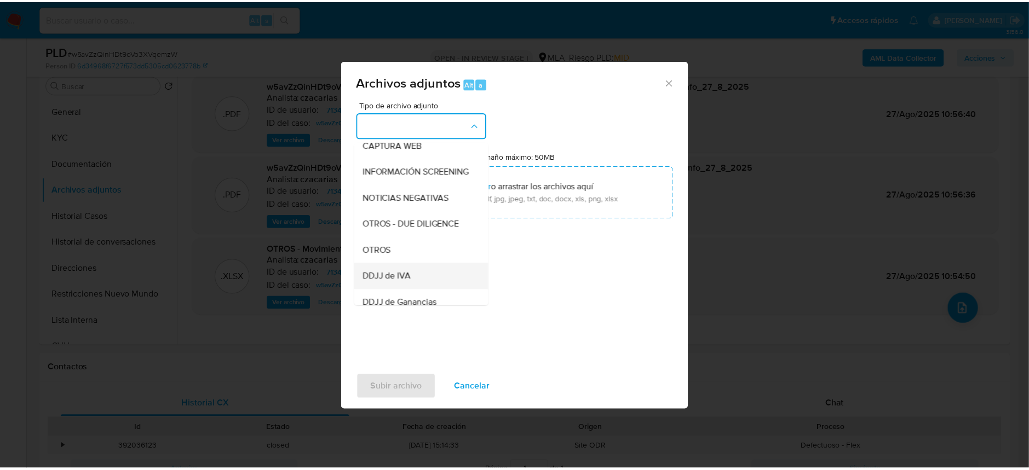
scroll to position [146, 0]
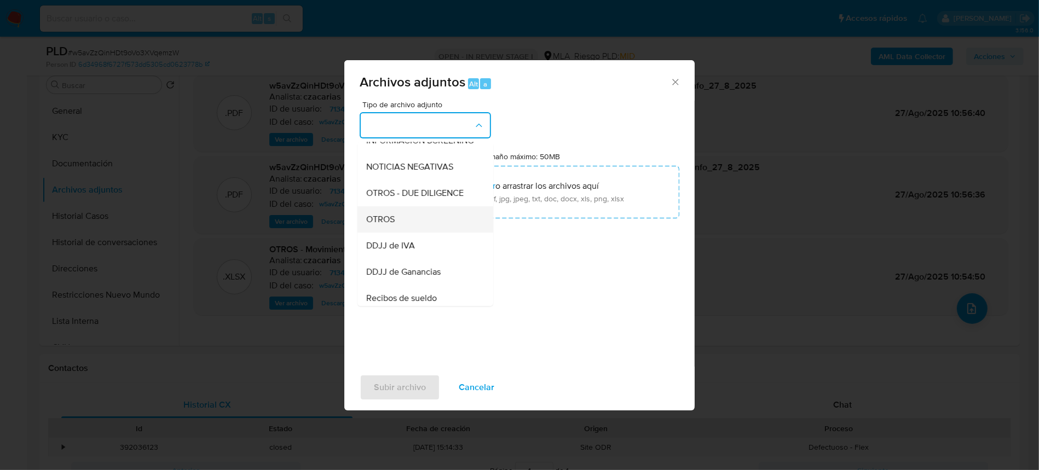
click at [389, 225] on span "OTROS" at bounding box center [380, 219] width 28 height 11
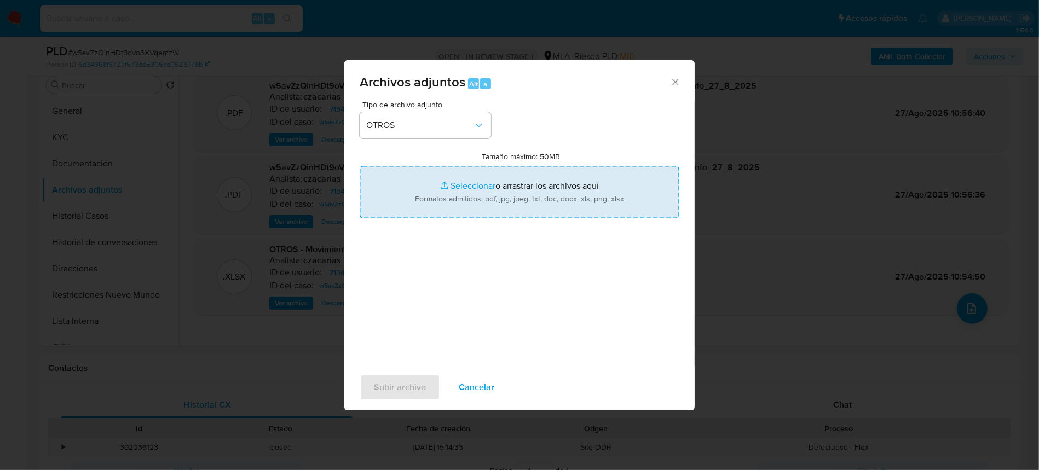
type input "C:\fakepath\Caselog w5avZzQinHDt9oVo3XVqemzW_2025_07_18_01_13_04.docx"
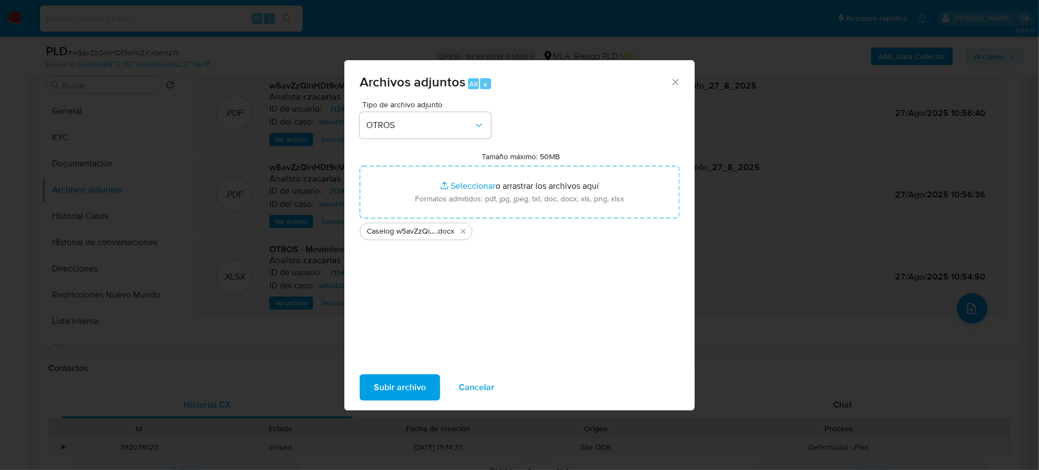
click at [409, 392] on span "Subir archivo" at bounding box center [400, 388] width 52 height 24
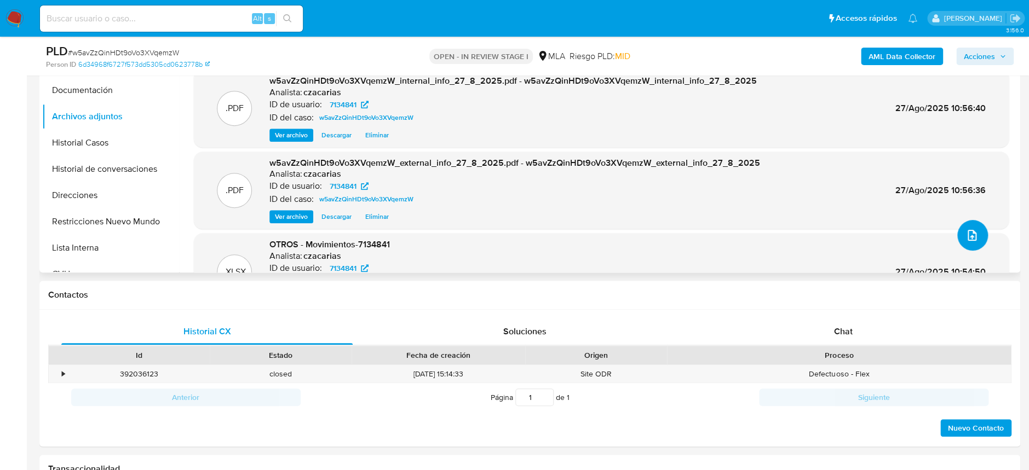
scroll to position [48, 0]
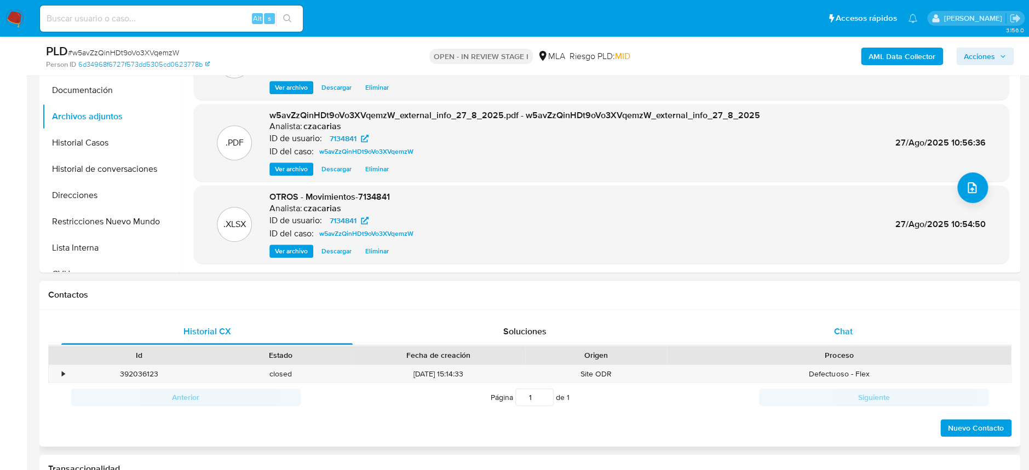
click at [841, 329] on span "Chat" at bounding box center [842, 331] width 19 height 13
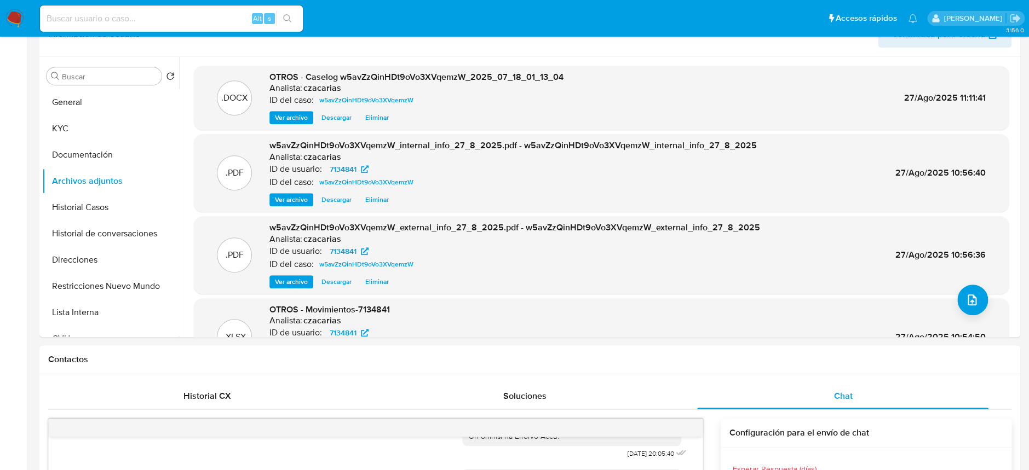
scroll to position [0, 0]
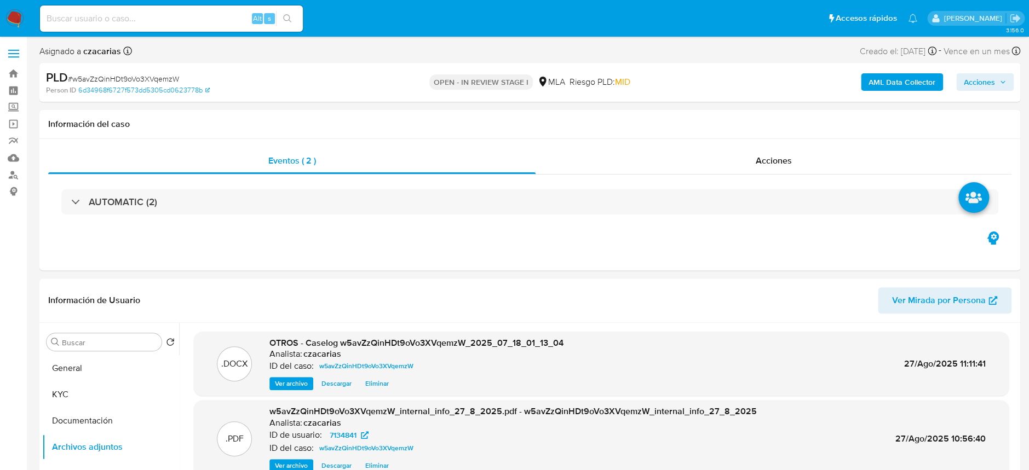
click at [996, 89] on span "Acciones" at bounding box center [985, 81] width 42 height 15
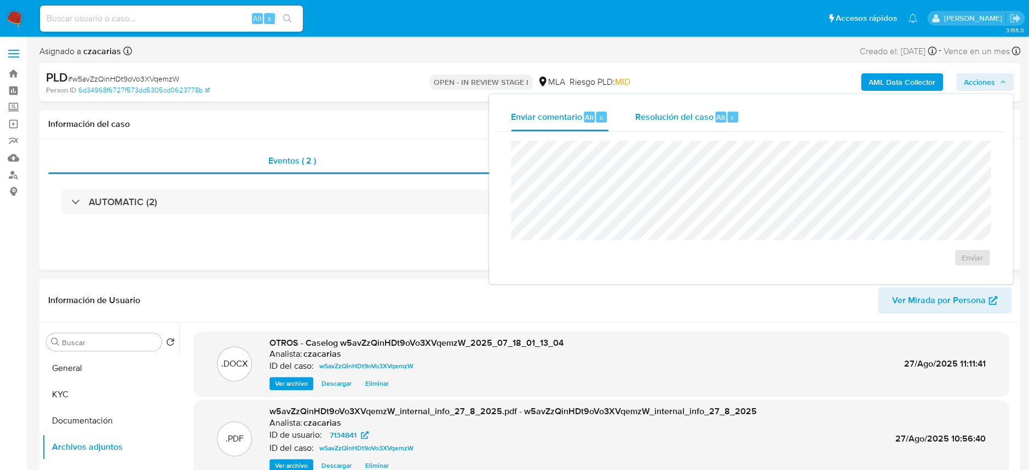
click at [642, 114] on span "Resolución del caso" at bounding box center [674, 117] width 78 height 13
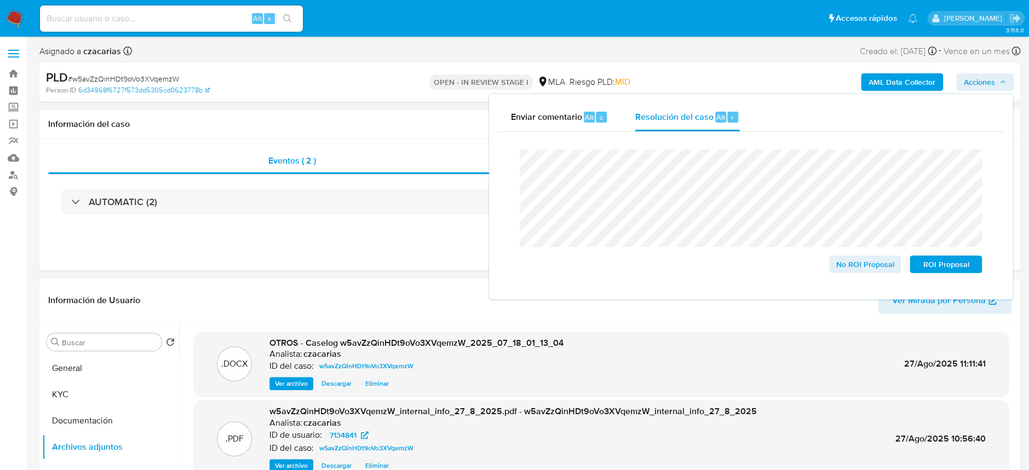
click at [136, 83] on span "# w5avZzQinHDt9oVo3XVqemzW" at bounding box center [123, 78] width 111 height 11
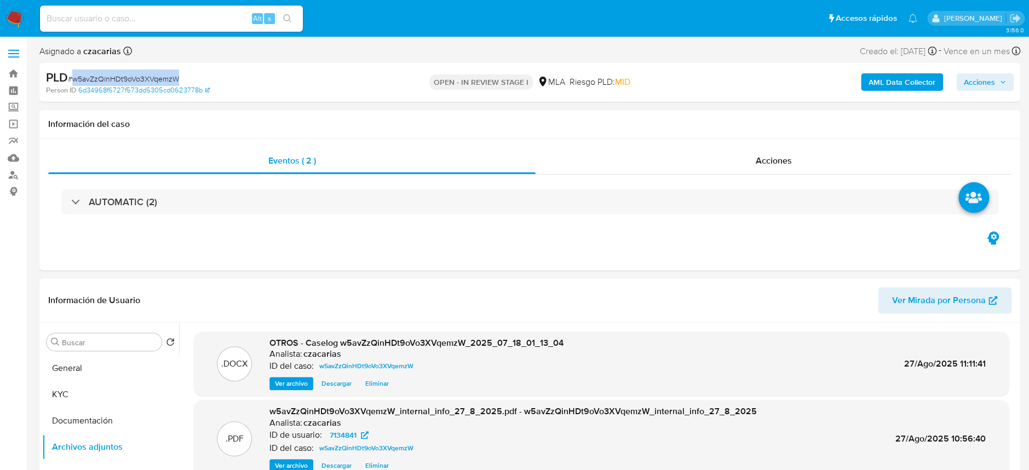
click at [136, 83] on span "# w5avZzQinHDt9oVo3XVqemzW" at bounding box center [123, 78] width 111 height 11
copy span "w5avZzQinHDt9oVo3XVqemzW"
click at [960, 85] on button "Acciones" at bounding box center [985, 82] width 58 height 18
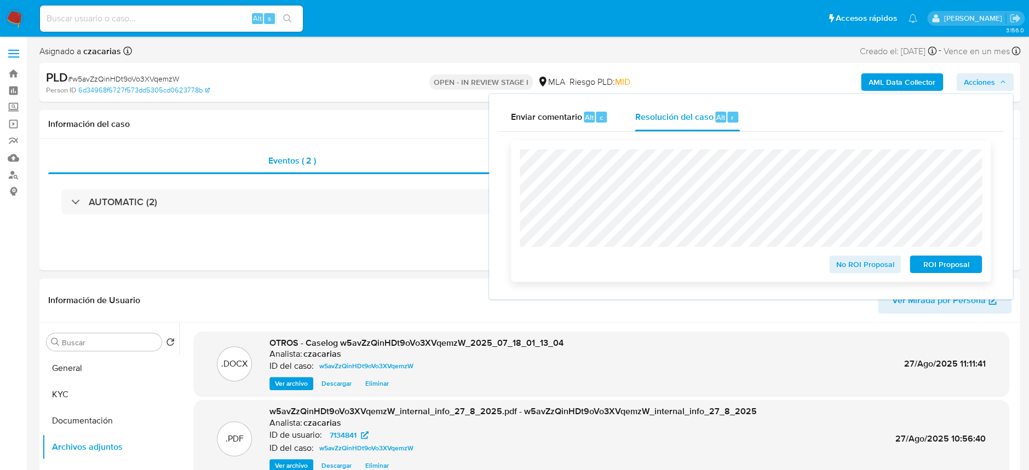
click at [877, 267] on span "No ROI Proposal" at bounding box center [865, 264] width 57 height 15
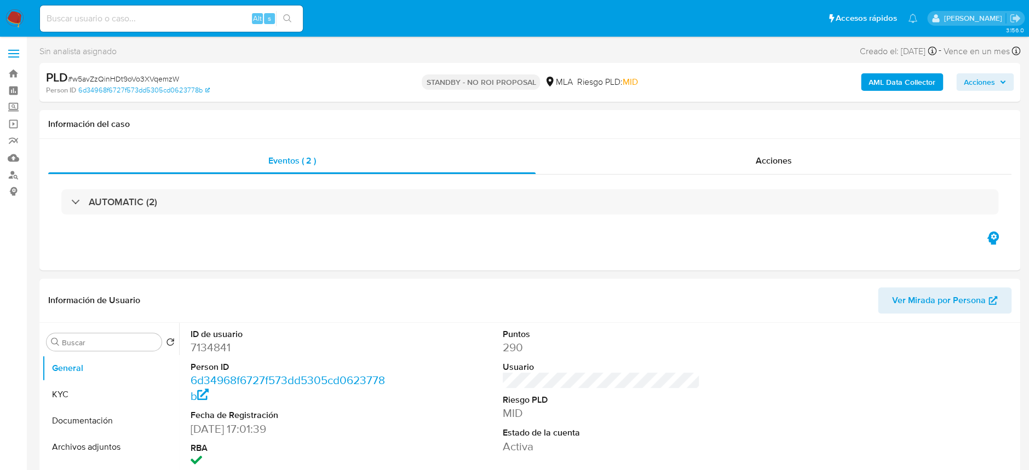
select select "10"
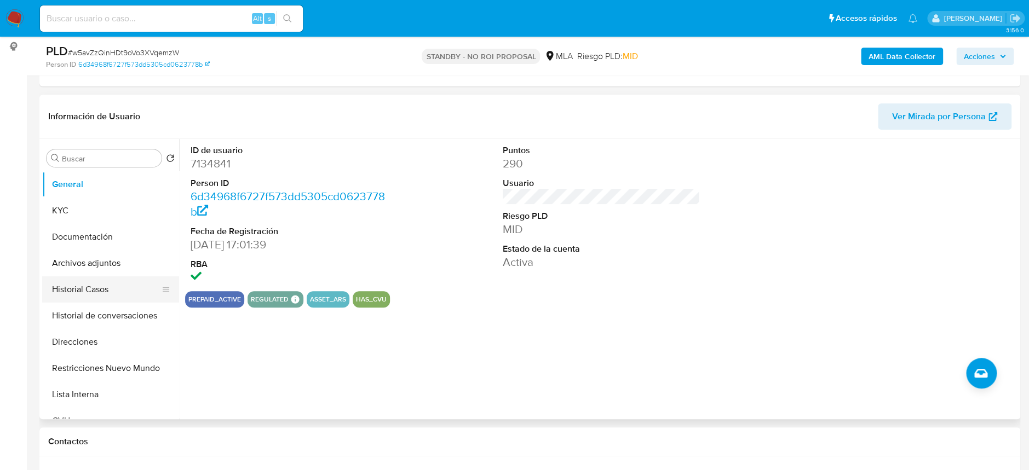
scroll to position [146, 0]
click at [98, 262] on button "Archivos adjuntos" at bounding box center [106, 263] width 128 height 26
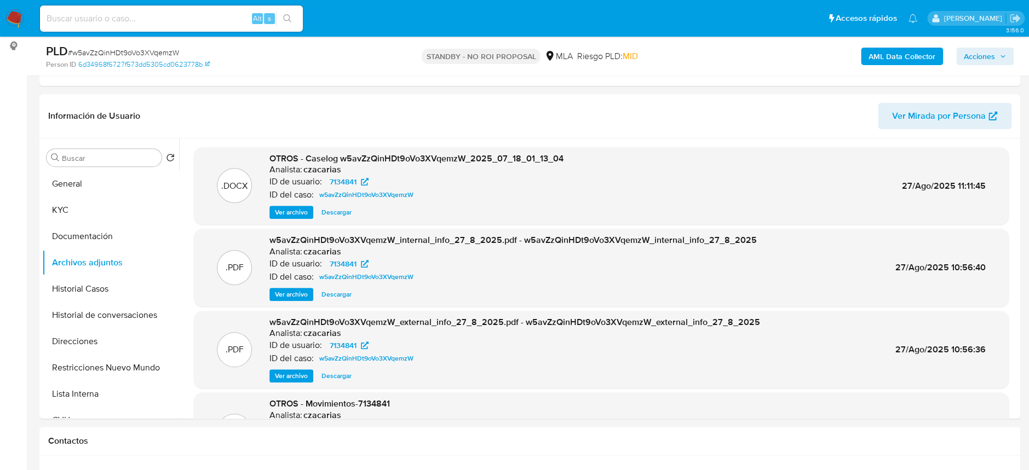
scroll to position [557, 0]
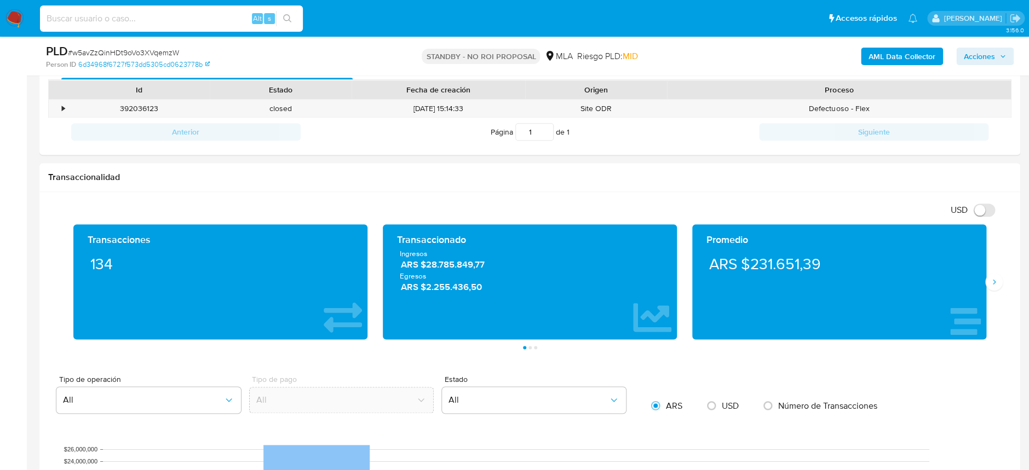
drag, startPoint x: 204, startPoint y: 19, endPoint x: 231, endPoint y: 19, distance: 26.3
click at [204, 19] on input at bounding box center [171, 19] width 263 height 14
paste input "01QmNfizbcM1NhrQMzL00l8N"
type input "01QmNfizbcM1NhrQMzL00l8N"
click at [280, 16] on button "search-icon" at bounding box center [287, 18] width 22 height 15
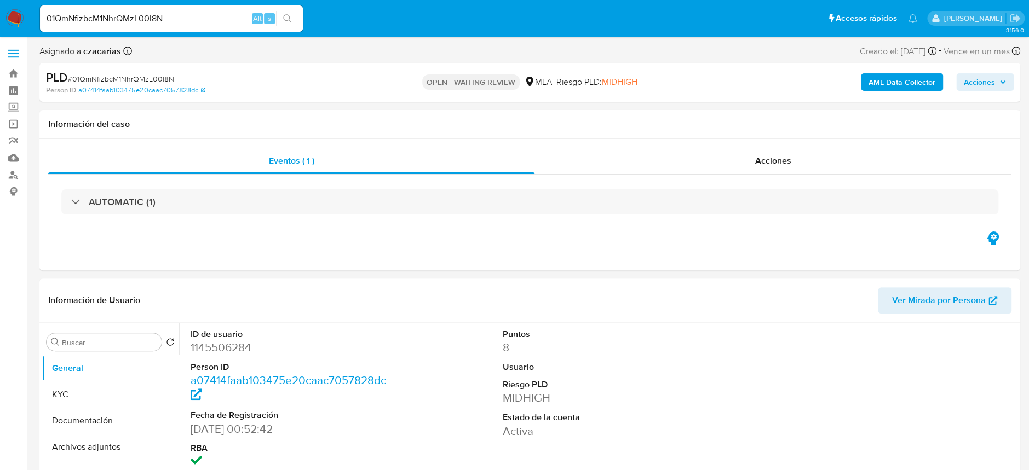
select select "10"
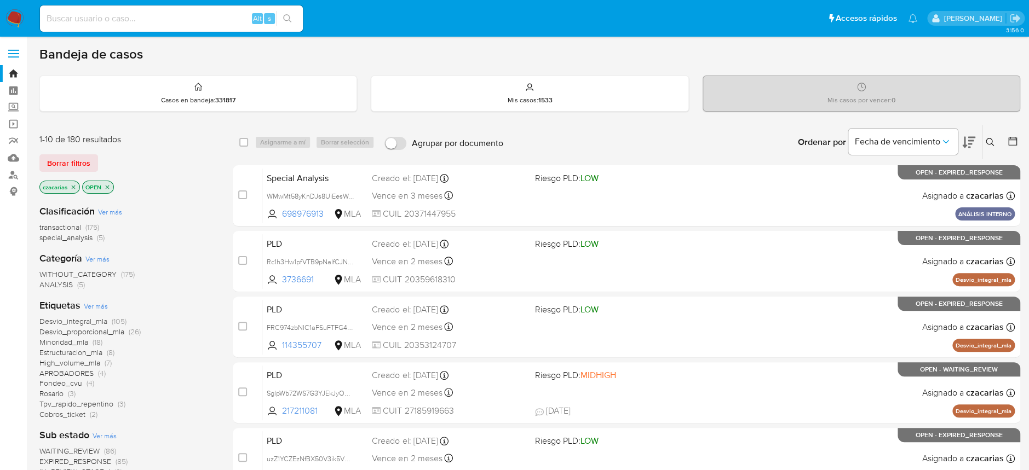
click at [988, 144] on icon at bounding box center [990, 142] width 8 height 8
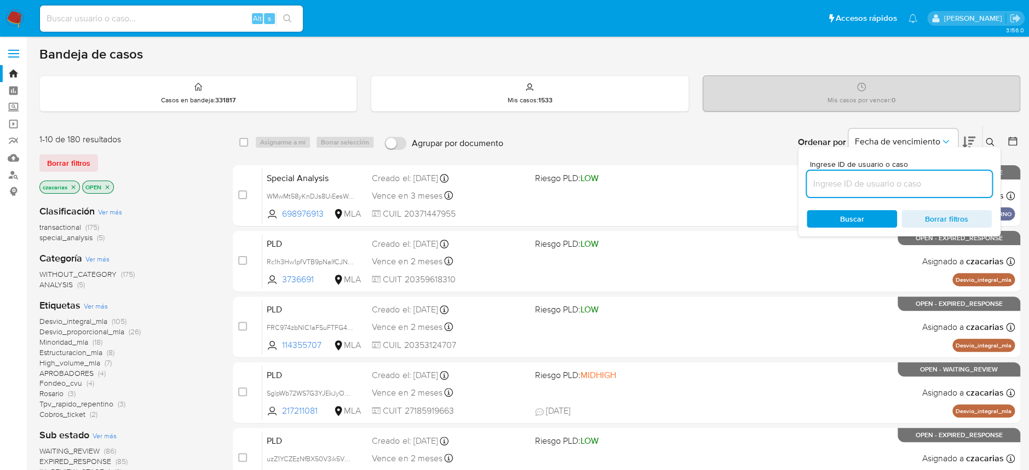
click at [847, 184] on input at bounding box center [899, 184] width 185 height 14
type input "01QmNfizbcM1NhrQMzL00l8N"
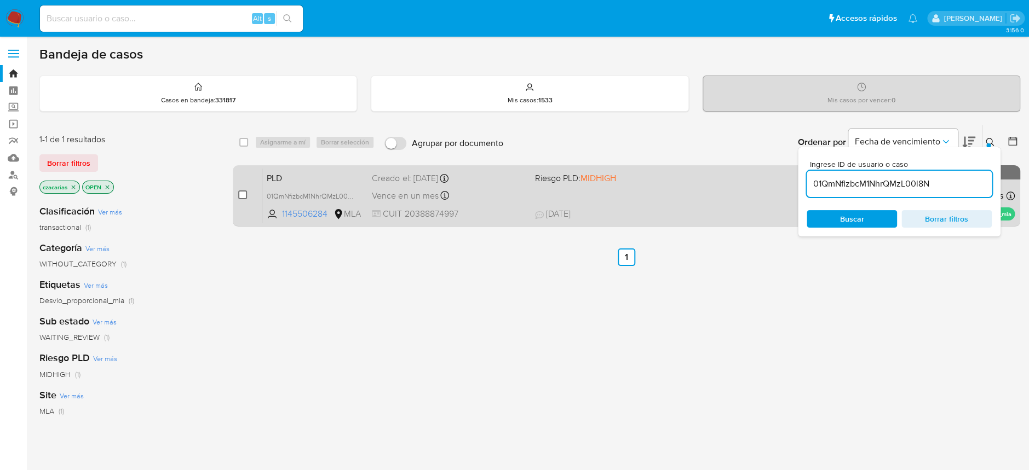
click at [239, 196] on input "checkbox" at bounding box center [242, 195] width 9 height 9
checkbox input "true"
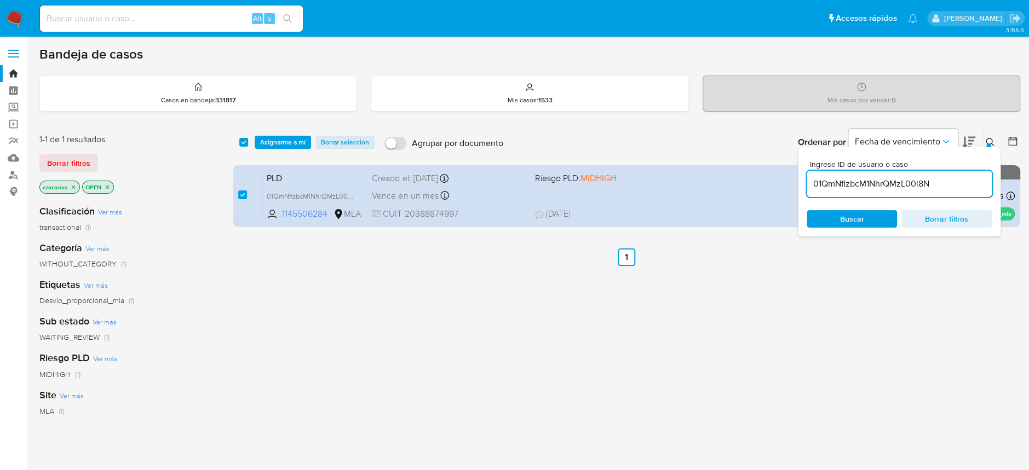
drag, startPoint x: 300, startPoint y: 128, endPoint x: 296, endPoint y: 132, distance: 6.2
click at [300, 128] on div "select-all-cases-checkbox Asignarme a mí Borrar selección Agrupar por documento…" at bounding box center [626, 142] width 787 height 34
click at [292, 137] on span "Asignarme a mí" at bounding box center [282, 142] width 45 height 11
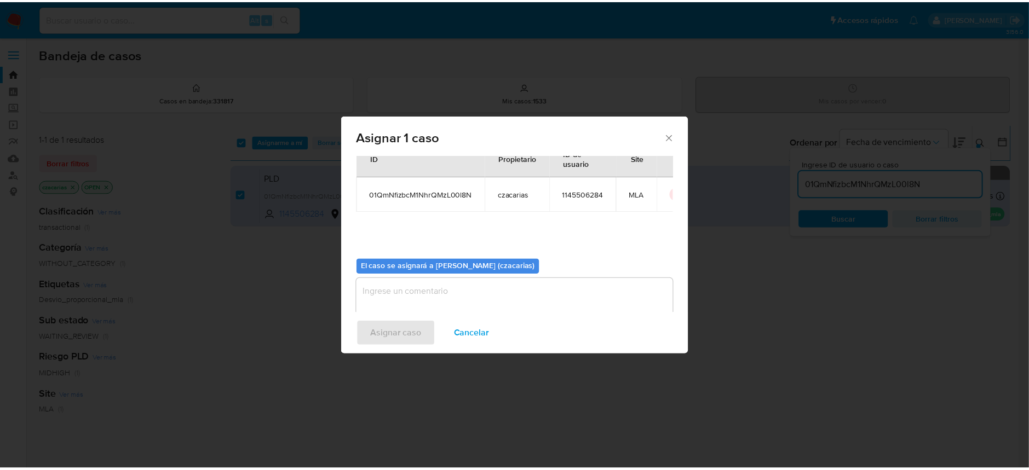
scroll to position [56, 0]
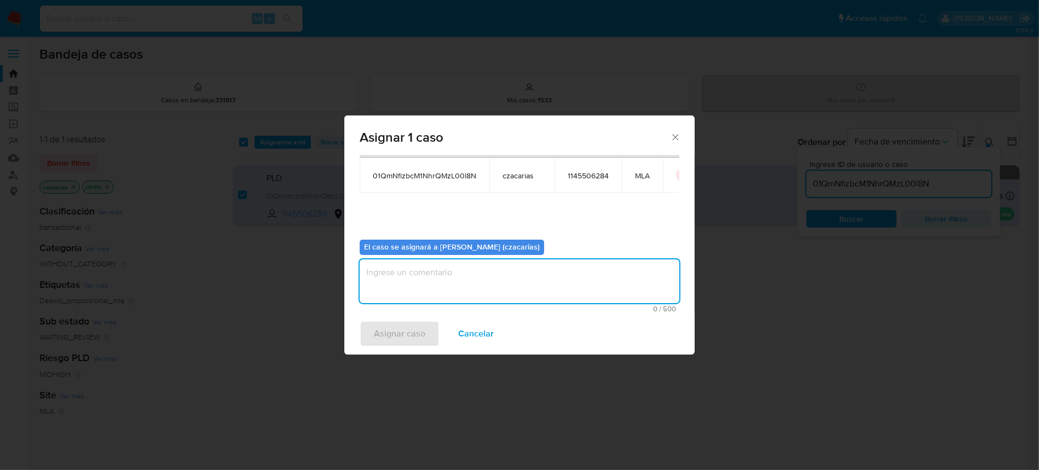
click at [439, 290] on textarea "assign-modal" at bounding box center [520, 282] width 320 height 44
click at [405, 327] on span "Asignar caso" at bounding box center [399, 334] width 51 height 24
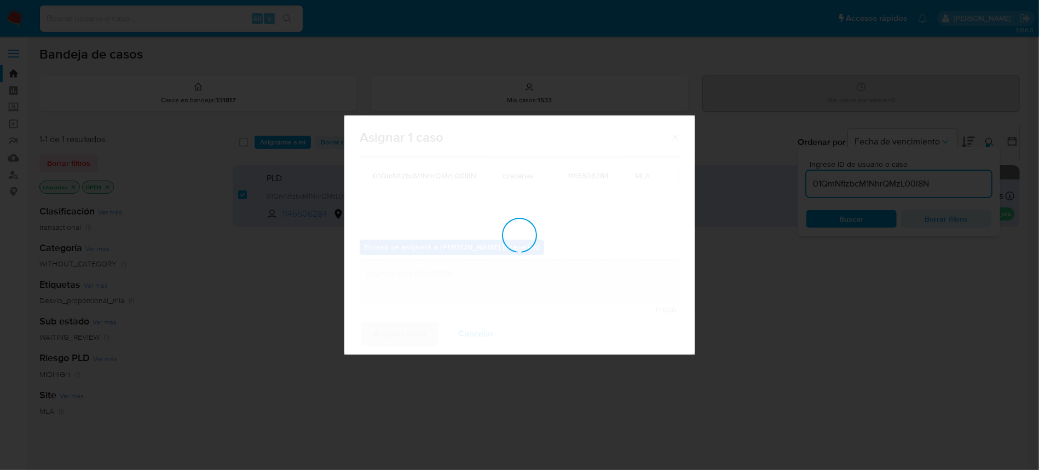
checkbox input "false"
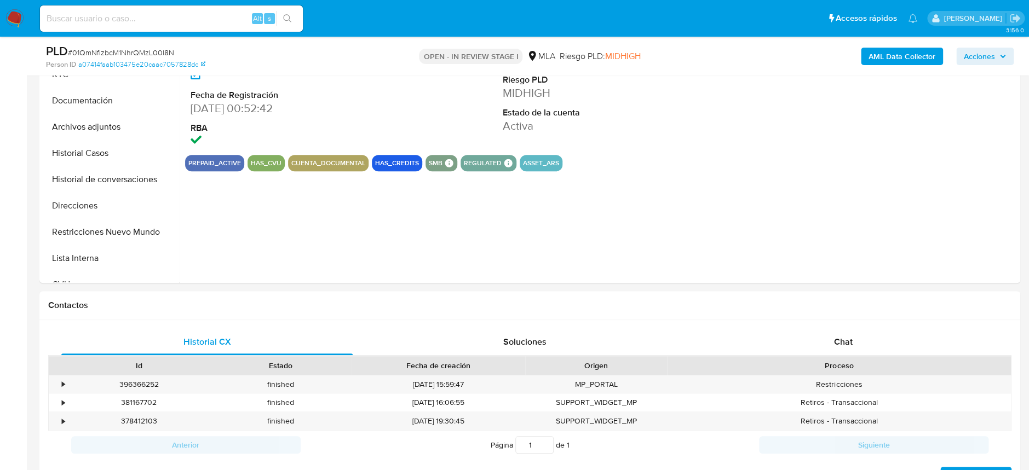
select select "10"
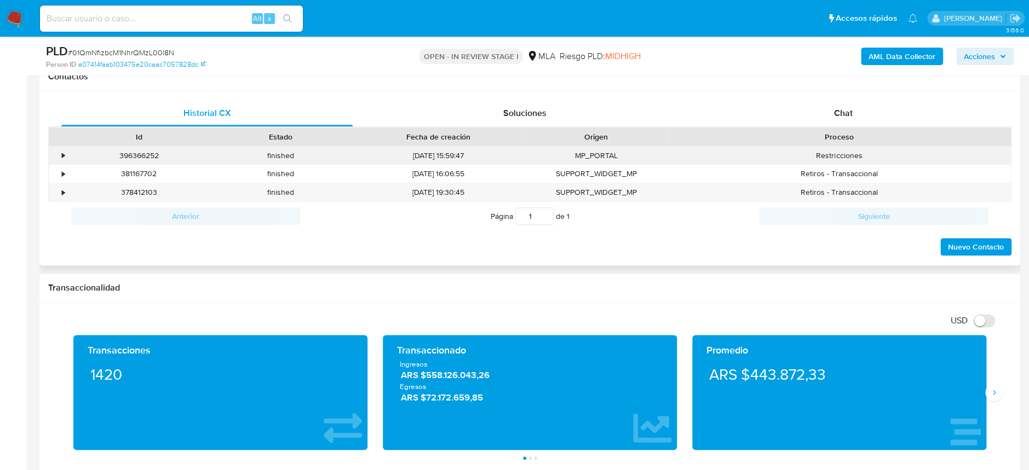
scroll to position [511, 0]
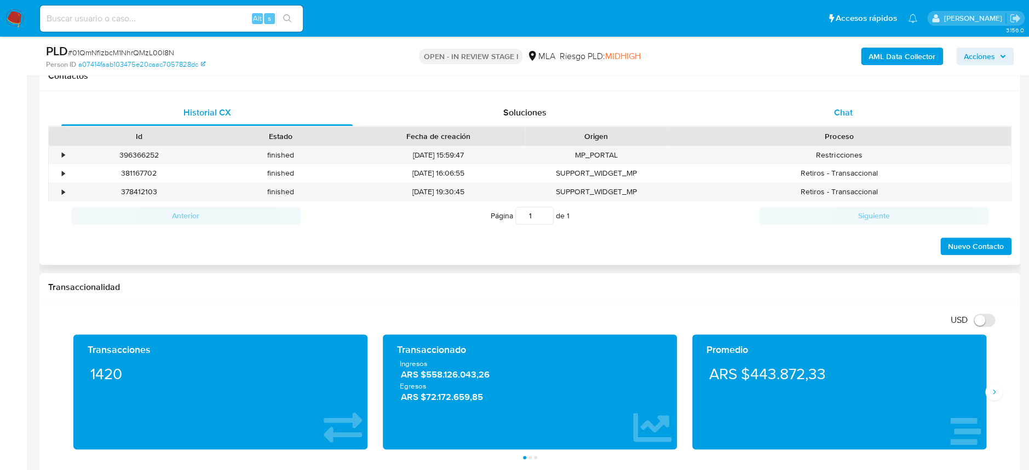
click at [857, 116] on div "Chat" at bounding box center [842, 113] width 291 height 26
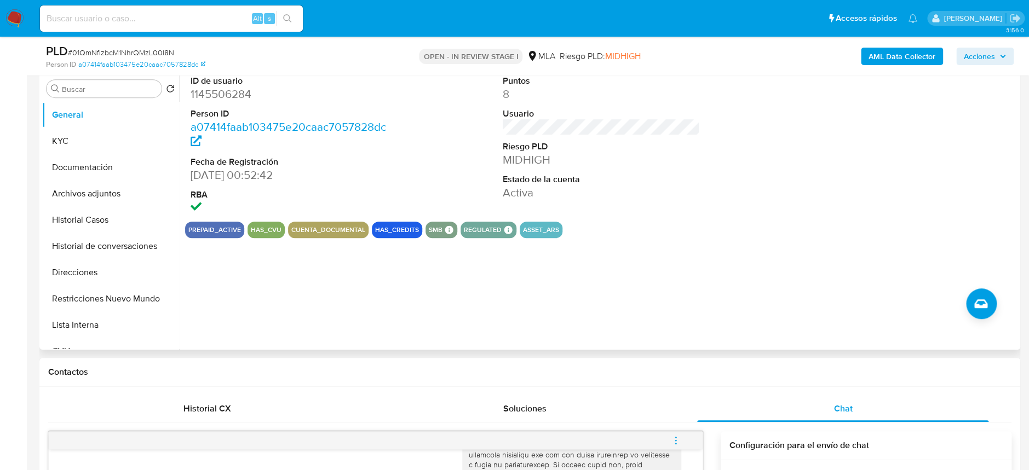
scroll to position [146, 0]
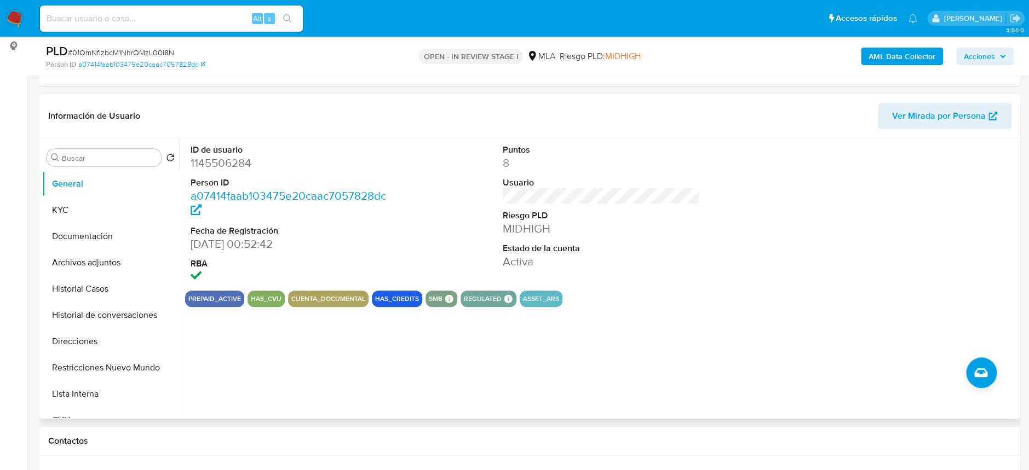
click at [233, 164] on dd "1145506284" at bounding box center [289, 163] width 197 height 15
copy dd "1145506284"
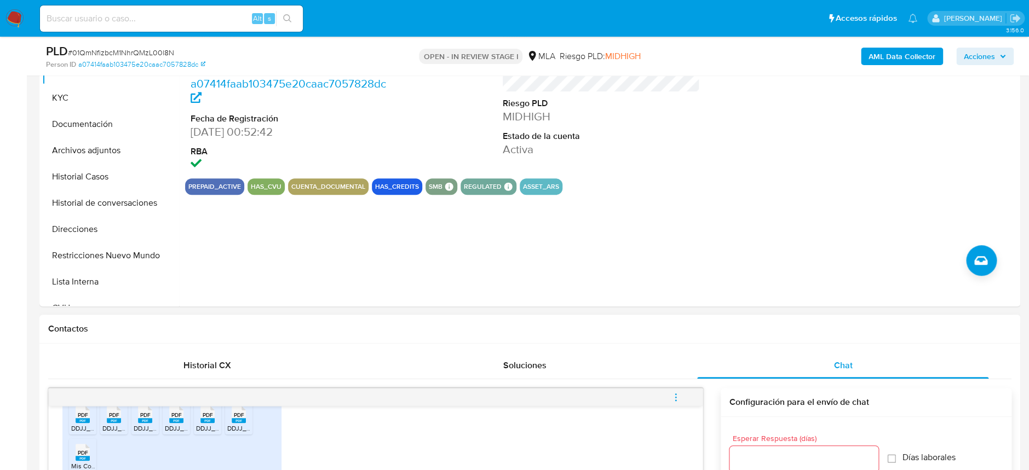
scroll to position [73, 0]
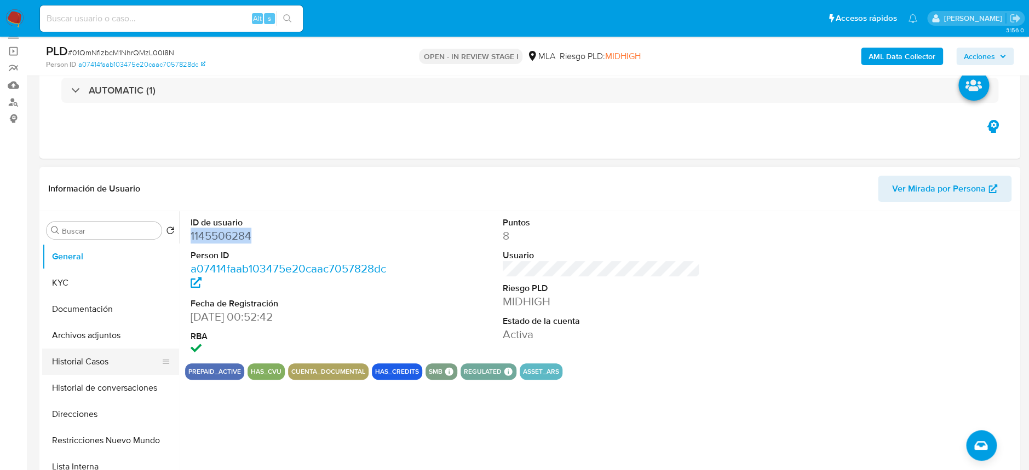
click at [107, 363] on button "Historial Casos" at bounding box center [106, 362] width 128 height 26
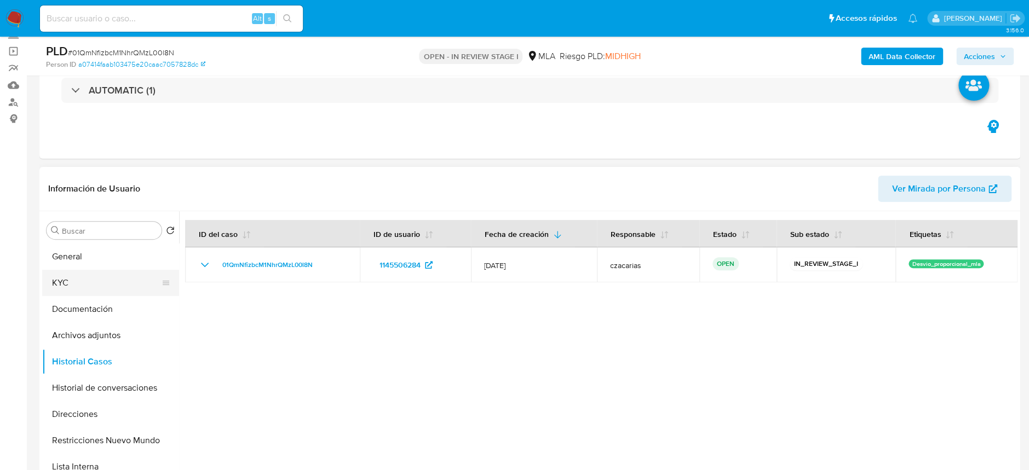
click at [93, 292] on button "KYC" at bounding box center [106, 283] width 128 height 26
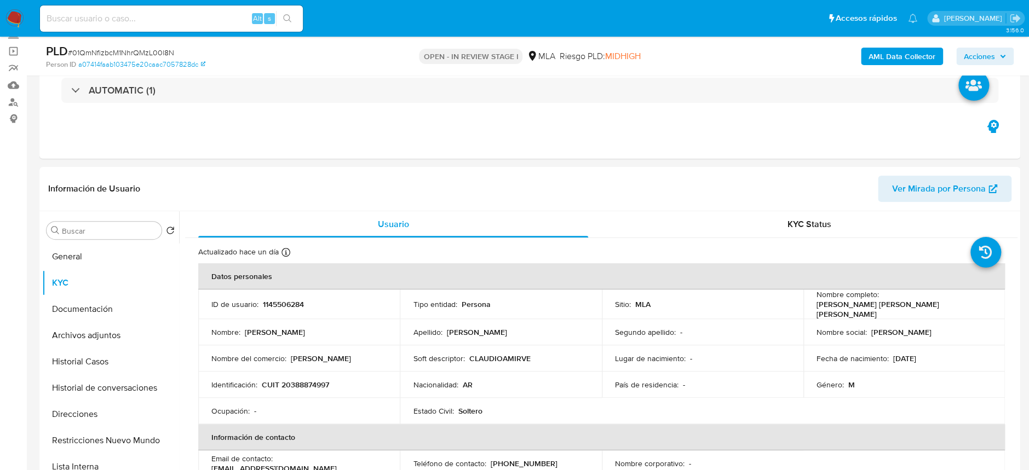
click at [887, 48] on b "AML Data Collector" at bounding box center [902, 57] width 67 height 18
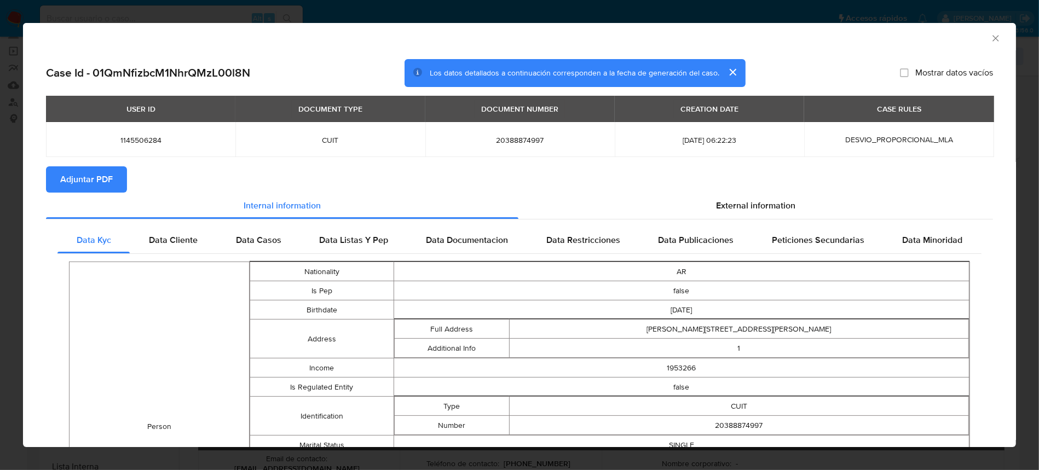
click at [991, 33] on icon "Cerrar ventana" at bounding box center [996, 38] width 11 height 11
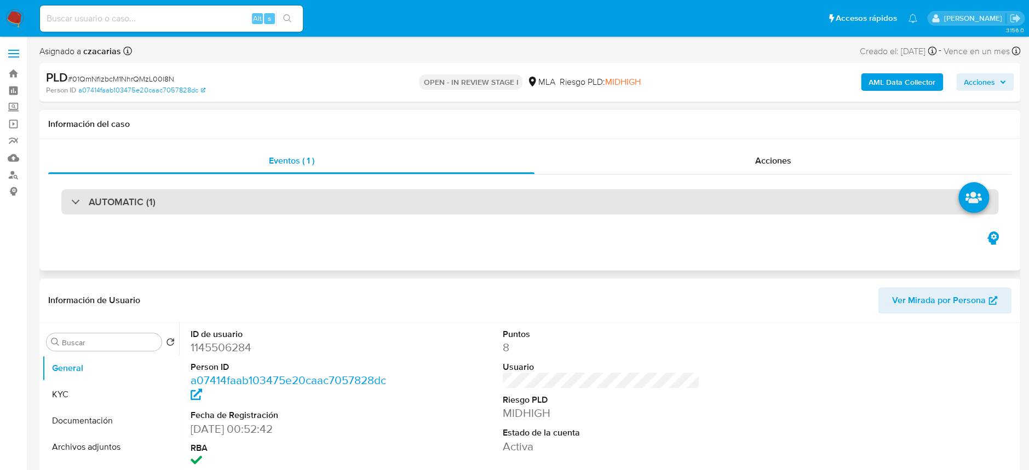
select select "10"
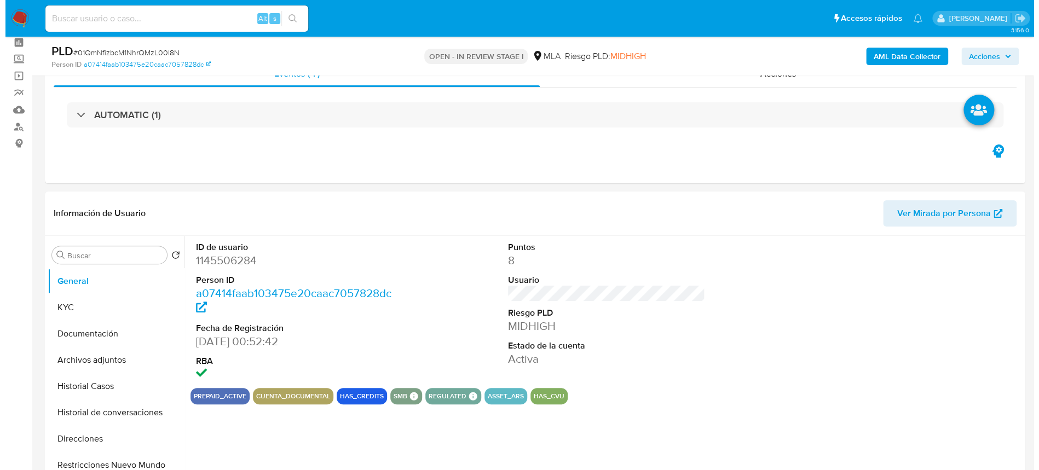
scroll to position [73, 0]
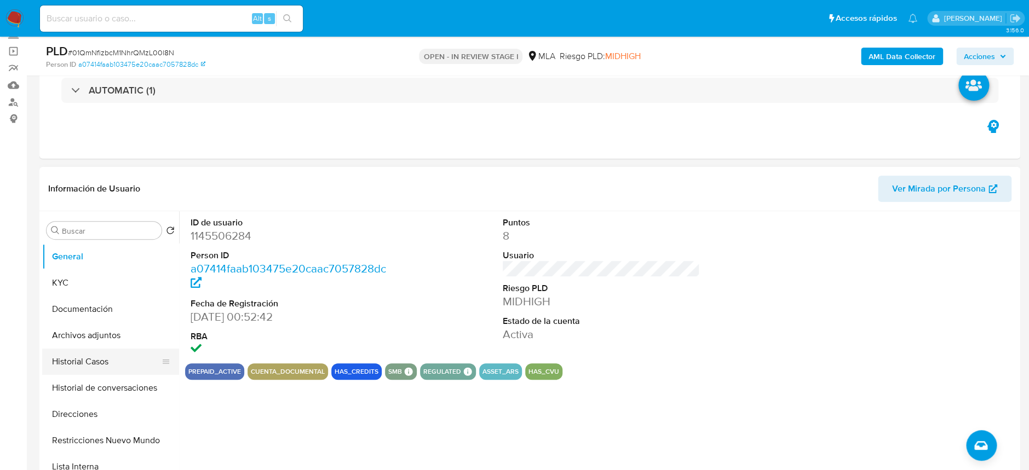
click at [92, 358] on button "Historial Casos" at bounding box center [106, 362] width 128 height 26
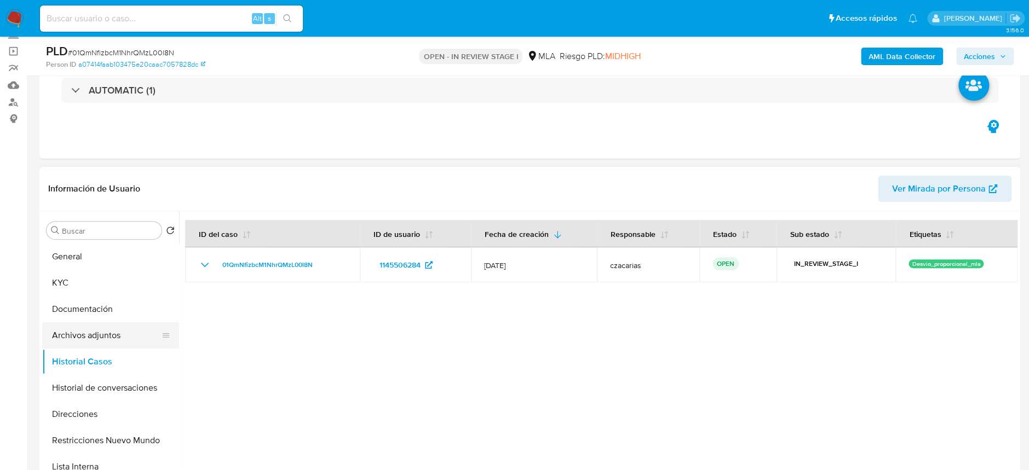
click at [114, 344] on button "Archivos adjuntos" at bounding box center [106, 336] width 128 height 26
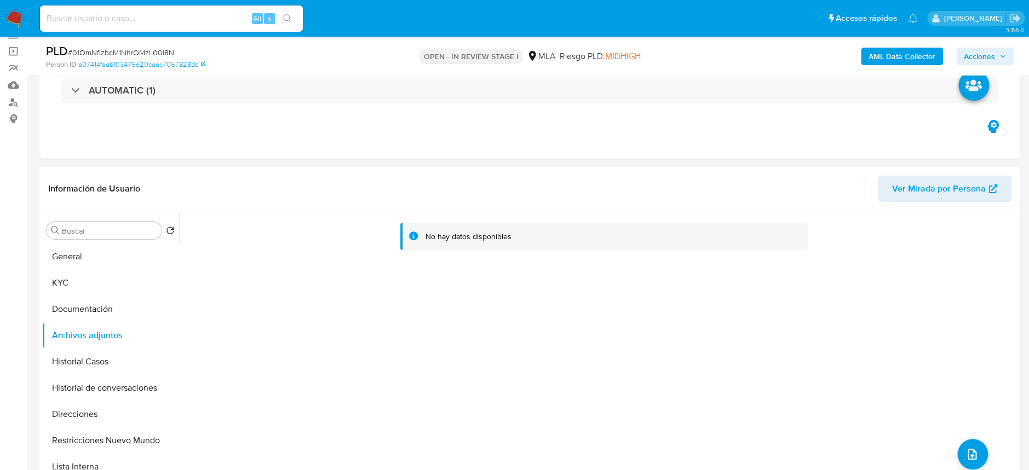
click at [887, 48] on b "AML Data Collector" at bounding box center [902, 57] width 67 height 18
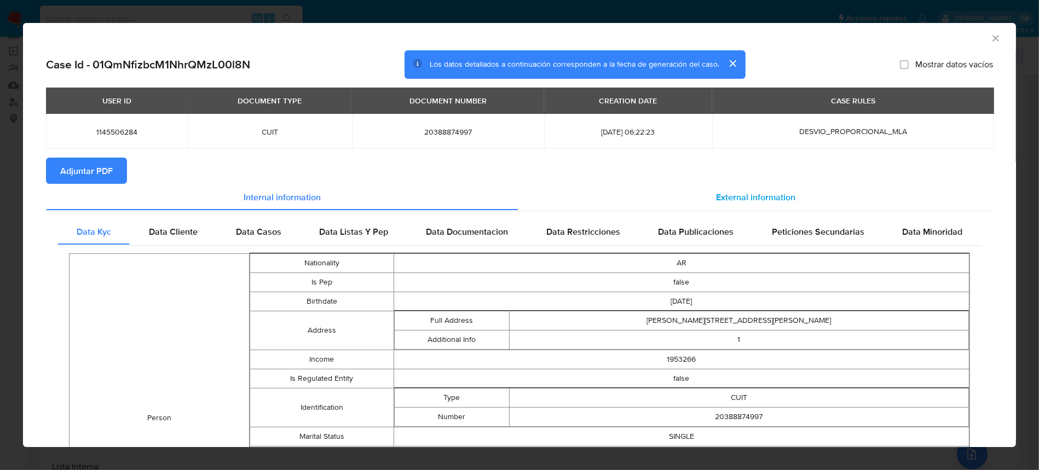
click at [776, 193] on span "External information" at bounding box center [755, 197] width 79 height 13
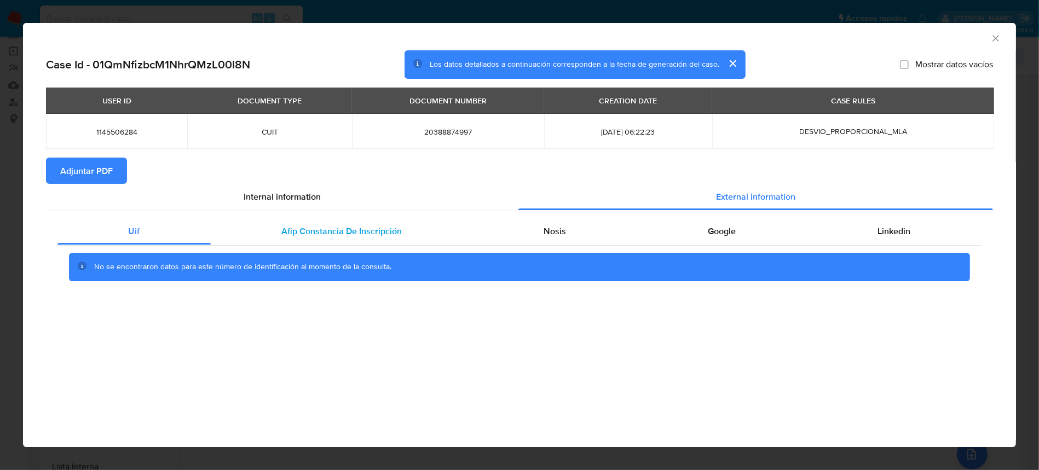
click at [387, 238] on div "Afip Constancia De Inscripción" at bounding box center [342, 232] width 262 height 26
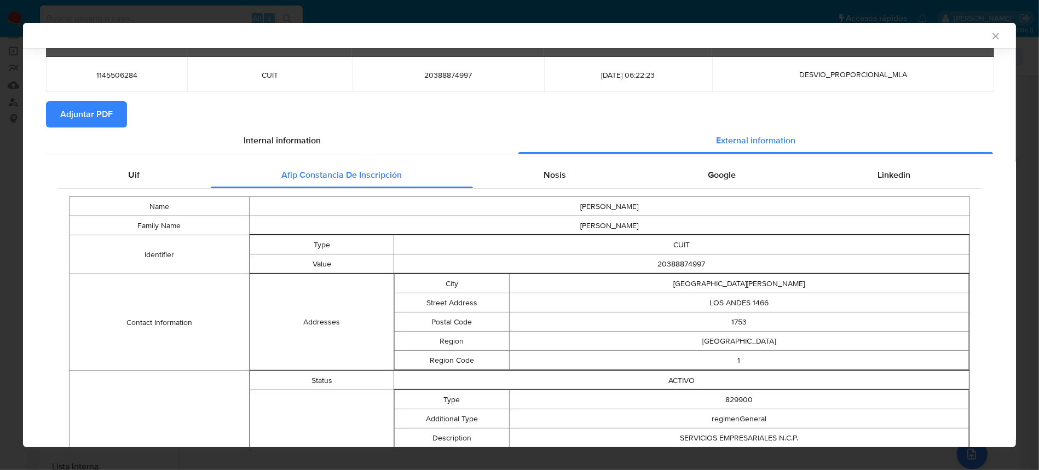
scroll to position [53, 0]
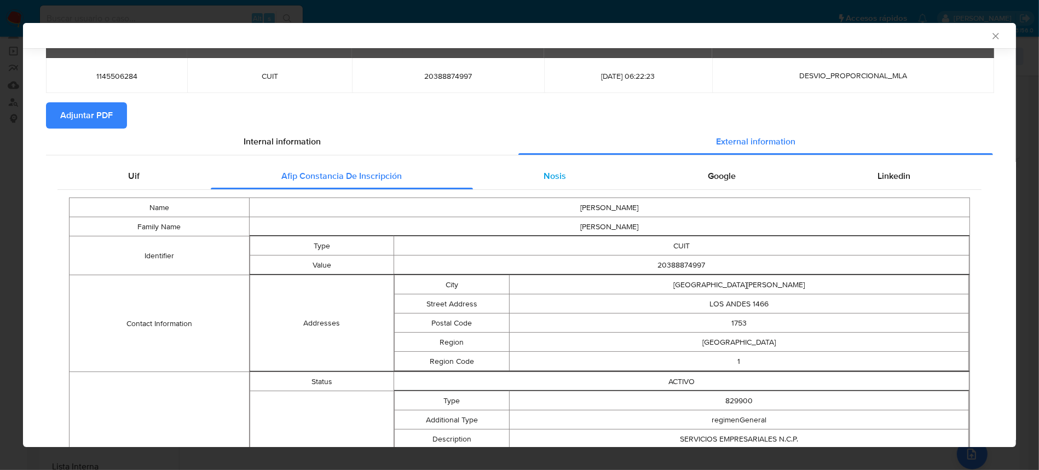
click at [544, 179] on span "Nosis" at bounding box center [555, 176] width 22 height 13
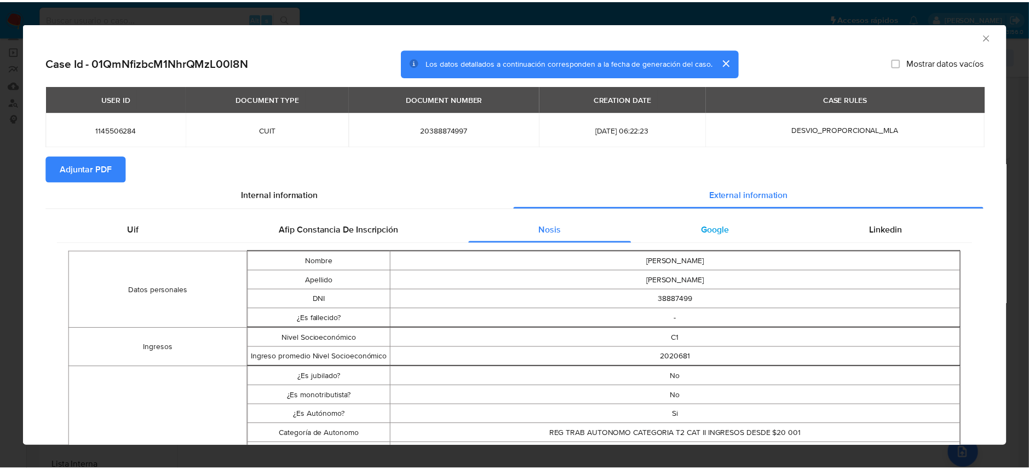
scroll to position [0, 0]
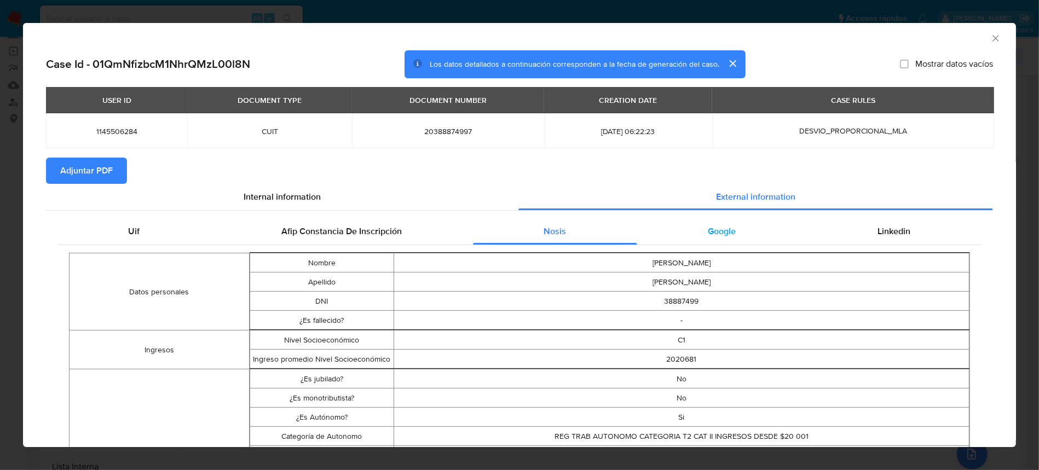
click at [712, 232] on span "Google" at bounding box center [723, 231] width 28 height 13
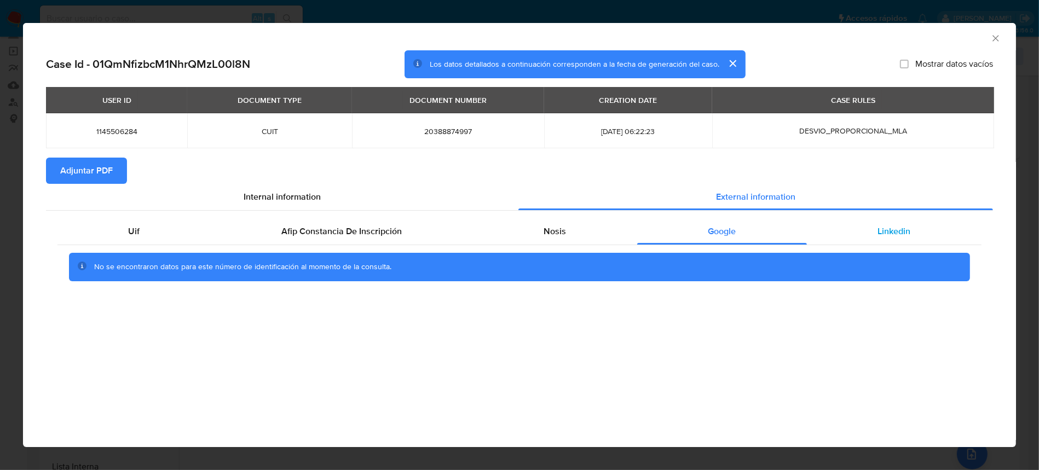
click at [896, 233] on span "Linkedin" at bounding box center [894, 231] width 33 height 13
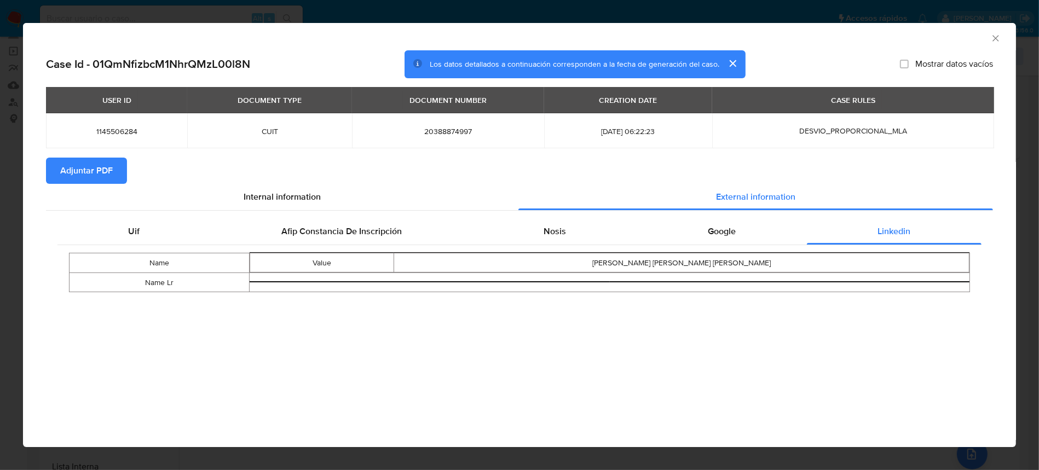
click at [100, 168] on span "Adjuntar PDF" at bounding box center [86, 171] width 53 height 24
click at [994, 39] on icon "Cerrar ventana" at bounding box center [996, 38] width 6 height 6
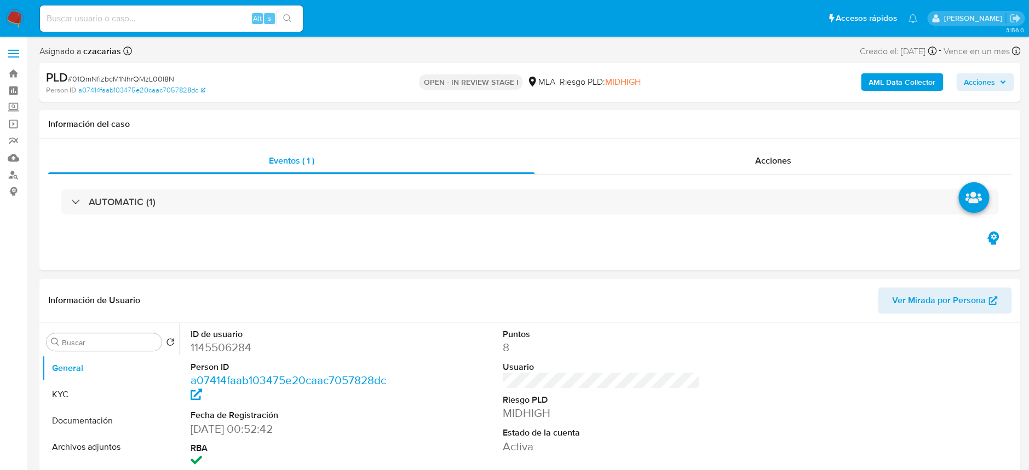
select select "10"
click at [65, 393] on button "KYC" at bounding box center [106, 395] width 128 height 26
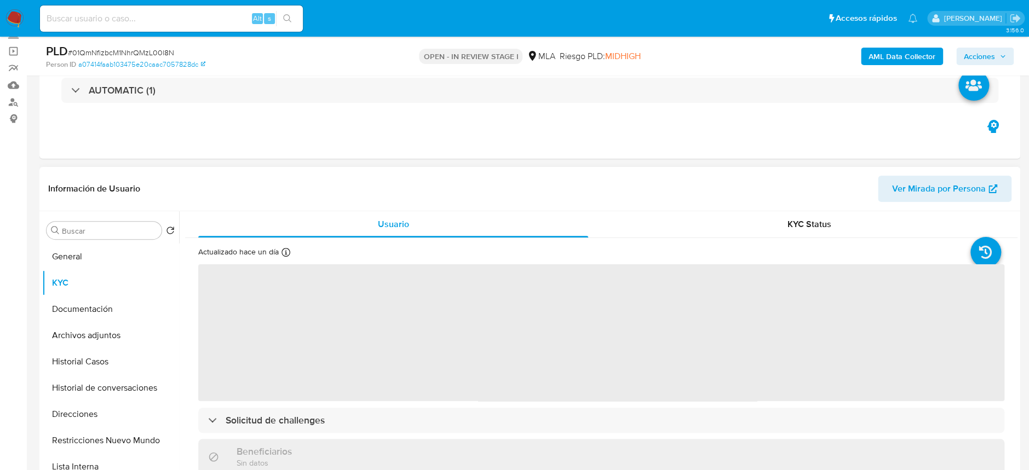
scroll to position [73, 0]
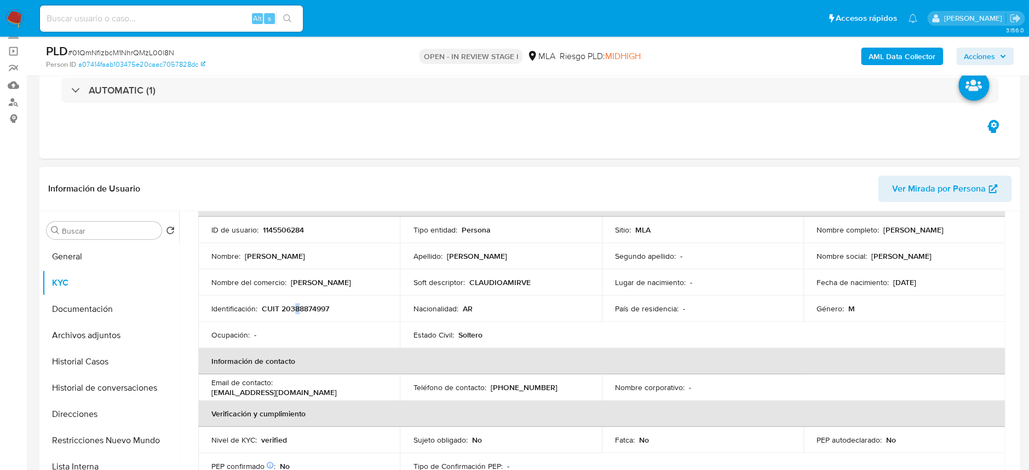
click at [297, 309] on p "CUIT 20388874997" at bounding box center [295, 309] width 67 height 10
click at [302, 301] on td "Identificación : CUIT 20388874997" at bounding box center [299, 309] width 202 height 26
click at [304, 307] on p "CUIT 20388874997" at bounding box center [295, 309] width 67 height 10
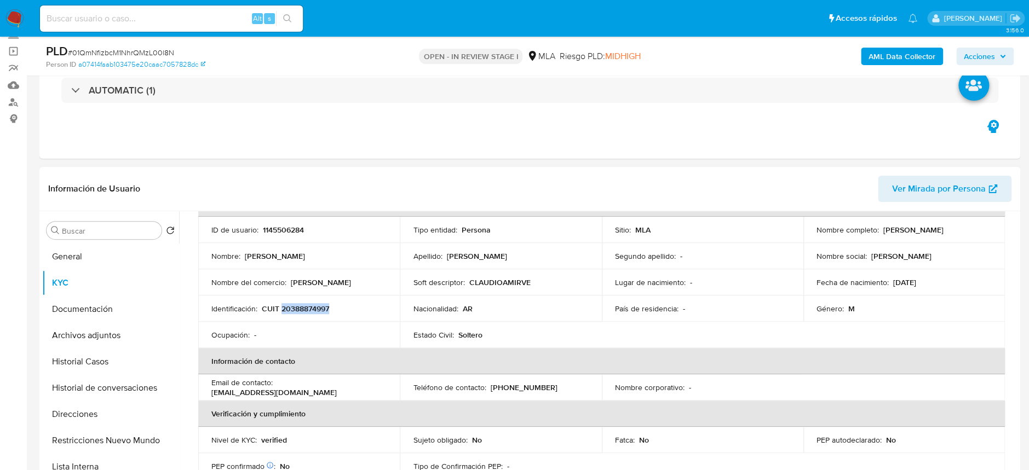
copy p "20388874997"
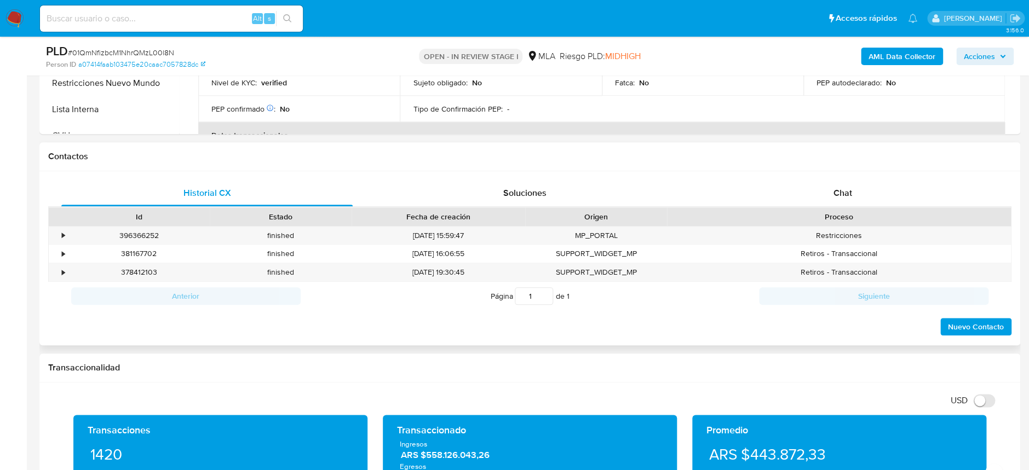
scroll to position [438, 0]
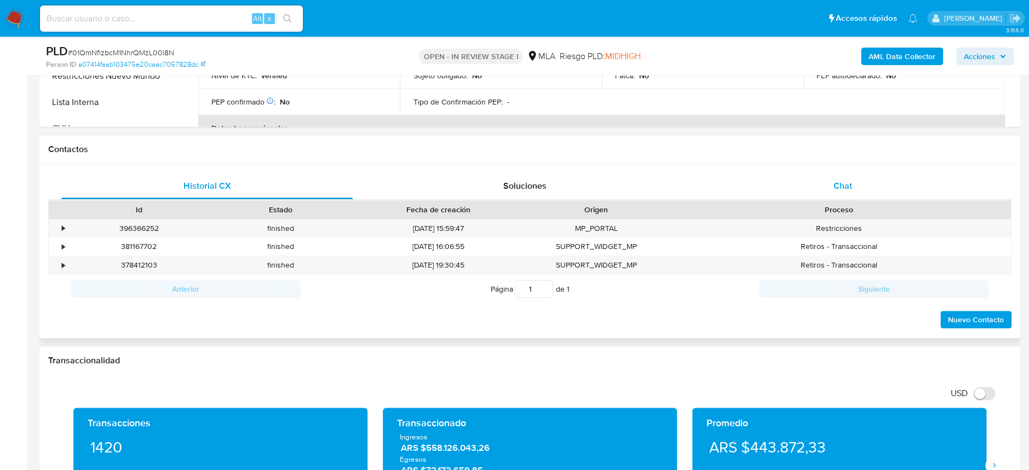
click at [840, 176] on div "Chat" at bounding box center [842, 186] width 291 height 26
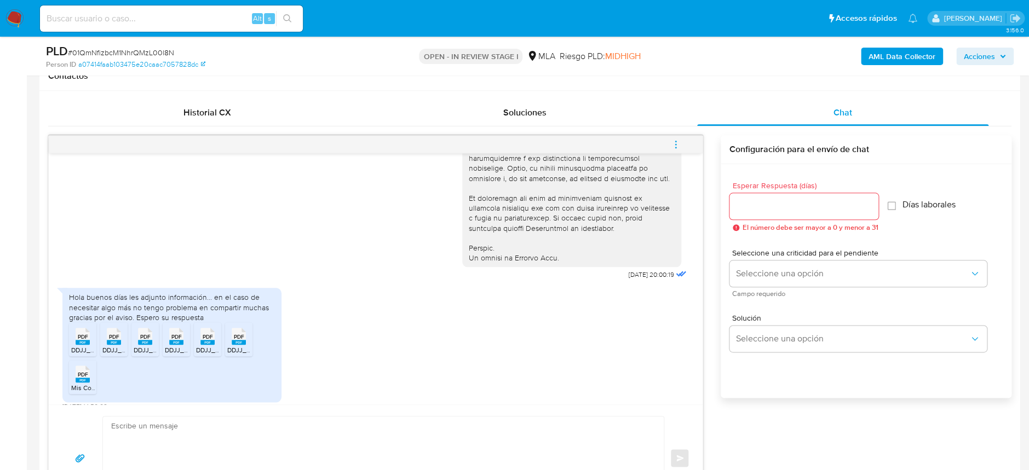
scroll to position [451, 0]
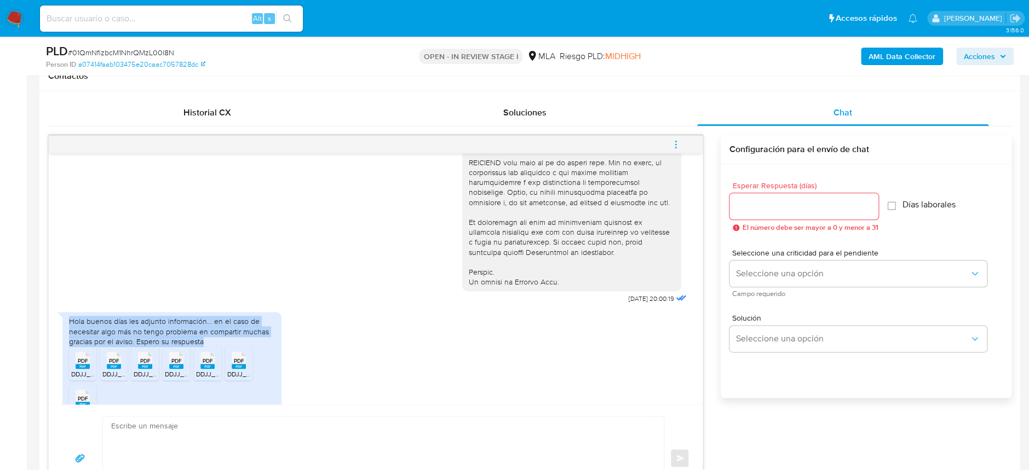
drag, startPoint x: 211, startPoint y: 360, endPoint x: 65, endPoint y: 340, distance: 148.1
click at [65, 340] on div "Hola buenos días les adjunto información… en el caso de necesitar algo más no t…" at bounding box center [171, 369] width 219 height 114
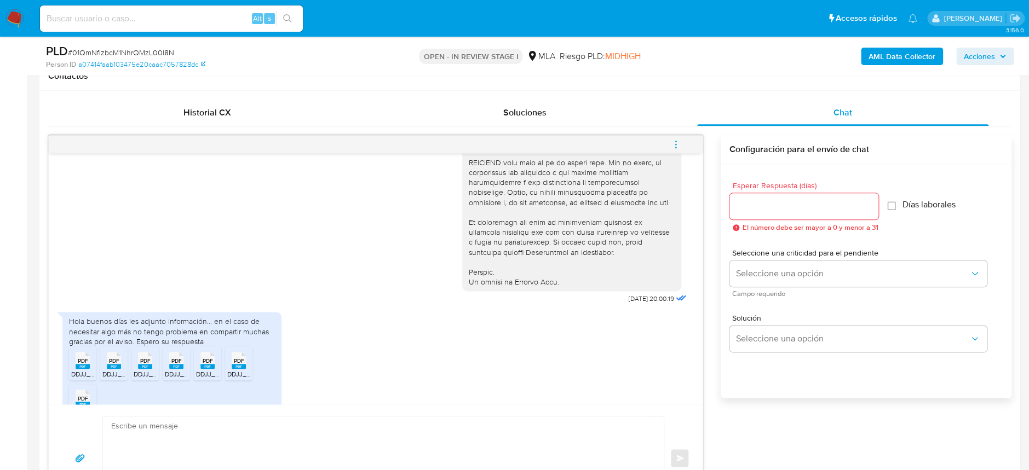
click at [83, 365] on span "PDF" at bounding box center [83, 361] width 10 height 7
click at [114, 369] on rect at bounding box center [114, 366] width 14 height 5
click at [145, 370] on icon "PDF" at bounding box center [145, 360] width 14 height 19
drag, startPoint x: 176, startPoint y: 384, endPoint x: 192, endPoint y: 386, distance: 15.9
click at [176, 369] on rect at bounding box center [176, 366] width 14 height 5
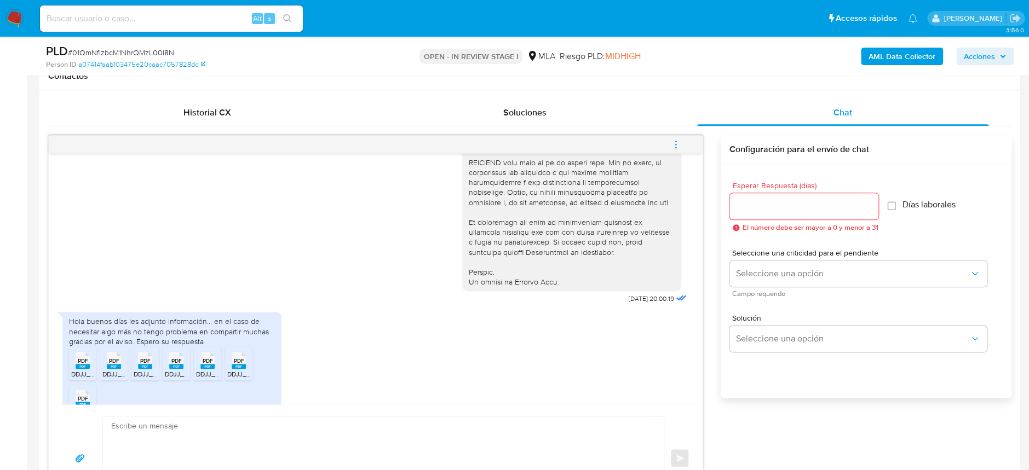
click at [202, 369] on rect at bounding box center [207, 366] width 14 height 5
click at [235, 369] on rect at bounding box center [239, 366] width 14 height 5
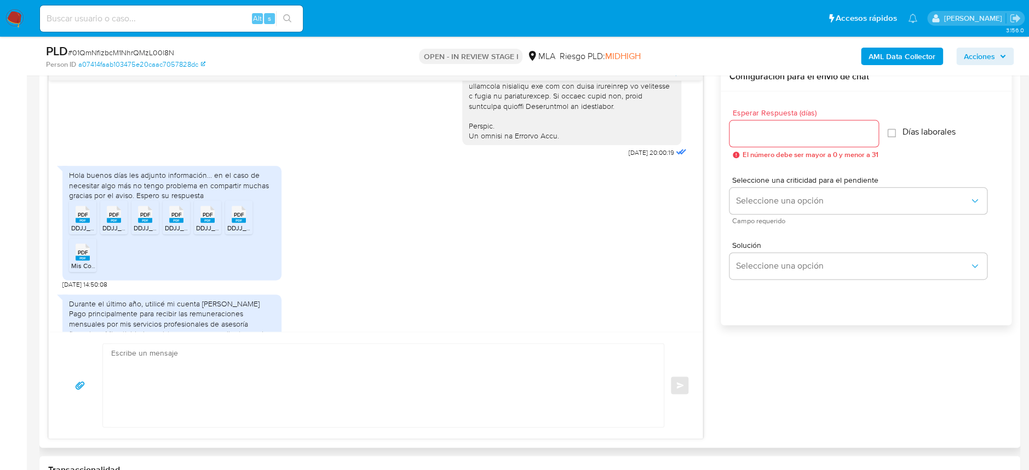
scroll to position [597, 0]
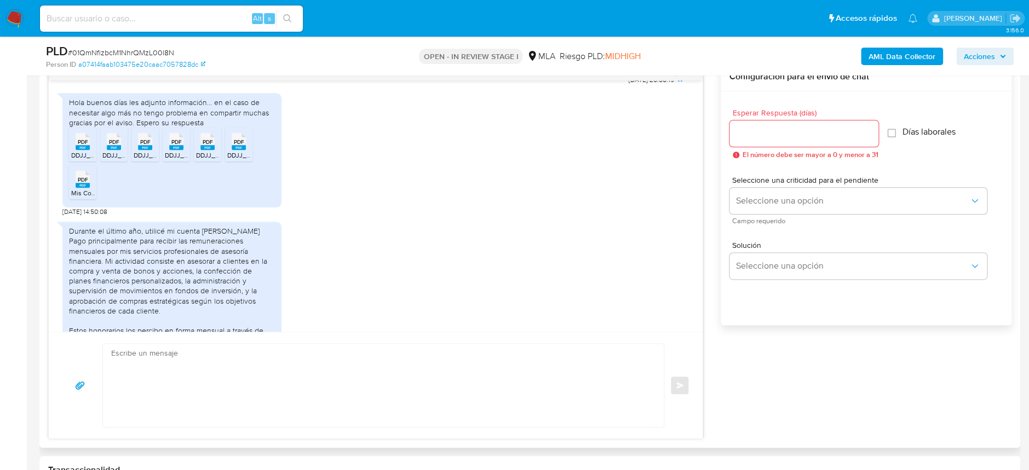
click at [87, 183] on span "PDF" at bounding box center [83, 179] width 10 height 7
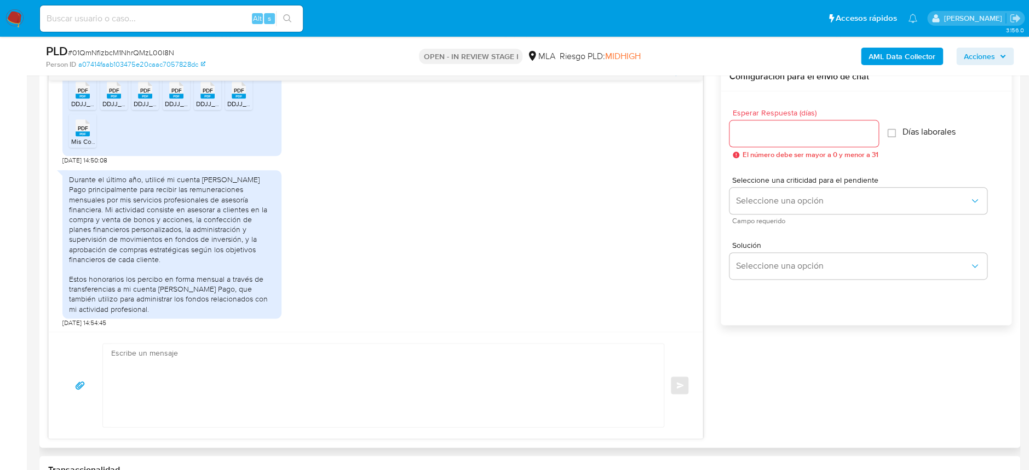
scroll to position [670, 0]
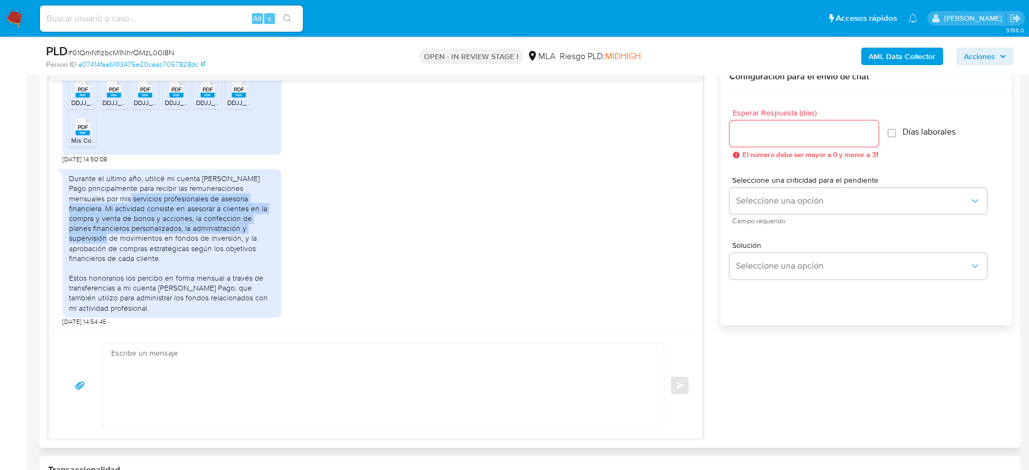
drag, startPoint x: 102, startPoint y: 197, endPoint x: 269, endPoint y: 224, distance: 169.8
click at [269, 224] on div "Durante el último año, utilicé mi cuenta de Mercado Pago principalmente para re…" at bounding box center [172, 244] width 206 height 140
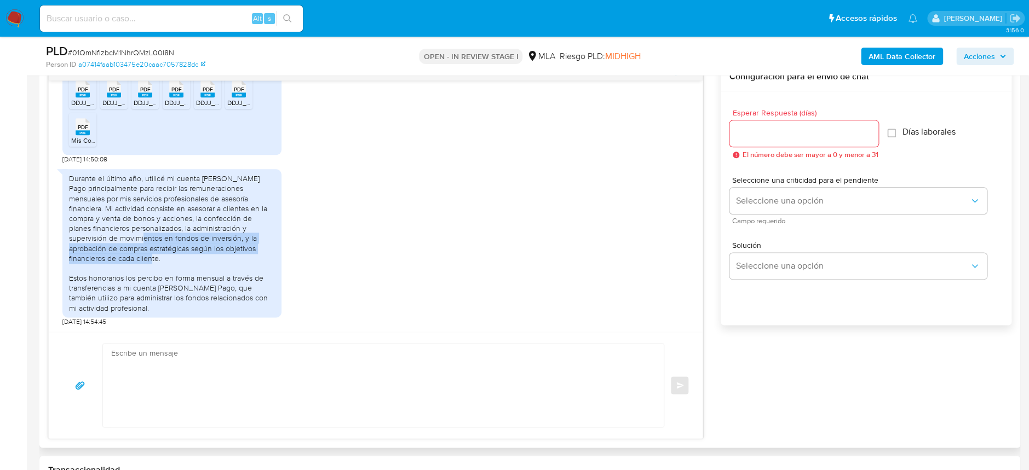
drag, startPoint x: 105, startPoint y: 240, endPoint x: 257, endPoint y: 255, distance: 153.0
click at [257, 255] on div "Durante el último año, utilicé mi cuenta de Mercado Pago principalmente para re…" at bounding box center [172, 244] width 206 height 140
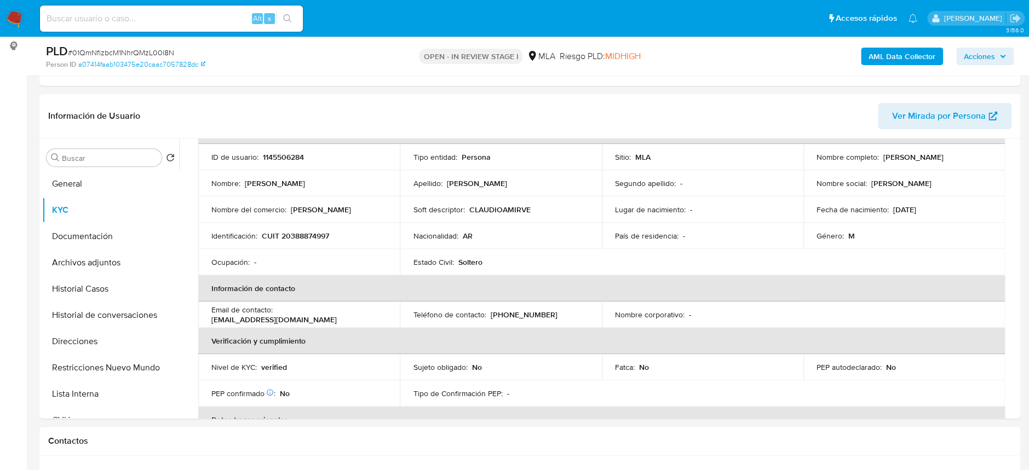
scroll to position [73, 0]
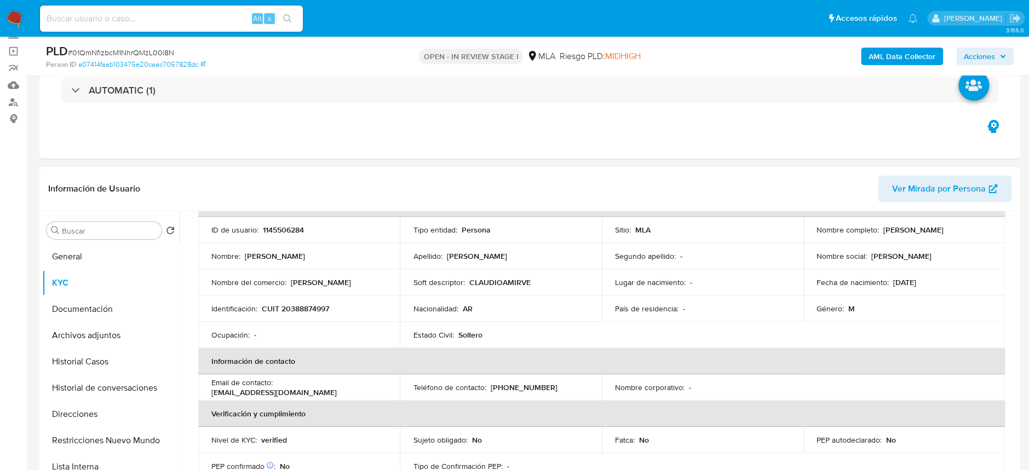
drag, startPoint x: 878, startPoint y: 233, endPoint x: 974, endPoint y: 231, distance: 96.4
click at [974, 231] on div "Nombre completo : Claudio Amir Velardez Sena" at bounding box center [904, 230] width 175 height 10
copy div "Claudio Amir Velardez Sena"
click at [70, 330] on button "Archivos adjuntos" at bounding box center [106, 336] width 128 height 26
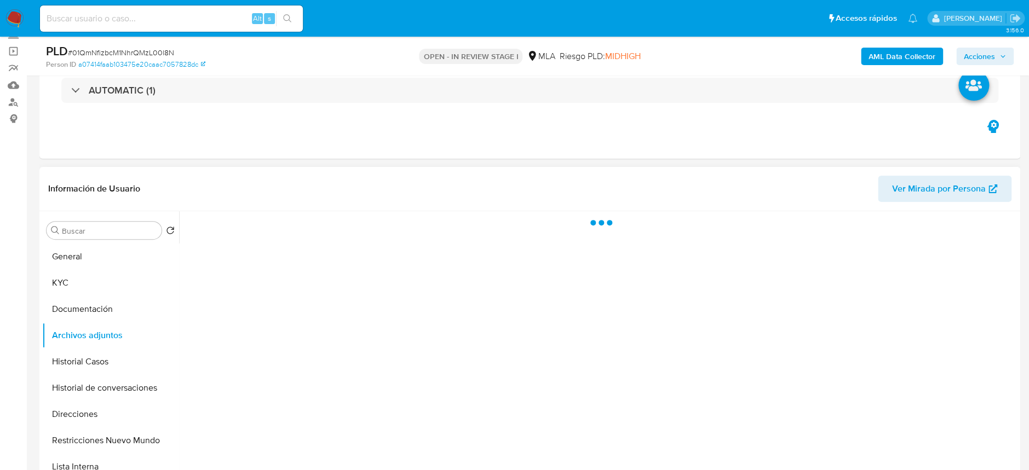
scroll to position [0, 0]
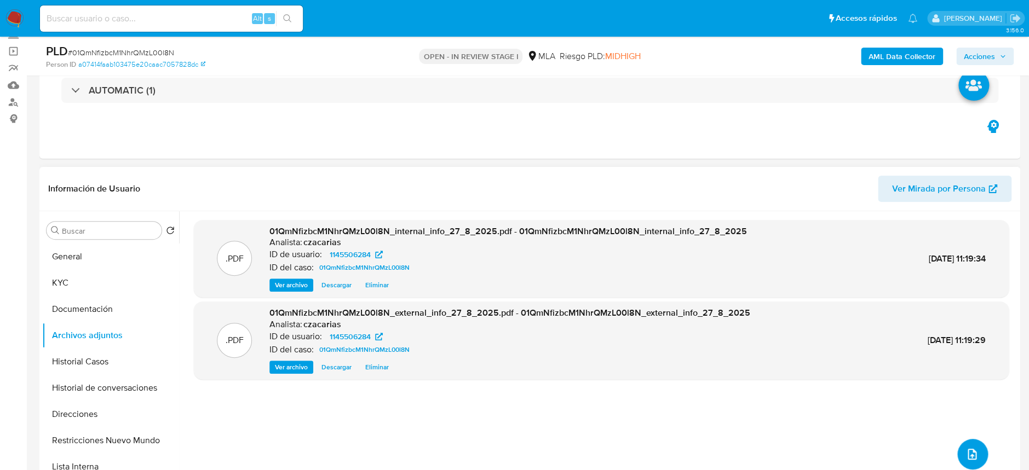
click at [968, 449] on icon "upload-file" at bounding box center [972, 454] width 9 height 11
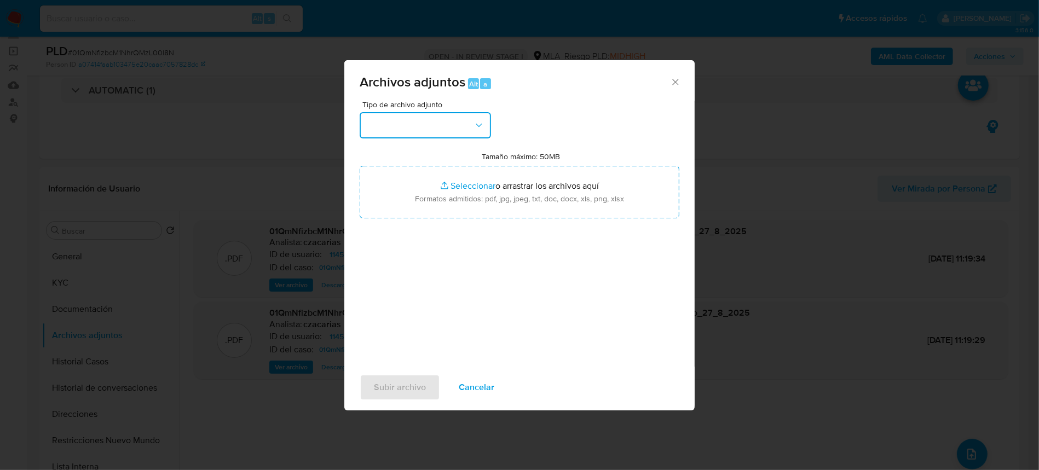
click at [439, 122] on button "button" at bounding box center [425, 125] width 131 height 26
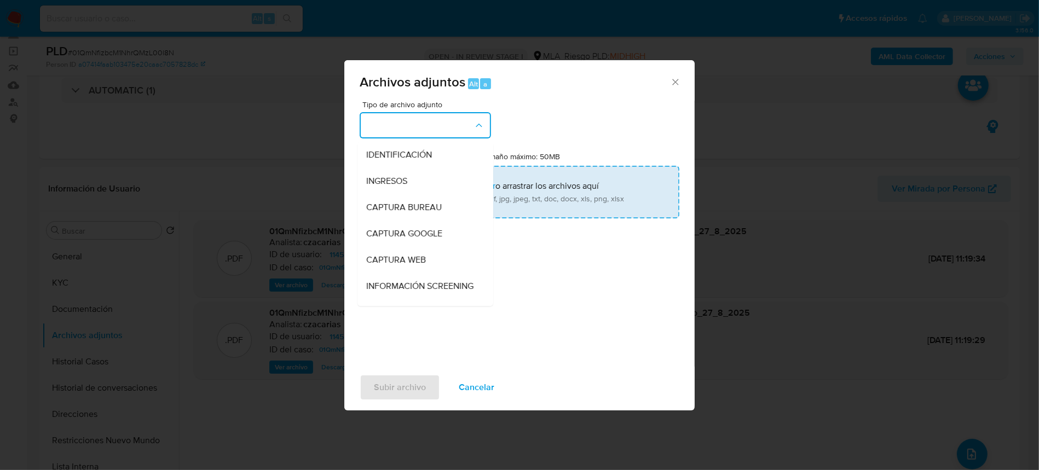
click at [394, 178] on span "INGRESOS" at bounding box center [386, 181] width 41 height 11
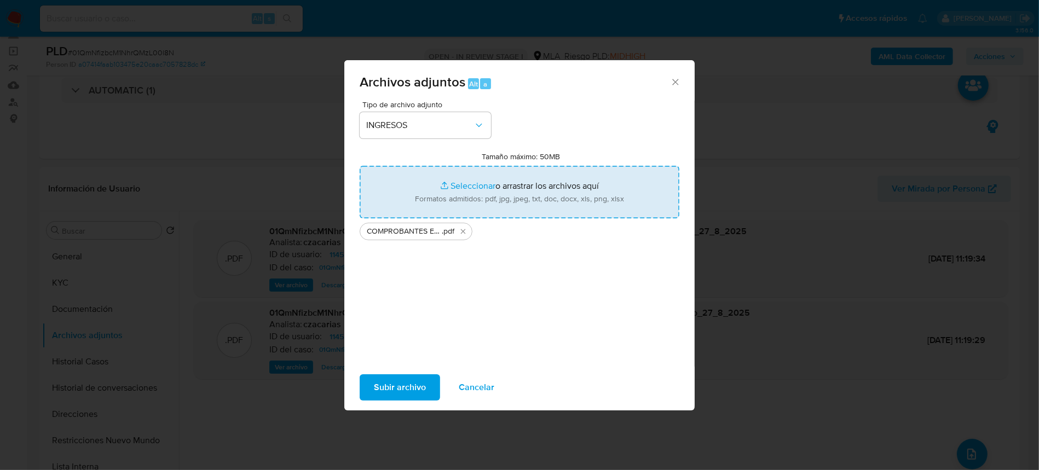
type input "C:\fakepath\CM03 - Claudio Amir Velardez Sena.pdf"
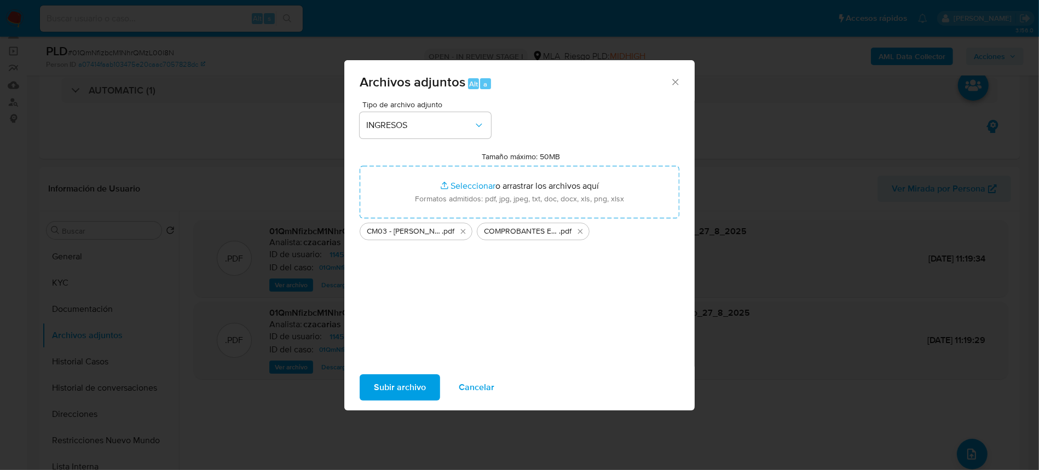
click at [419, 381] on span "Subir archivo" at bounding box center [400, 388] width 52 height 24
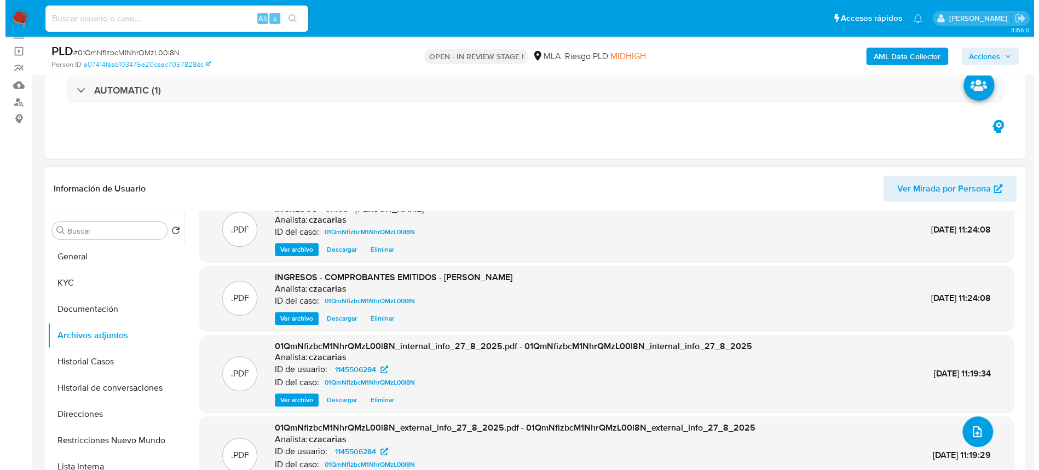
scroll to position [35, 0]
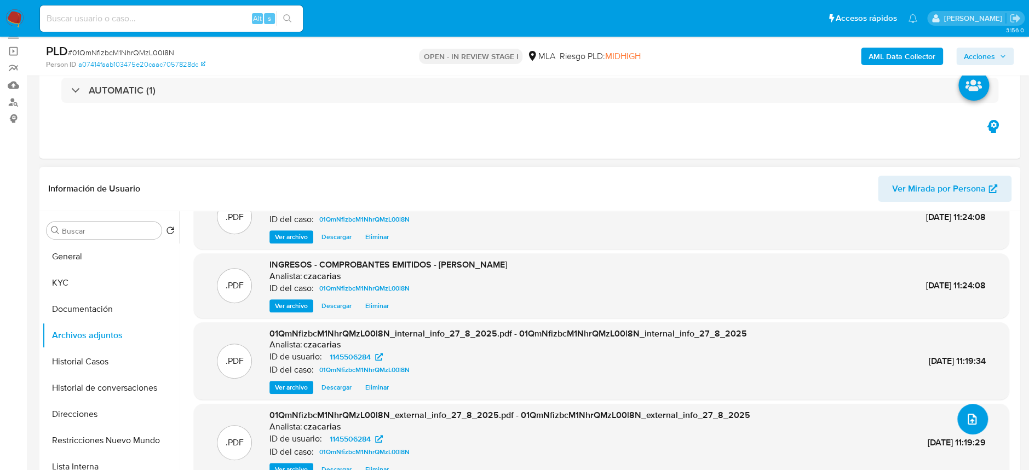
click at [965, 416] on icon "upload-file" at bounding box center [971, 419] width 13 height 13
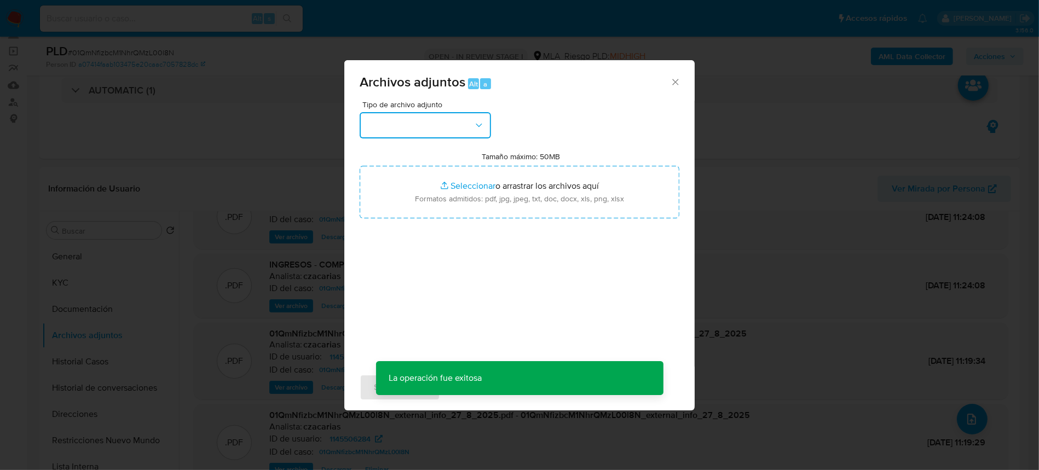
click at [453, 114] on button "button" at bounding box center [425, 125] width 131 height 26
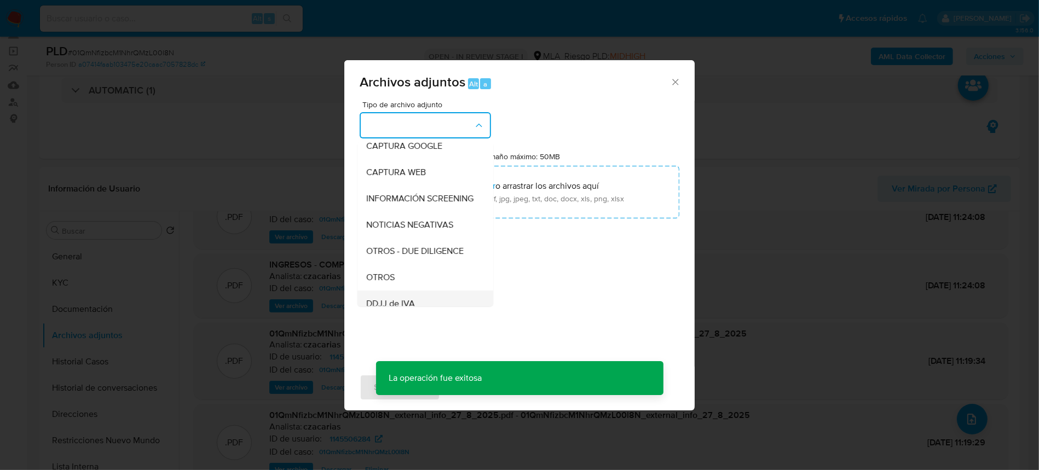
scroll to position [146, 0]
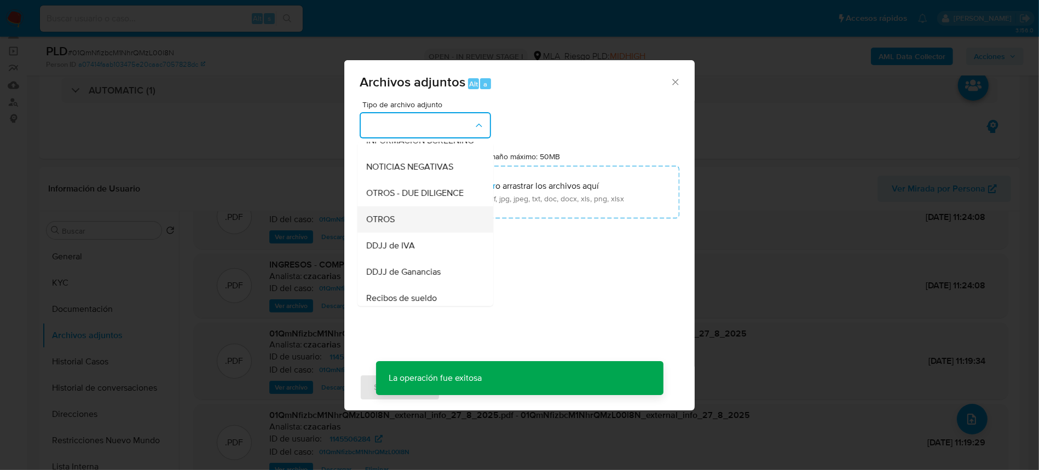
click at [396, 231] on div "OTROS" at bounding box center [422, 219] width 112 height 26
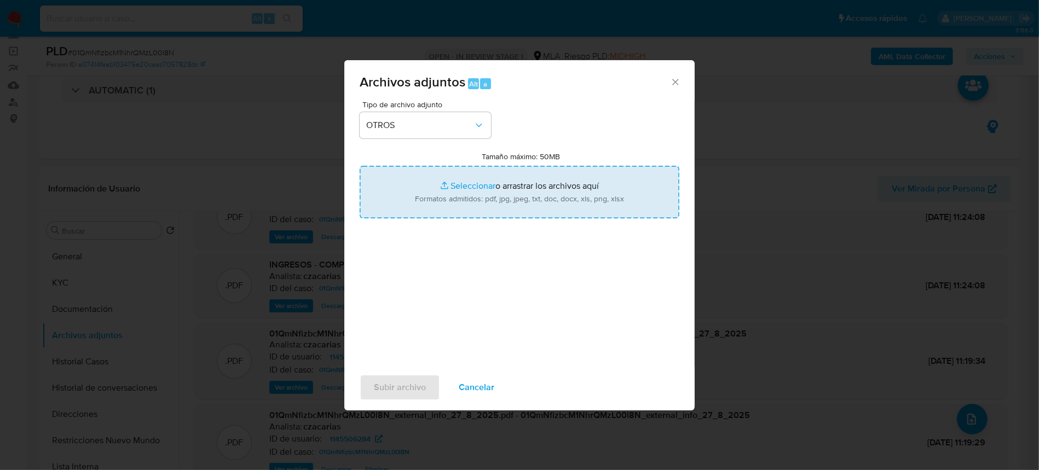
type input "C:\fakepath\Movimientos-1145506284.xlsx"
click at [385, 389] on span "Subir archivo" at bounding box center [400, 388] width 52 height 24
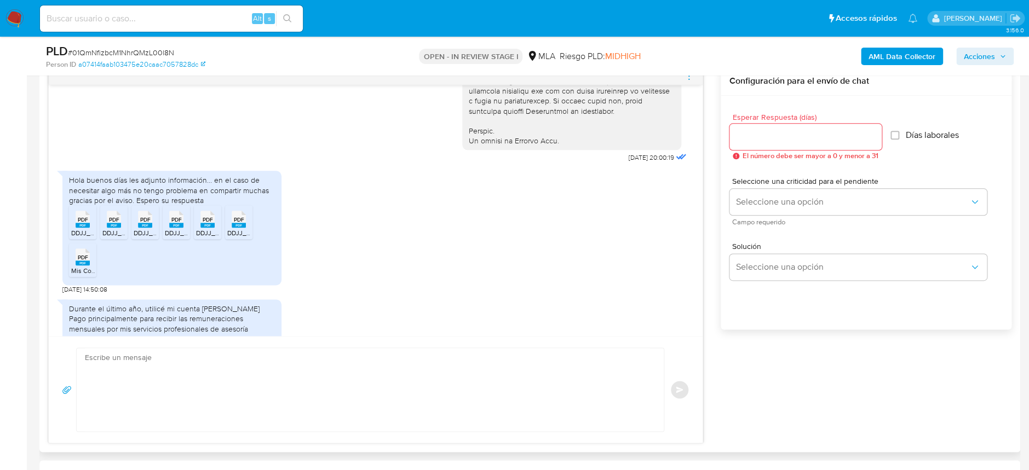
scroll to position [584, 0]
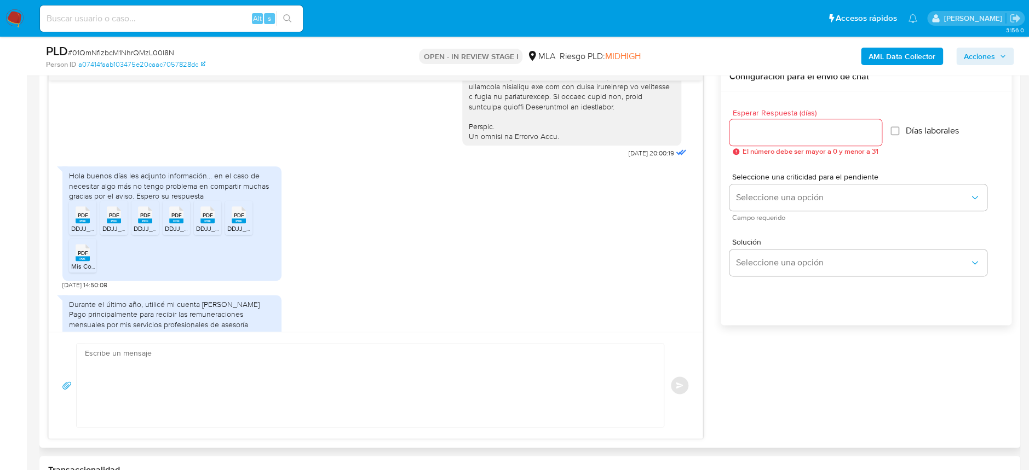
click at [287, 387] on textarea at bounding box center [367, 385] width 565 height 83
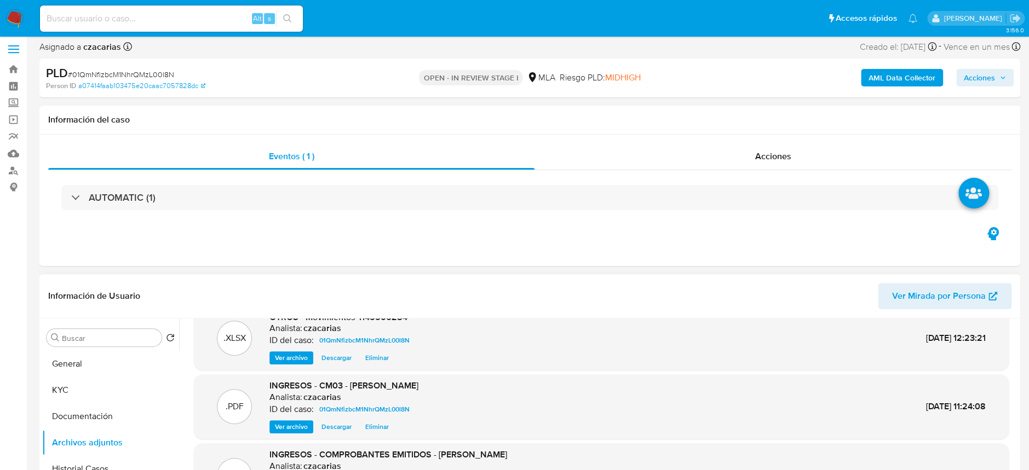
scroll to position [0, 0]
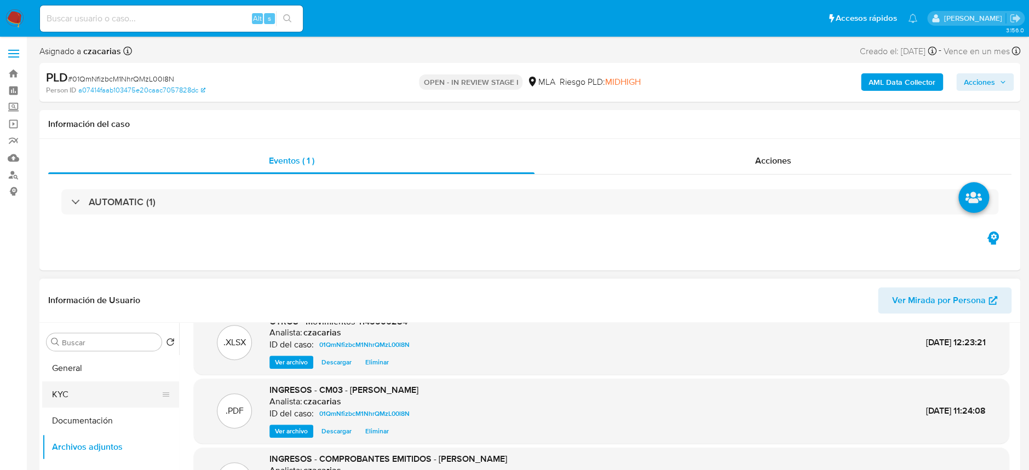
click at [91, 392] on button "KYC" at bounding box center [106, 395] width 128 height 26
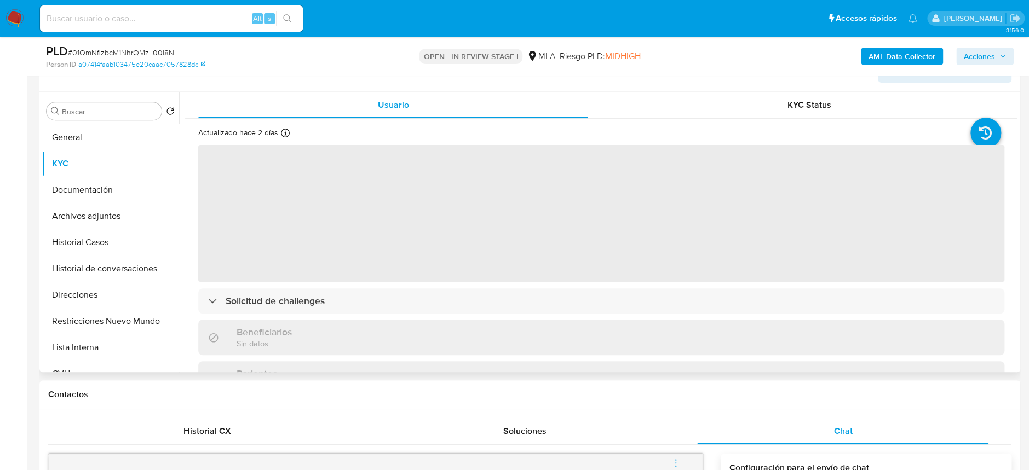
scroll to position [219, 0]
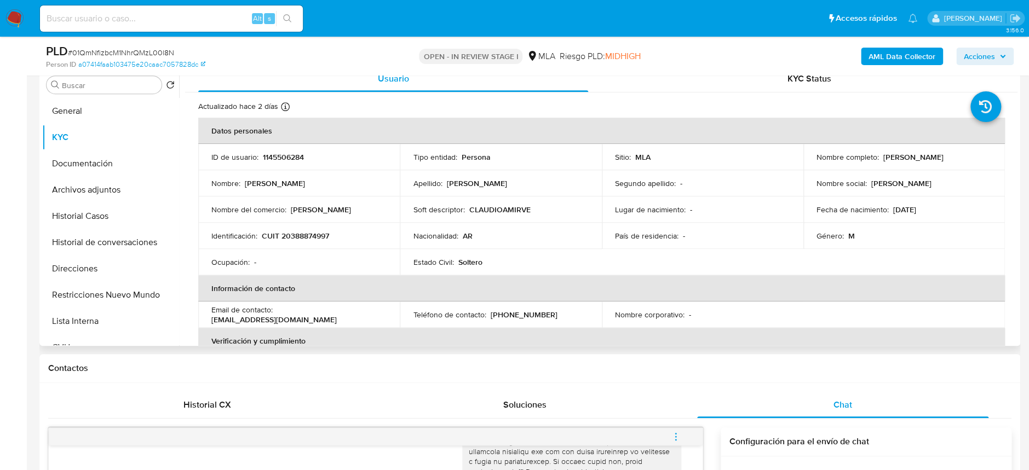
drag, startPoint x: 879, startPoint y: 158, endPoint x: 982, endPoint y: 153, distance: 103.1
click at [982, 153] on div "Nombre completo : Claudio Amir Velardez Sena" at bounding box center [904, 157] width 175 height 10
copy p "Claudio Amir Velardez Sena"
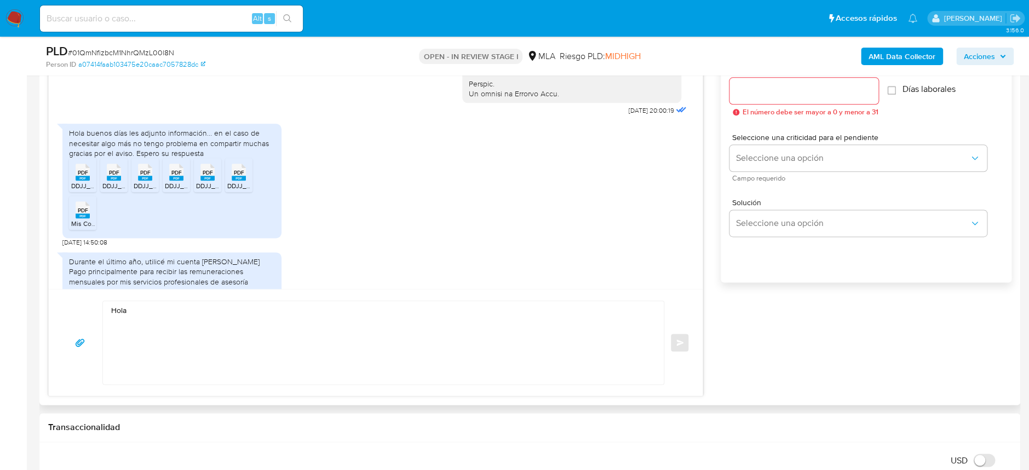
scroll to position [657, 0]
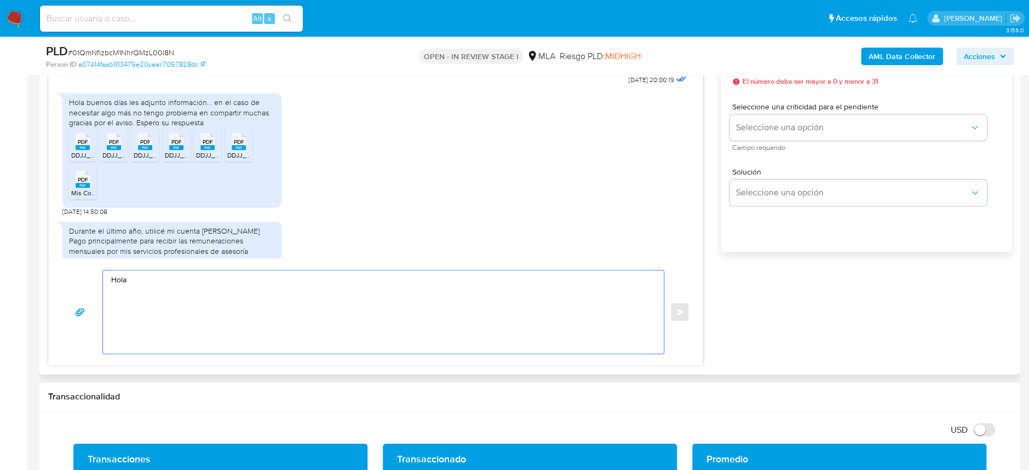
click at [172, 285] on textarea "Hola" at bounding box center [380, 312] width 539 height 83
paste textarea "Claudio Amir Velardez Sena"
click at [136, 324] on textarea "Hola Claudio Amir Velardez Sena Agradecemos su respuesta. Para complementar la …" at bounding box center [380, 312] width 539 height 83
click at [133, 330] on textarea "Hola Claudio Amir Velardez Sena Agradecemos su respuesta. Para complementar la …" at bounding box center [380, 312] width 539 height 83
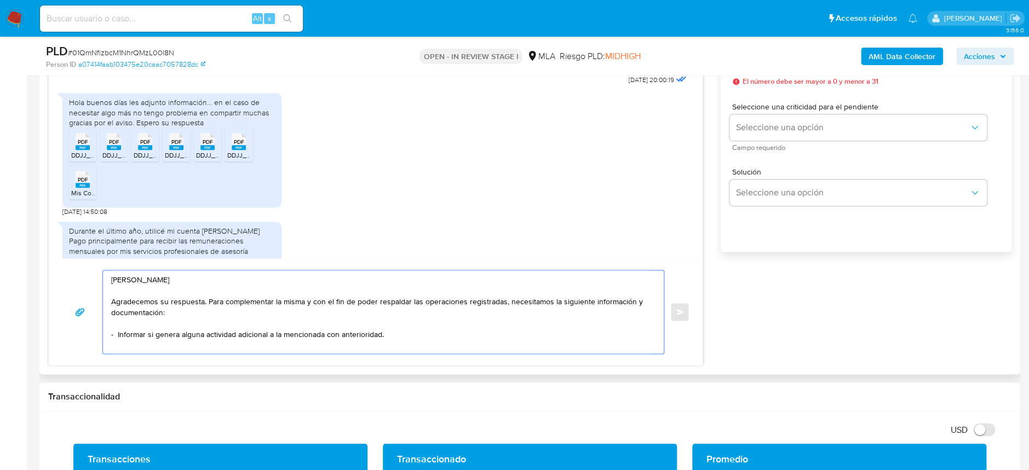
click at [237, 335] on textarea "Hola Claudio Amir Velardez Sena Agradecemos su respuesta. Para complementar la …" at bounding box center [380, 312] width 539 height 83
click at [269, 335] on textarea "Hola Claudio Amir Velardez Sena Agradecemos su respuesta. Para complementar la …" at bounding box center [380, 312] width 539 height 83
click at [436, 335] on textarea "Hola Claudio Amir Velardez Sena Agradecemos su respuesta. Para complementar la …" at bounding box center [380, 312] width 539 height 83
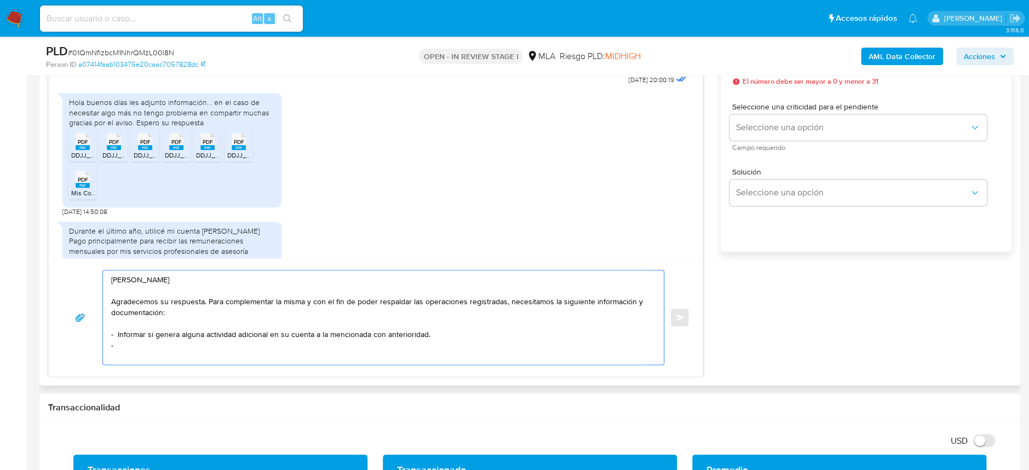
paste textarea "3. Proporciona el vínculo con las siguientes contrapartes con las que operaste,…"
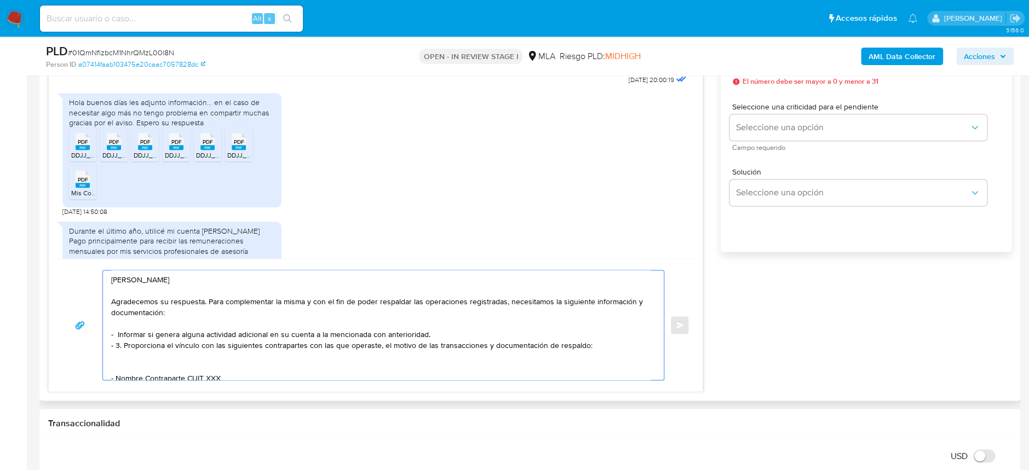
scroll to position [25, 0]
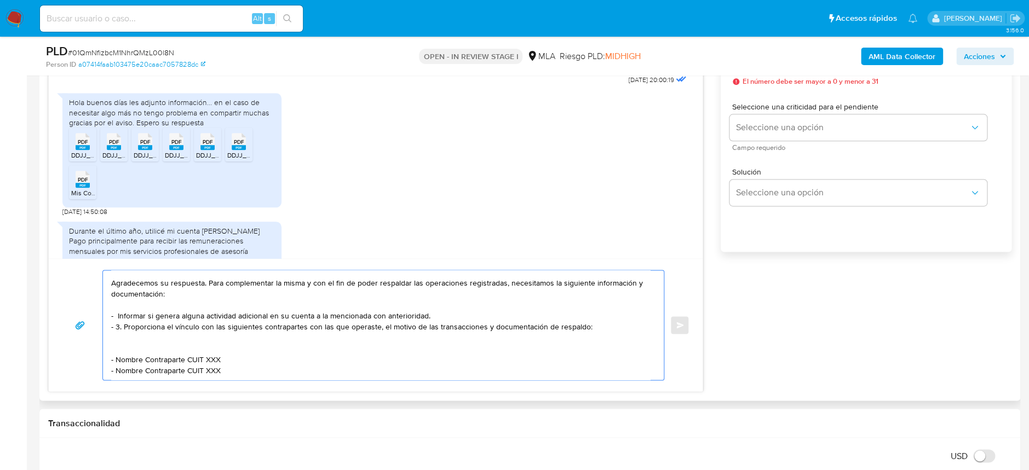
drag, startPoint x: 123, startPoint y: 324, endPoint x: 130, endPoint y: 319, distance: 8.7
click at [123, 323] on textarea "Hola Claudio Amir Velardez Sena Agradecemos su respuesta. Para complementar la …" at bounding box center [380, 326] width 539 height 110
click at [114, 348] on textarea "Hola Claudio Amir Velardez Sena Agradecemos su respuesta. Para complementar la …" at bounding box center [380, 326] width 539 height 110
drag, startPoint x: 114, startPoint y: 350, endPoint x: 365, endPoint y: 271, distance: 262.7
click at [116, 351] on textarea "Hola Claudio Amir Velardez Sena Agradecemos su respuesta. Para complementar la …" at bounding box center [380, 326] width 539 height 110
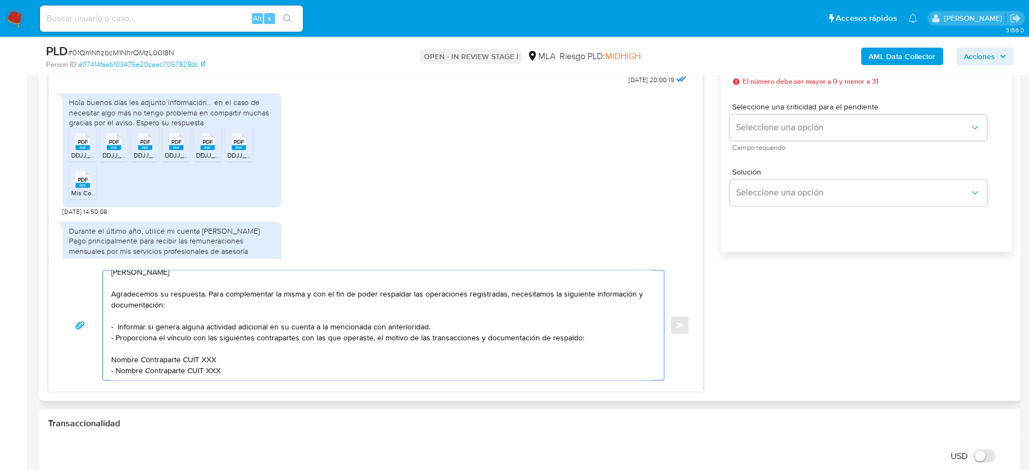
drag, startPoint x: 177, startPoint y: 341, endPoint x: 110, endPoint y: 343, distance: 67.4
click at [108, 343] on div "Hola Claudio Amir Velardez Sena Agradecemos su respuesta. Para complementar la …" at bounding box center [380, 326] width 555 height 110
paste textarea "Omar Ali Beltran"
click at [189, 343] on textarea "Hola Claudio Amir Velardez Sena Agradecemos su respuesta. Para complementar la …" at bounding box center [380, 326] width 539 height 110
click at [192, 342] on textarea "Hola Claudio Amir Velardez Sena Agradecemos su respuesta. Para complementar la …" at bounding box center [380, 326] width 539 height 110
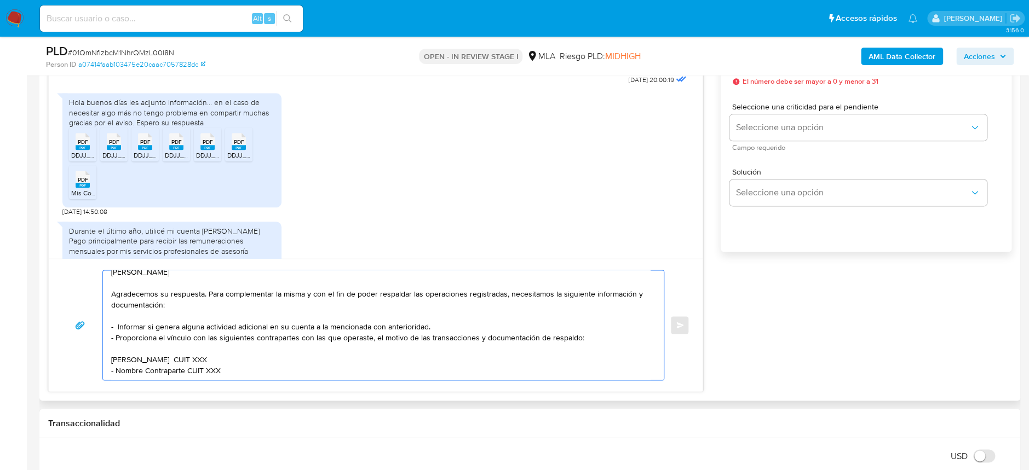
paste textarea "20337792783"
drag, startPoint x: 186, startPoint y: 350, endPoint x: 100, endPoint y: 348, distance: 85.4
click at [100, 348] on div "Hola Claudio Amir Velardez Sena Agradecemos su respuesta. Para complementar la …" at bounding box center [376, 325] width 628 height 111
paste textarea "Nicolas Daniel Camilli Batet"
click at [226, 358] on textarea "Hola Claudio Amir Velardez Sena Agradecemos su respuesta. Para complementar la …" at bounding box center [380, 326] width 539 height 110
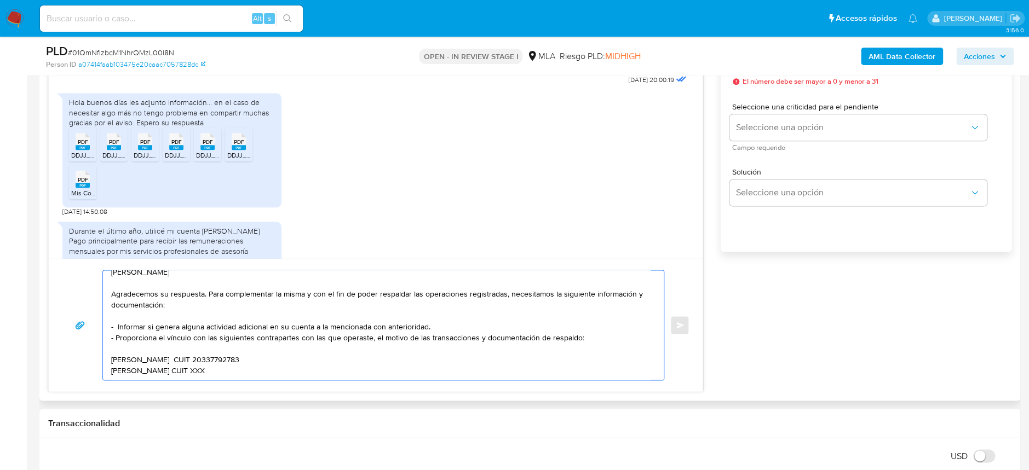
click at [226, 357] on textarea "Hola Claudio Amir Velardez Sena Agradecemos su respuesta. Para complementar la …" at bounding box center [380, 326] width 539 height 110
paste textarea "20423109271"
click at [129, 363] on textarea "Hola Claudio Amir Velardez Sena Agradecemos su respuesta. Para complementar la …" at bounding box center [380, 326] width 539 height 110
paste textarea "Milo Tomas Buzzano"
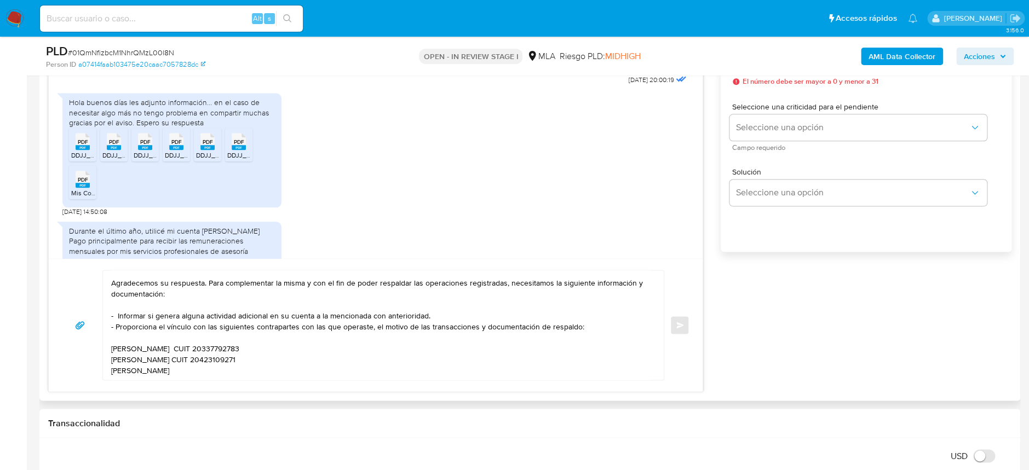
click at [202, 364] on textarea "Hola Claudio Amir Velardez Sena Agradecemos su respuesta. Para complementar la …" at bounding box center [380, 326] width 539 height 110
paste textarea "20472052013"
click at [159, 371] on textarea "Hola Claudio Amir Velardez Sena Agradecemos su respuesta. Para complementar la …" at bounding box center [380, 326] width 539 height 110
paste textarea "Leonardo Augusto Velarde"
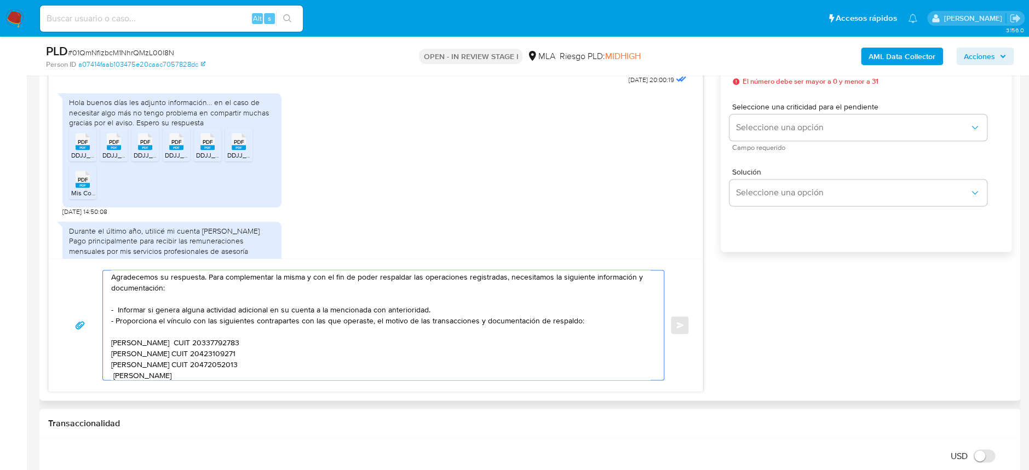
click at [110, 375] on div "Hola Claudio Amir Velardez Sena Agradecemos su respuesta. Para complementar la …" at bounding box center [380, 326] width 555 height 110
click at [114, 373] on textarea "Hola Claudio Amir Velardez Sena Agradecemos su respuesta. Para complementar la …" at bounding box center [380, 326] width 539 height 110
click at [144, 383] on div "Hola Claudio Amir Velardez Sena Agradecemos su respuesta. Para complementar la …" at bounding box center [376, 324] width 654 height 133
click at [128, 387] on div "Hola Claudio Amir Velardez Sena Agradecemos su respuesta. Para complementar la …" at bounding box center [376, 324] width 654 height 133
click at [178, 376] on textarea "Hola Claudio Amir Velardez Sena Agradecemos su respuesta. Para complementar la …" at bounding box center [380, 326] width 539 height 110
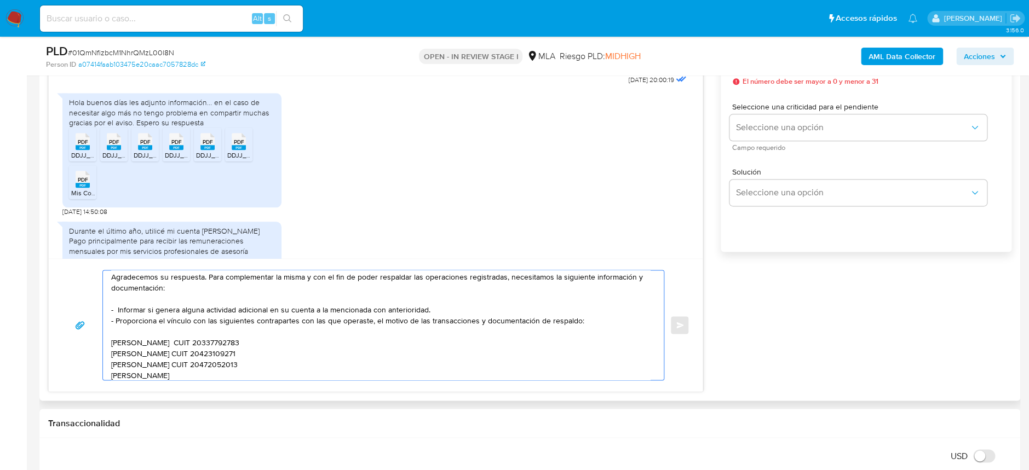
drag, startPoint x: 210, startPoint y: 376, endPoint x: 219, endPoint y: 375, distance: 8.9
click at [210, 376] on textarea "Hola Claudio Amir Velardez Sena Agradecemos su respuesta. Para complementar la …" at bounding box center [380, 326] width 539 height 110
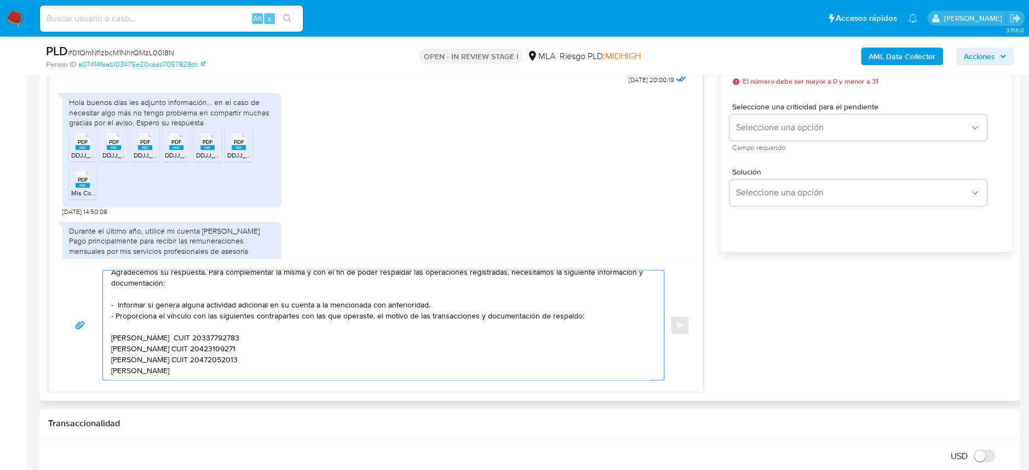
paste textarea "Yoshua Geronimo Soto"
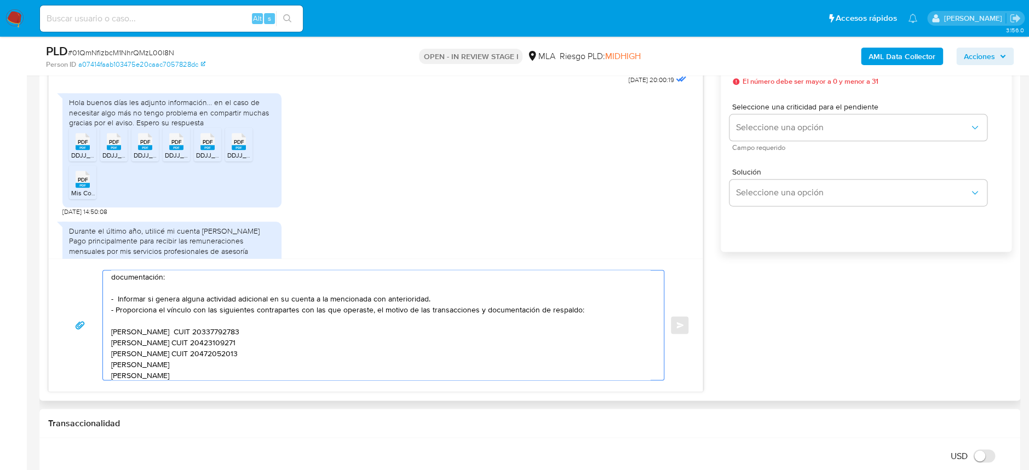
scroll to position [46, 0]
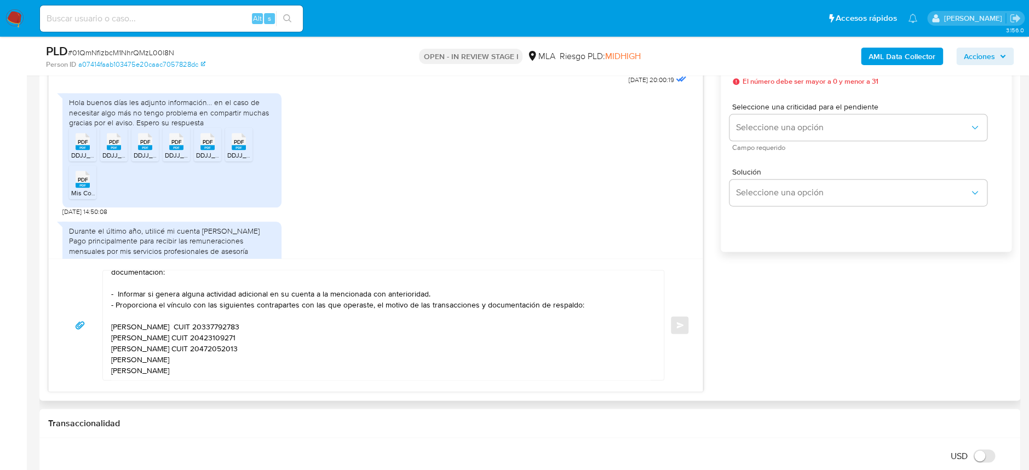
click at [201, 362] on textarea "Hola Claudio Amir Velardez Sena Agradecemos su respuesta. Para complementar la …" at bounding box center [380, 326] width 539 height 110
paste textarea "20415106824"
click at [219, 355] on textarea "Hola Claudio Amir Velardez Sena Agradecemos su respuesta. Para complementar la …" at bounding box center [380, 326] width 539 height 110
paste textarea "20344310913"
click at [304, 381] on div "Hola Claudio Amir Velardez Sena Agradecemos su respuesta. Para complementar la …" at bounding box center [376, 324] width 654 height 133
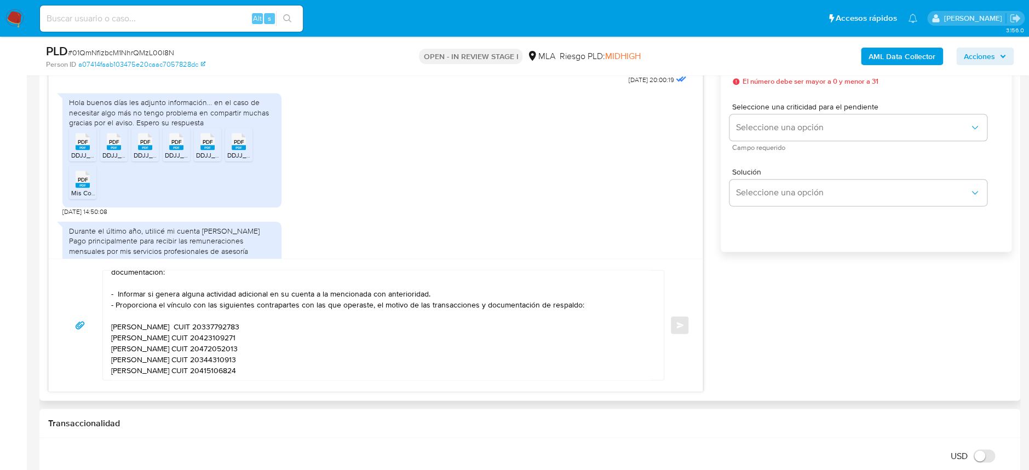
click at [308, 369] on textarea "Hola Claudio Amir Velardez Sena Agradecemos su respuesta. Para complementar la …" at bounding box center [380, 326] width 539 height 110
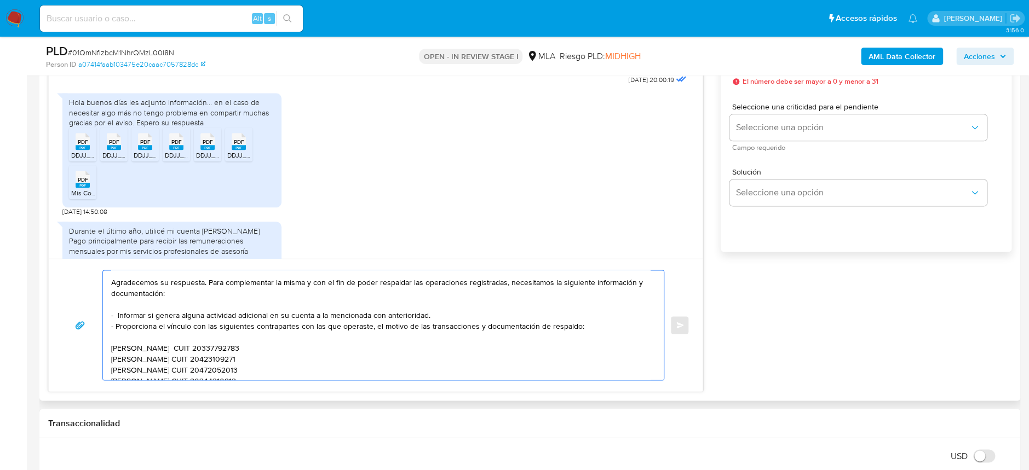
click at [114, 317] on textarea "Hola Claudio Amir Velardez Sena Agradecemos su respuesta. Para complementar la …" at bounding box center [380, 326] width 539 height 110
click at [113, 328] on textarea "Hola Claudio Amir Velardez Sena Agradecemos su respuesta. Para complementar la …" at bounding box center [380, 326] width 539 height 110
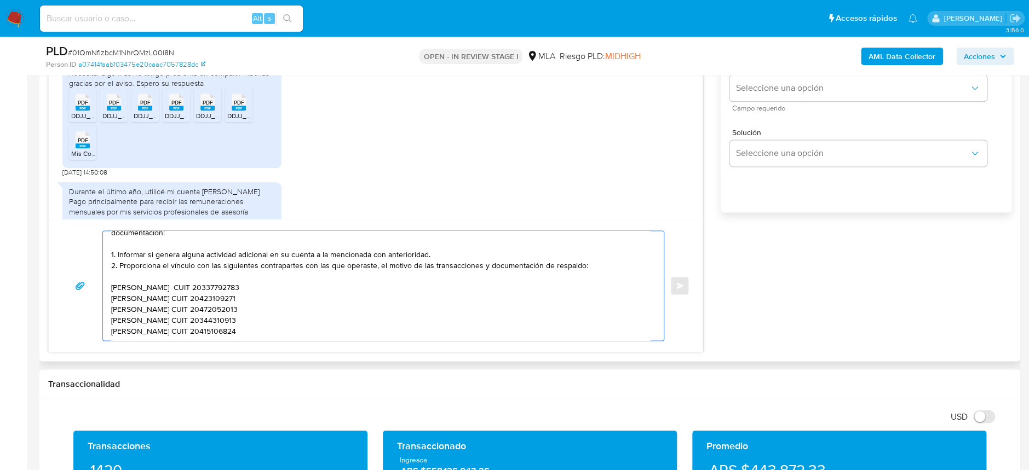
scroll to position [657, 0]
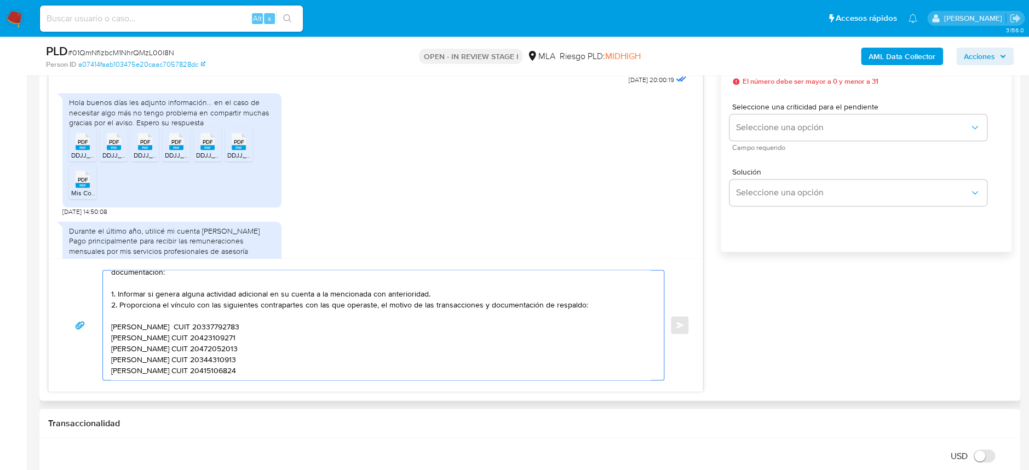
click at [252, 338] on textarea "Hola Claudio Amir Velardez Sena Agradecemos su respuesta. Para complementar la …" at bounding box center [380, 326] width 539 height 110
paste textarea "Es importante que sepas que, en caso de no responder a lo solicitado o si lo pr…"
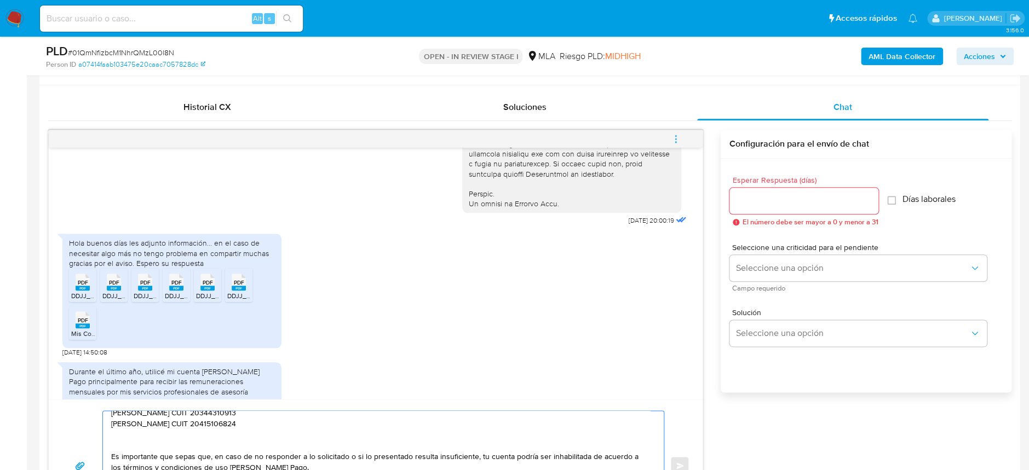
scroll to position [511, 0]
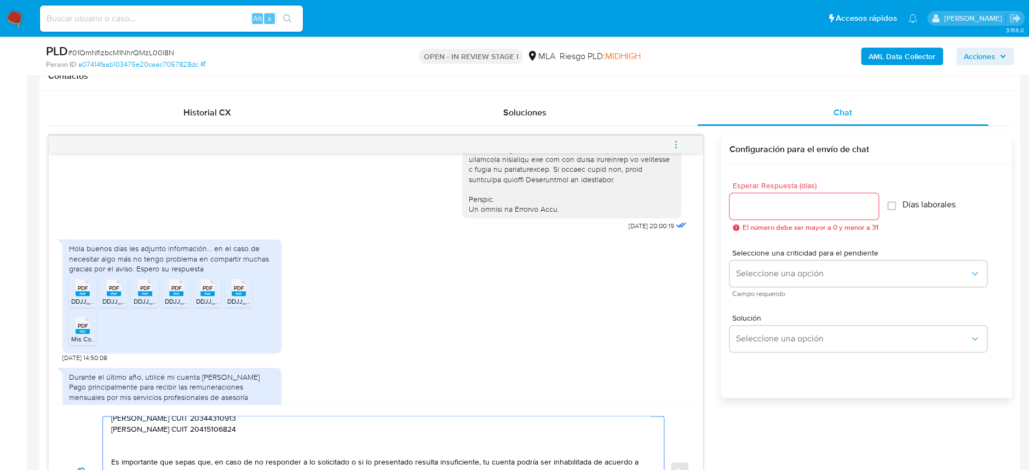
type textarea "Hola Claudio Amir Velardez Sena Agradecemos su respuesta. Para complementar la …"
click at [775, 202] on input "Esperar Respuesta (días)" at bounding box center [803, 206] width 149 height 14
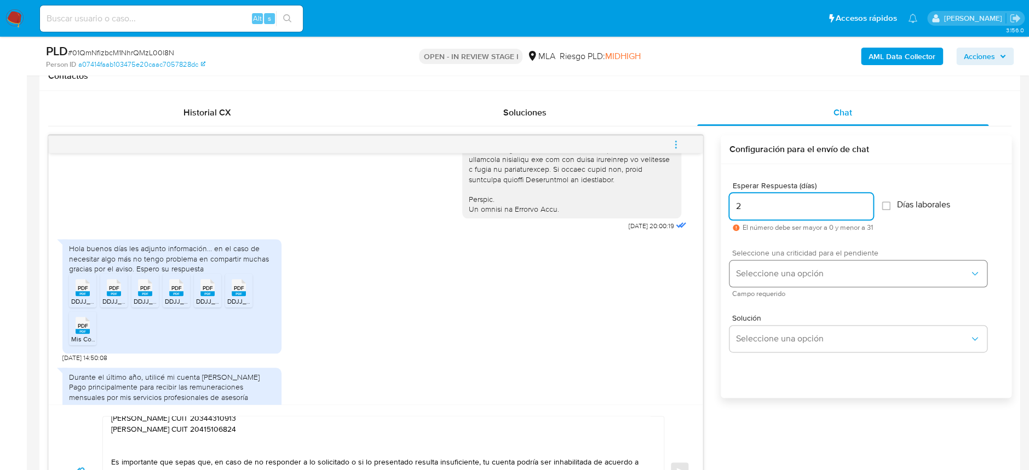
type input "2"
click at [786, 273] on span "Seleccione una opción" at bounding box center [852, 273] width 233 height 11
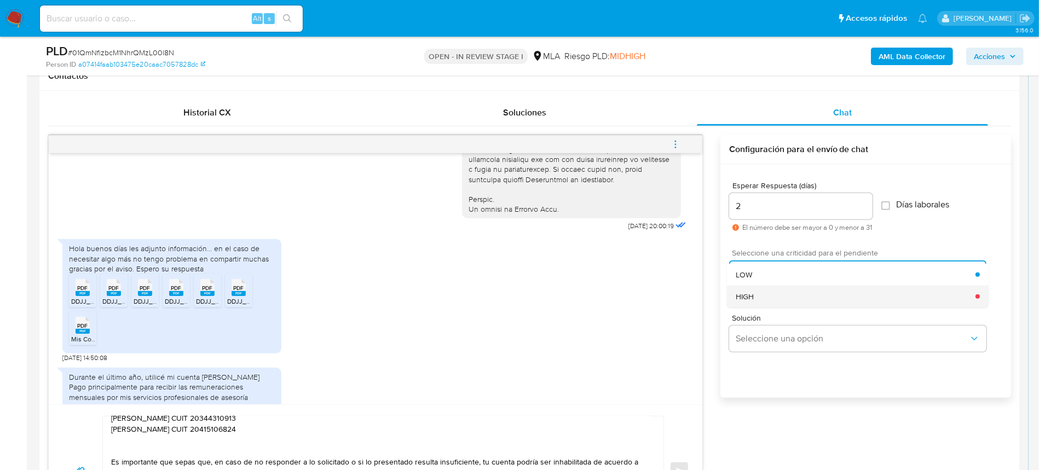
click at [771, 296] on div "HIGH" at bounding box center [856, 297] width 240 height 22
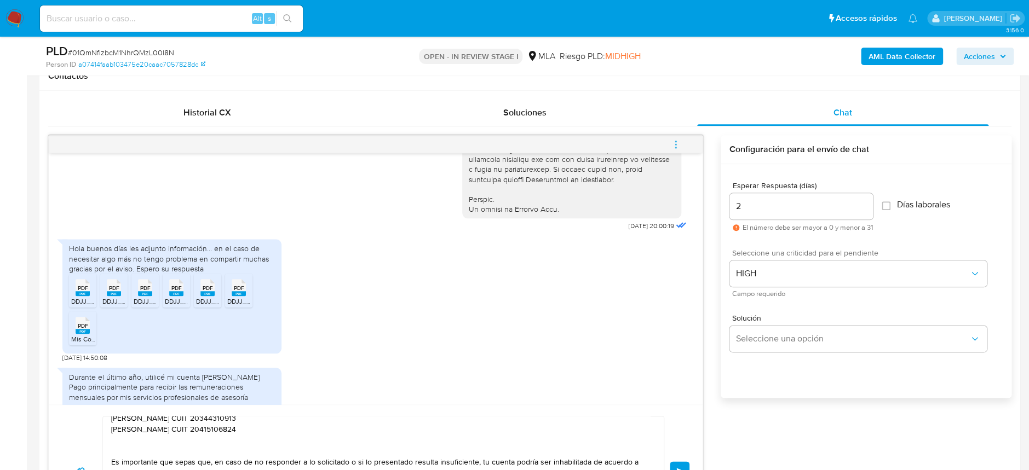
click at [672, 464] on button "Enviar" at bounding box center [680, 472] width 20 height 20
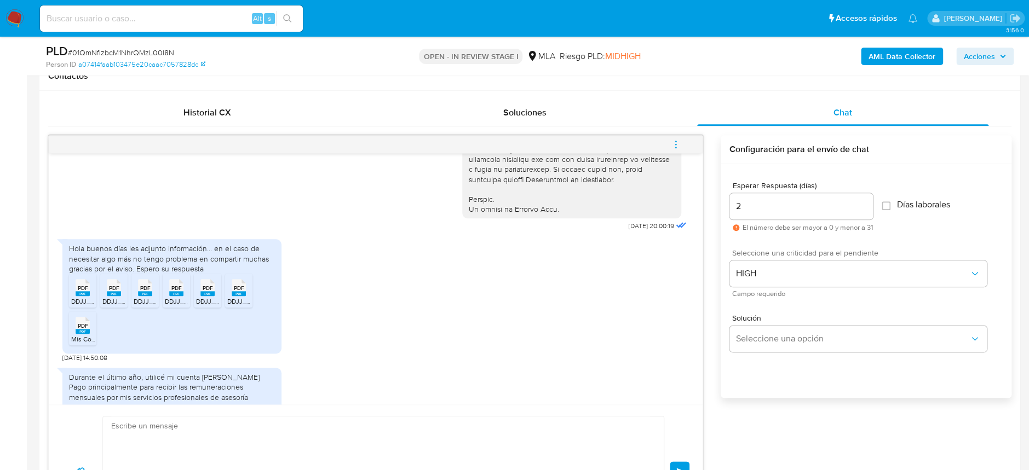
scroll to position [991, 0]
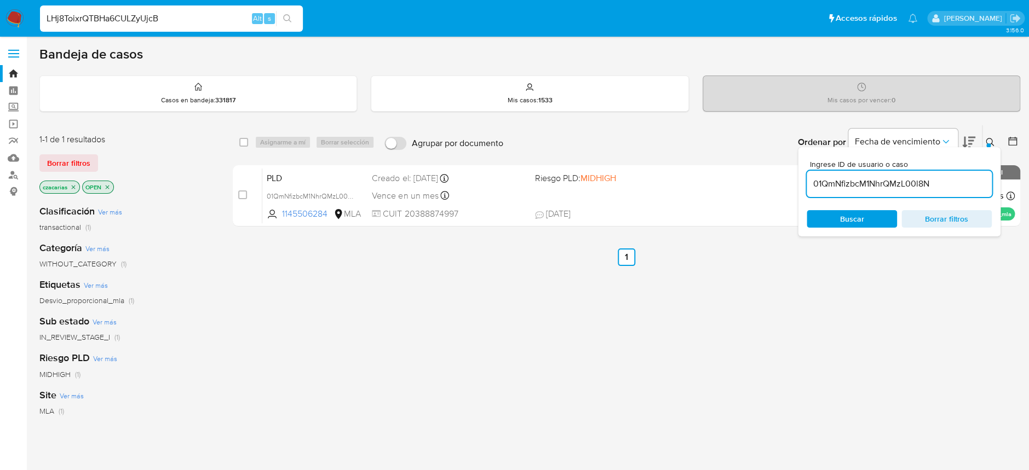
type input "LHj8ToixrQTBHa6CULZyUjcB"
click at [292, 21] on button "search-icon" at bounding box center [287, 18] width 22 height 15
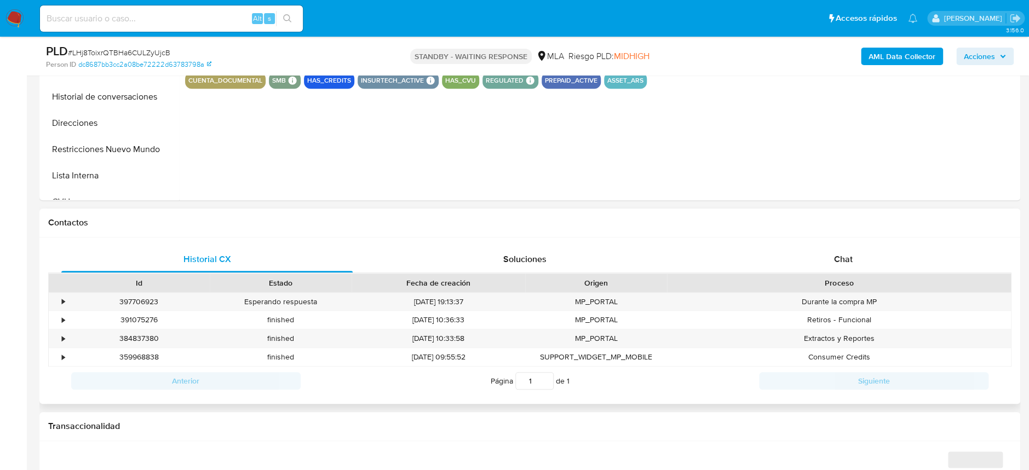
scroll to position [365, 0]
select select "10"
click at [852, 256] on div "Chat" at bounding box center [842, 259] width 291 height 26
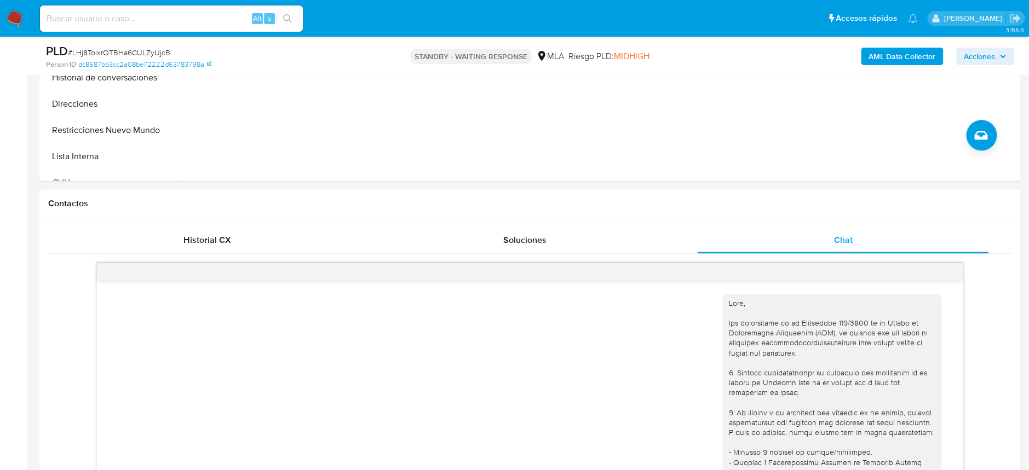
scroll to position [219, 0]
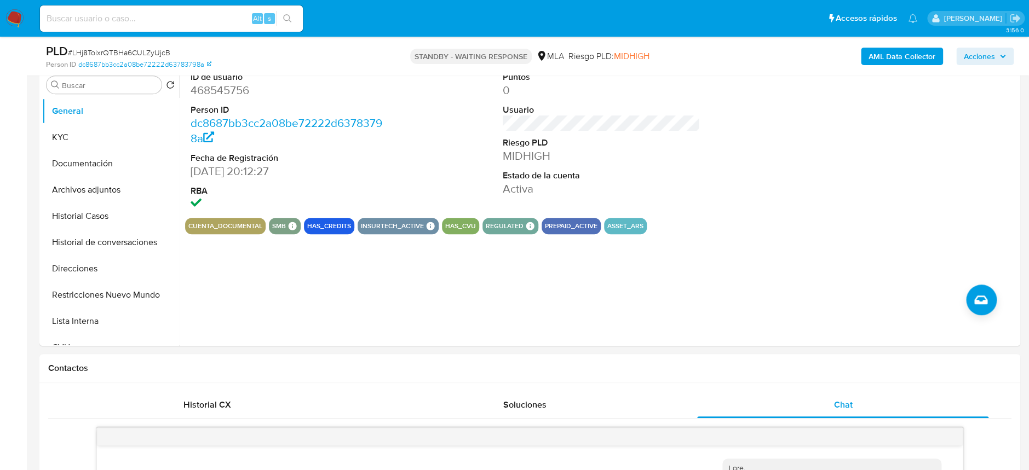
click at [147, 50] on span "# LHj8ToixrQTBHa6CULZyUjcB" at bounding box center [119, 52] width 102 height 11
copy span "LHj8ToixrQTBHa6CULZyUjcB"
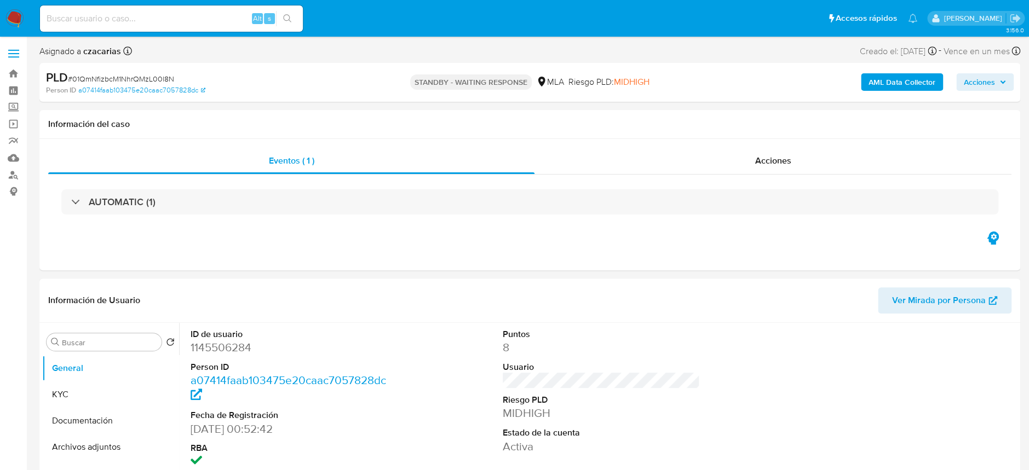
select select "10"
click at [18, 19] on img at bounding box center [14, 18] width 19 height 19
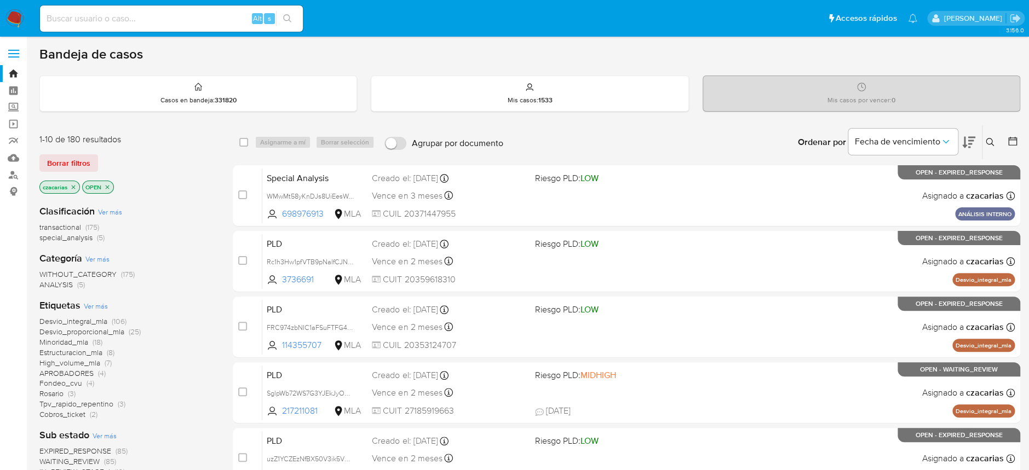
click at [223, 6] on div "Alt s" at bounding box center [171, 18] width 263 height 26
click at [227, 18] on input at bounding box center [171, 19] width 263 height 14
paste input "LHj8ToixrQTBHa6CULZyUjcB"
type input "LHj8ToixrQTBHa6CULZyUjcB"
click at [284, 21] on icon "search-icon" at bounding box center [287, 18] width 9 height 9
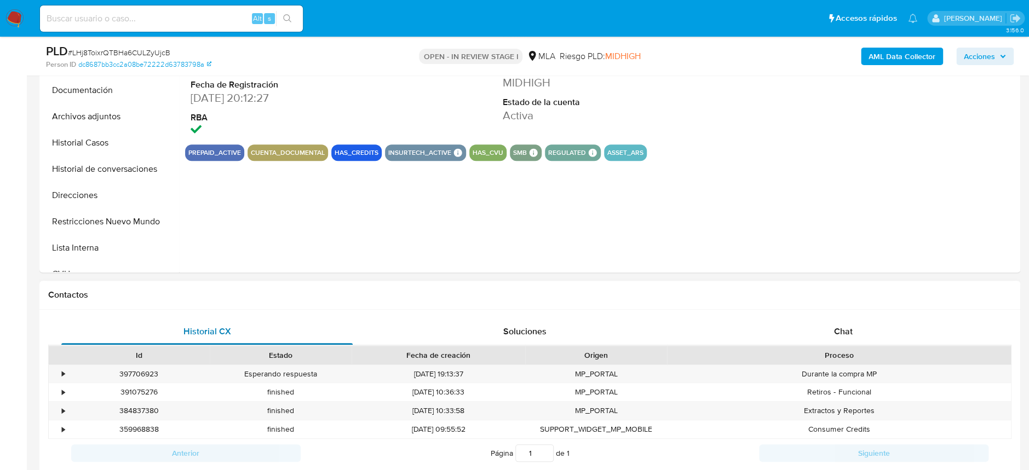
select select "10"
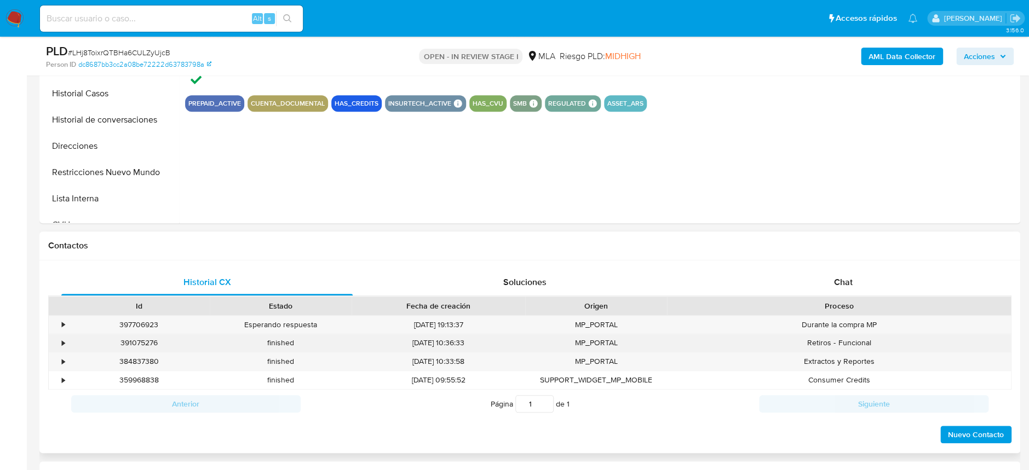
scroll to position [365, 0]
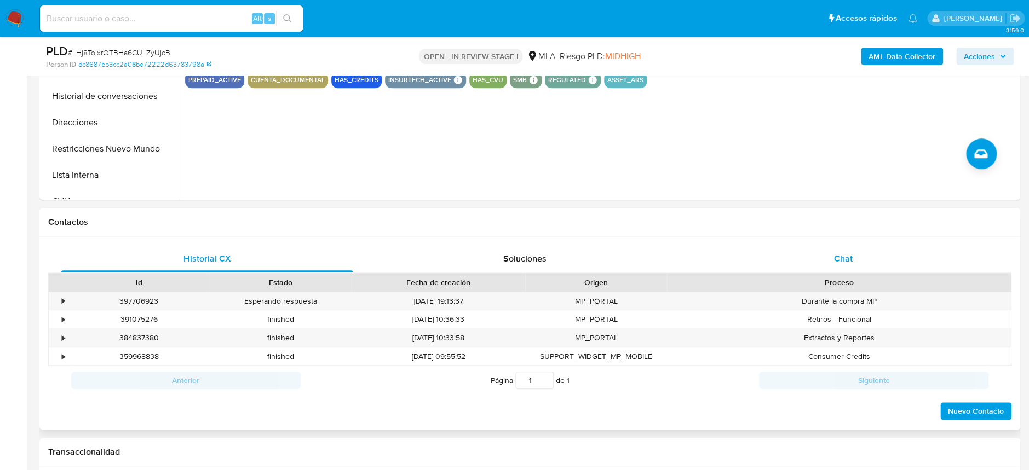
click at [869, 247] on div "Chat" at bounding box center [842, 259] width 291 height 26
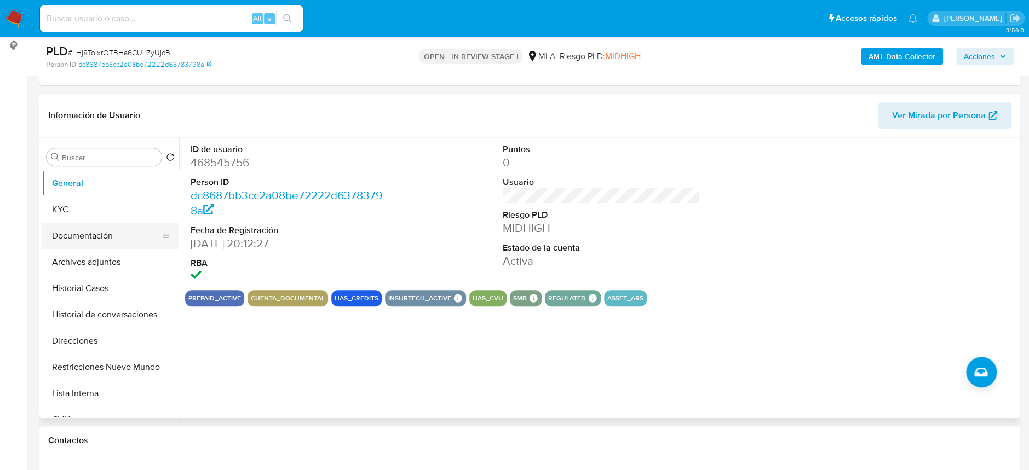
scroll to position [146, 0]
click at [87, 223] on button "Documentación" at bounding box center [106, 236] width 128 height 26
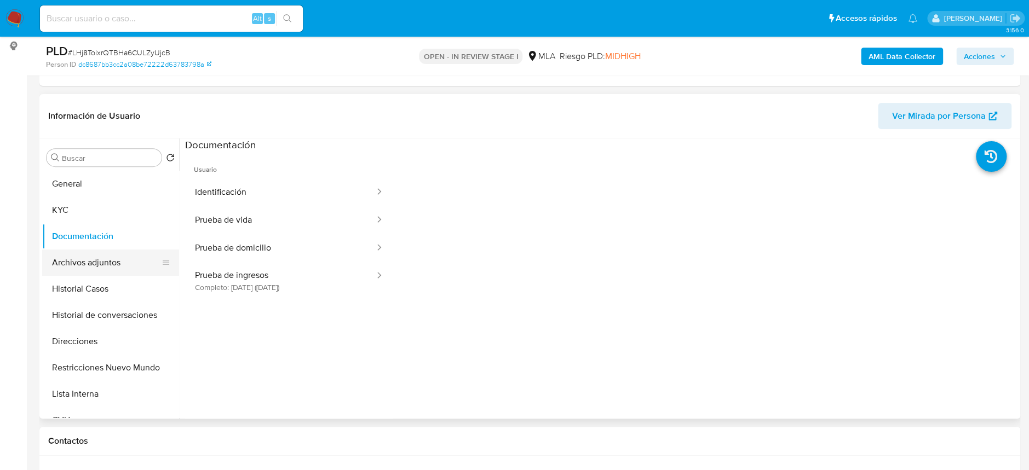
click at [106, 263] on button "Archivos adjuntos" at bounding box center [106, 263] width 128 height 26
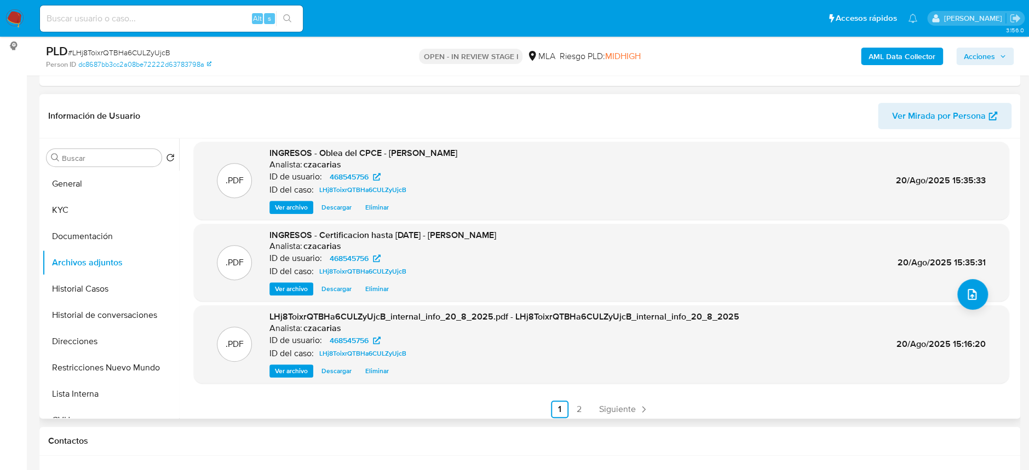
scroll to position [91, 0]
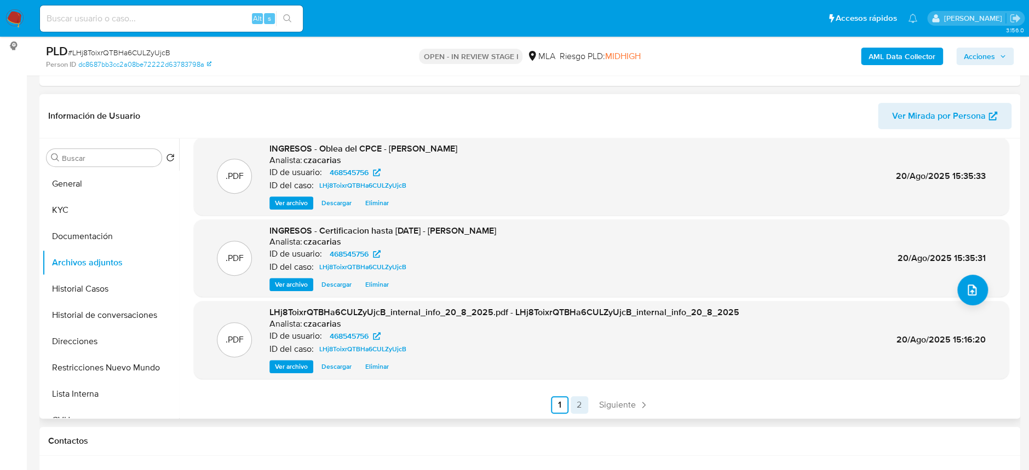
click at [638, 406] on icon "Paginación" at bounding box center [643, 405] width 11 height 11
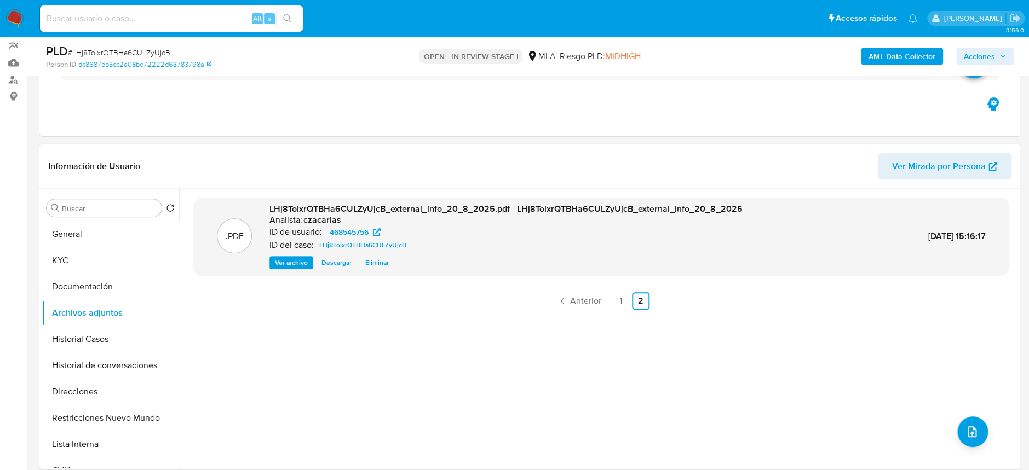
scroll to position [73, 0]
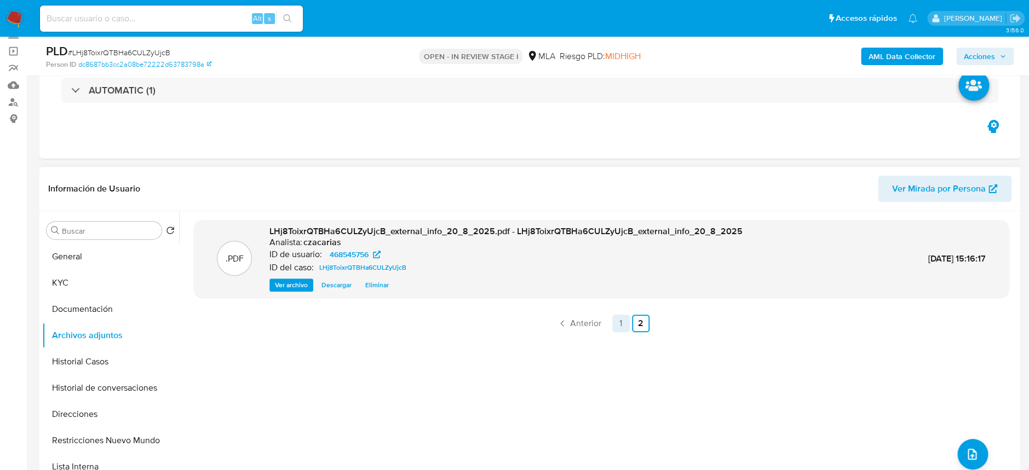
click at [616, 329] on link "1" at bounding box center [621, 324] width 18 height 18
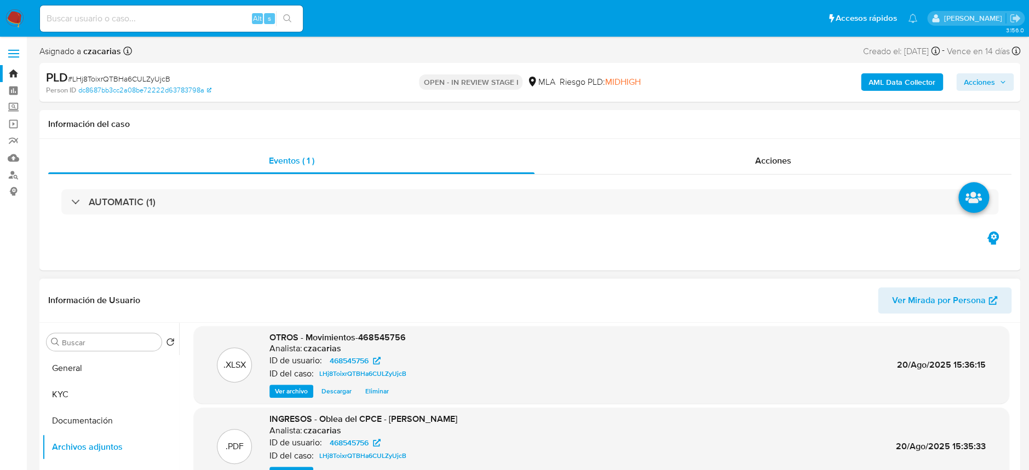
scroll to position [0, 0]
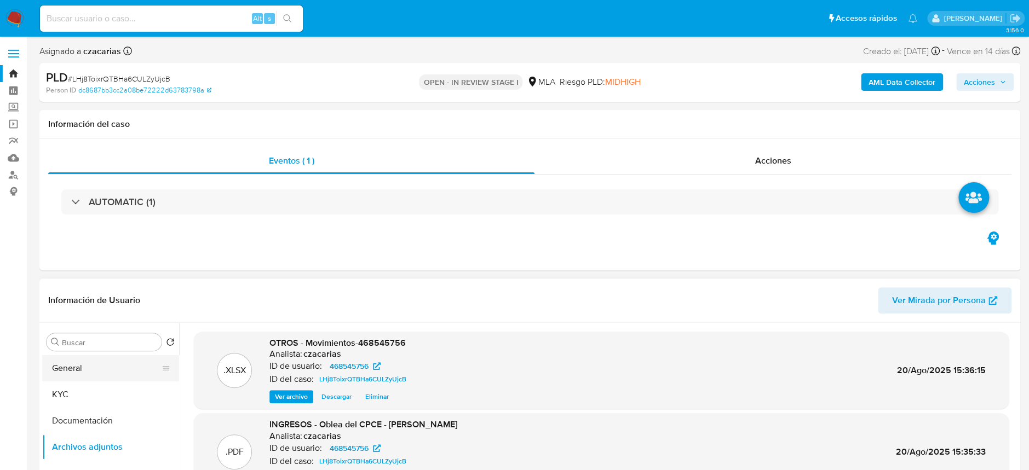
click at [70, 355] on button "General" at bounding box center [106, 368] width 128 height 26
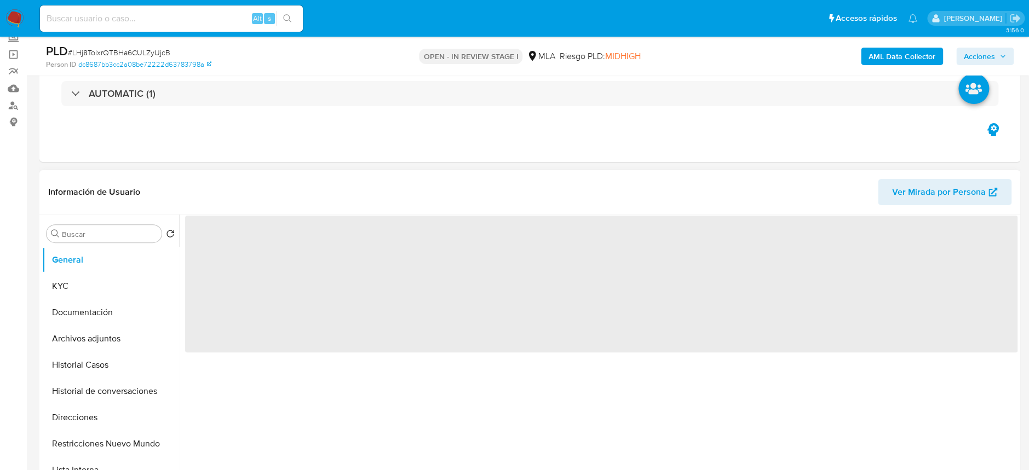
scroll to position [146, 0]
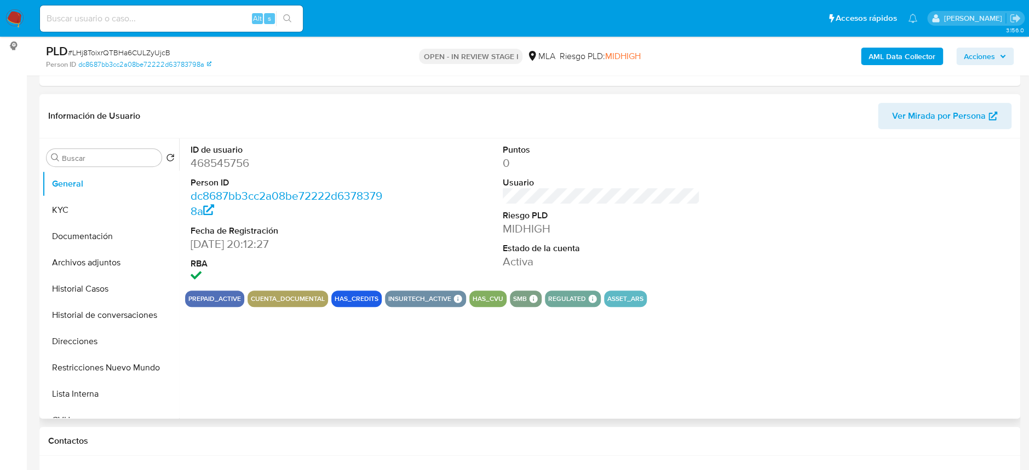
click at [225, 173] on dl "ID de usuario 468545756 Person ID dc8687bb3cc2a08be72222d63783798a Fecha de Reg…" at bounding box center [289, 214] width 197 height 141
click at [229, 165] on dd "468545756" at bounding box center [289, 163] width 197 height 15
click at [230, 165] on dd "468545756" at bounding box center [289, 163] width 197 height 15
copy dd "468545756"
click at [101, 290] on button "Historial Casos" at bounding box center [106, 289] width 128 height 26
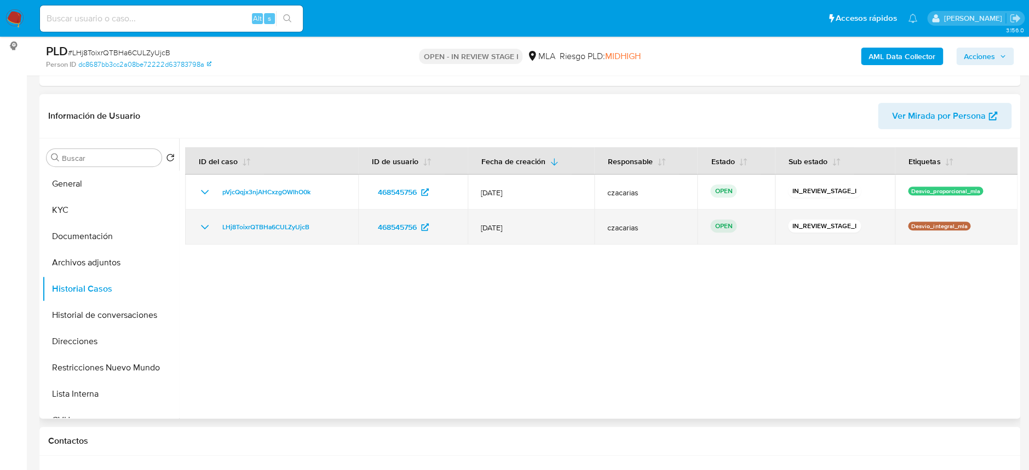
drag, startPoint x: 216, startPoint y: 227, endPoint x: 320, endPoint y: 234, distance: 104.3
click at [320, 234] on td "LHj8ToixrQTBHa6CULZyUjcB" at bounding box center [271, 227] width 173 height 35
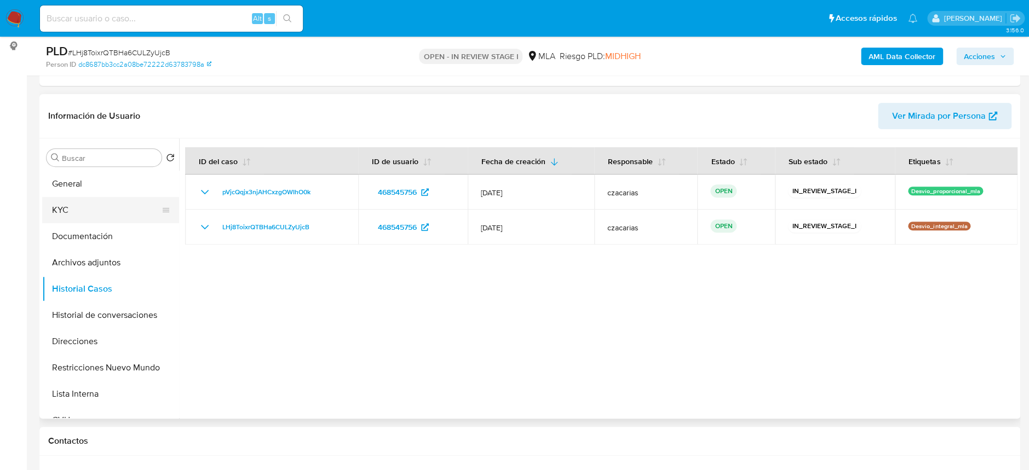
click at [88, 212] on button "KYC" at bounding box center [106, 210] width 128 height 26
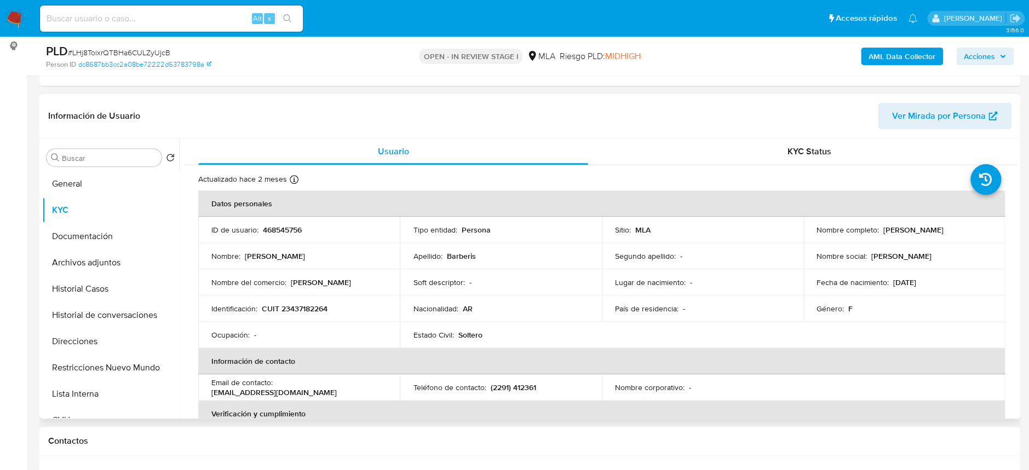
click at [302, 301] on td "Identificación : CUIT 23437182264" at bounding box center [299, 309] width 202 height 26
click at [303, 305] on p "CUIT 23437182264" at bounding box center [295, 309] width 66 height 10
copy p "23437182264"
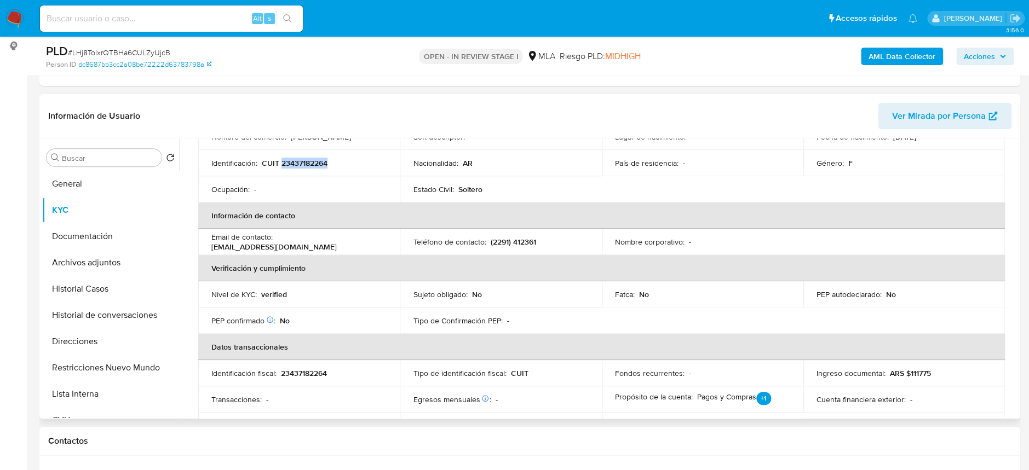
scroll to position [219, 0]
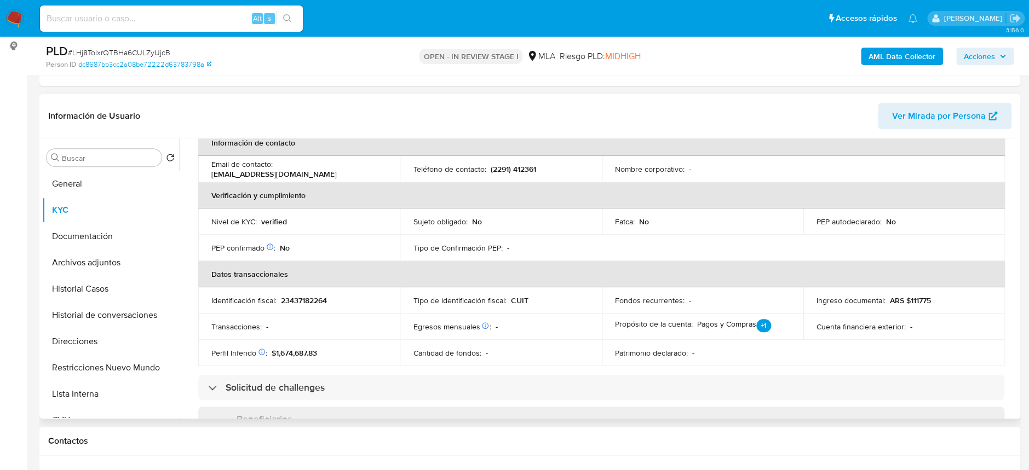
click at [325, 296] on p "23437182264" at bounding box center [304, 301] width 46 height 10
click at [318, 302] on p "23437182264" at bounding box center [304, 301] width 46 height 10
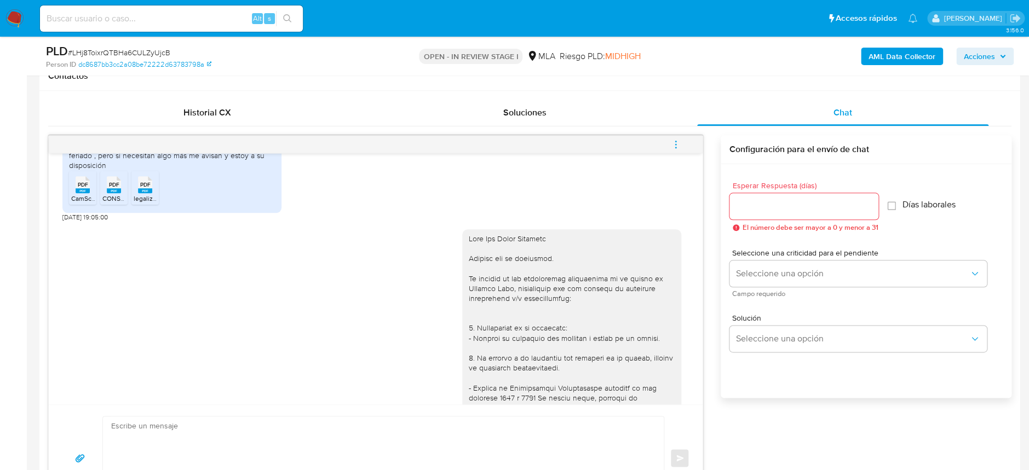
scroll to position [511, 0]
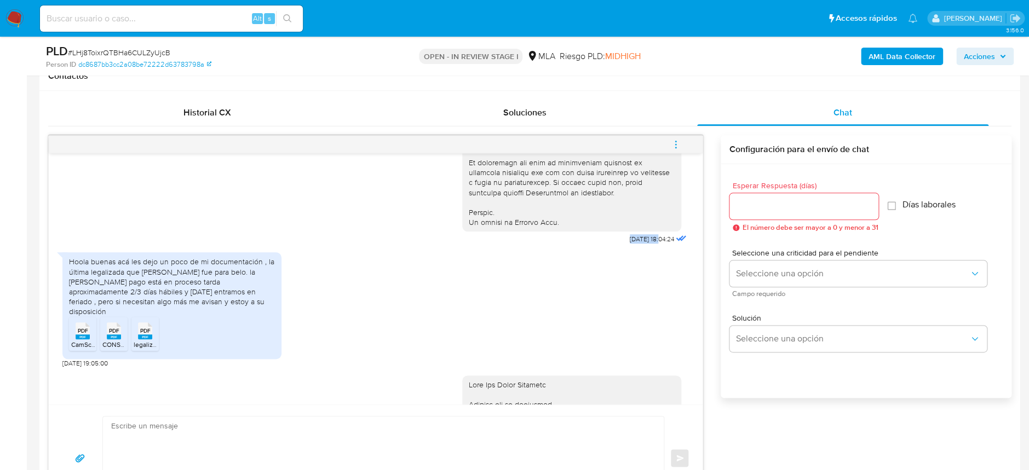
drag, startPoint x: 605, startPoint y: 260, endPoint x: 638, endPoint y: 262, distance: 32.9
click at [638, 244] on span "[DATE] 18:04:24" at bounding box center [652, 239] width 44 height 9
copy span "18/06/2025"
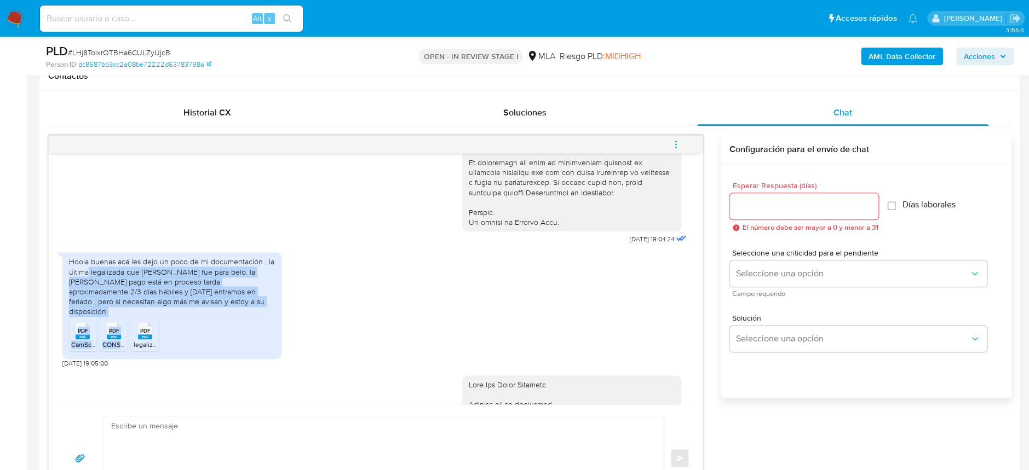
drag, startPoint x: 88, startPoint y: 289, endPoint x: 262, endPoint y: 327, distance: 178.4
click at [262, 327] on div "Hoola buenas acá les dejo un poco de mi documentación , la última legalizada qu…" at bounding box center [171, 305] width 219 height 106
click at [262, 327] on ul "PDF PDF CamScanner 28-05-2025 09.57.pdf PDF PDF CONSTANCIA INSCRIPCION IMPUESTO…" at bounding box center [172, 336] width 206 height 38
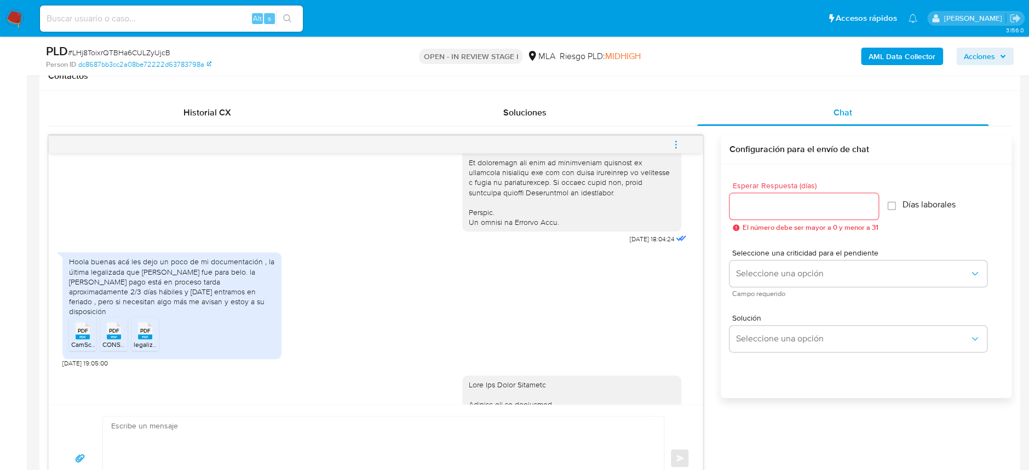
click at [179, 317] on div "Hoola buenas acá les dejo un poco de mi documentación , la última legalizada qu…" at bounding box center [172, 287] width 206 height 60
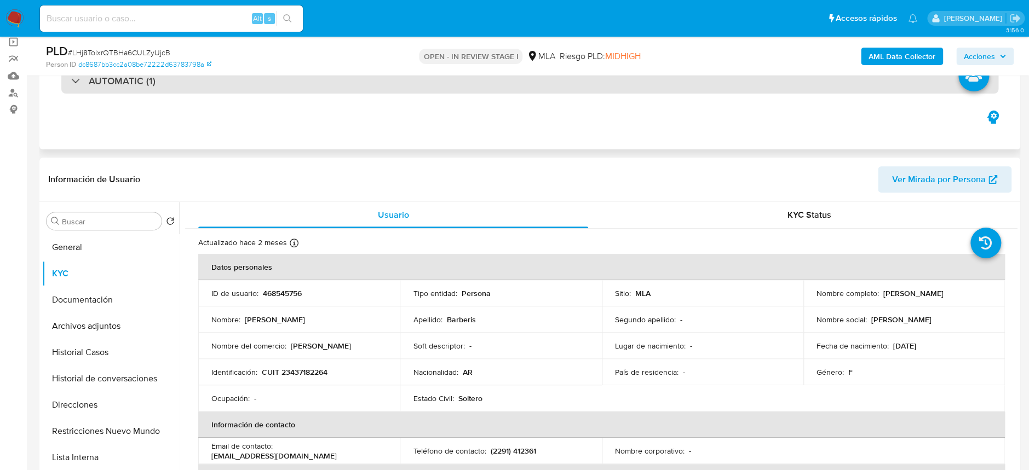
scroll to position [0, 0]
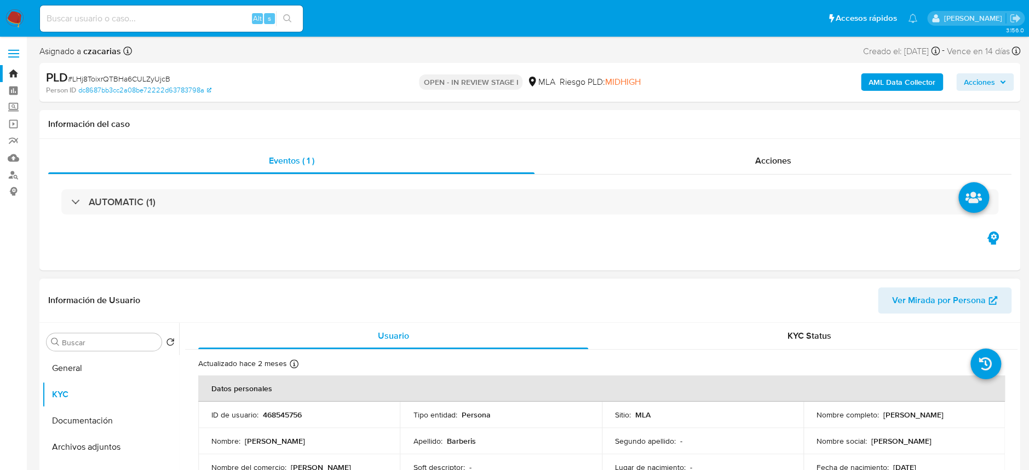
click at [284, 413] on p "468545756" at bounding box center [282, 415] width 39 height 10
copy p "468545756"
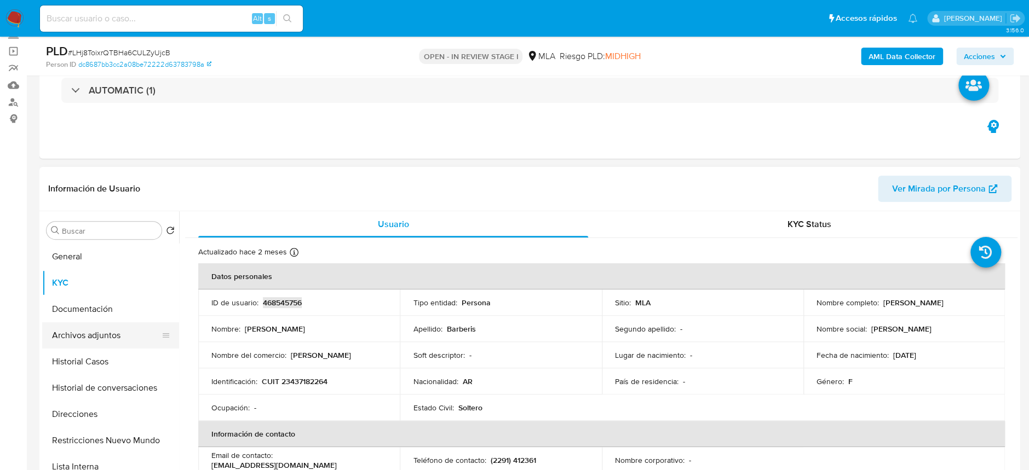
scroll to position [146, 0]
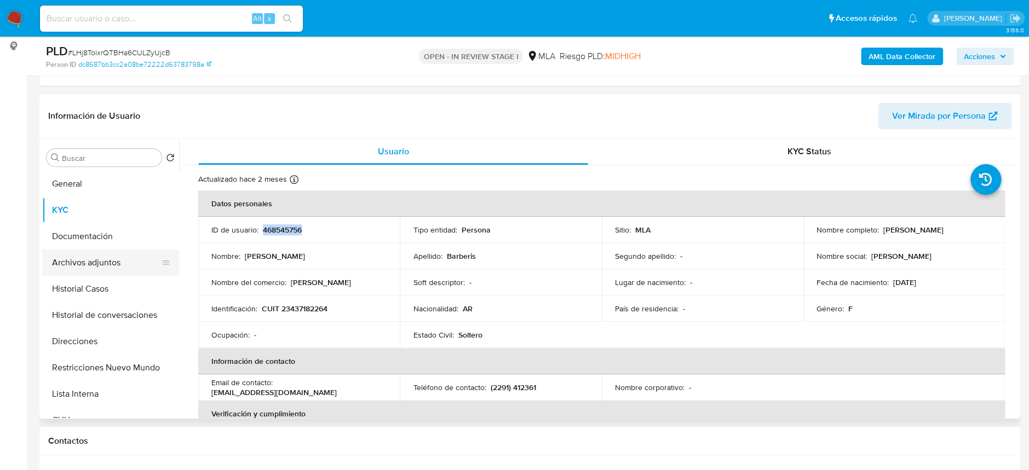
drag, startPoint x: 74, startPoint y: 240, endPoint x: 79, endPoint y: 251, distance: 12.0
click at [74, 240] on button "Documentación" at bounding box center [110, 236] width 137 height 26
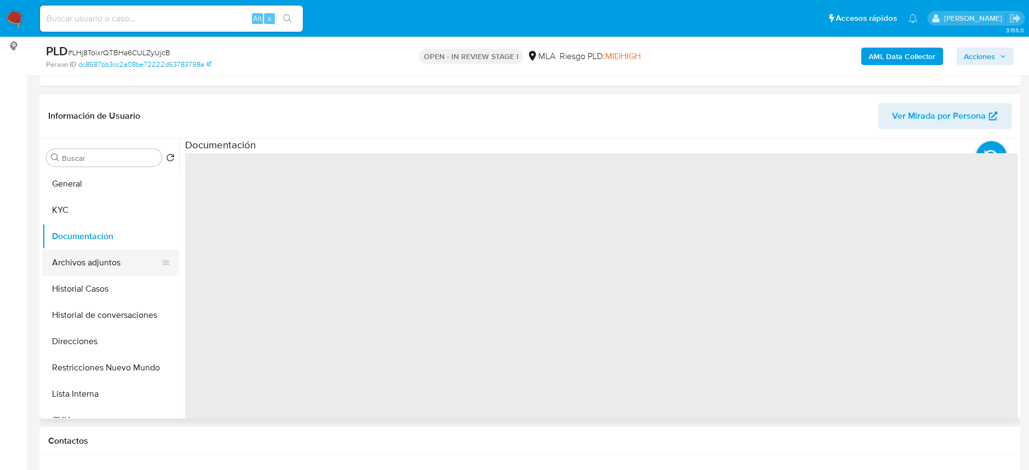
click at [85, 255] on button "Archivos adjuntos" at bounding box center [106, 263] width 128 height 26
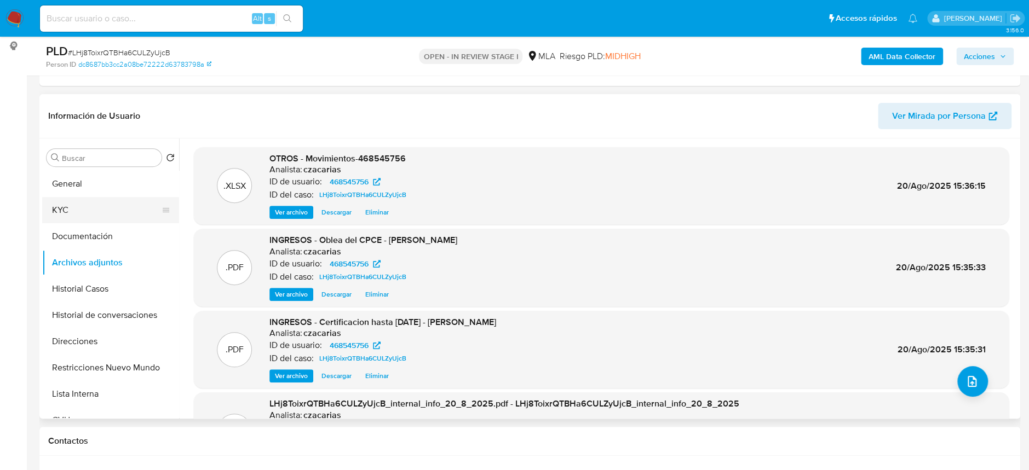
click at [70, 206] on button "KYC" at bounding box center [106, 210] width 128 height 26
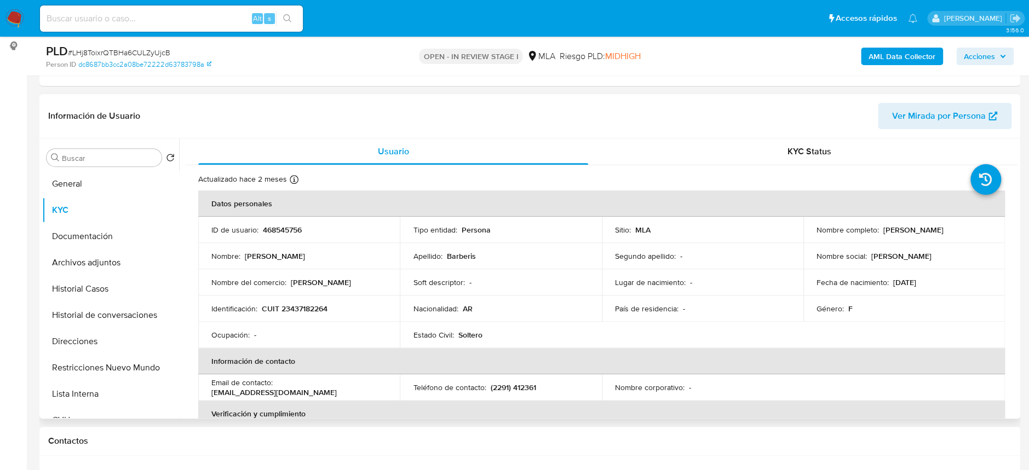
drag, startPoint x: 878, startPoint y: 232, endPoint x: 953, endPoint y: 228, distance: 74.6
click at [953, 228] on div "Nombre completo : Ana Sofia Barberis" at bounding box center [904, 230] width 175 height 10
drag, startPoint x: 878, startPoint y: 232, endPoint x: 940, endPoint y: 231, distance: 61.3
click at [950, 227] on div "Nombre completo : Ana Sofia Barberis" at bounding box center [904, 230] width 175 height 10
click at [939, 231] on p "[PERSON_NAME]" at bounding box center [913, 230] width 60 height 10
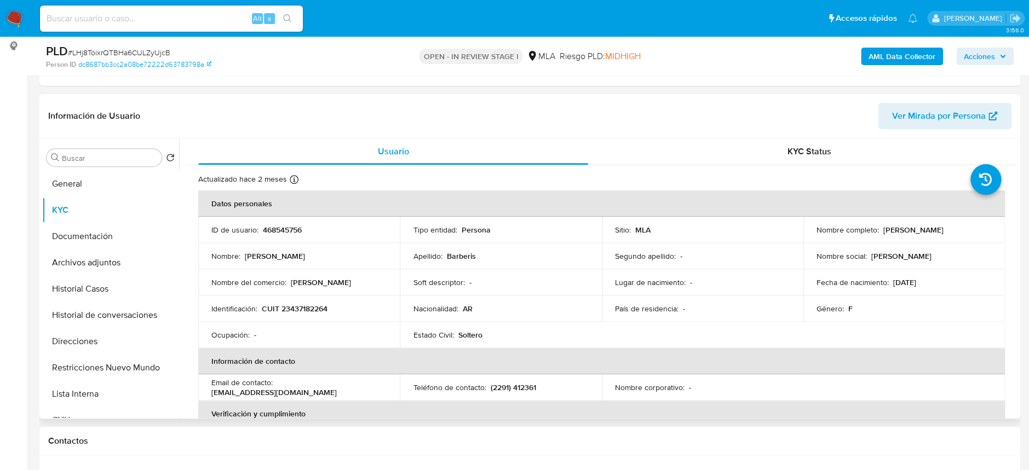
drag, startPoint x: 942, startPoint y: 232, endPoint x: 879, endPoint y: 231, distance: 63.0
click at [883, 231] on p "[PERSON_NAME]" at bounding box center [913, 230] width 60 height 10
copy p "[PERSON_NAME]"
click at [96, 257] on button "Archivos adjuntos" at bounding box center [106, 263] width 128 height 26
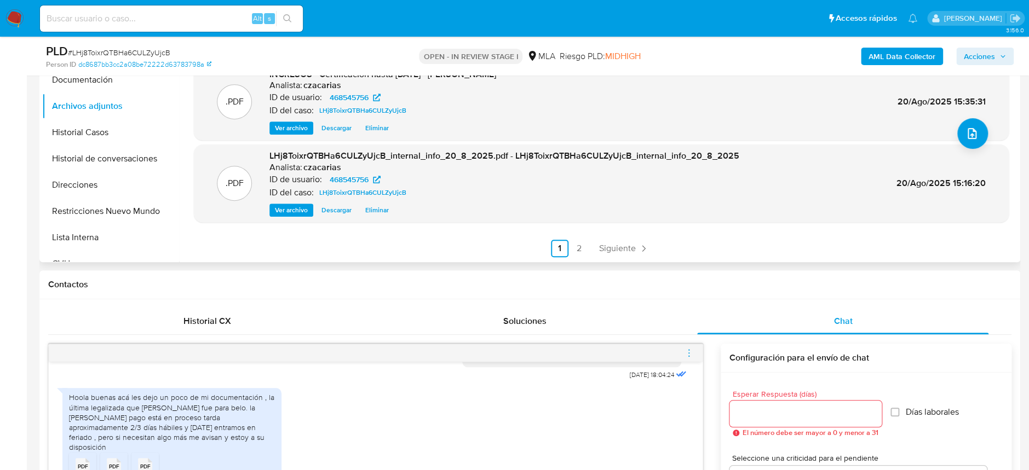
scroll to position [438, 0]
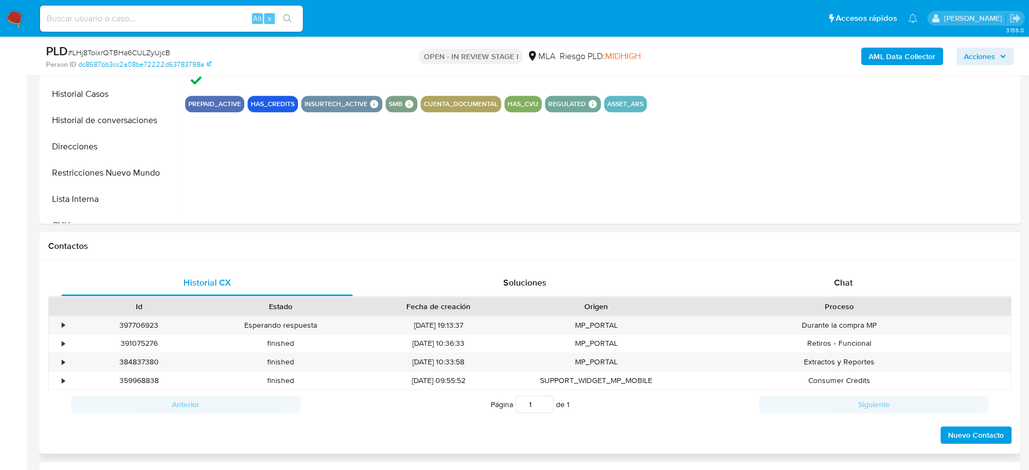
scroll to position [365, 0]
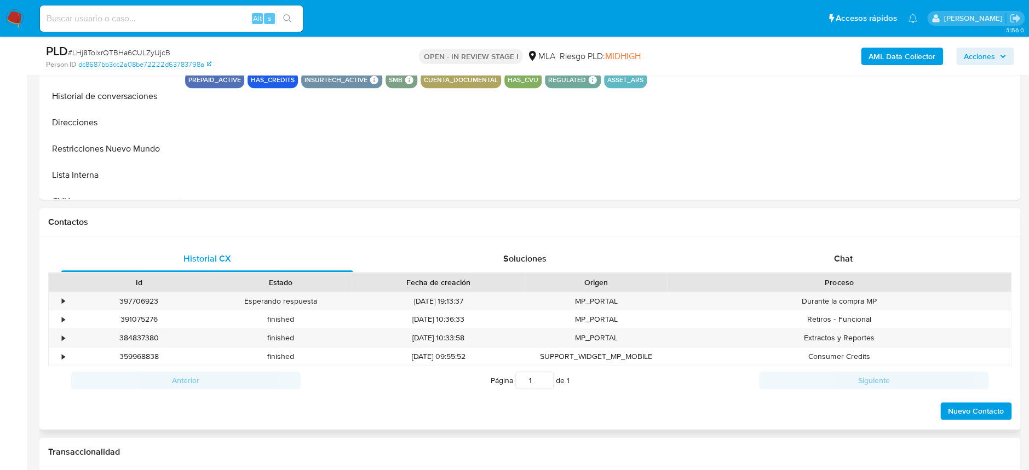
select select "10"
click at [865, 258] on div "Chat" at bounding box center [842, 259] width 291 height 26
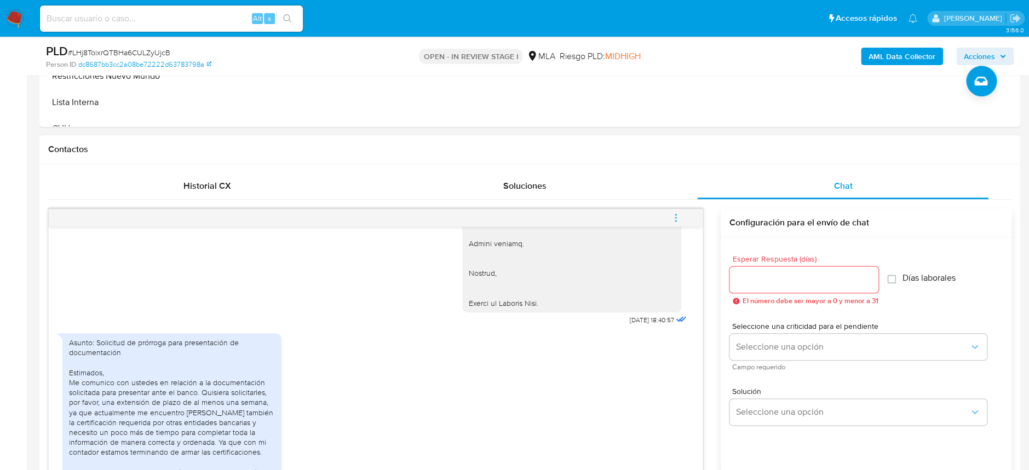
scroll to position [1448, 0]
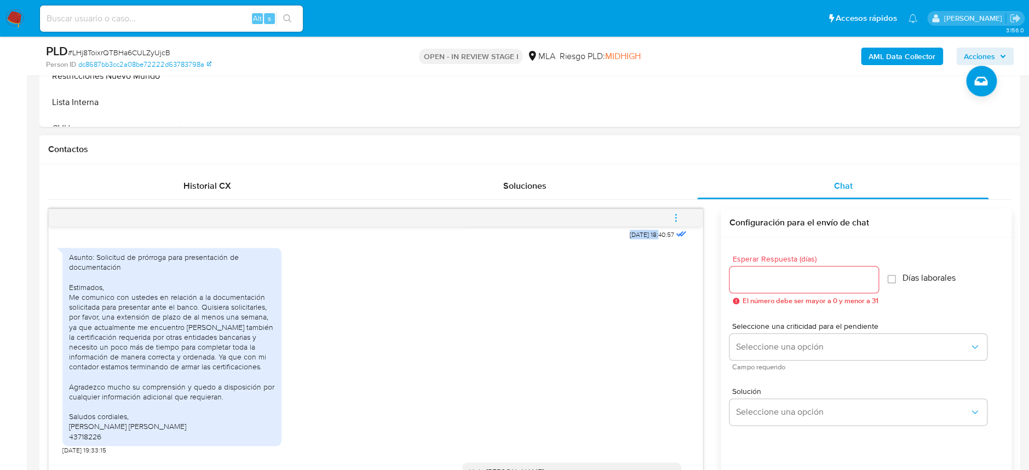
drag, startPoint x: 624, startPoint y: 305, endPoint x: 636, endPoint y: 303, distance: 12.2
copy span "[DATE]"
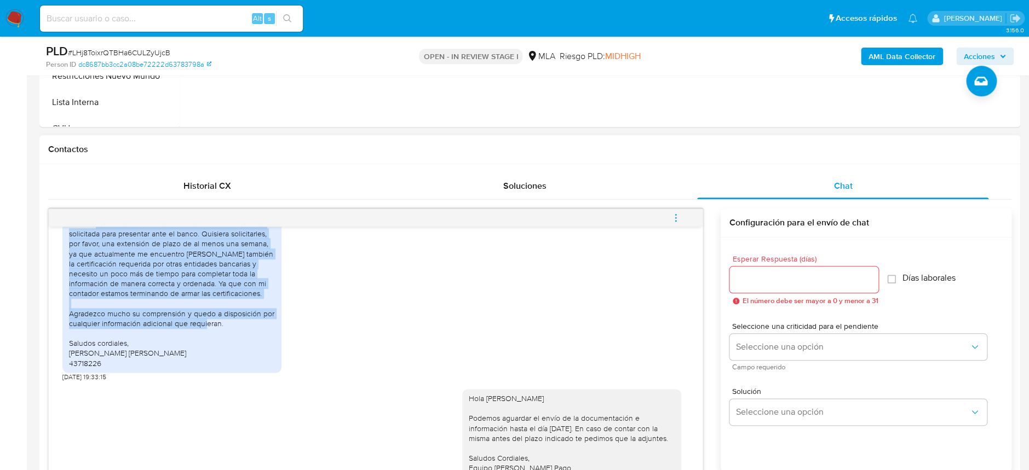
drag, startPoint x: 93, startPoint y: 295, endPoint x: 249, endPoint y: 401, distance: 189.6
click at [251, 369] on div "Asunto: Solicitud de prórroga para presentación de documentación Estimados, Me …" at bounding box center [172, 273] width 206 height 189
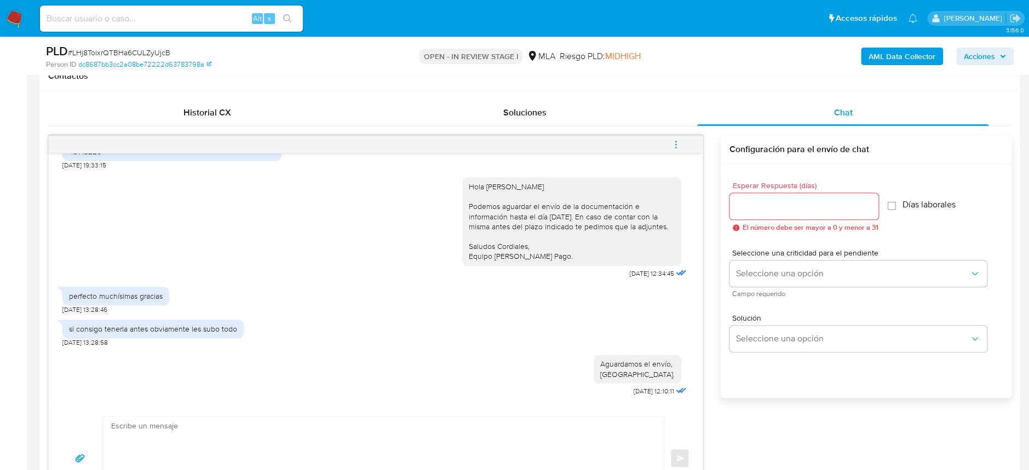
scroll to position [1741, 0]
